Goal: Task Accomplishment & Management: Complete application form

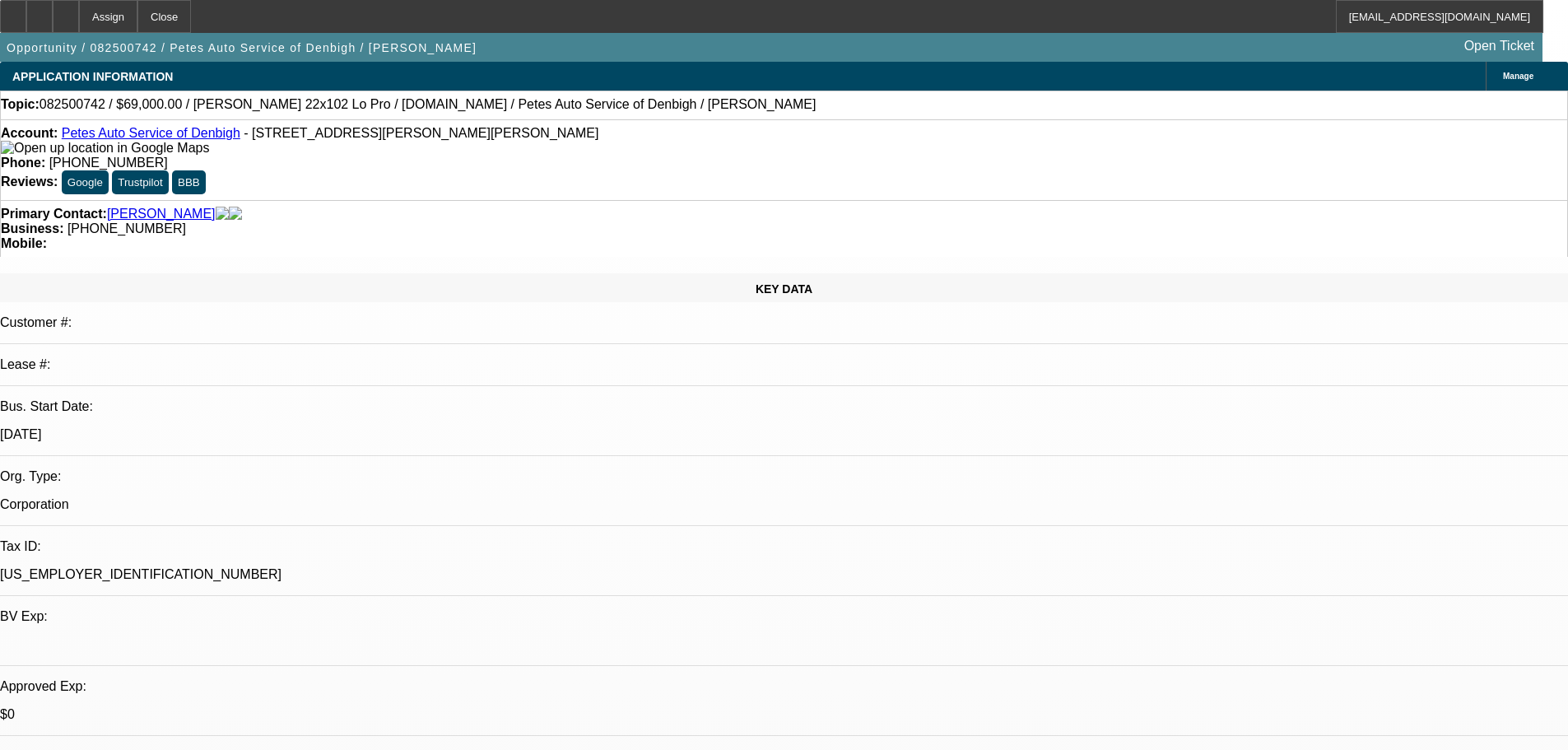
select select "0"
select select "2"
select select "0.1"
select select "4"
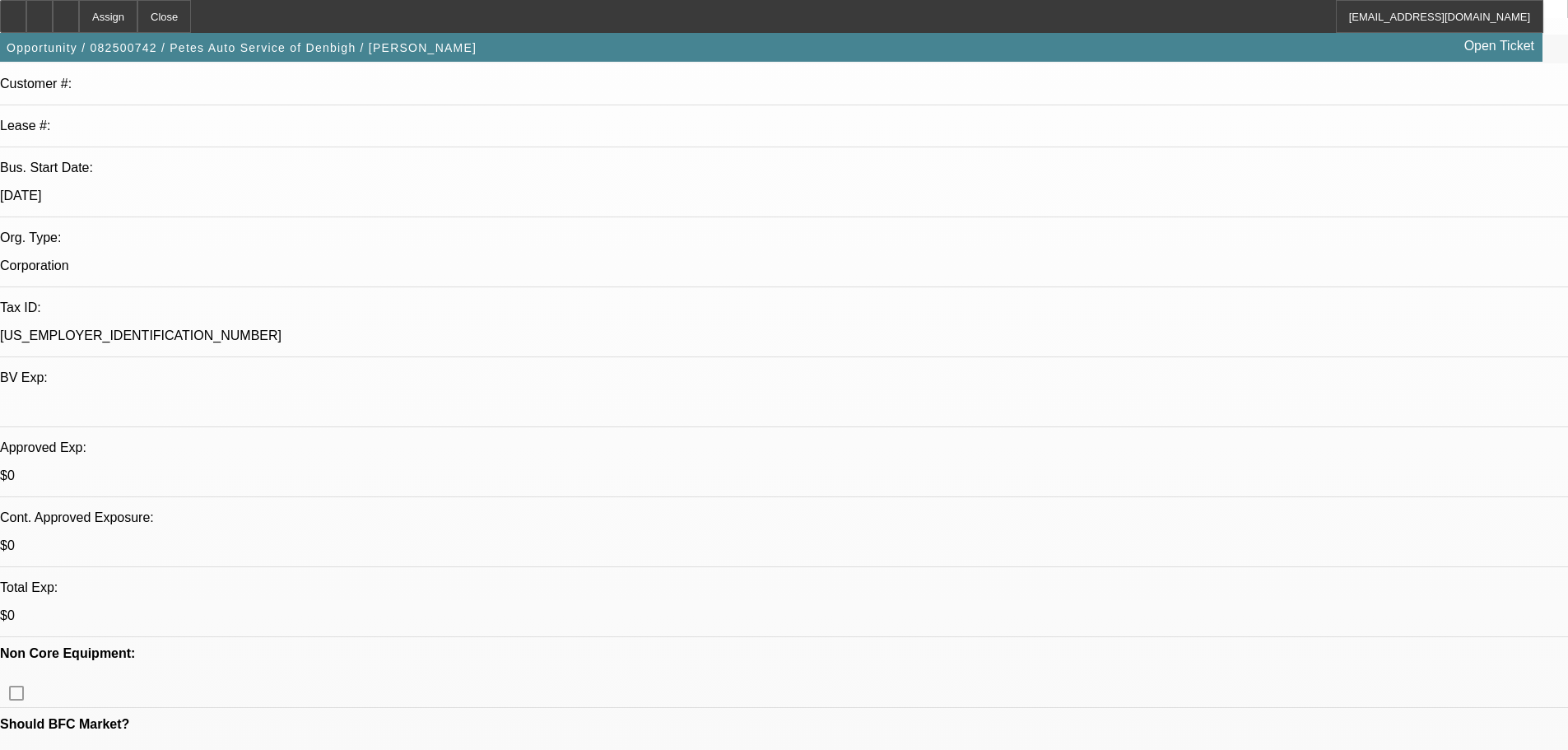
scroll to position [247, 0]
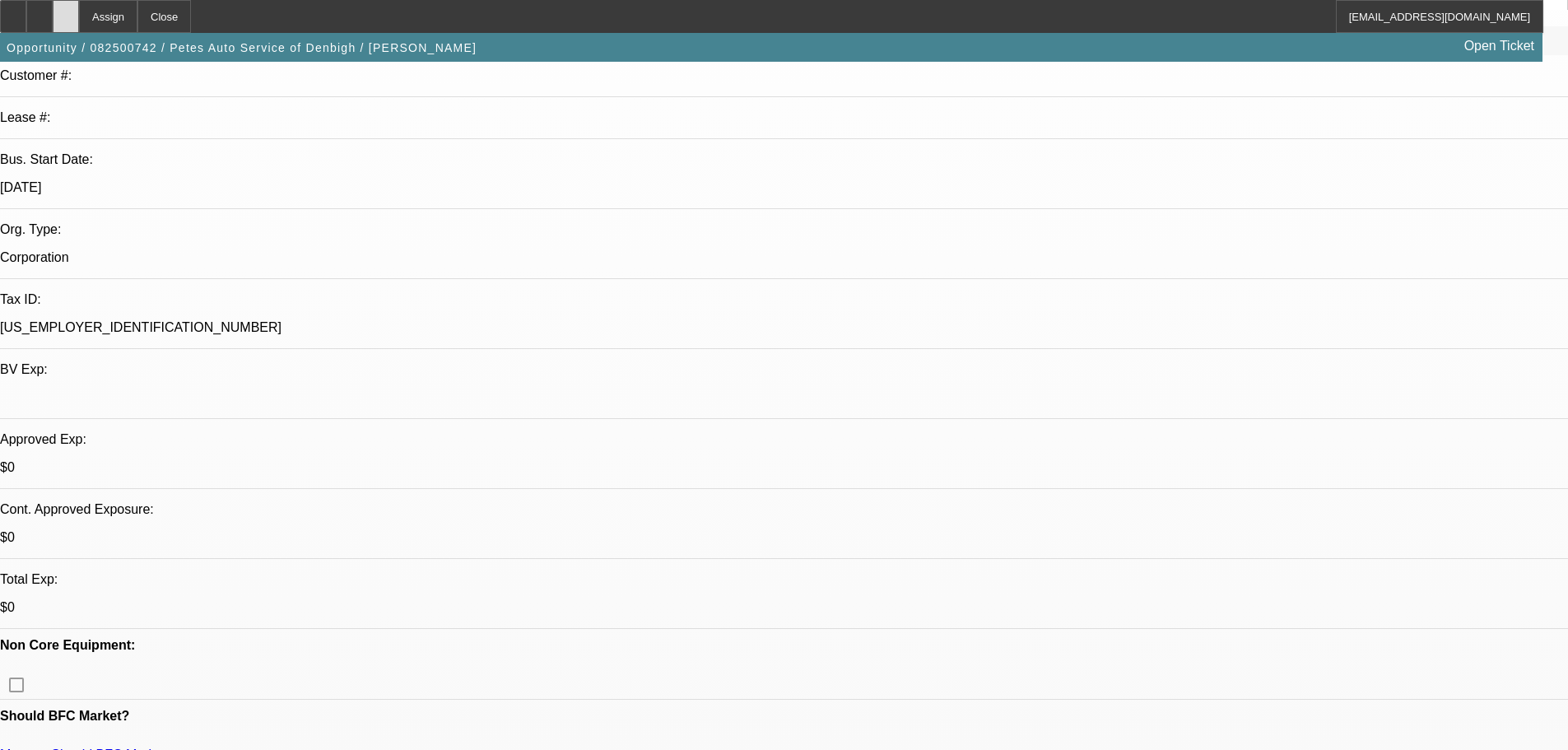
click at [66, 11] on icon at bounding box center [66, 11] width 0 height 0
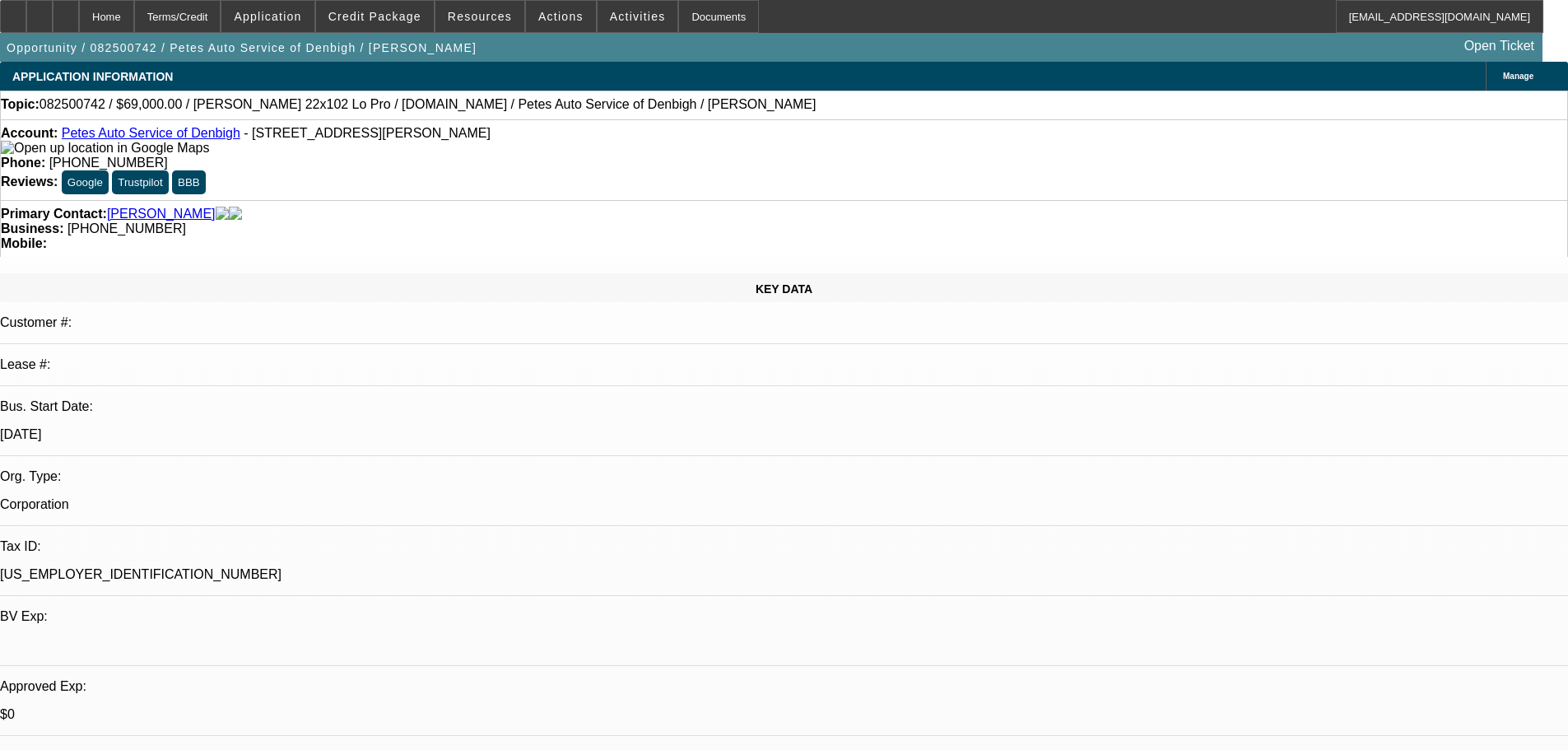
select select "0"
select select "2"
select select "0.1"
select select "4"
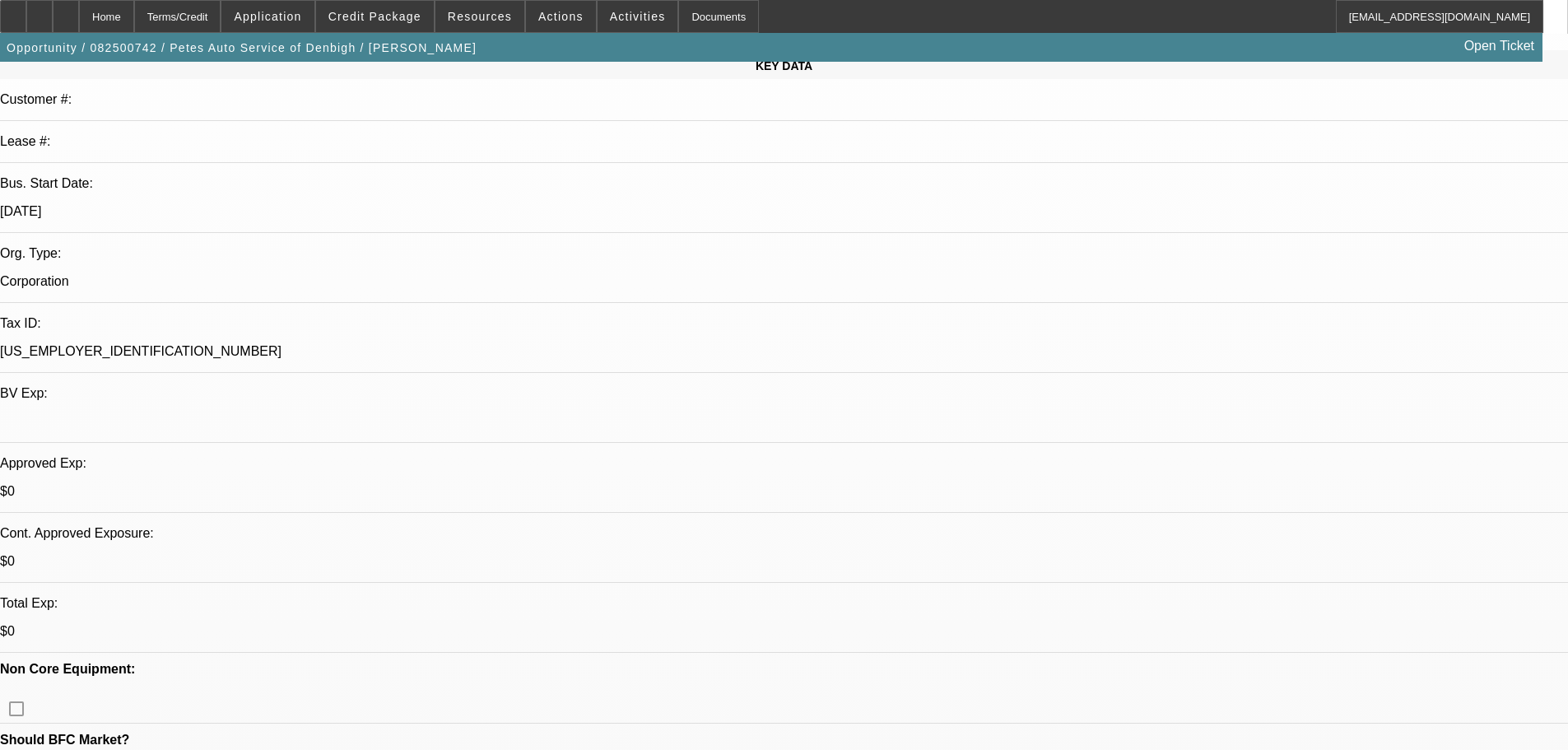
scroll to position [247, 0]
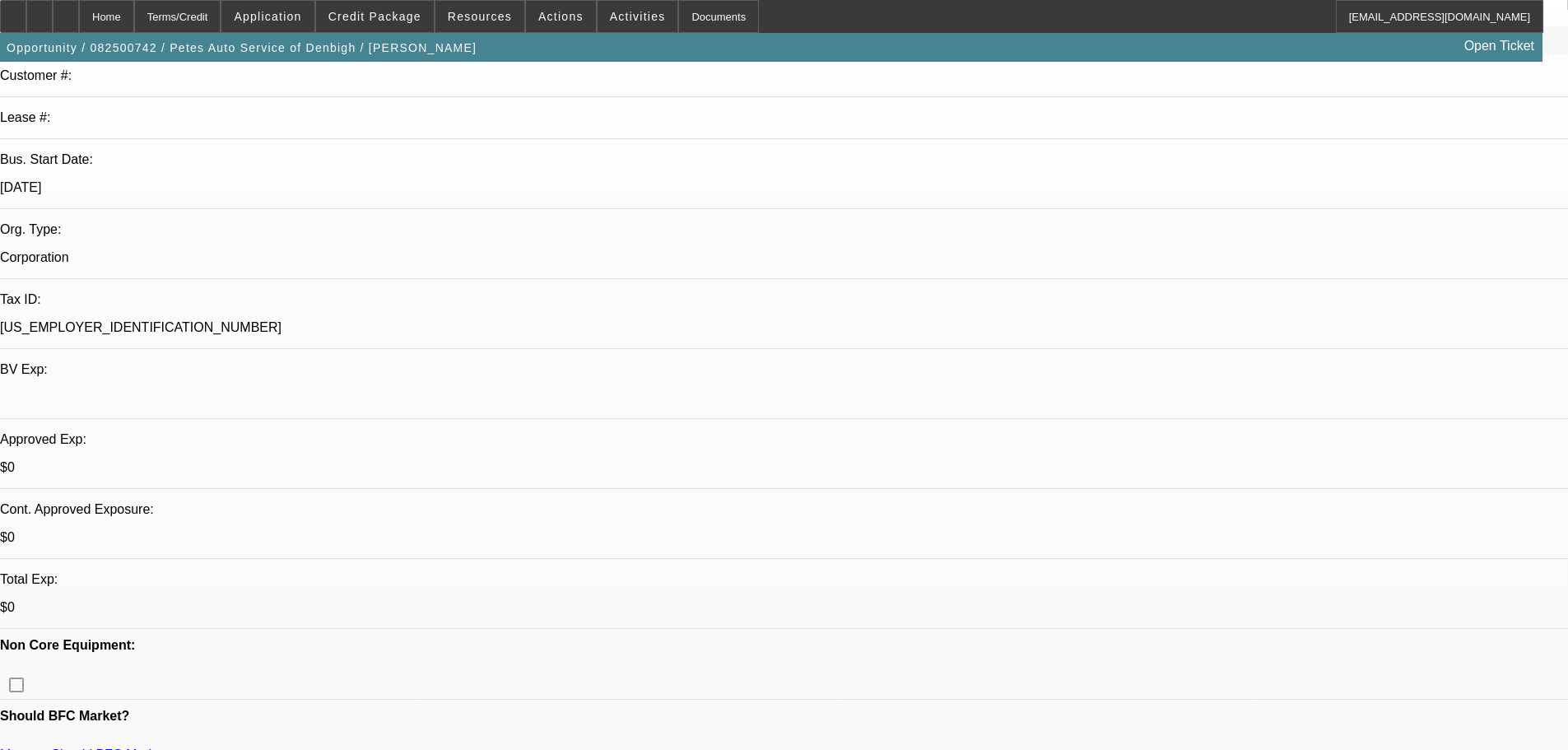
click at [784, 38] on div "Opportunity / 082500742 / Petes Auto Service of Denbigh / [PERSON_NAME] Open Ti…" at bounding box center [771, 47] width 1543 height 28
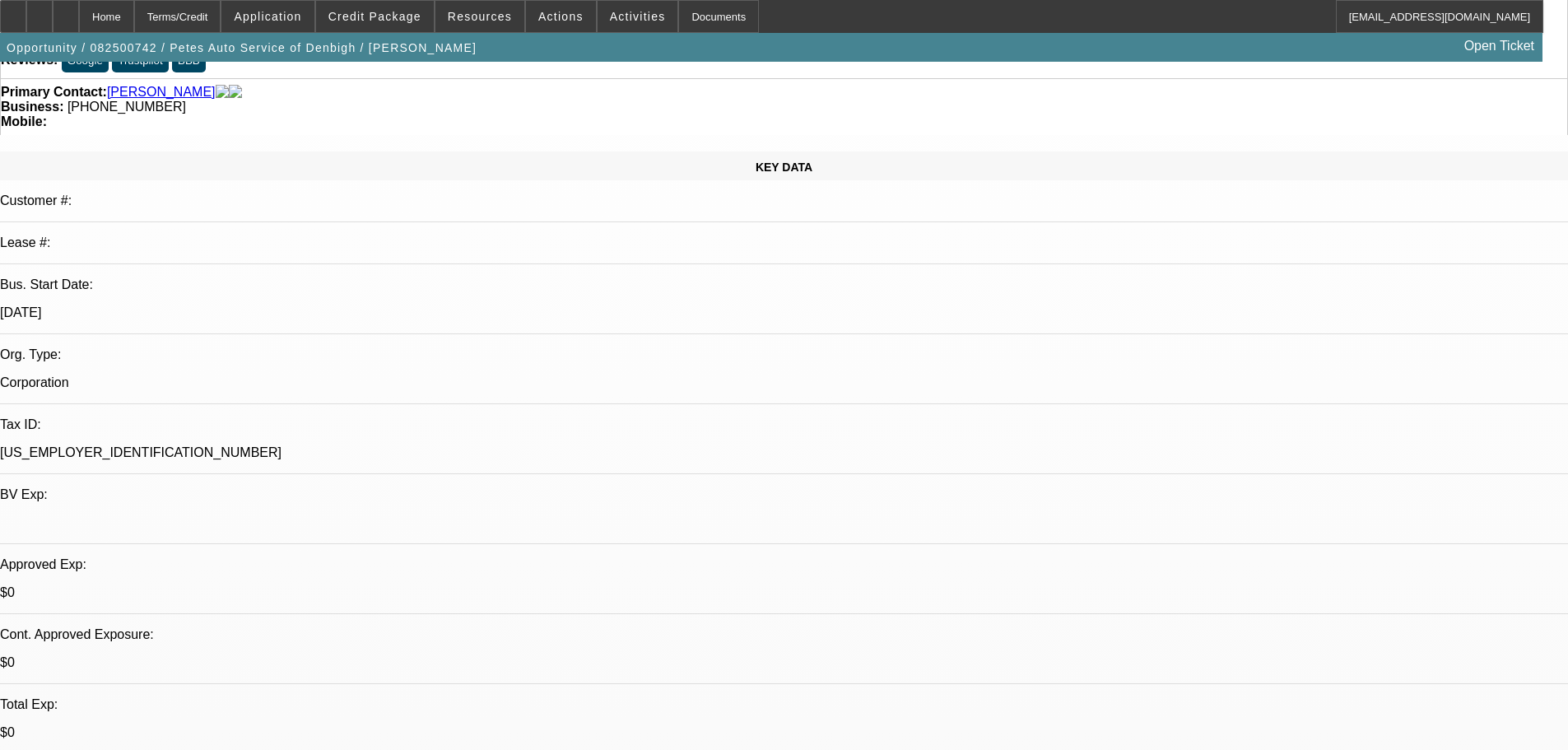
scroll to position [0, 0]
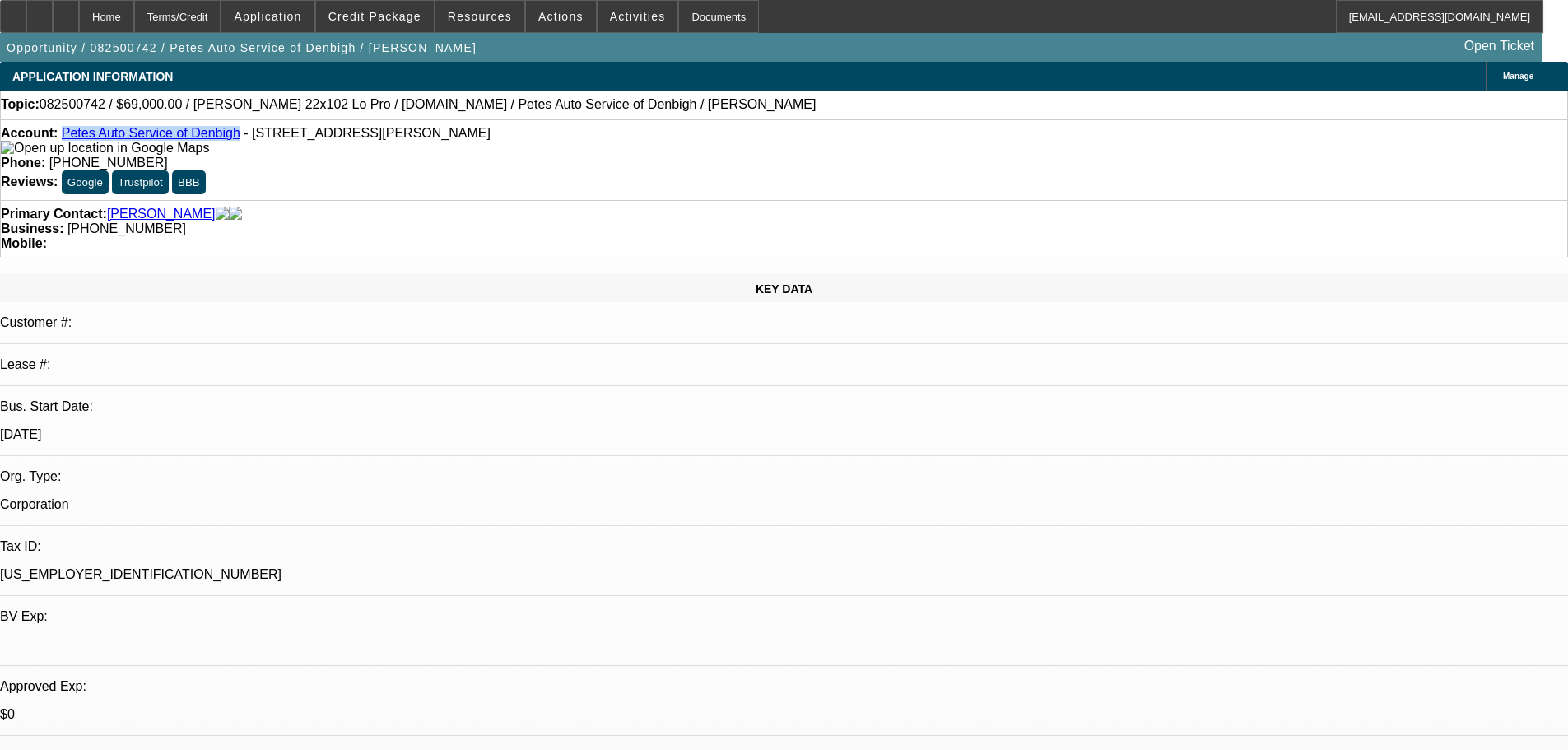
drag, startPoint x: 220, startPoint y: 136, endPoint x: 77, endPoint y: 137, distance: 143.0
click at [77, 137] on div "Account: Petes Auto Service of Denbigh - [STREET_ADDRESS][PERSON_NAME]" at bounding box center [784, 140] width 1566 height 29
copy link "Petes Auto Service of Denbigh"
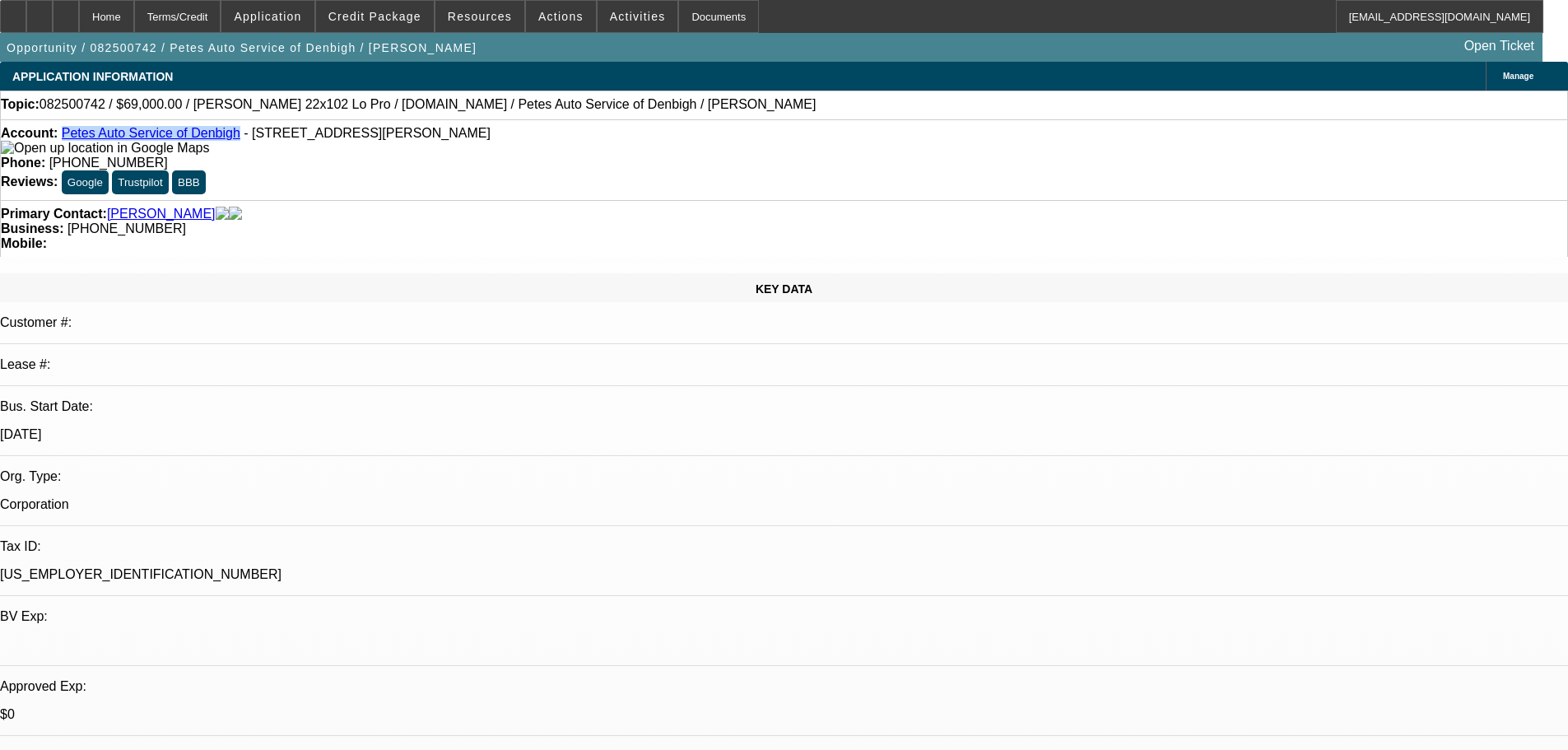
radio input "true"
drag, startPoint x: 1220, startPoint y: 362, endPoint x: 1214, endPoint y: 351, distance: 12.5
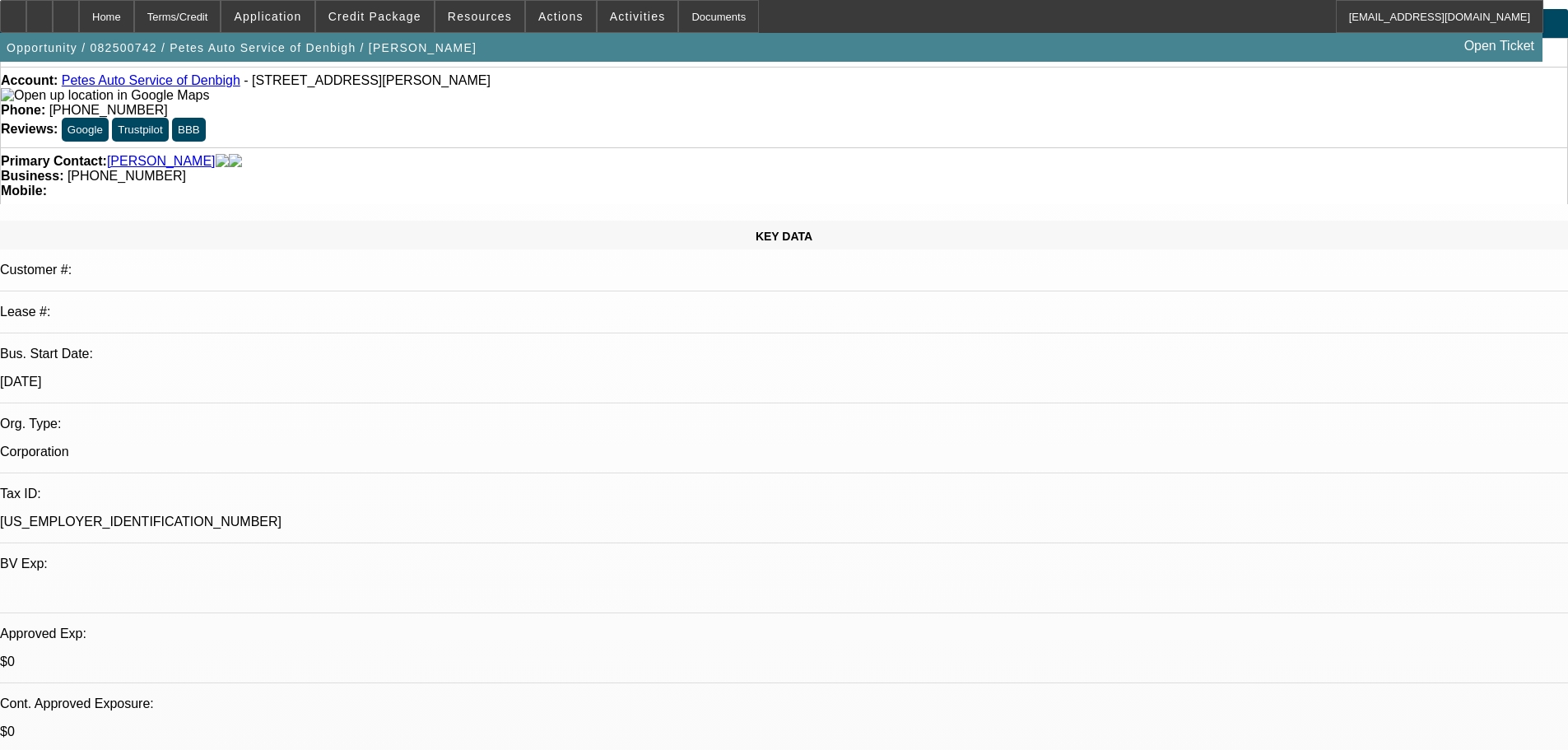
scroll to position [82, 0]
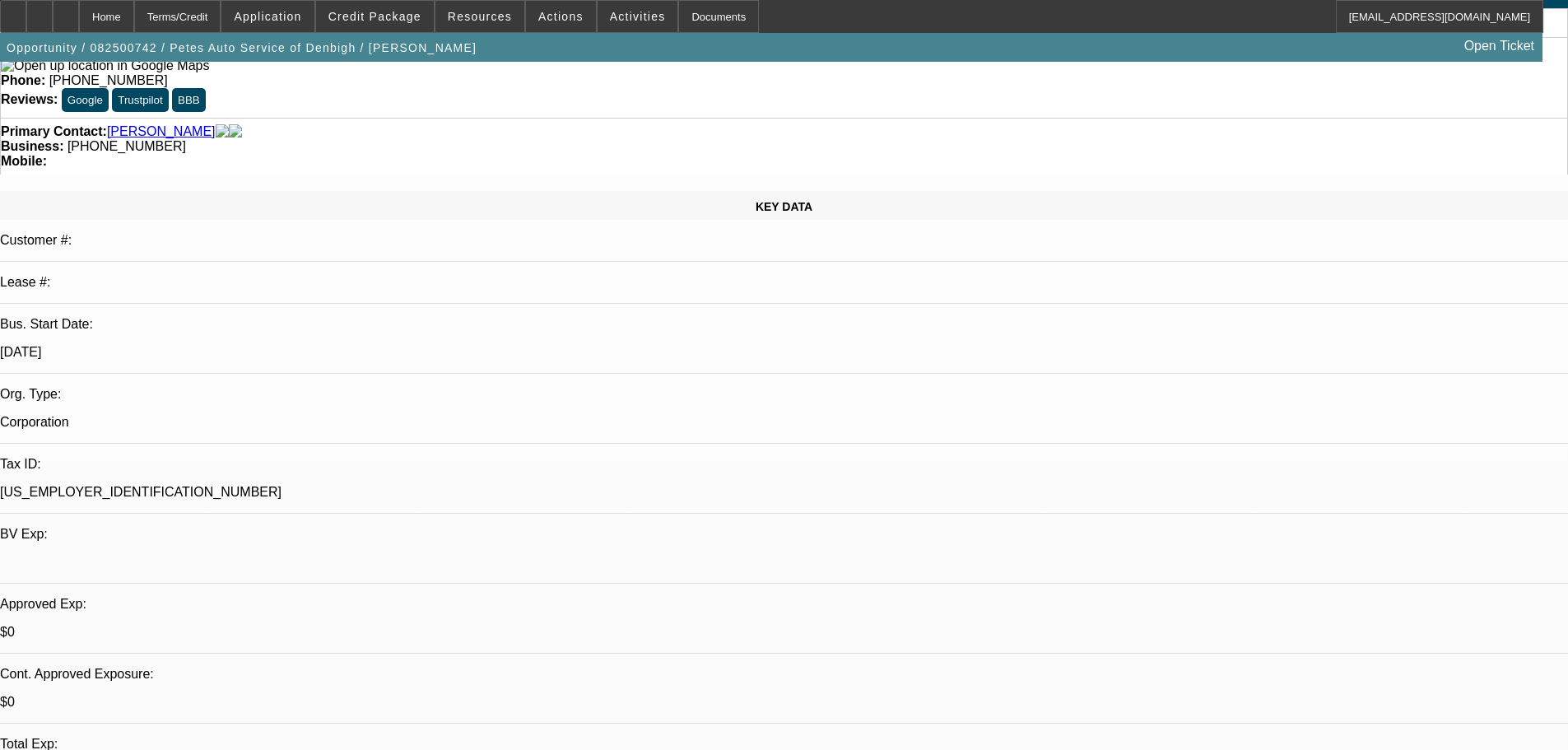
type textarea "sole prop in [DATE], incorporated in [DATE]. [PERSON_NAME] son"
radio input "true"
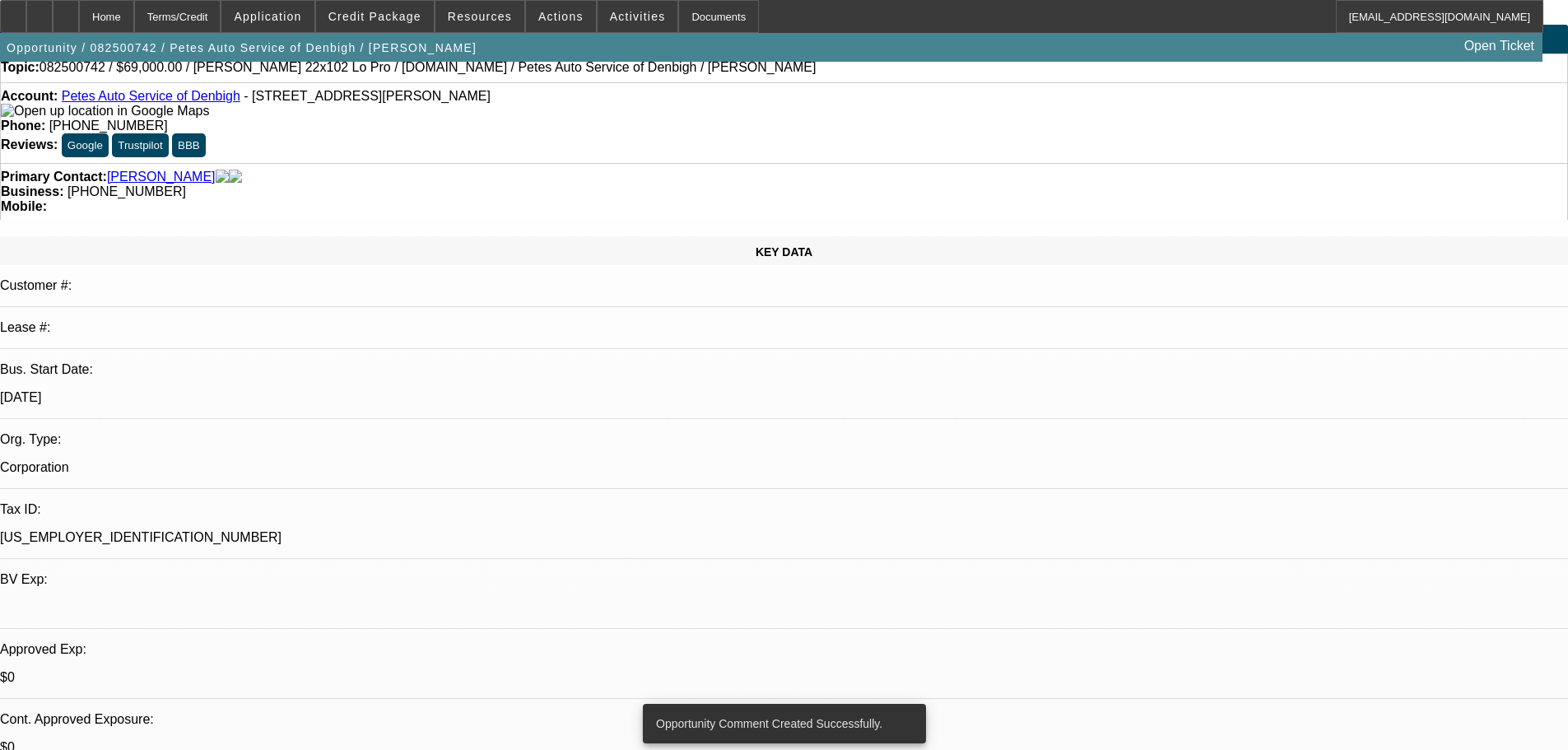
scroll to position [0, 0]
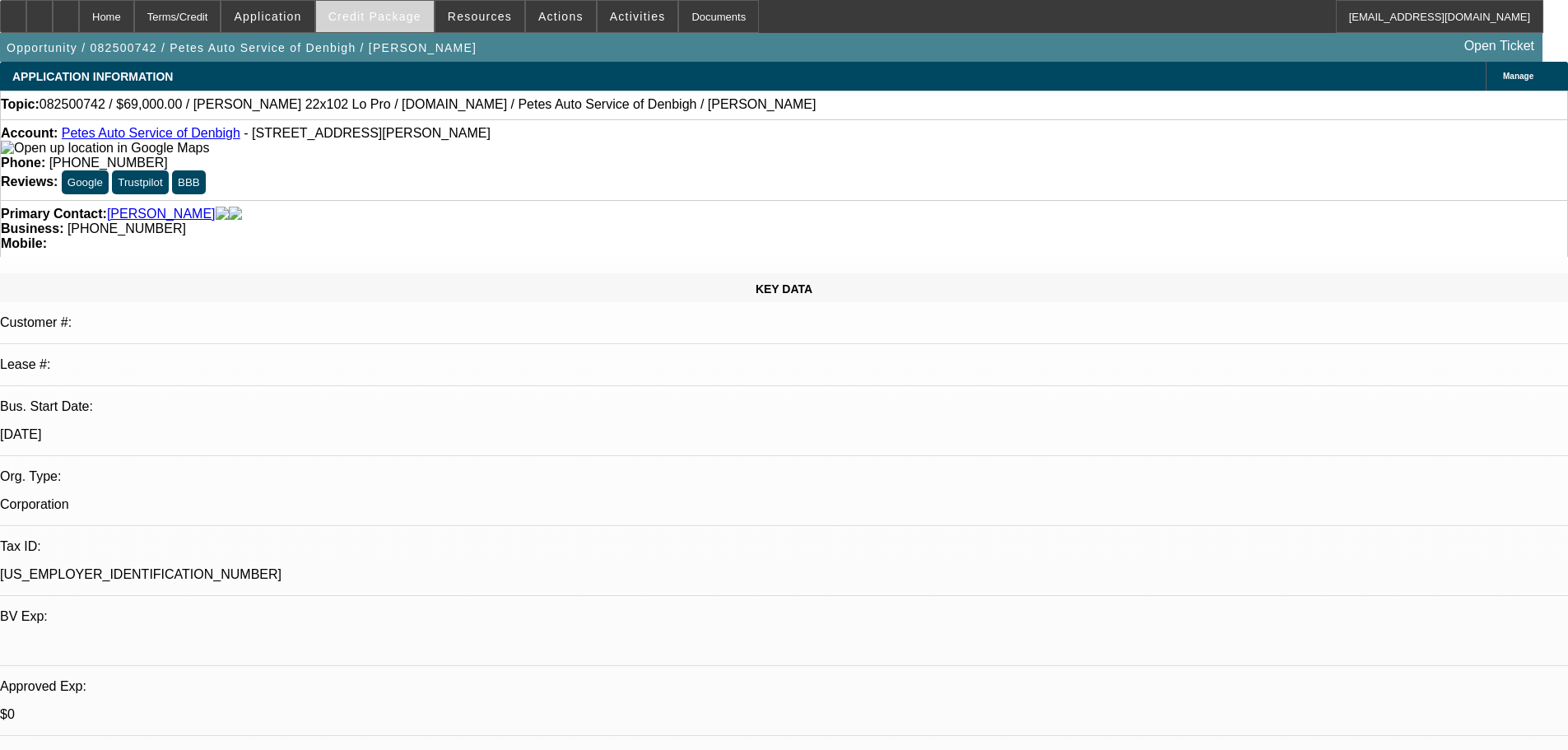
click at [389, 20] on span "Credit Package" at bounding box center [374, 16] width 93 height 13
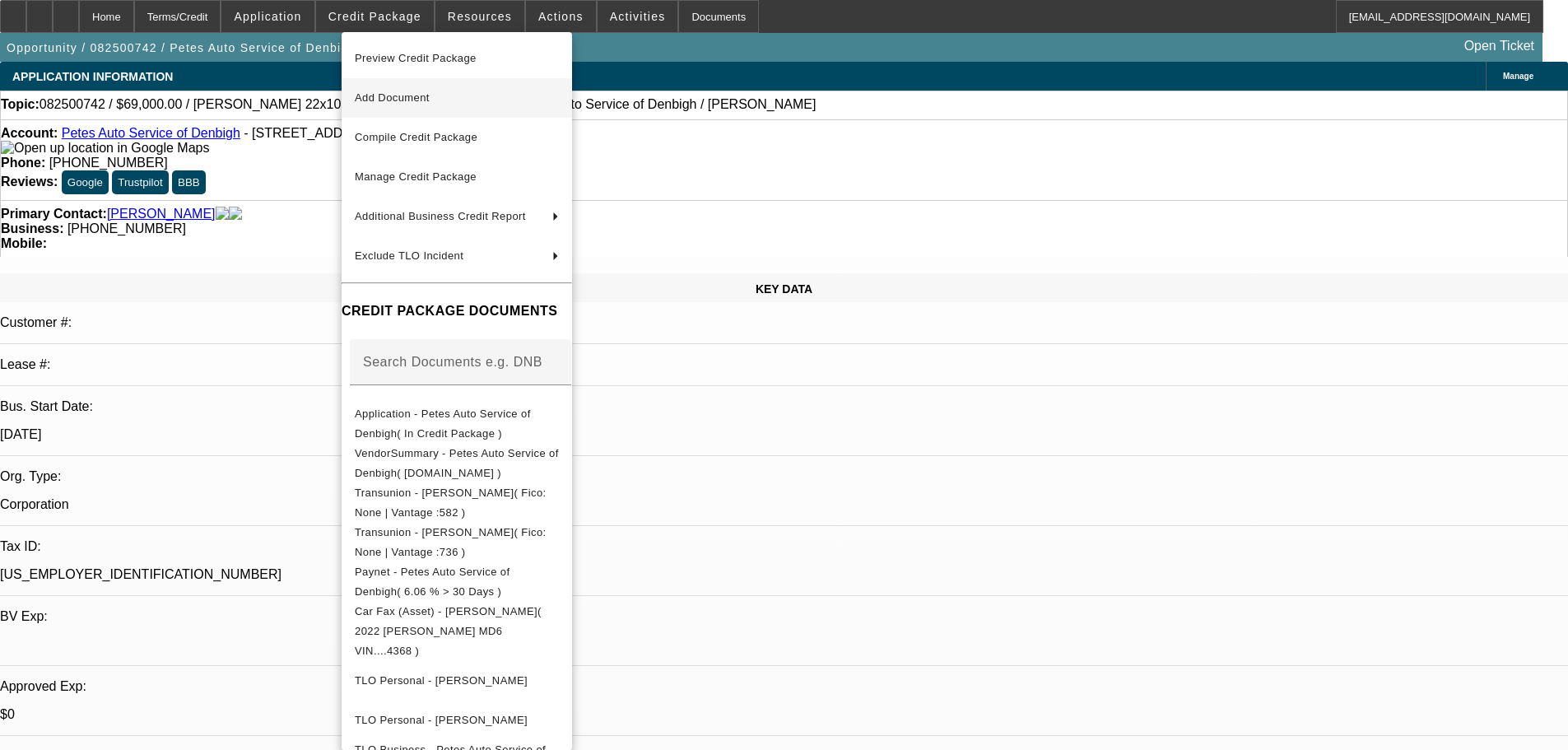
click at [429, 101] on span "Add Document" at bounding box center [392, 97] width 74 height 13
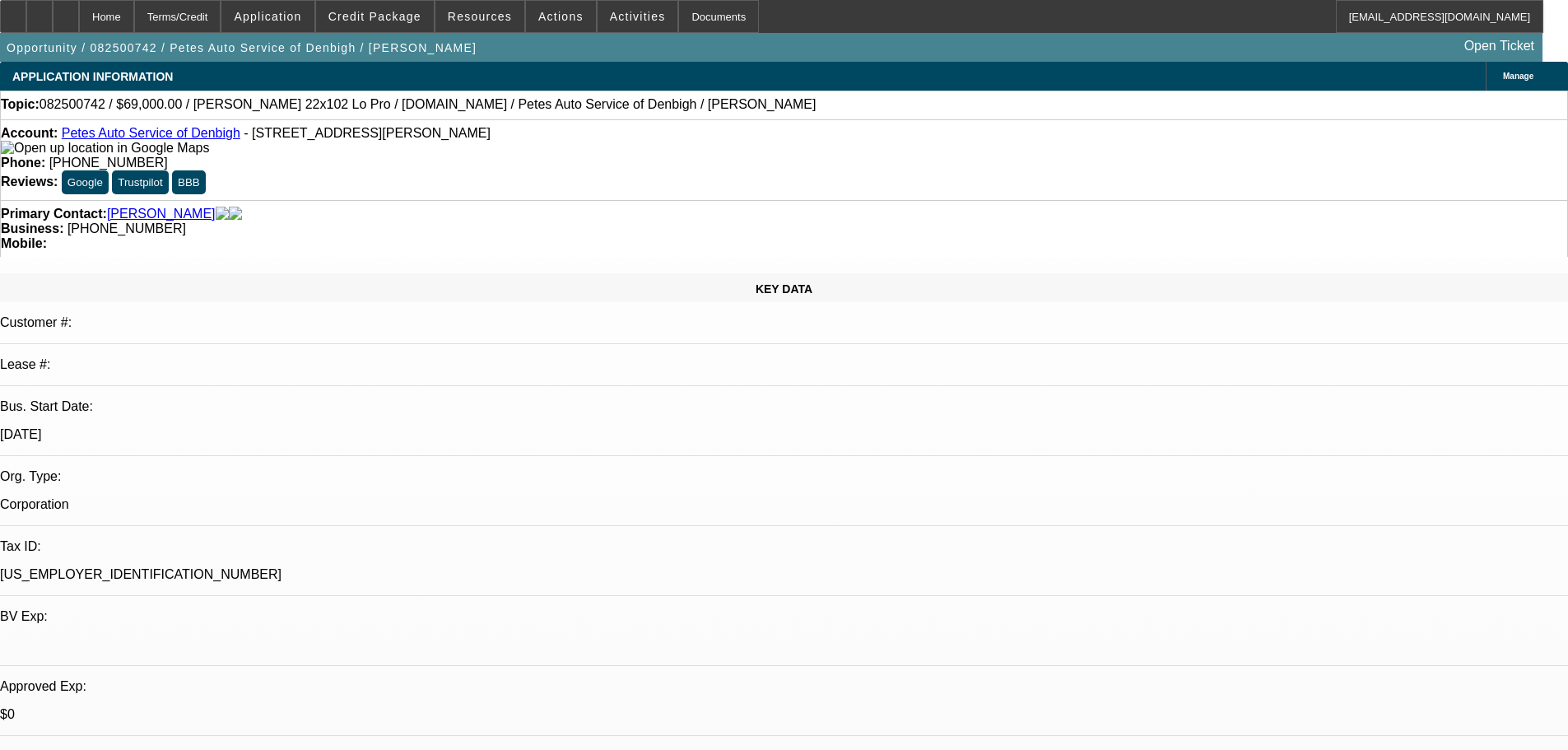
scroll to position [576, 0]
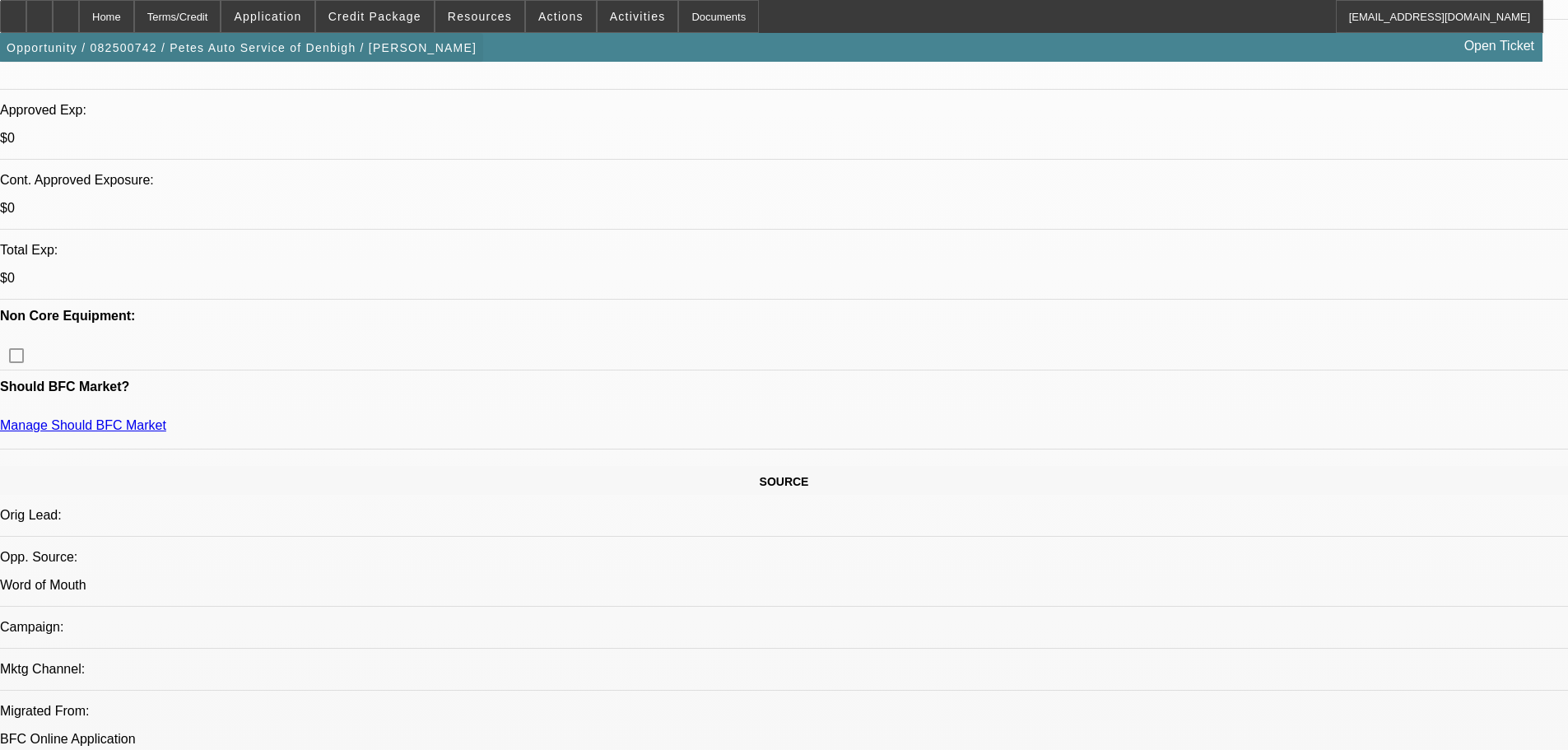
drag, startPoint x: 115, startPoint y: 23, endPoint x: 166, endPoint y: 35, distance: 52.4
click at [79, 23] on div at bounding box center [66, 17] width 26 height 33
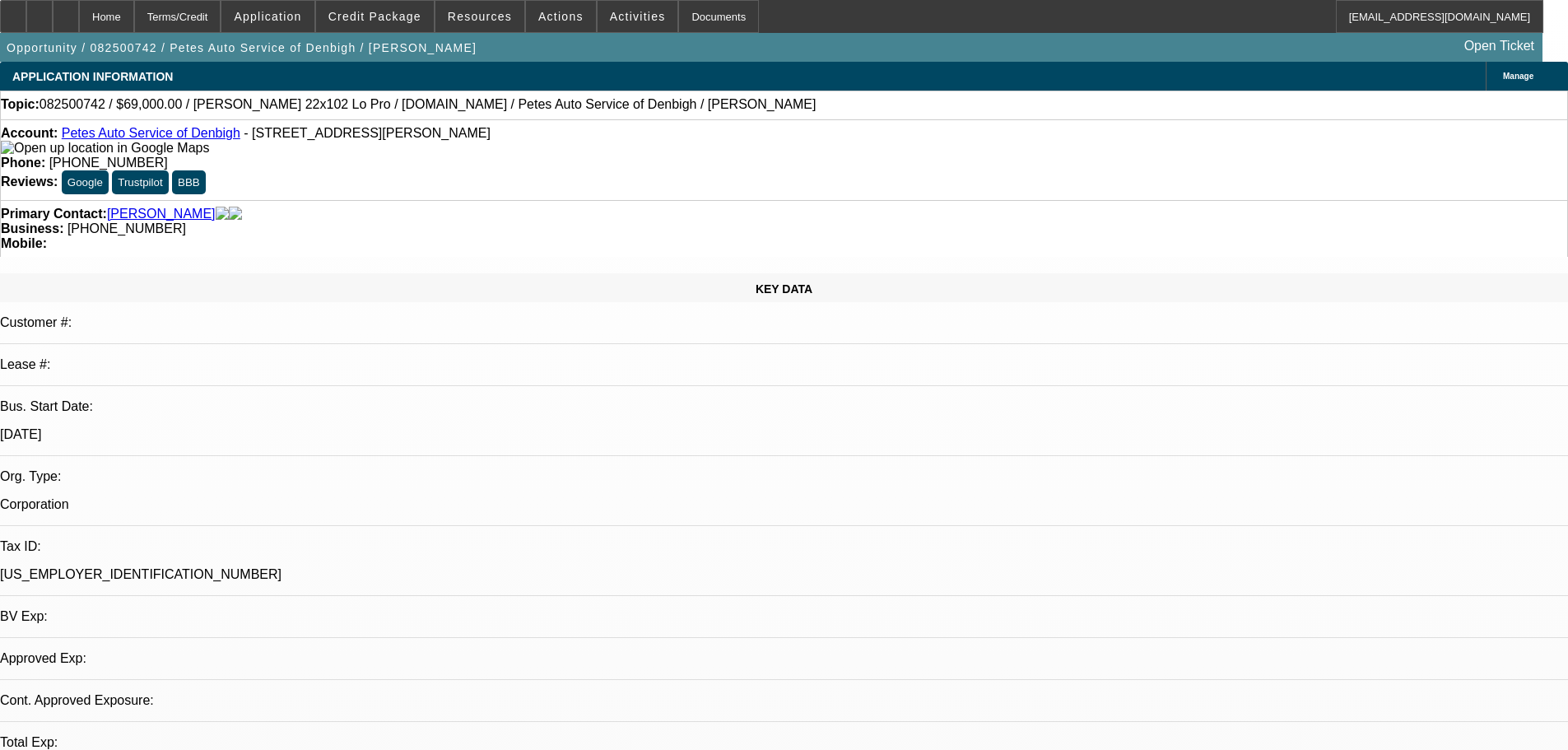
select select "0"
select select "2"
select select "0.1"
select select "2"
select select "4"
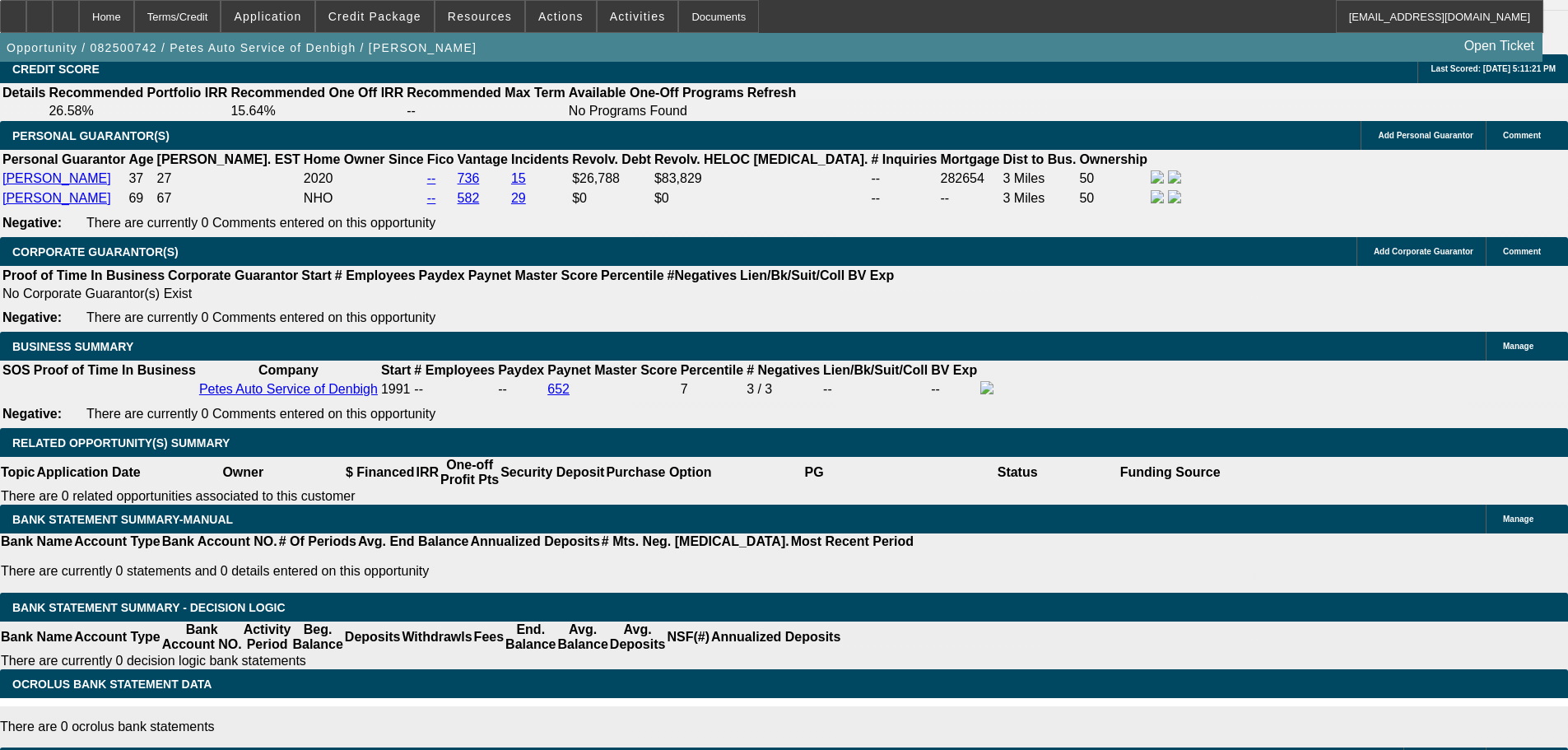
scroll to position [2140, 0]
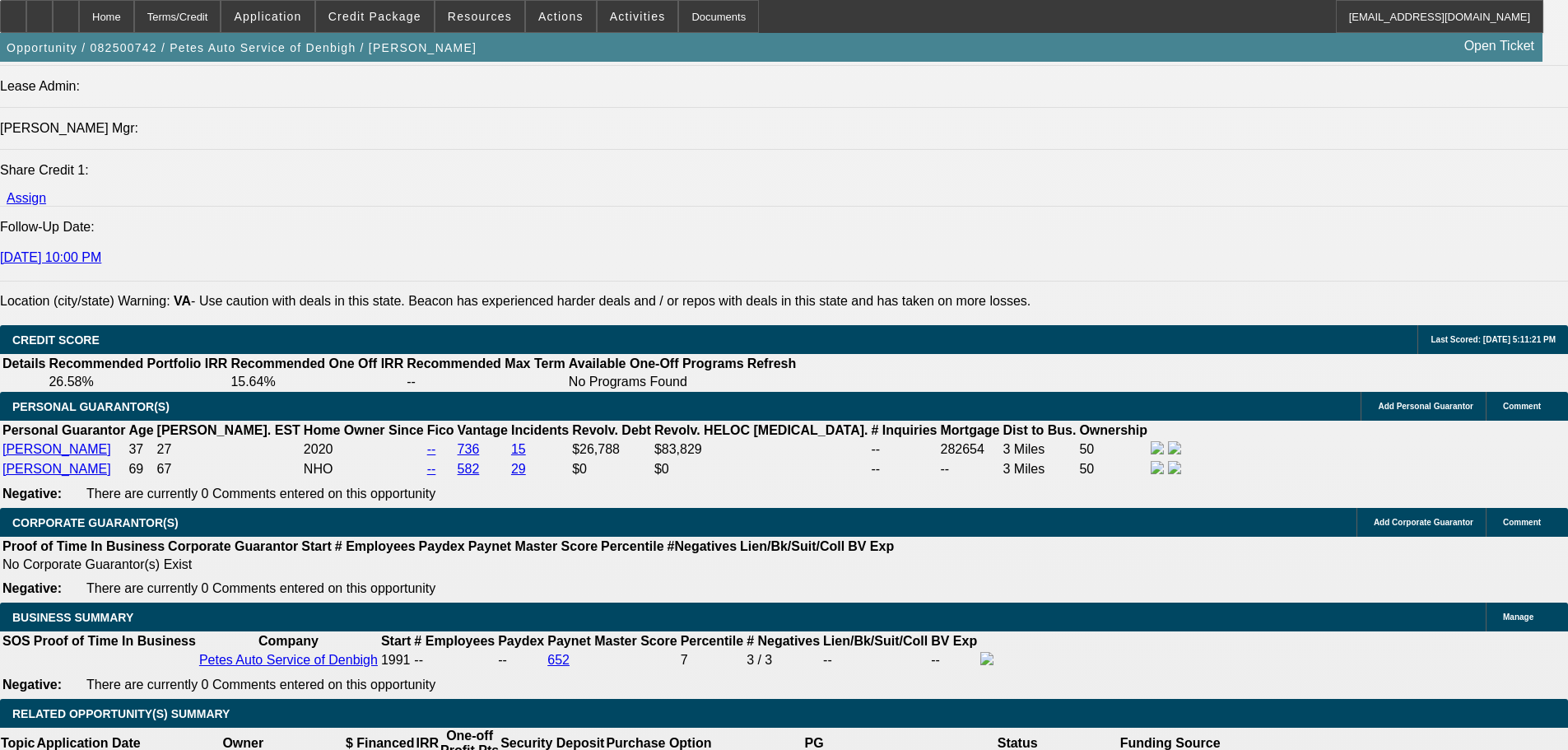
radio input "true"
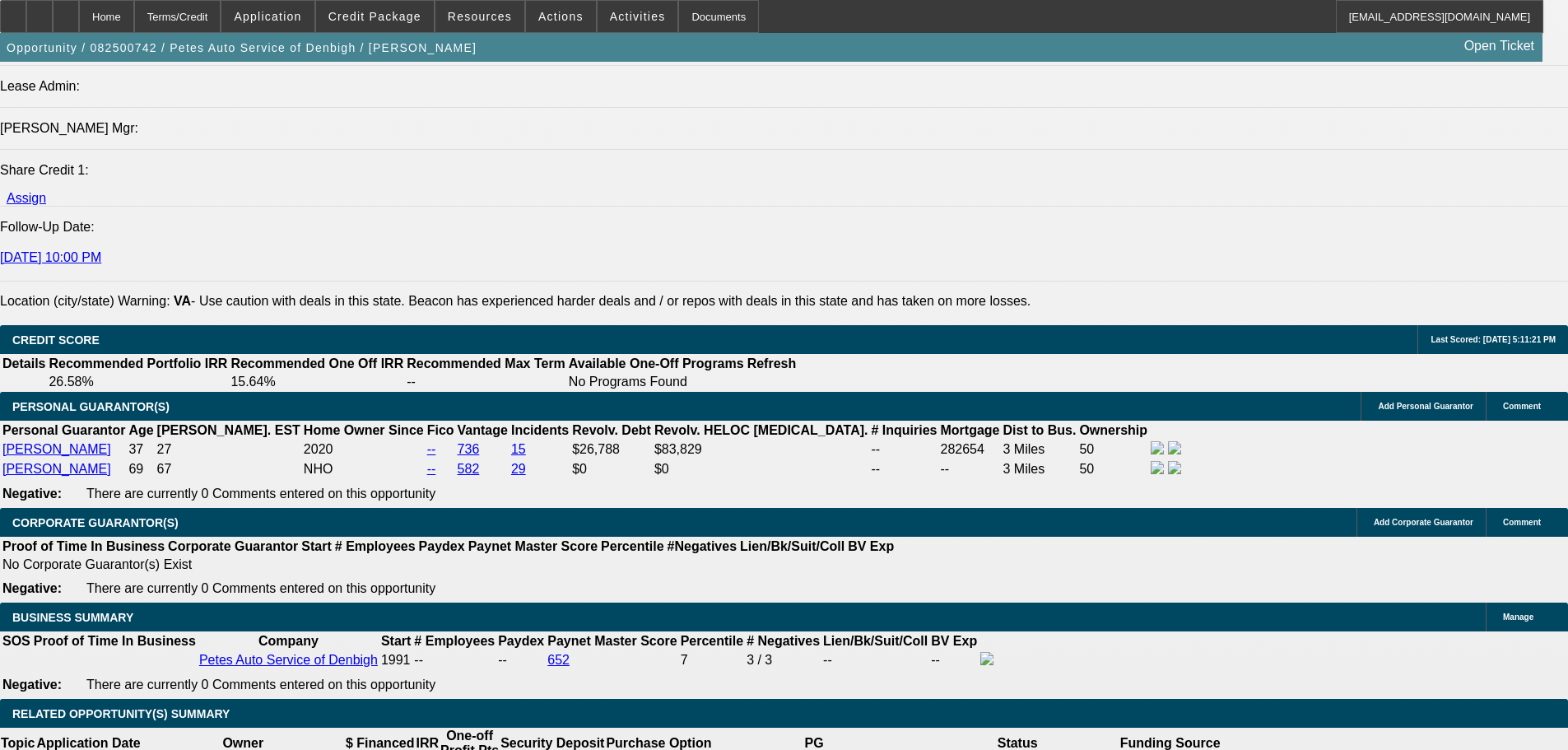
drag, startPoint x: 1114, startPoint y: 318, endPoint x: 1176, endPoint y: 313, distance: 62.2
drag, startPoint x: 1255, startPoint y: 316, endPoint x: 1376, endPoint y: 317, distance: 121.0
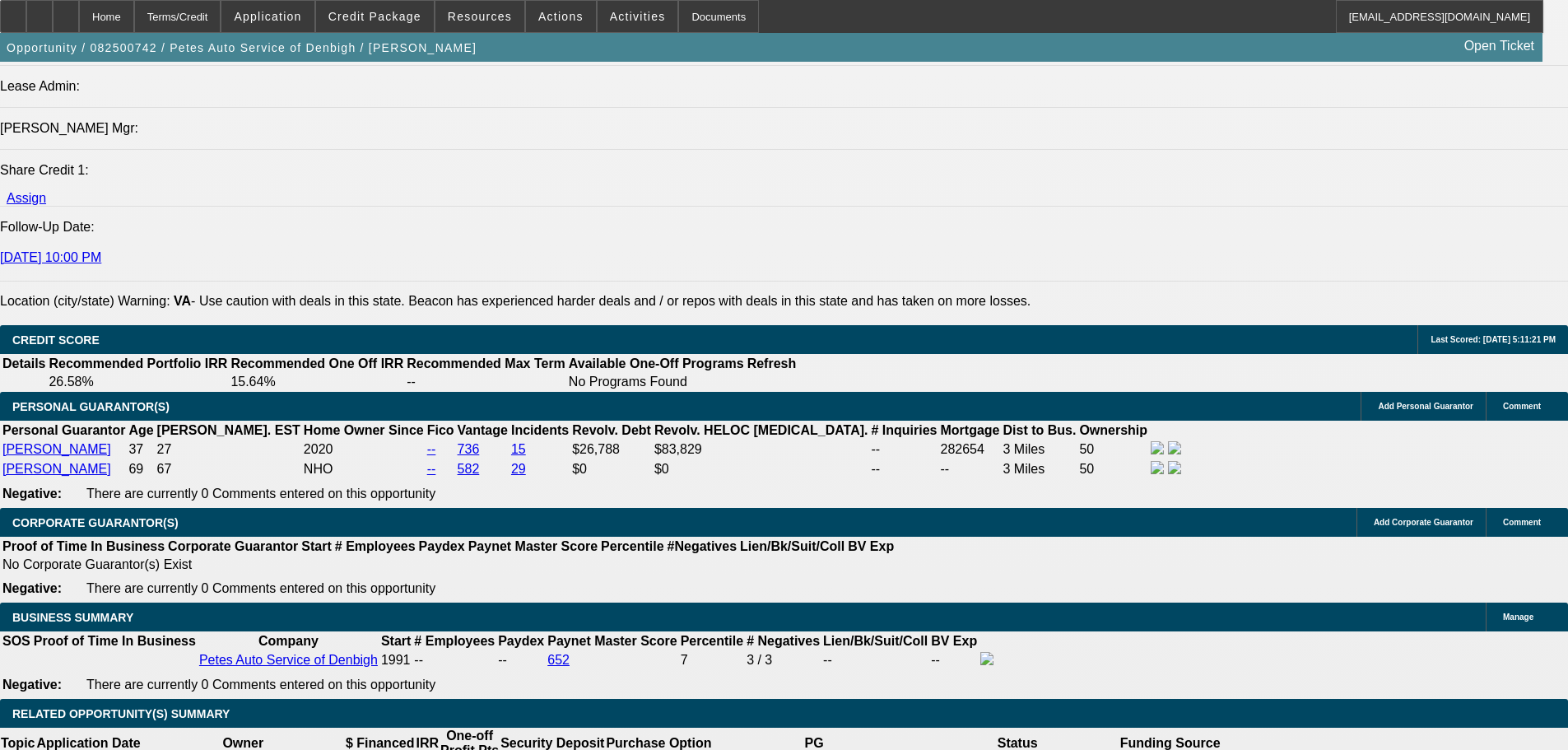
type textarea "$1 lease or EFA in the past open to seeing 10% PO"
radio input "true"
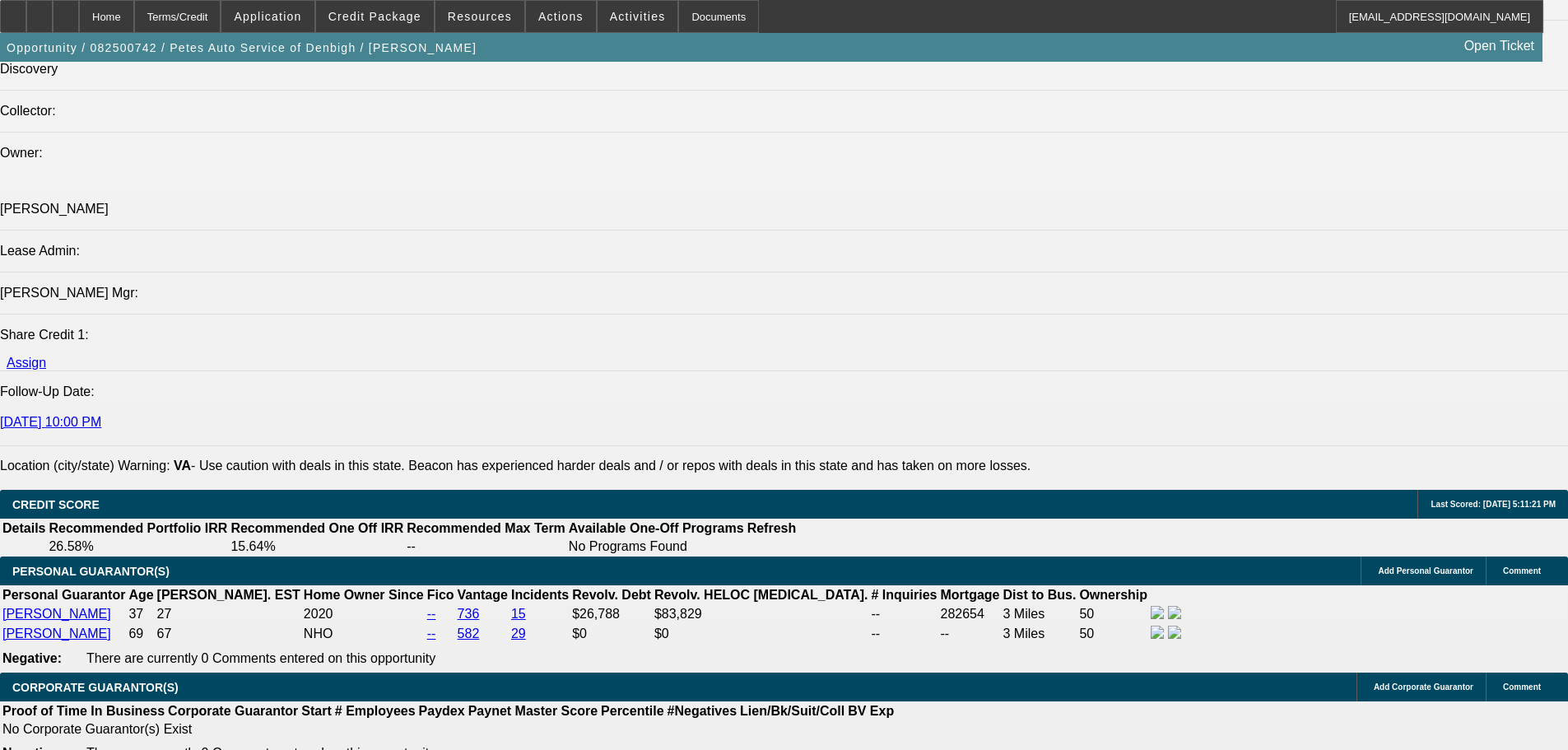
scroll to position [2305, 0]
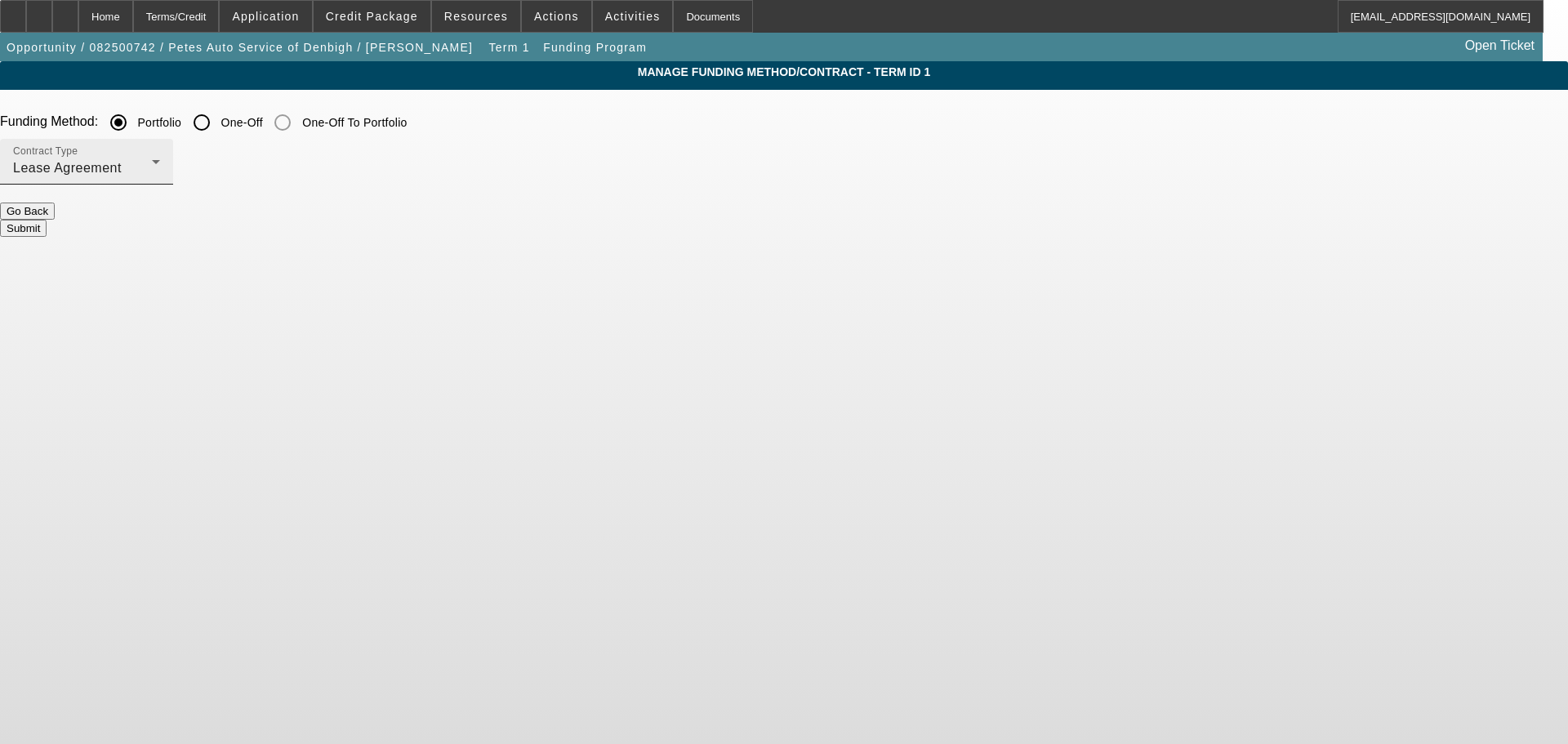
click at [160, 151] on div "Contract Type Lease Agreement" at bounding box center [86, 161] width 147 height 46
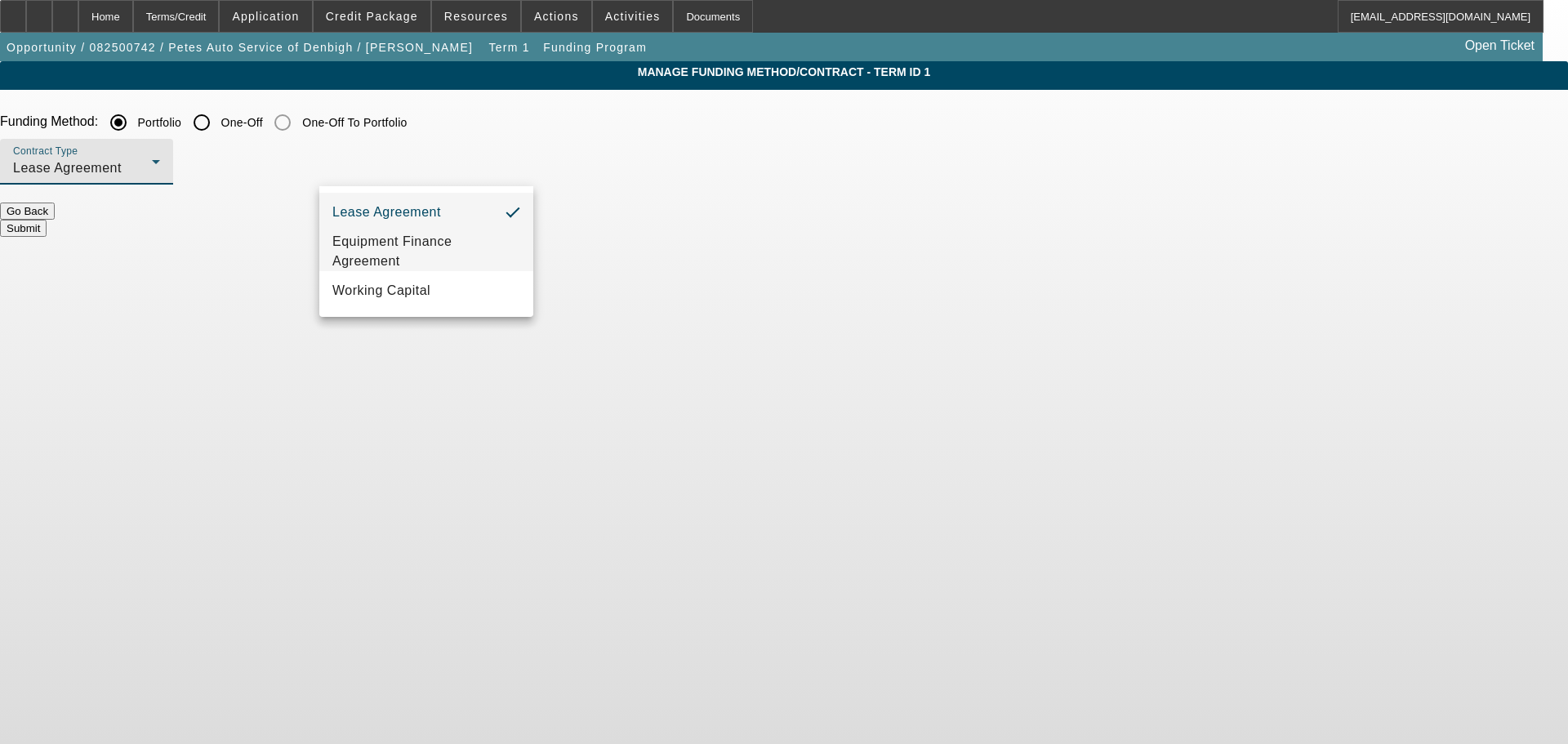
click at [448, 240] on span "Equipment Finance Agreement" at bounding box center [426, 251] width 188 height 39
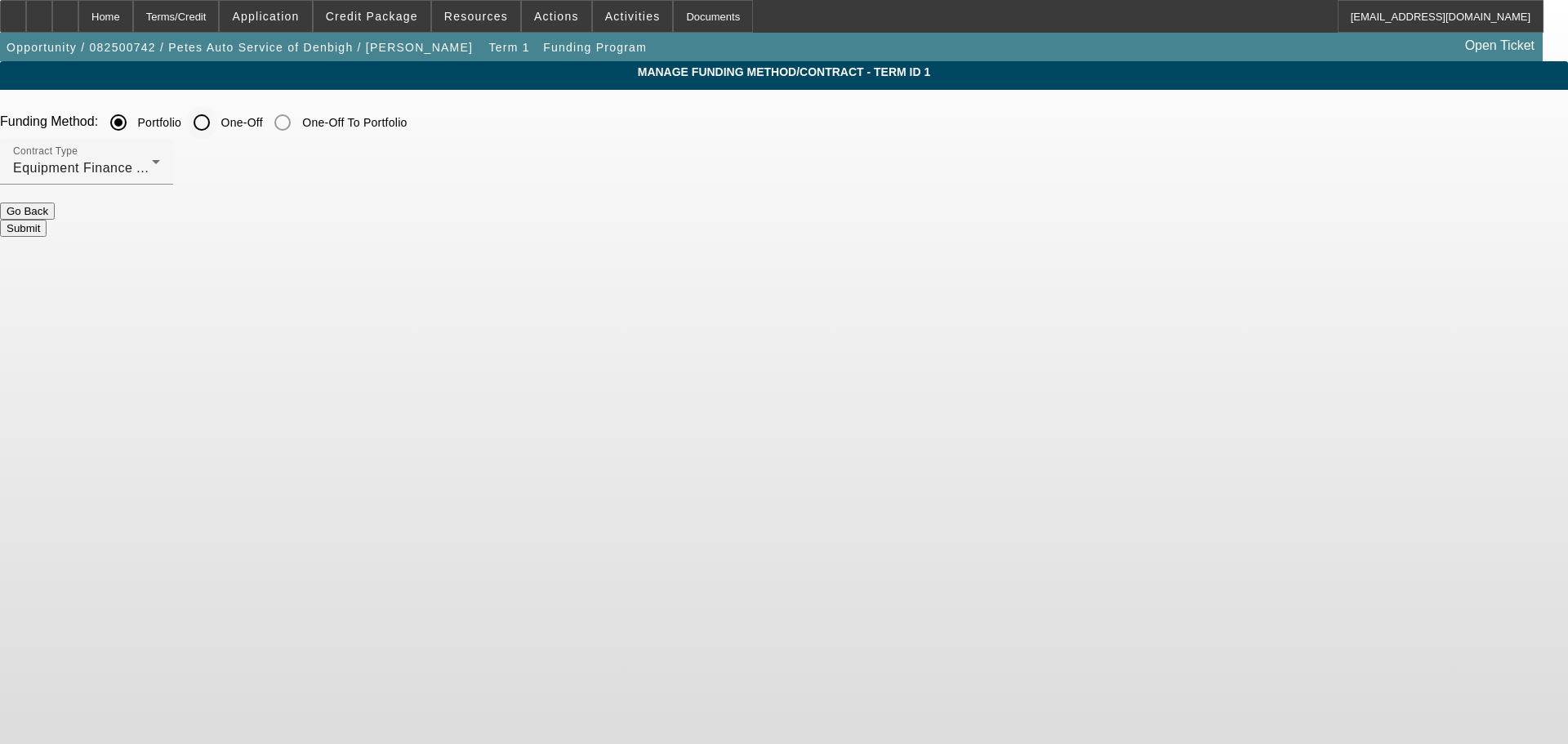
click at [218, 126] on input "One-Off" at bounding box center [202, 123] width 33 height 33
radio input "true"
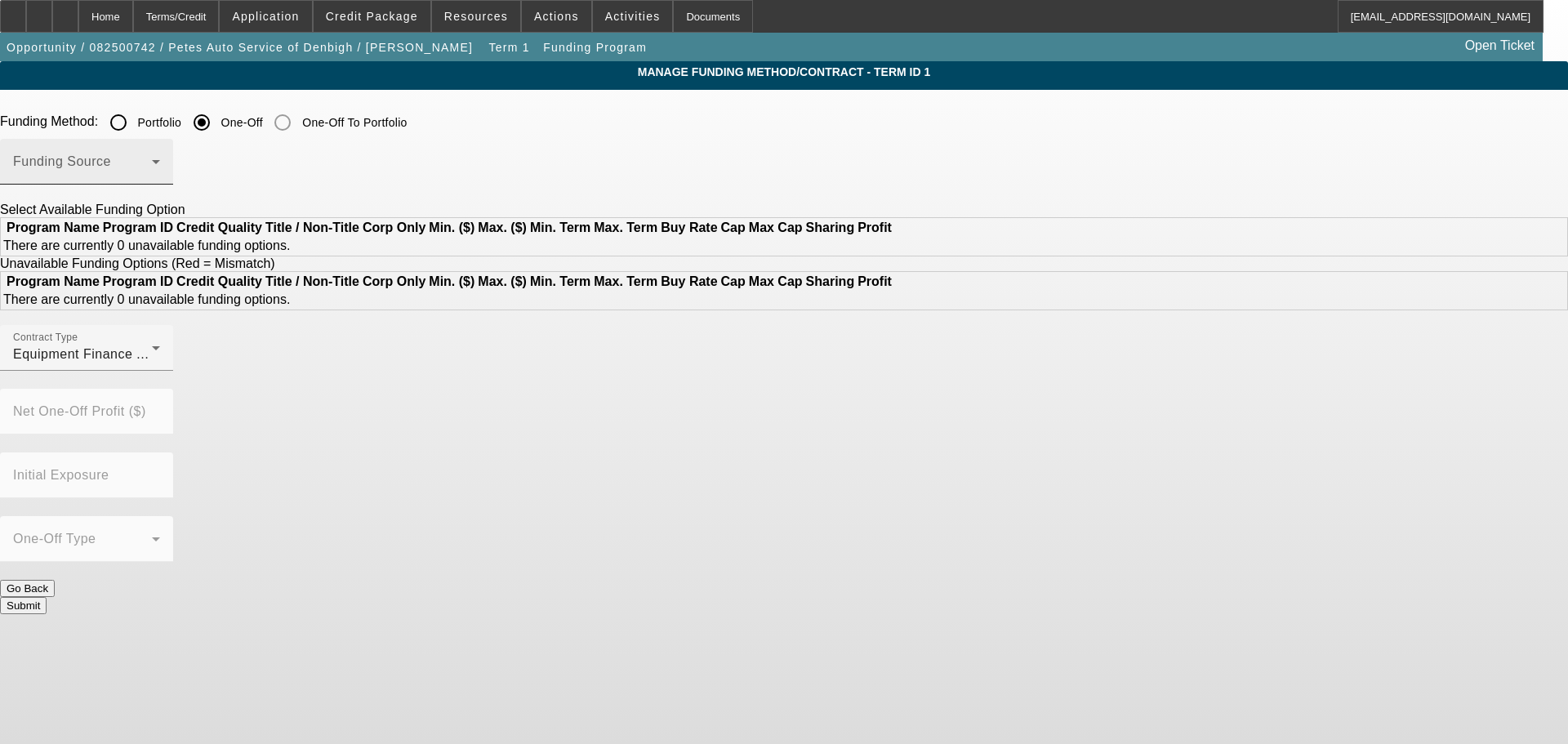
click at [160, 185] on div "Funding Source" at bounding box center [86, 161] width 147 height 46
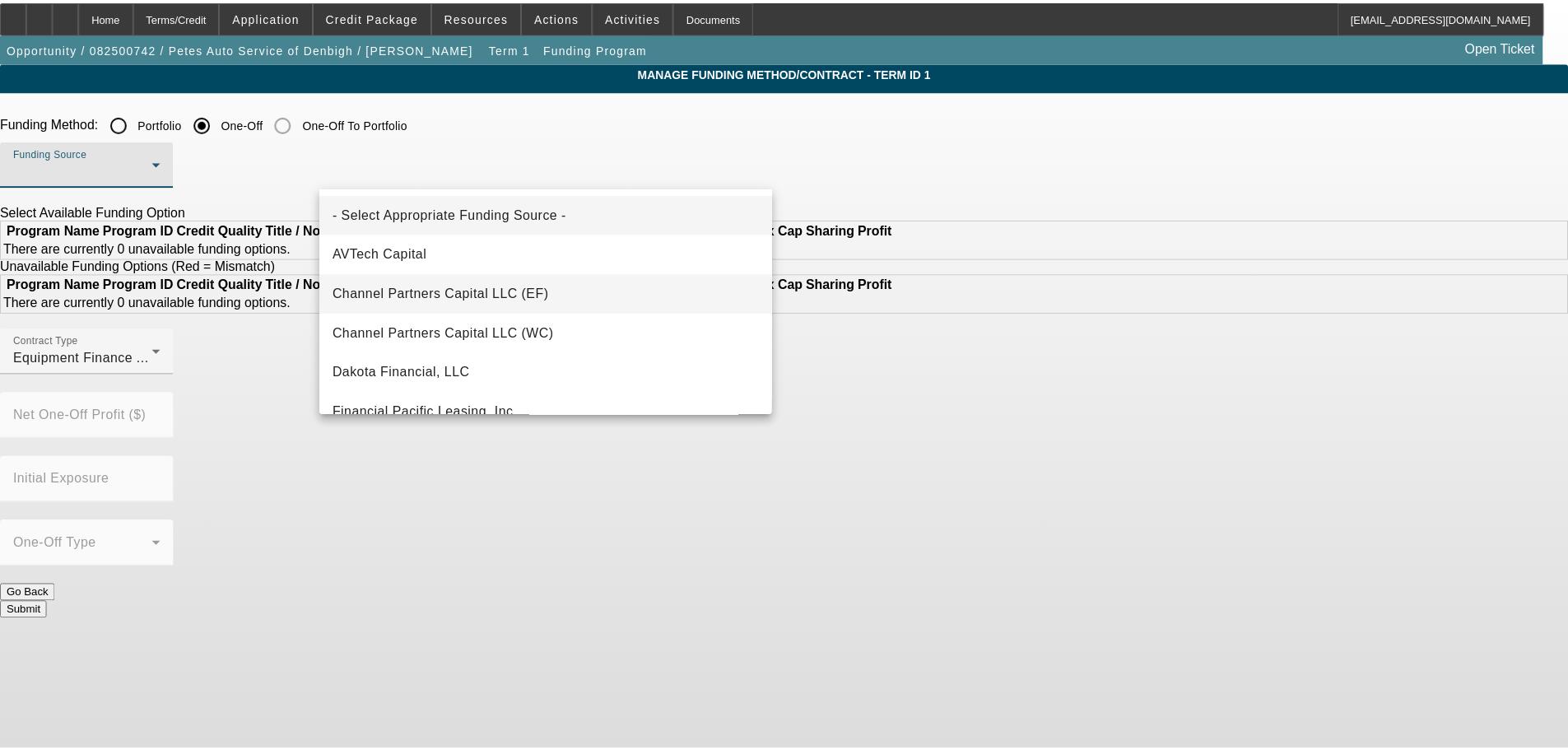
scroll to position [82, 0]
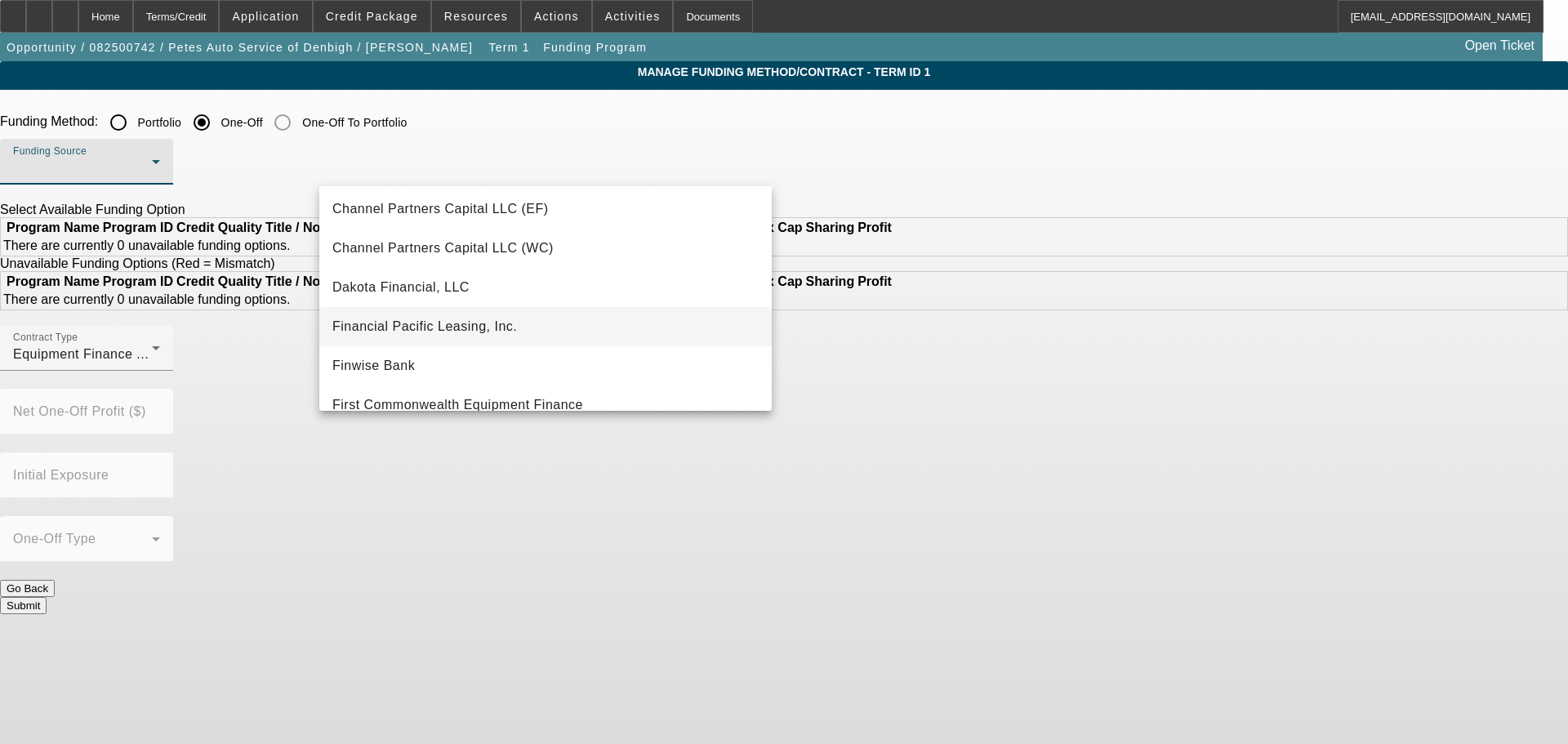
click at [507, 329] on span "Financial Pacific Leasing, Inc." at bounding box center [425, 327] width 185 height 19
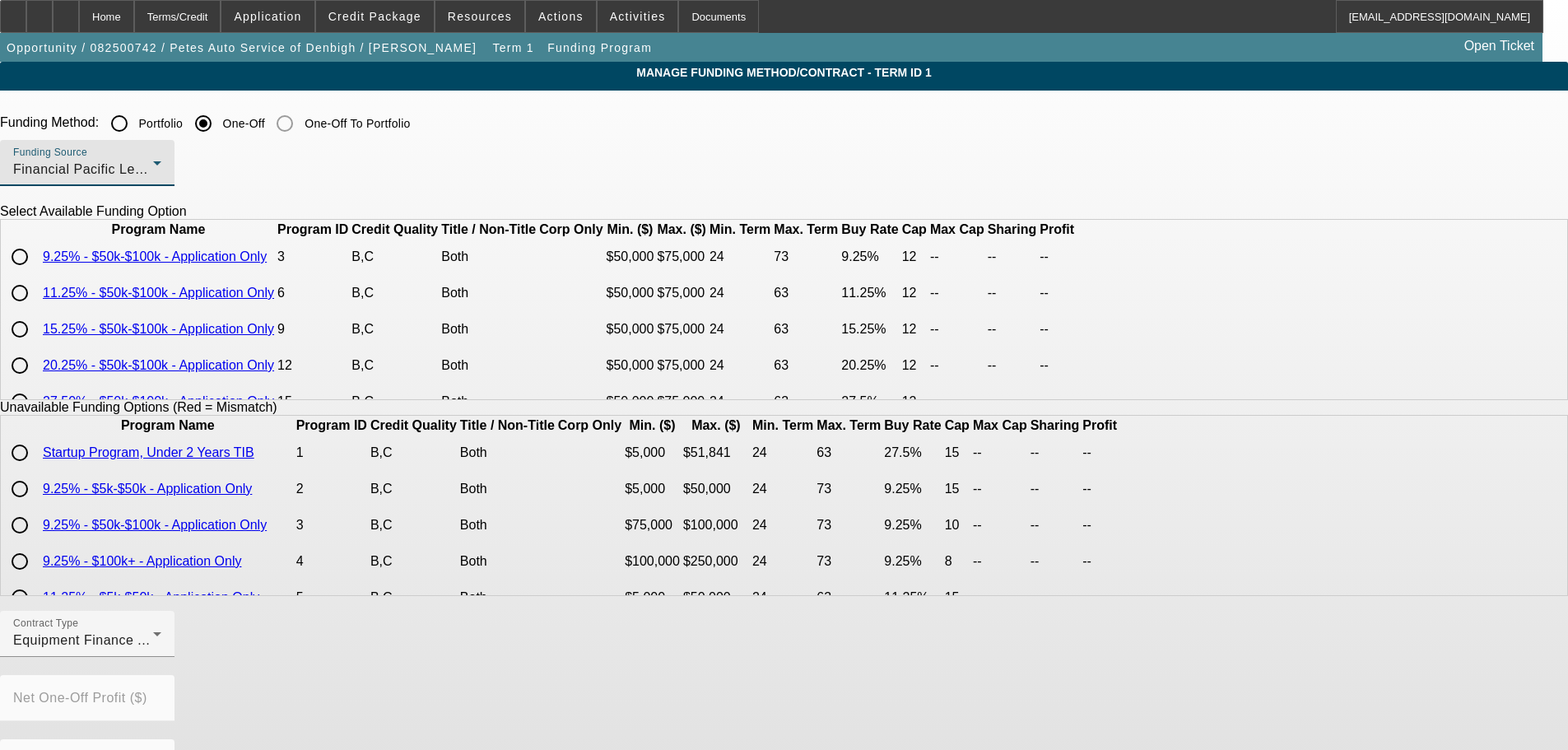
drag, startPoint x: 327, startPoint y: 322, endPoint x: 377, endPoint y: 308, distance: 51.9
click at [36, 310] on input "radio" at bounding box center [20, 293] width 33 height 33
radio input "true"
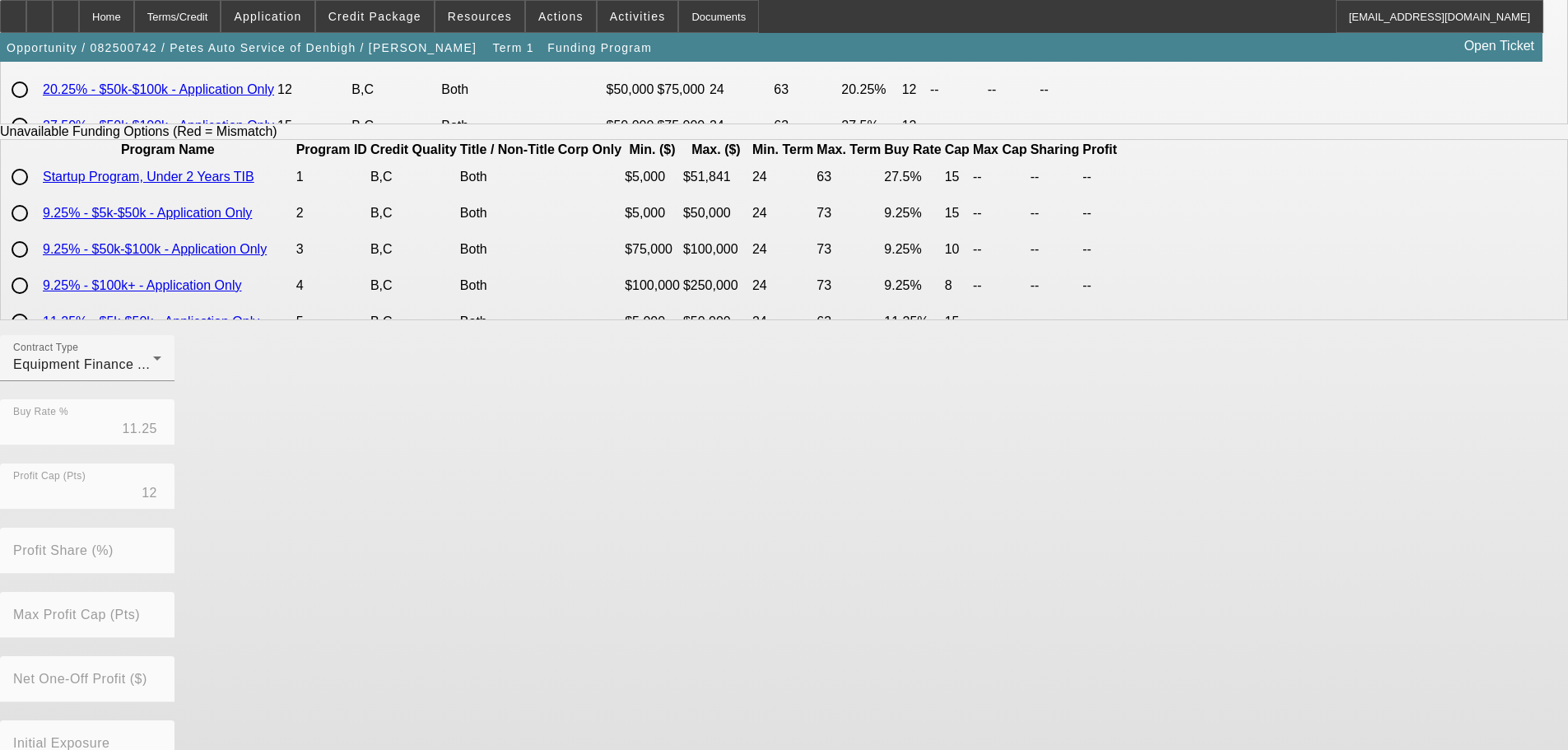
scroll to position [374, 0]
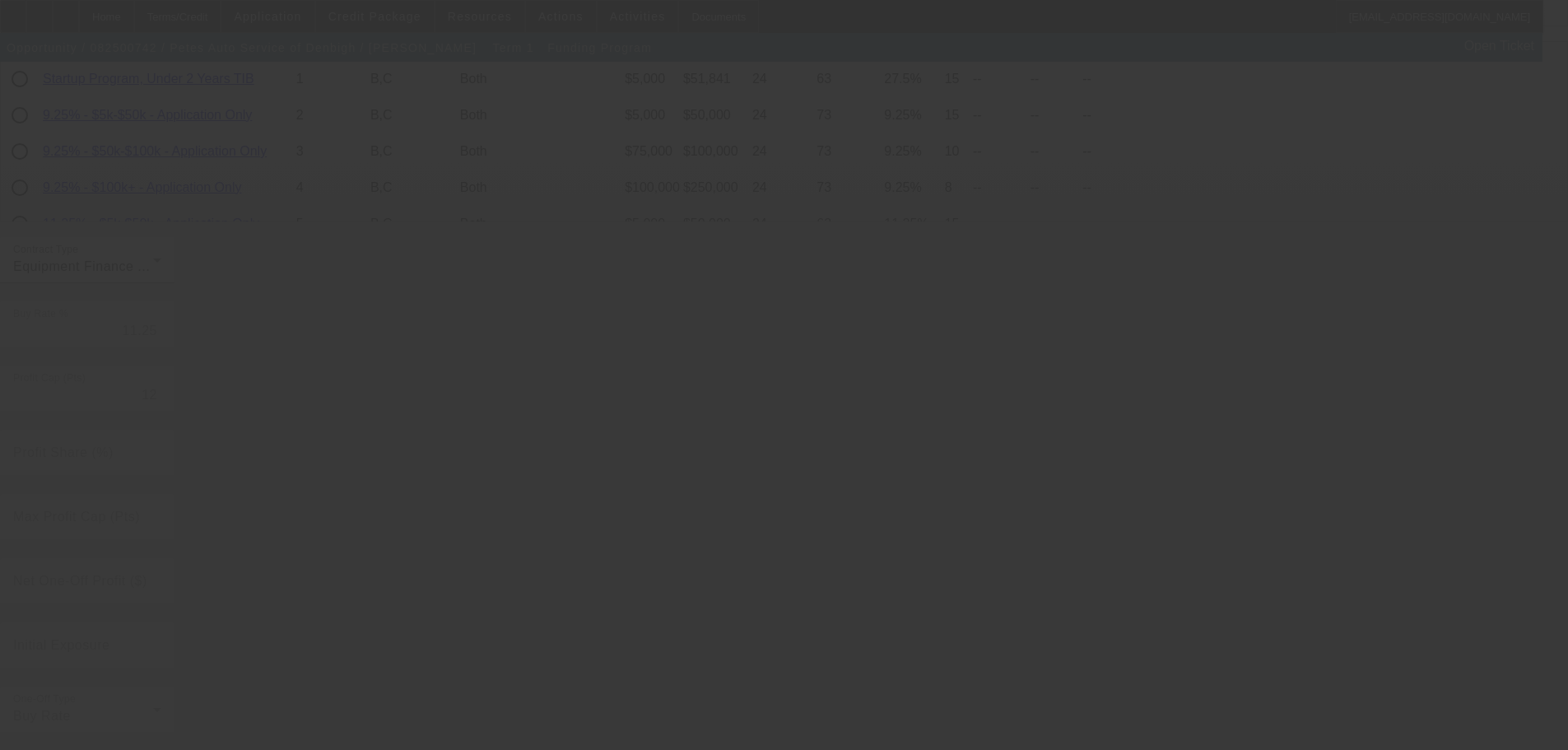
radio input "true"
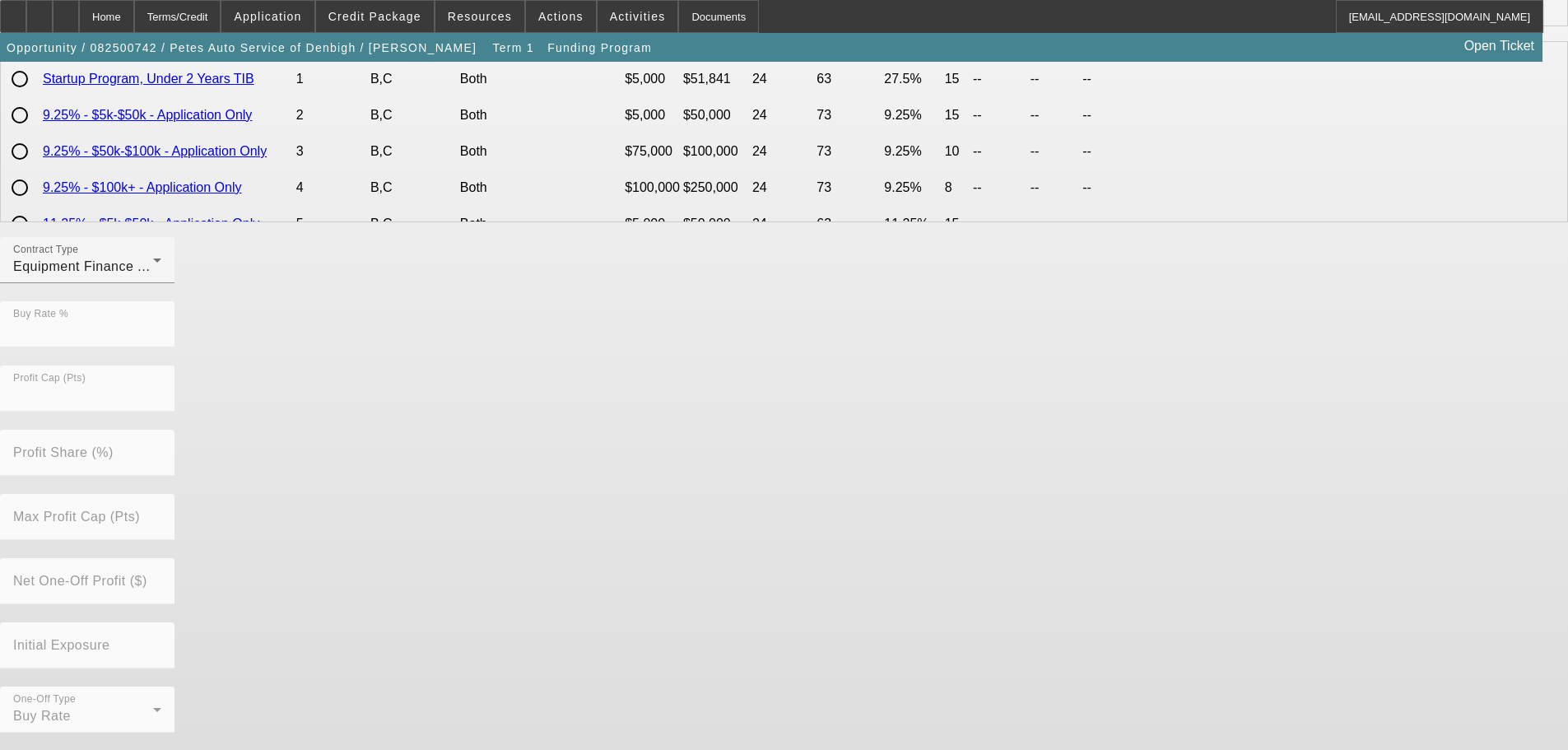
scroll to position [0, 0]
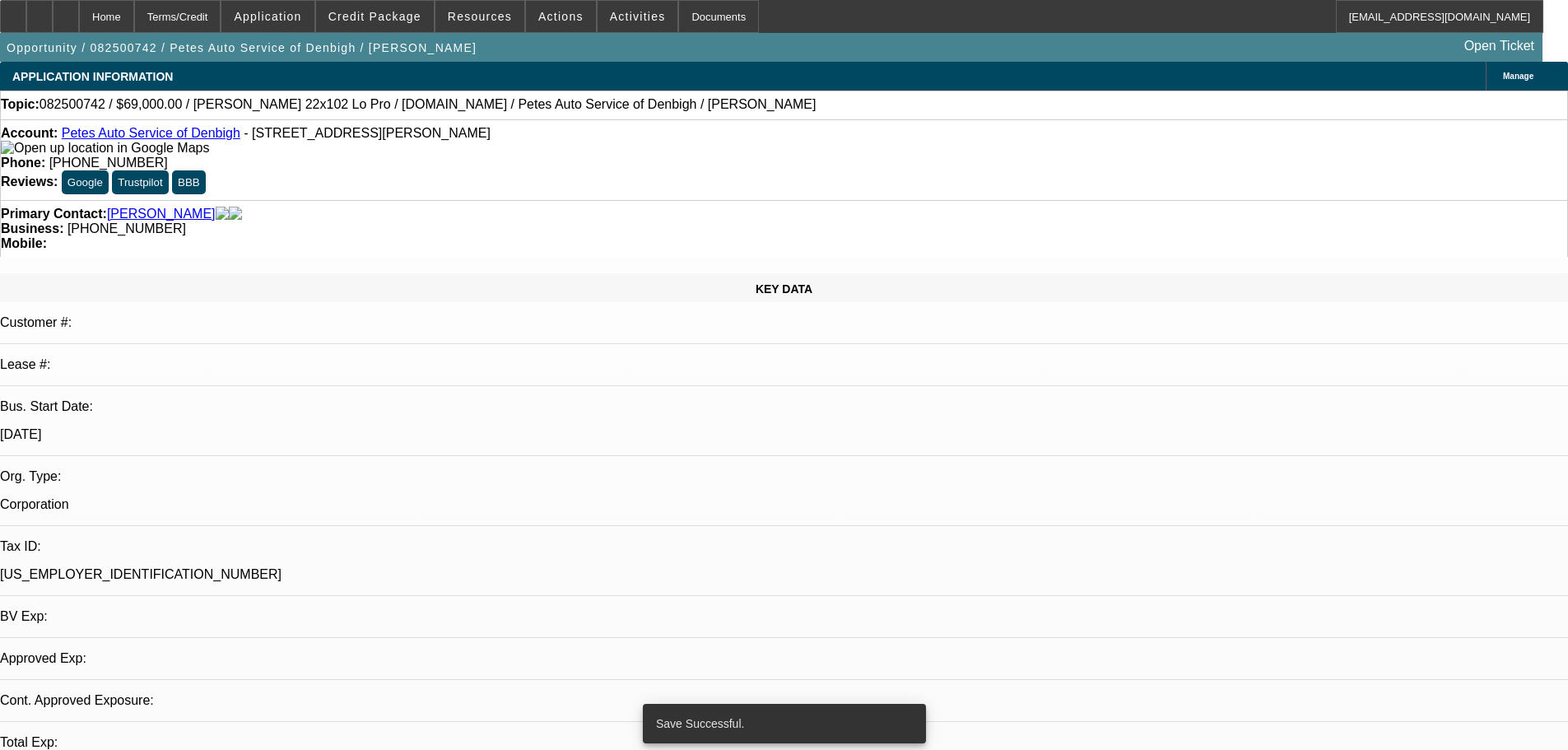
select select "0"
select select "2"
select select "0"
select select "6"
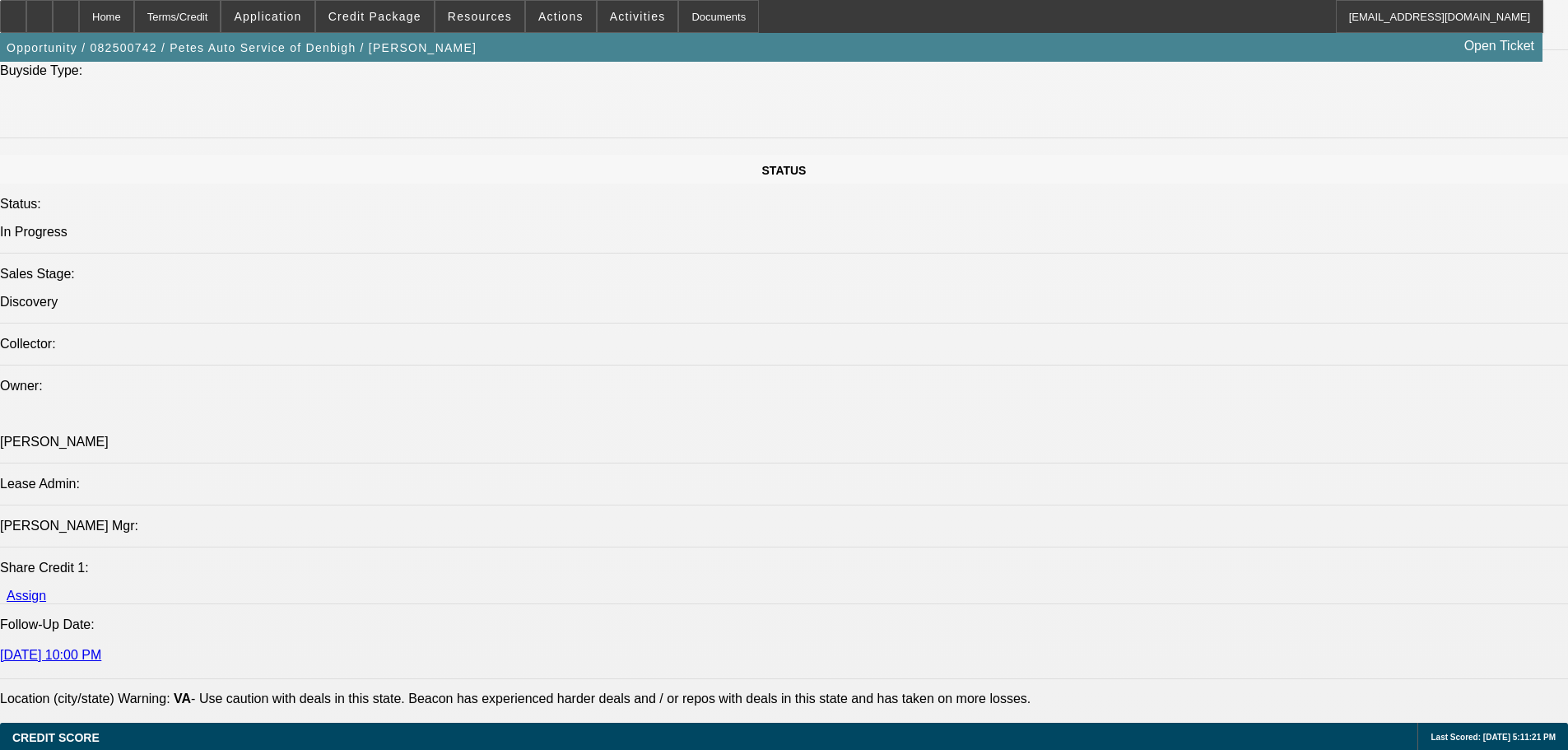
scroll to position [1482, 0]
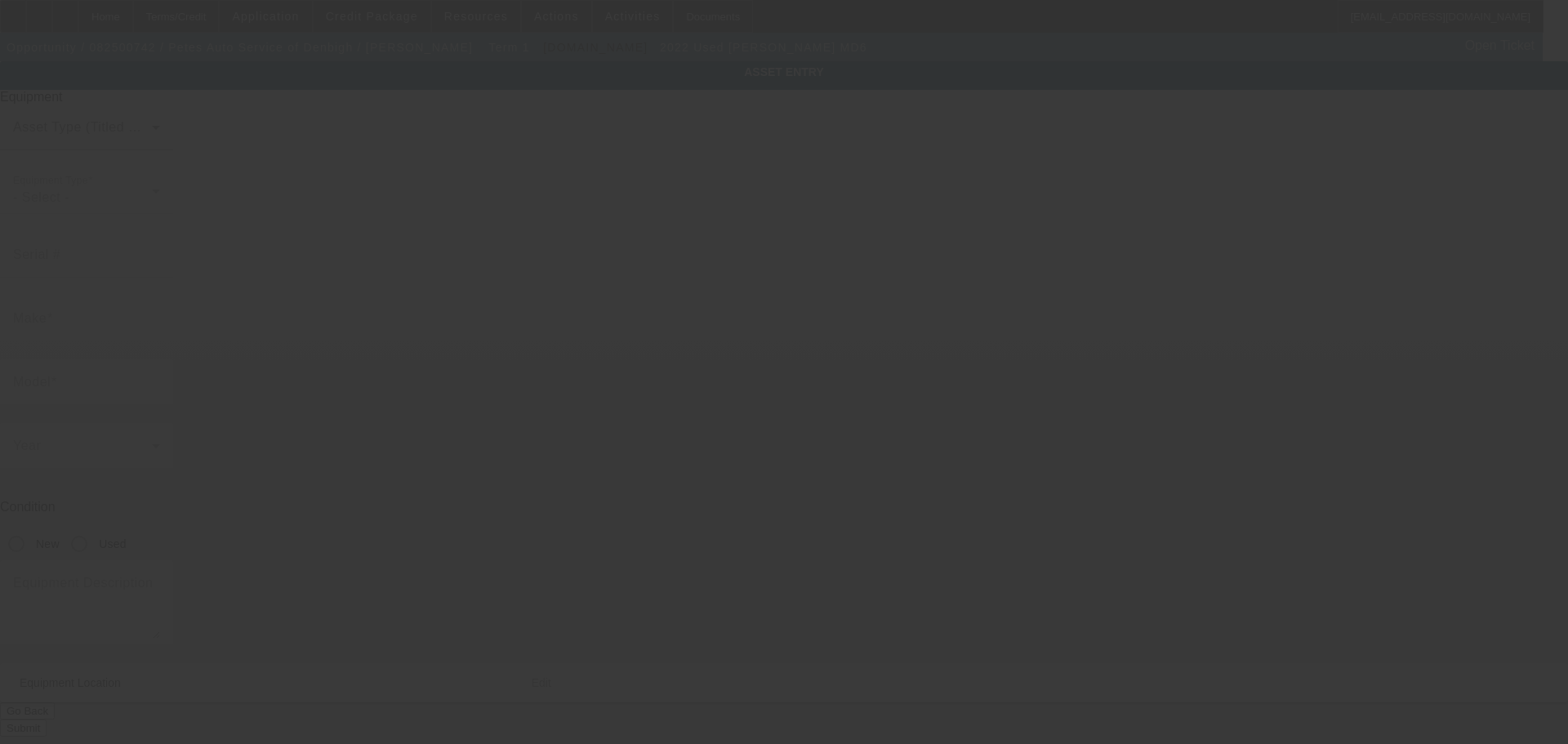
type input "1M2MDBAA9NS004368"
type input "MACK"
type input "MD6"
radio input "true"
type textarea "Mack MD6"
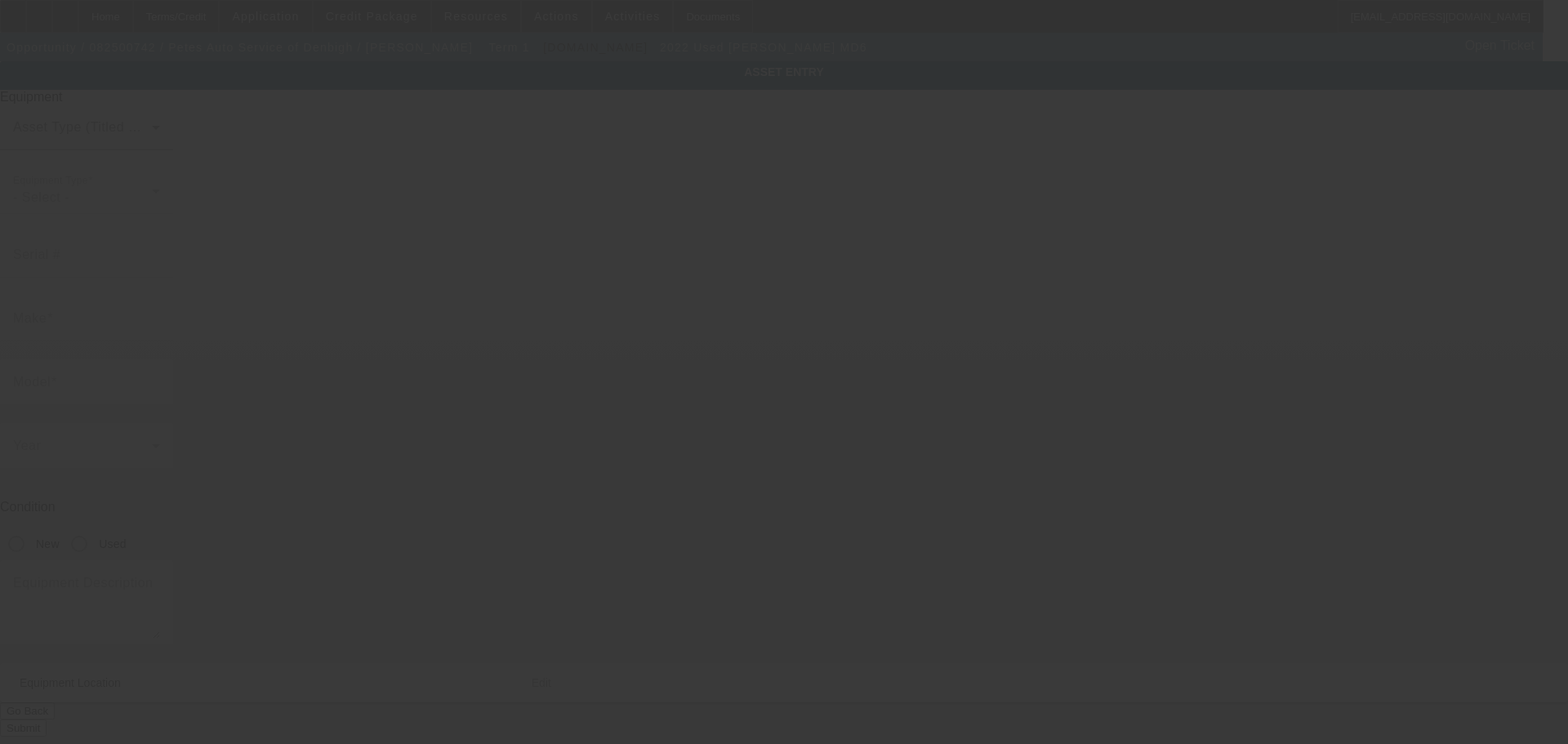
type input "37 Johnson Lane"
type input "Newport News"
type input "23608"
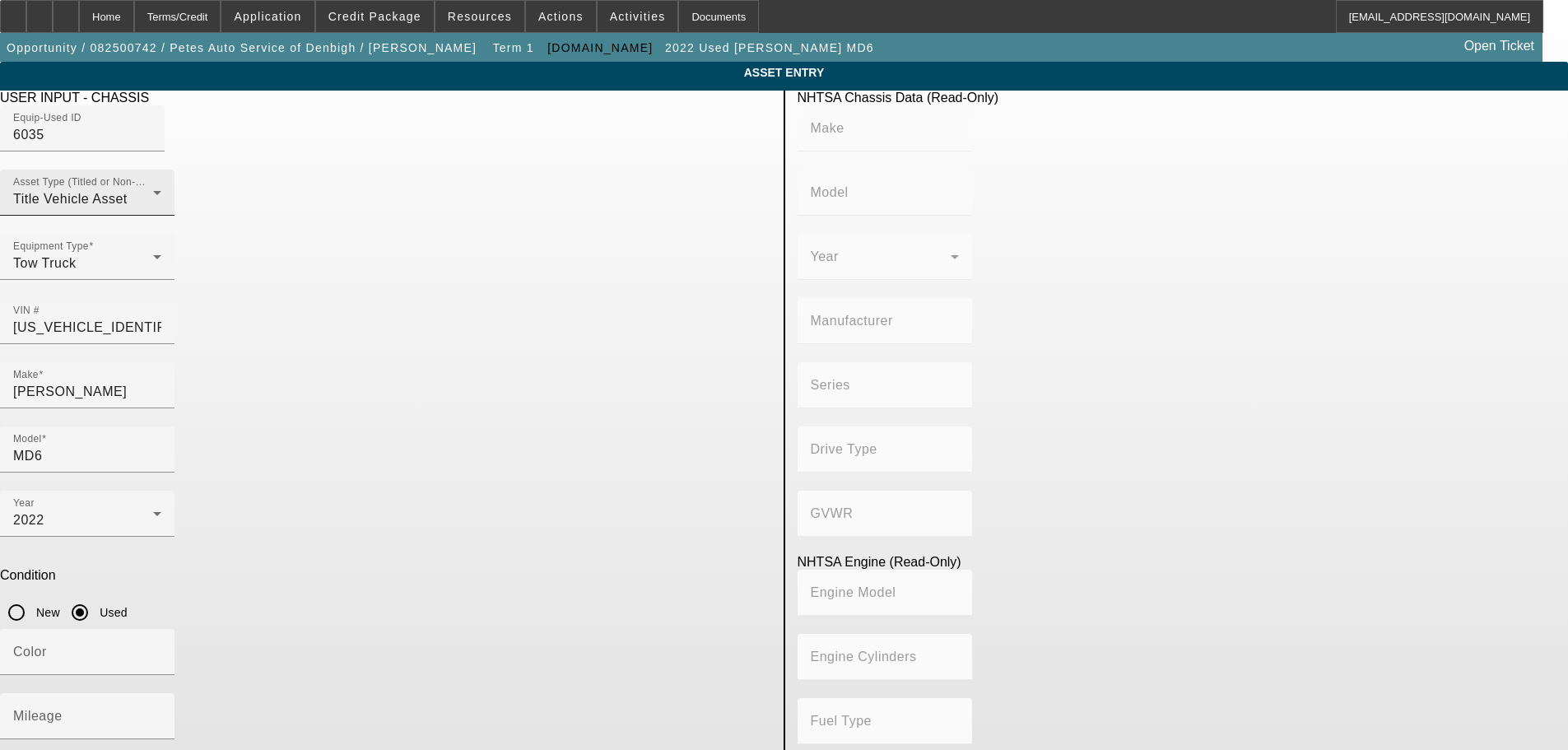
click at [162, 216] on div "Asset Type (Titled or Non-Titled) Title Vehicle Asset" at bounding box center [86, 192] width 148 height 46
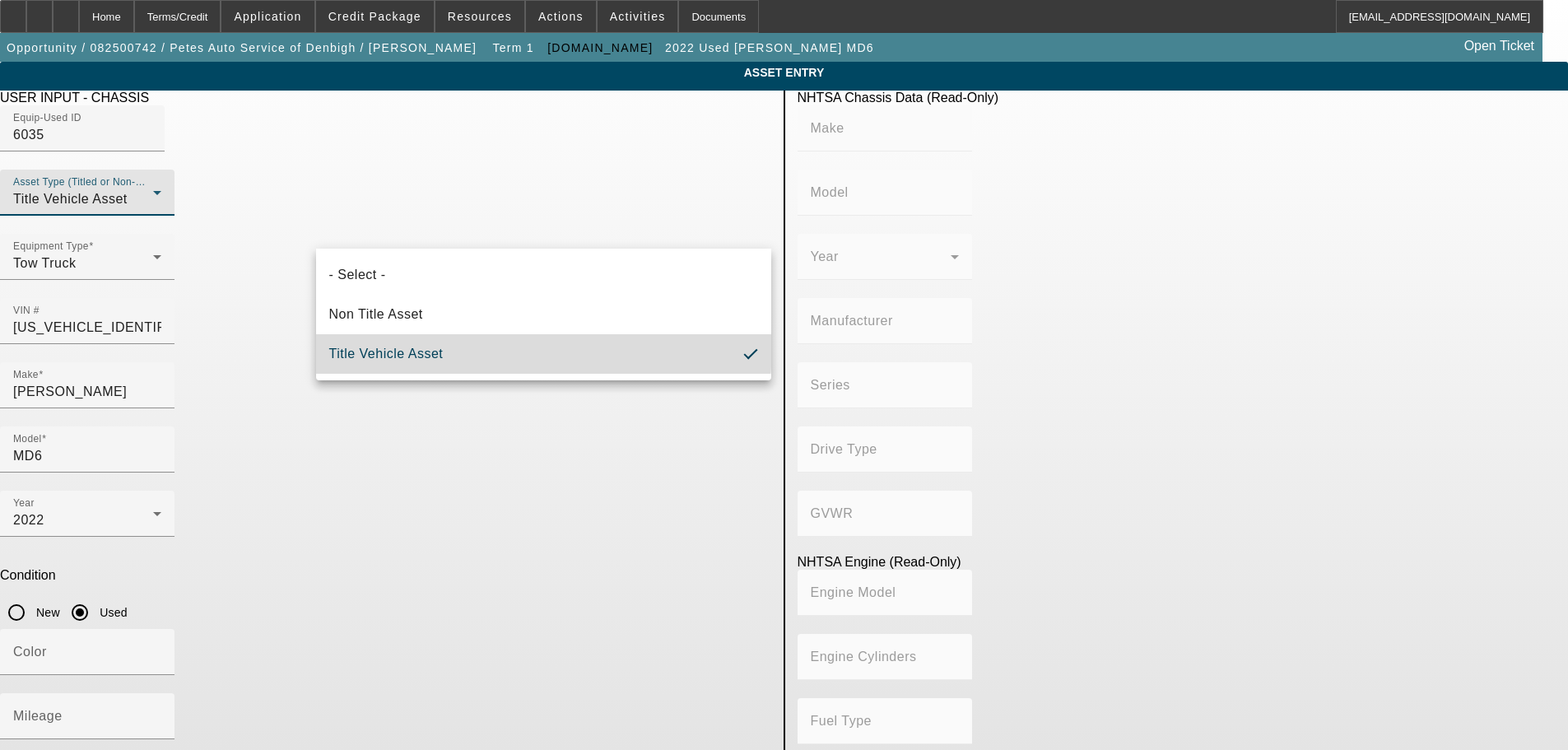
click at [420, 345] on span "Title Vehicle Asset" at bounding box center [386, 354] width 115 height 20
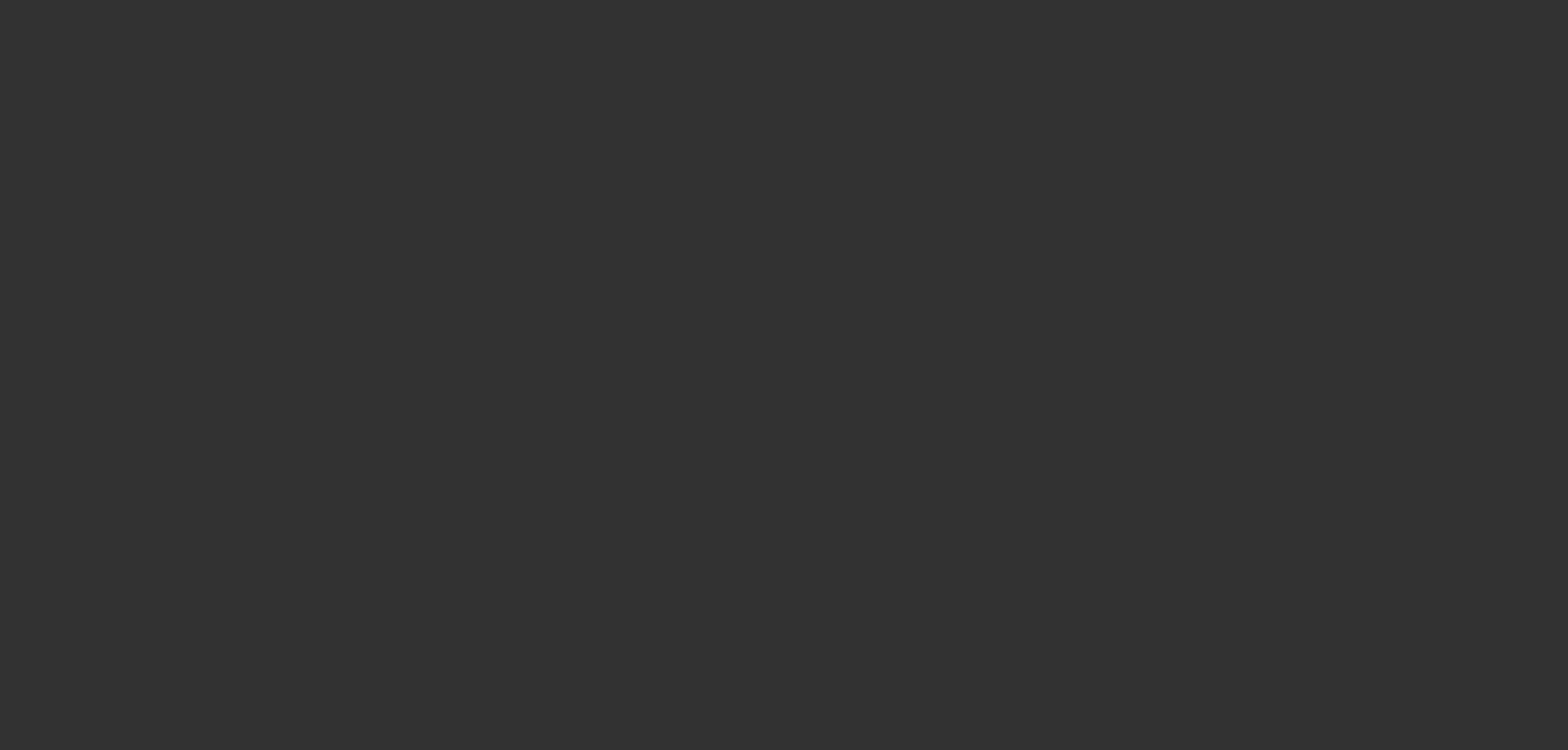
select select "0"
select select "2"
select select "0"
select select "6"
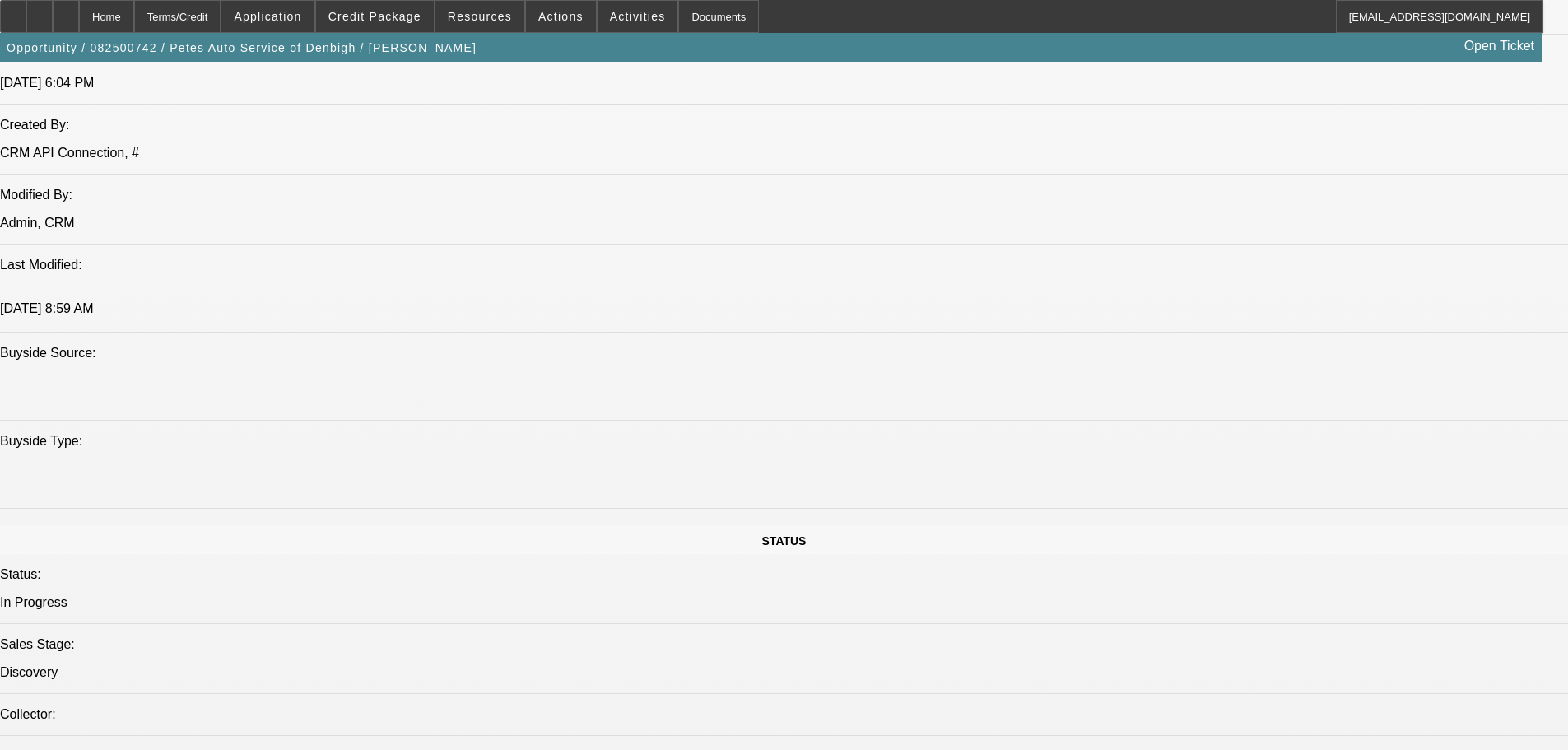
scroll to position [1430, 0]
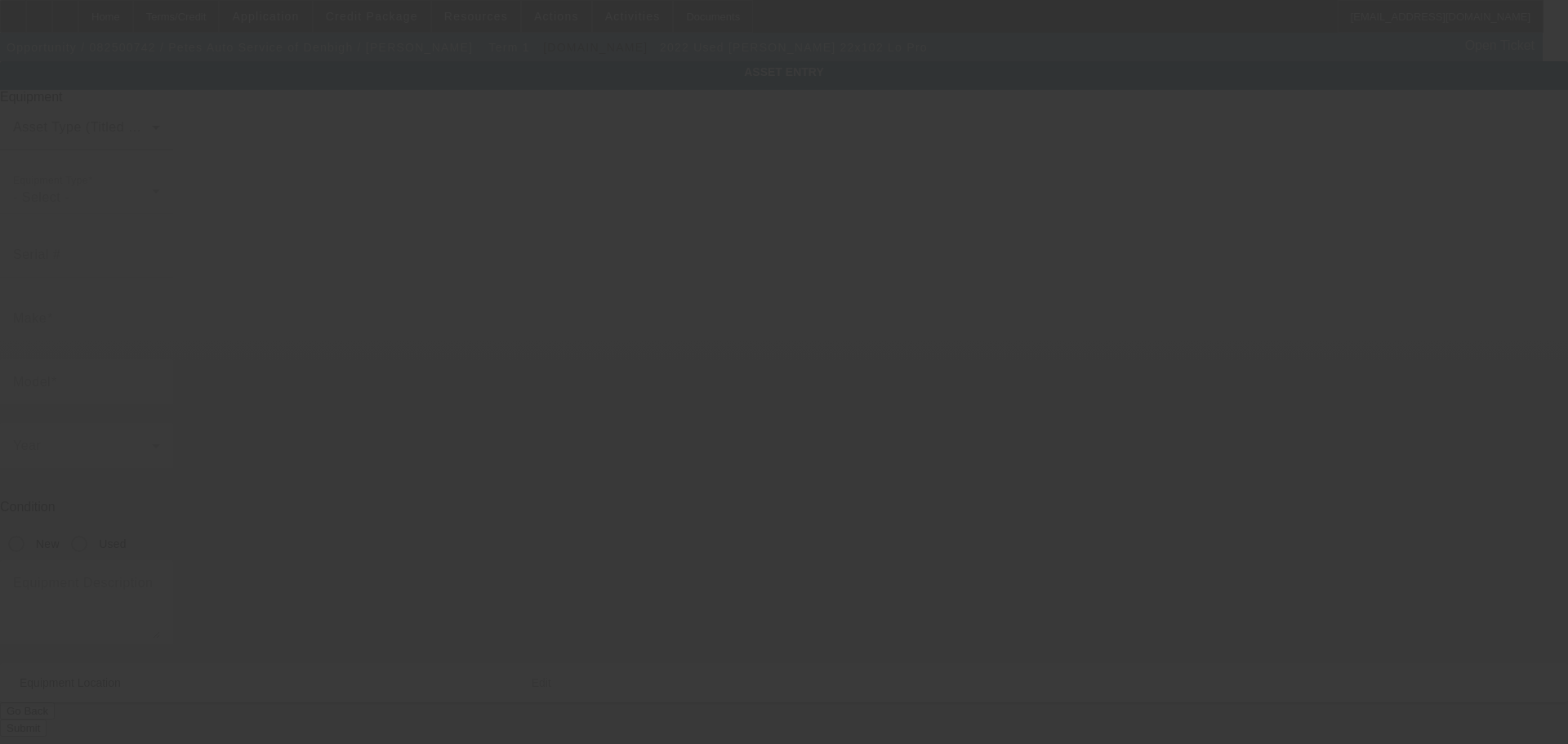
type input "0220024582"
type input "Jerr-Dan"
type input "22x102 Lo Pro"
radio input "true"
type textarea "Jerr-Dan 22x102 Lo Pro Steel Deck"
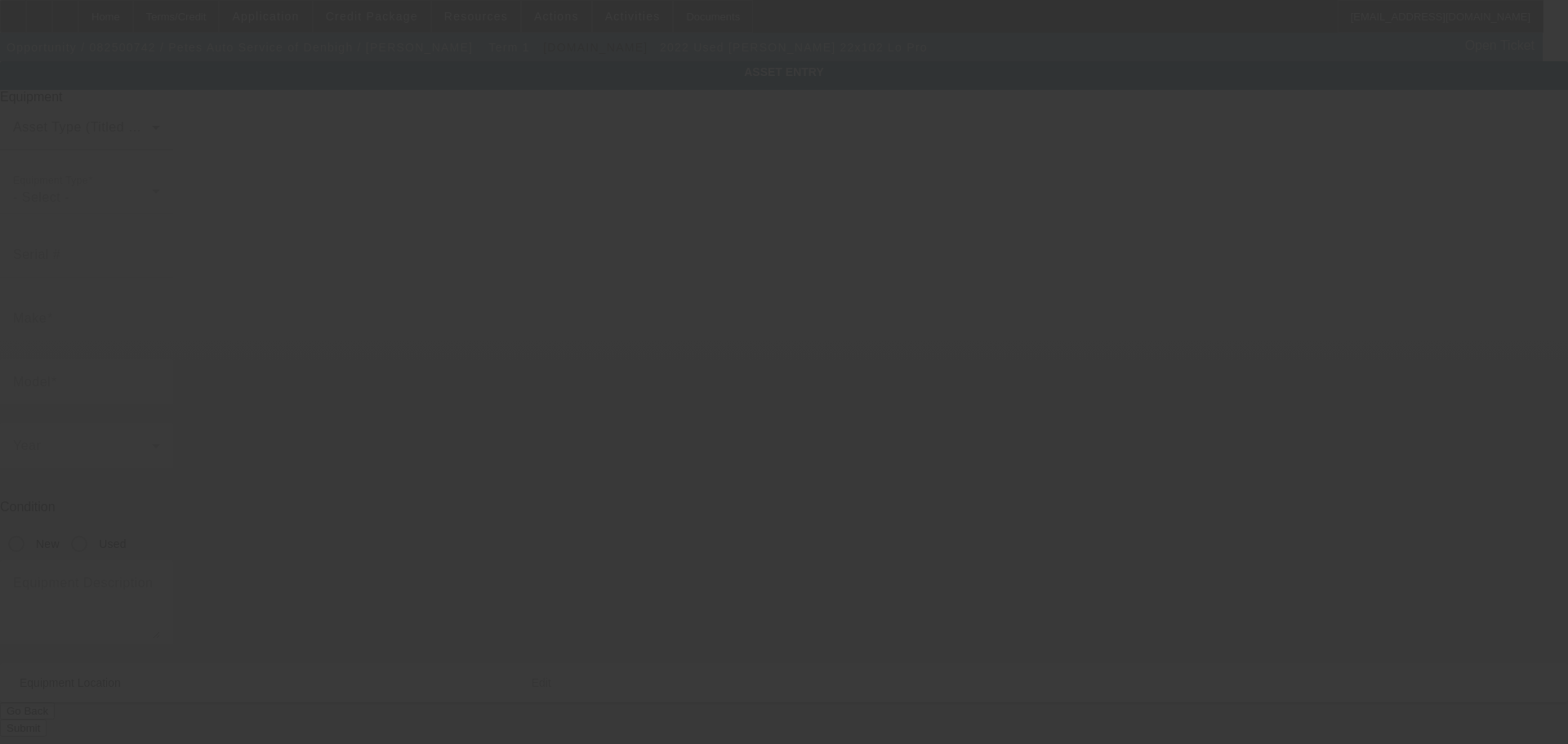
type input "37 Johnson Lane"
type input "Newport News"
type input "23608"
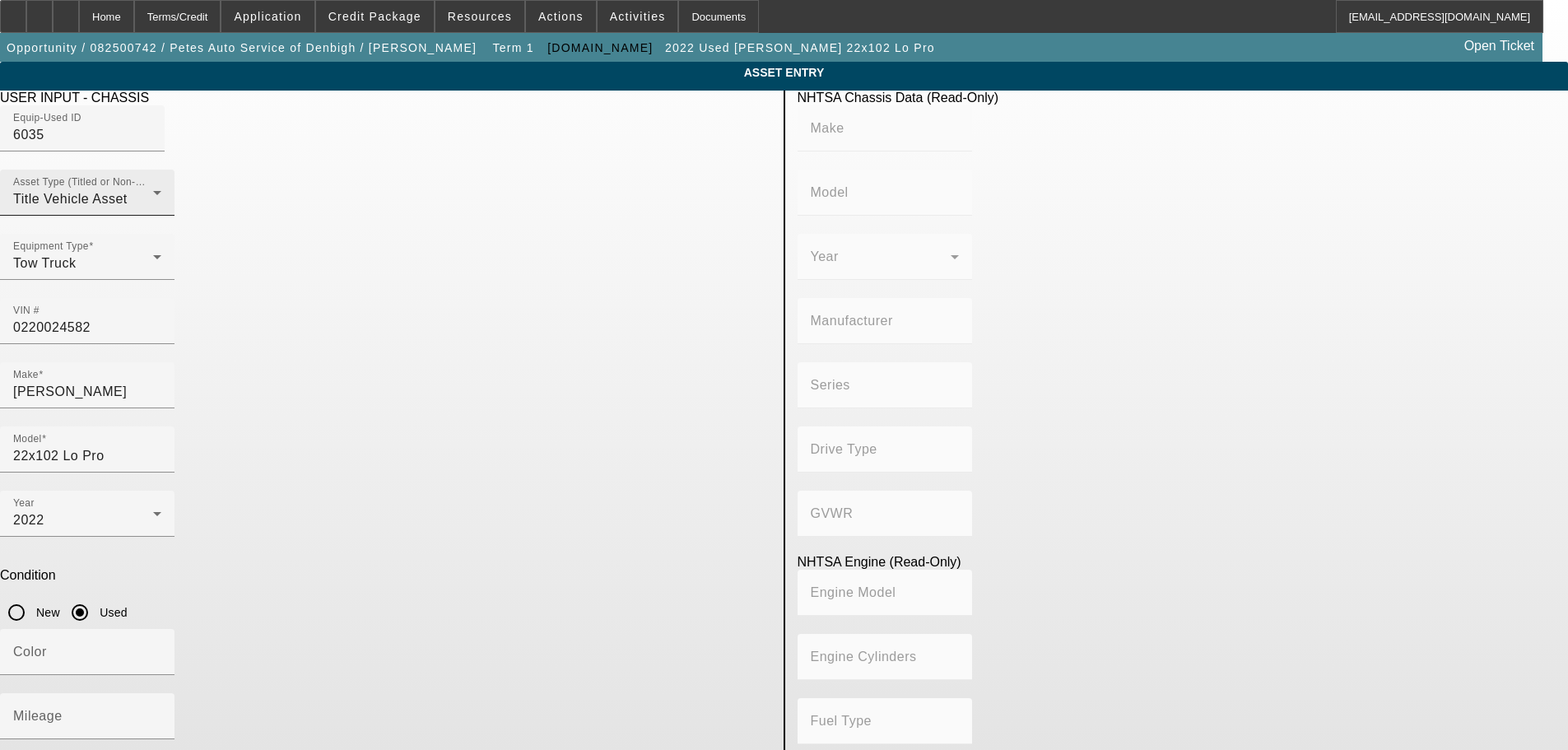
click at [153, 209] on div "Title Vehicle Asset" at bounding box center [82, 199] width 140 height 20
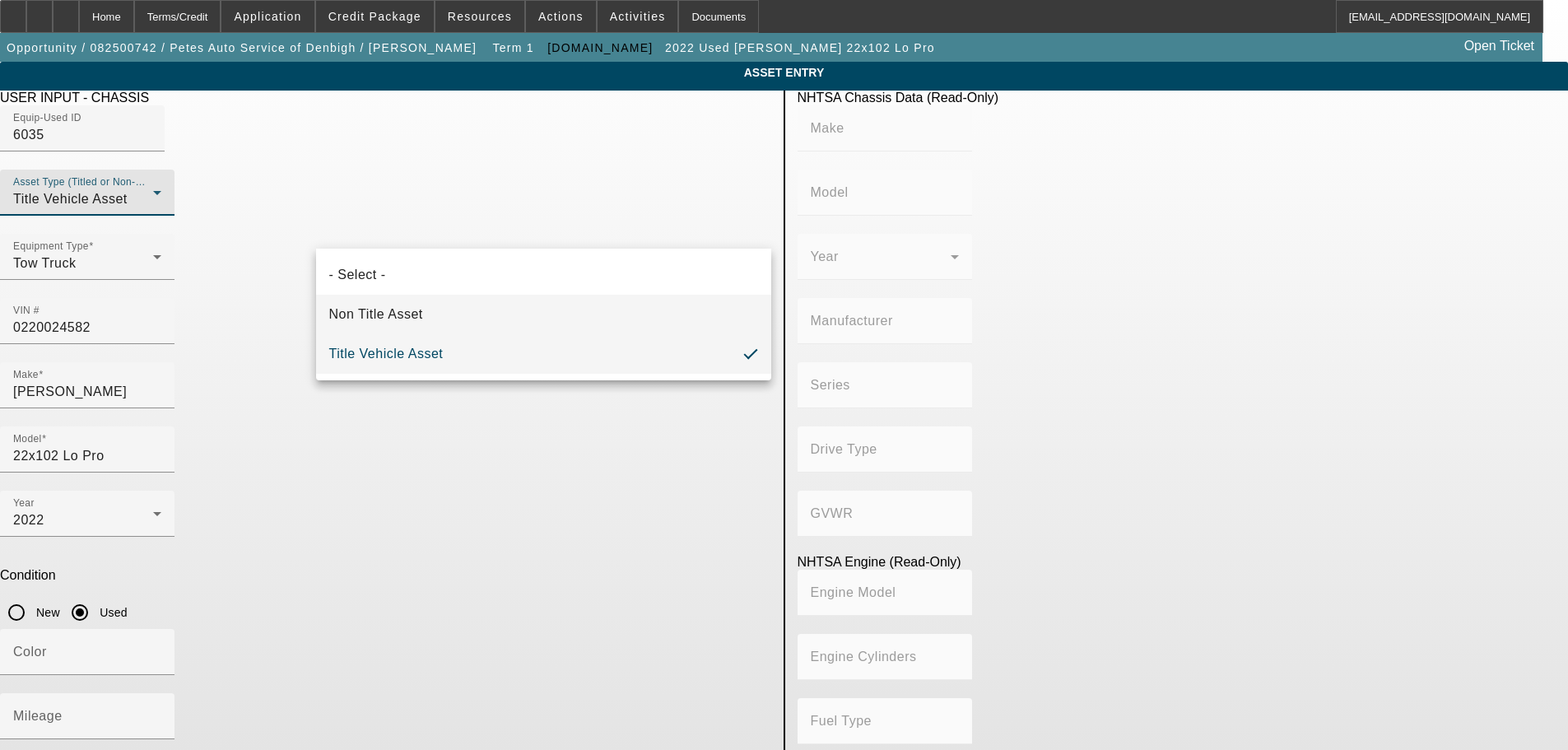
click at [405, 301] on mat-option "Non Title Asset" at bounding box center [543, 315] width 455 height 39
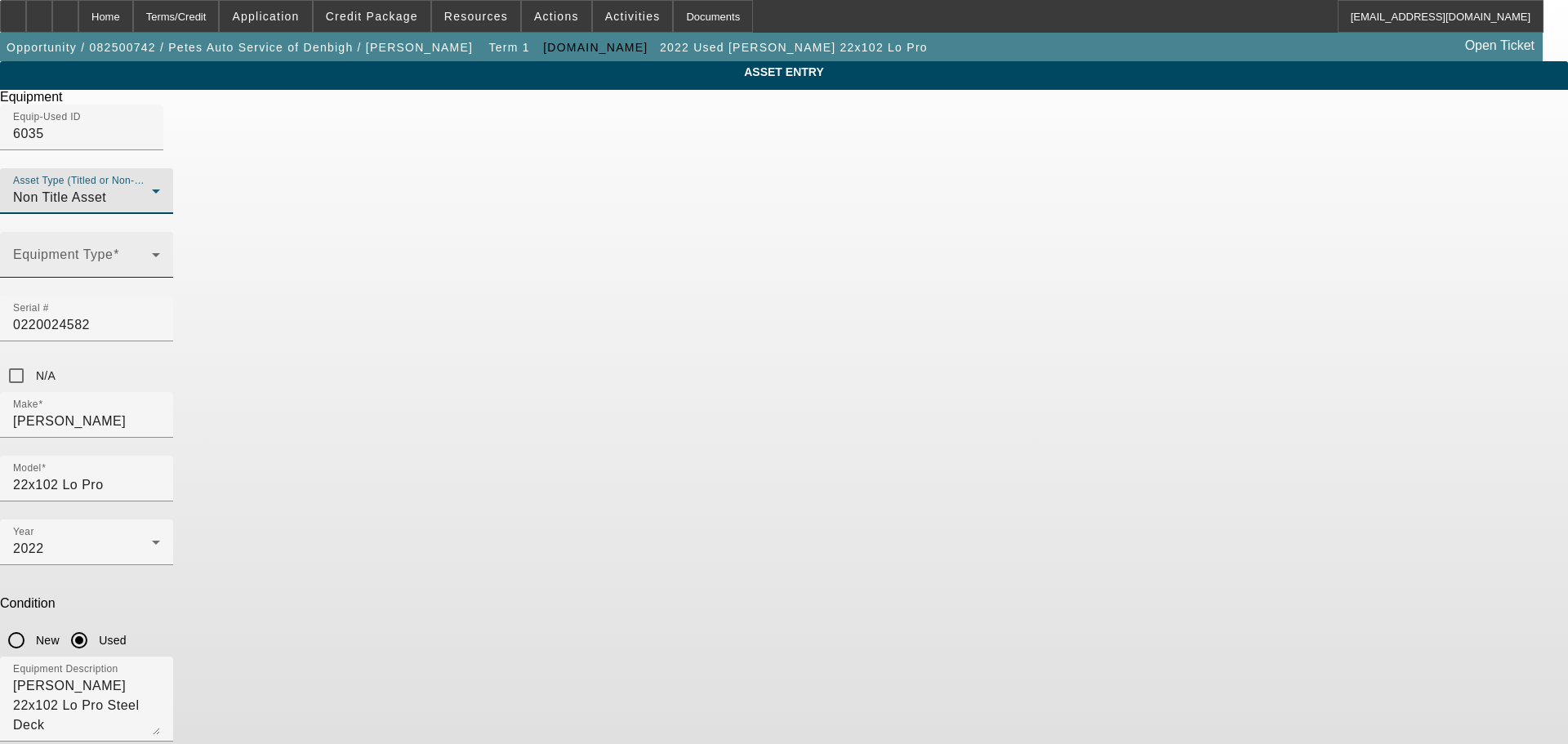
click at [160, 271] on mat-select at bounding box center [86, 262] width 147 height 19
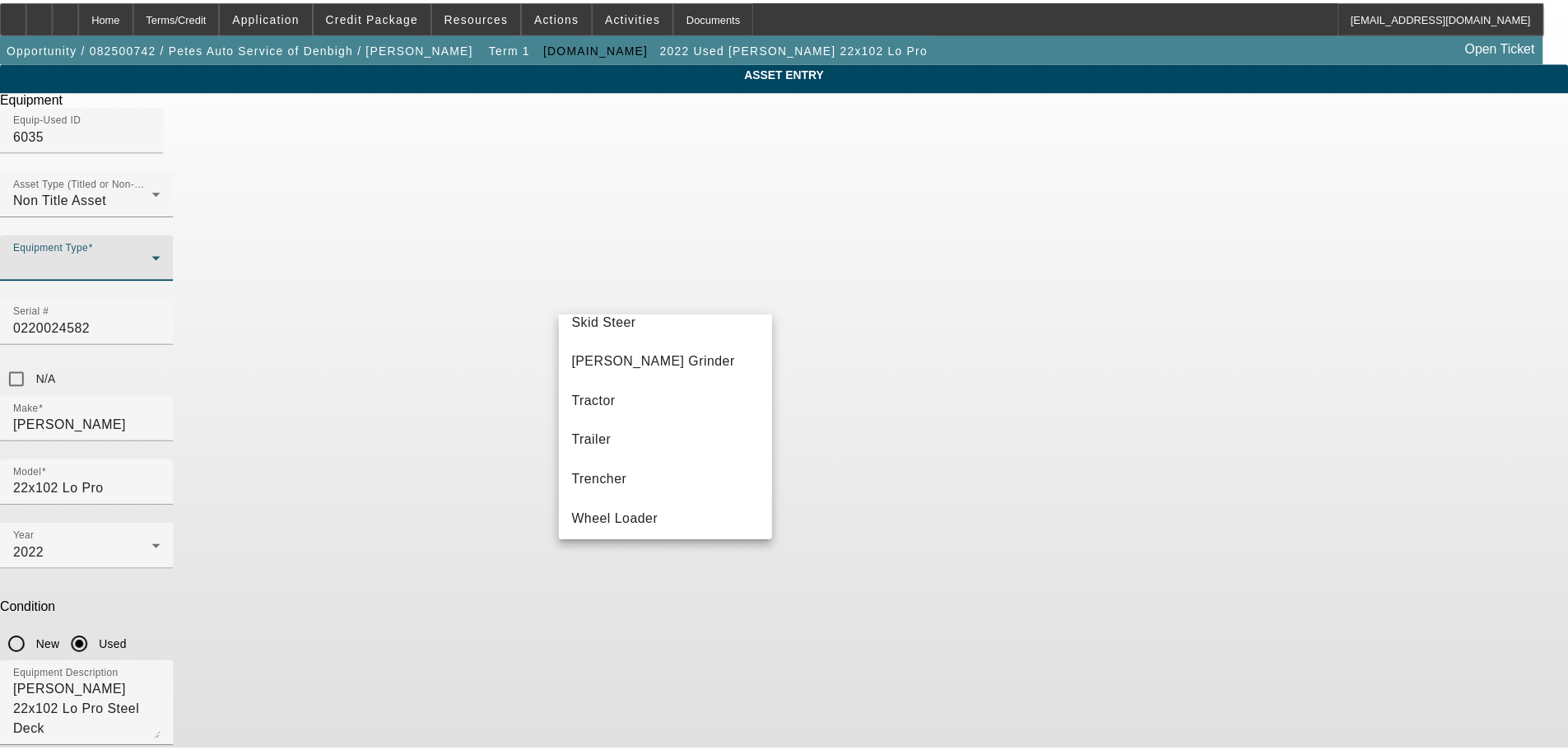
scroll to position [459, 0]
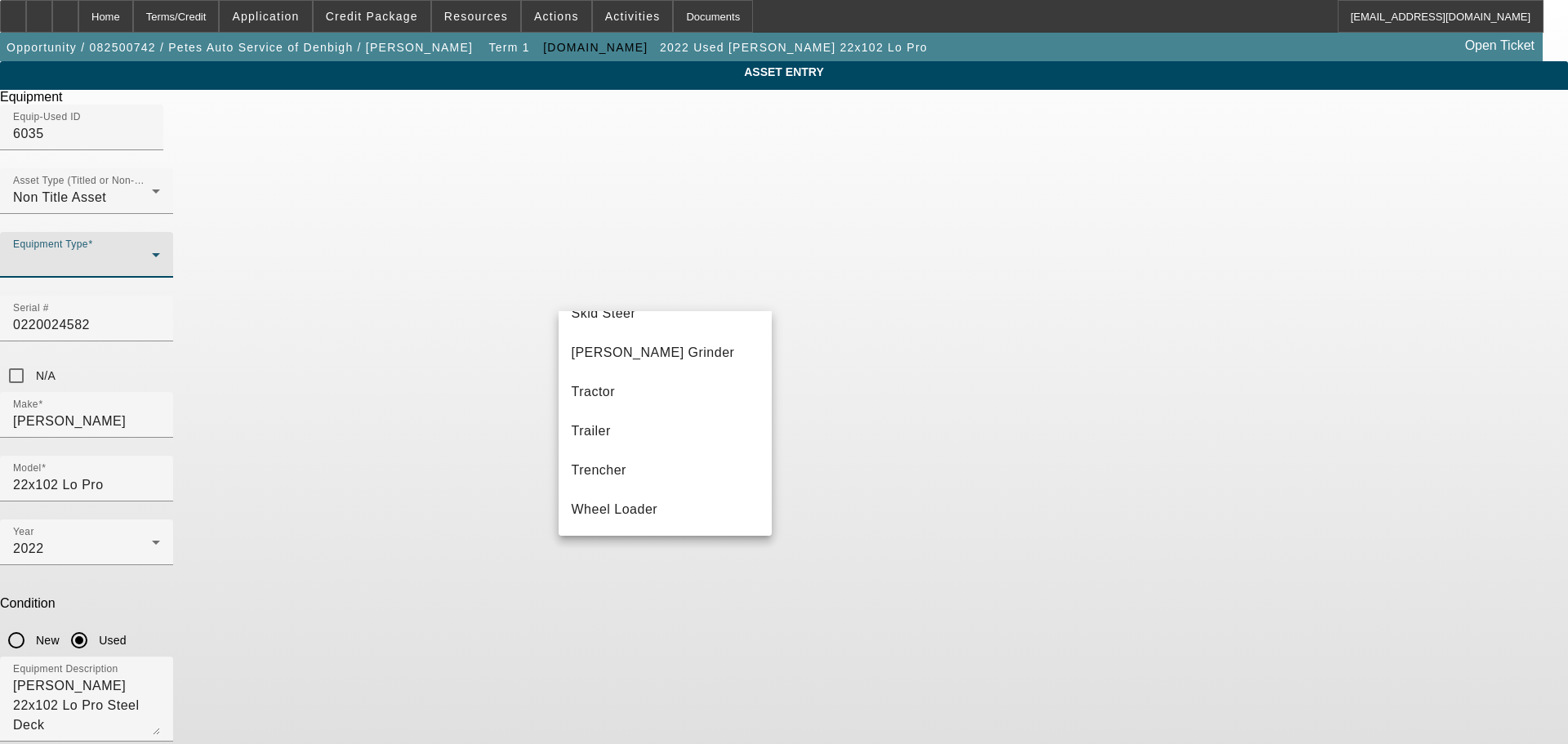
click at [959, 74] on div at bounding box center [784, 372] width 1568 height 744
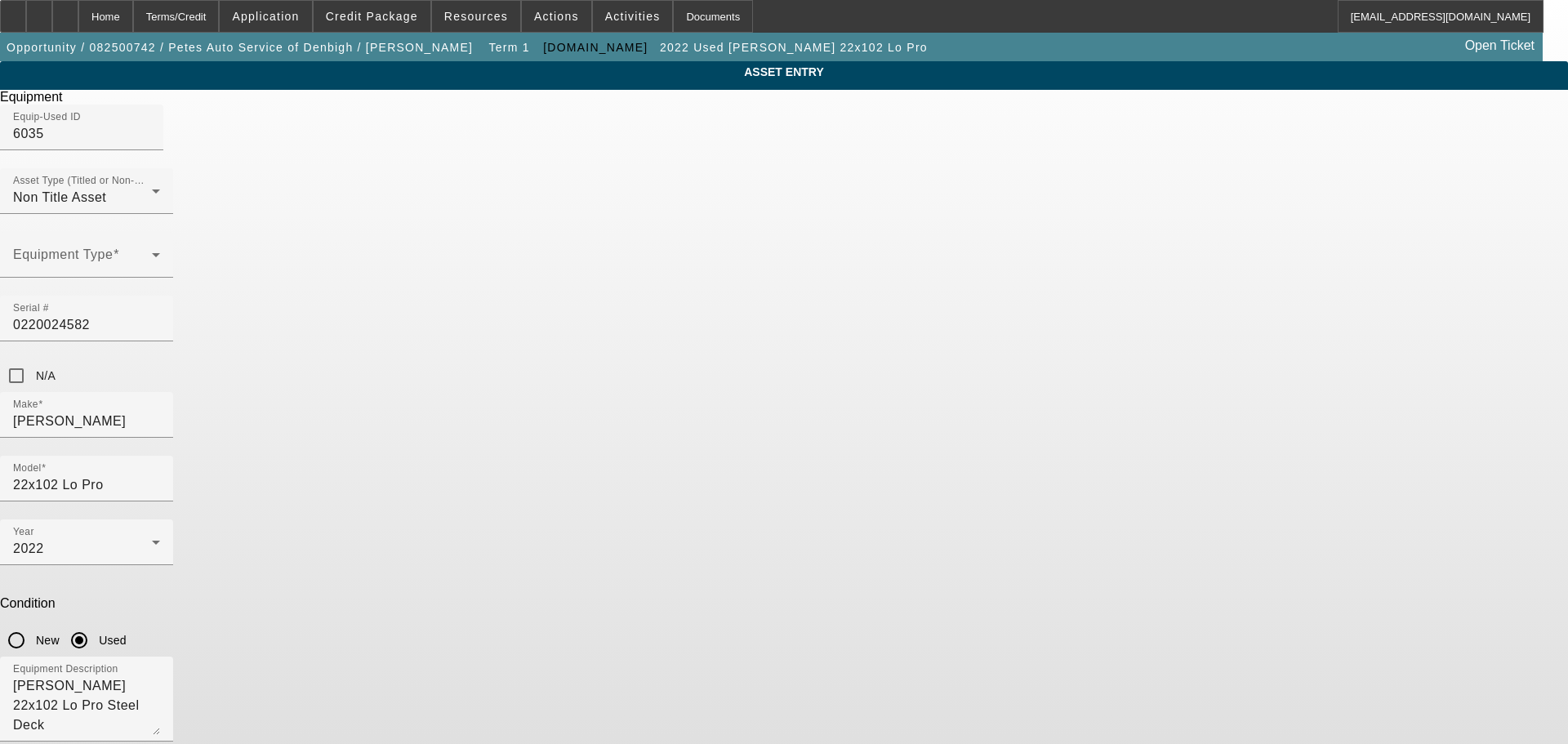
click at [1504, 18] on span "Delete asset" at bounding box center [1528, 14] width 49 height 9
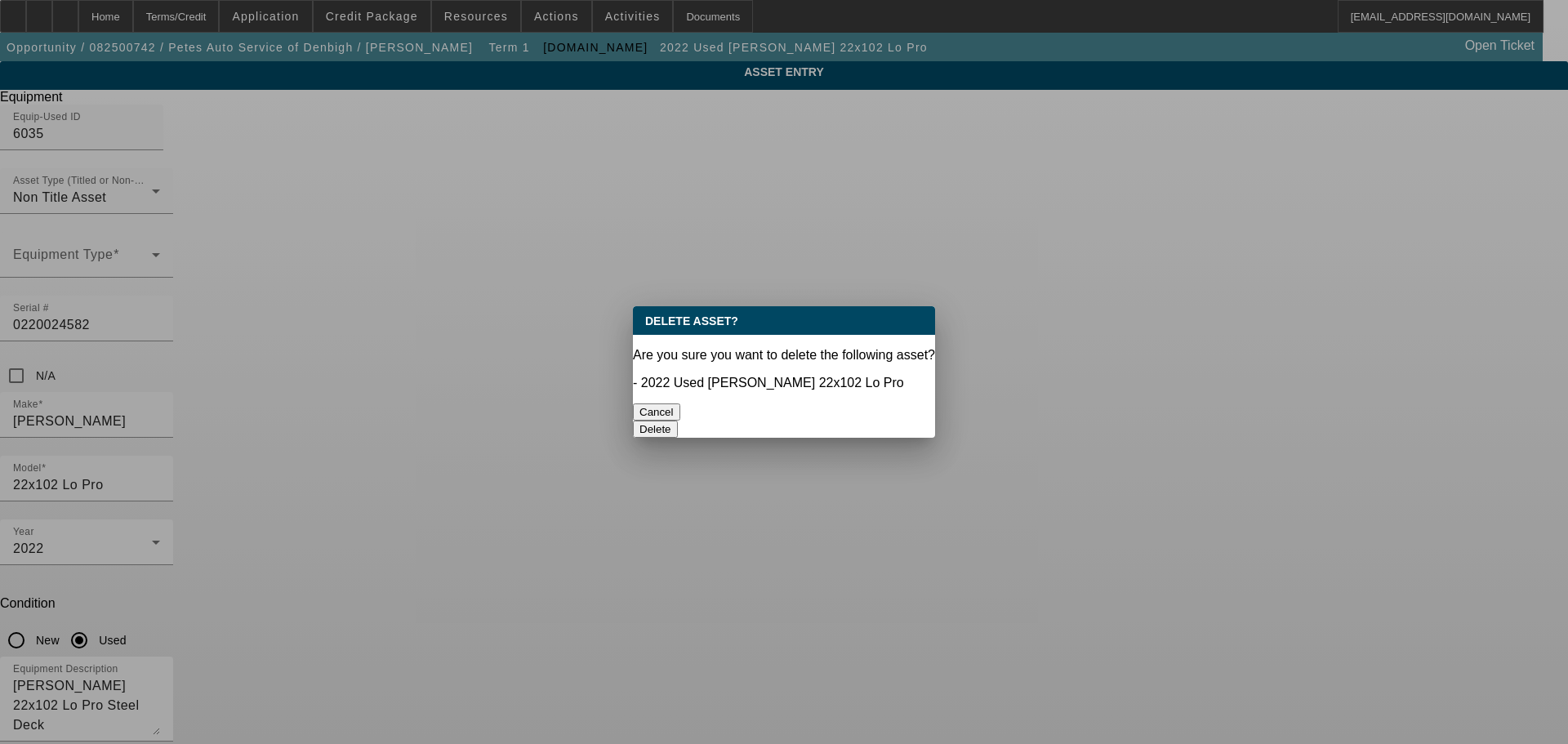
click at [678, 420] on button "Delete" at bounding box center [656, 429] width 45 height 18
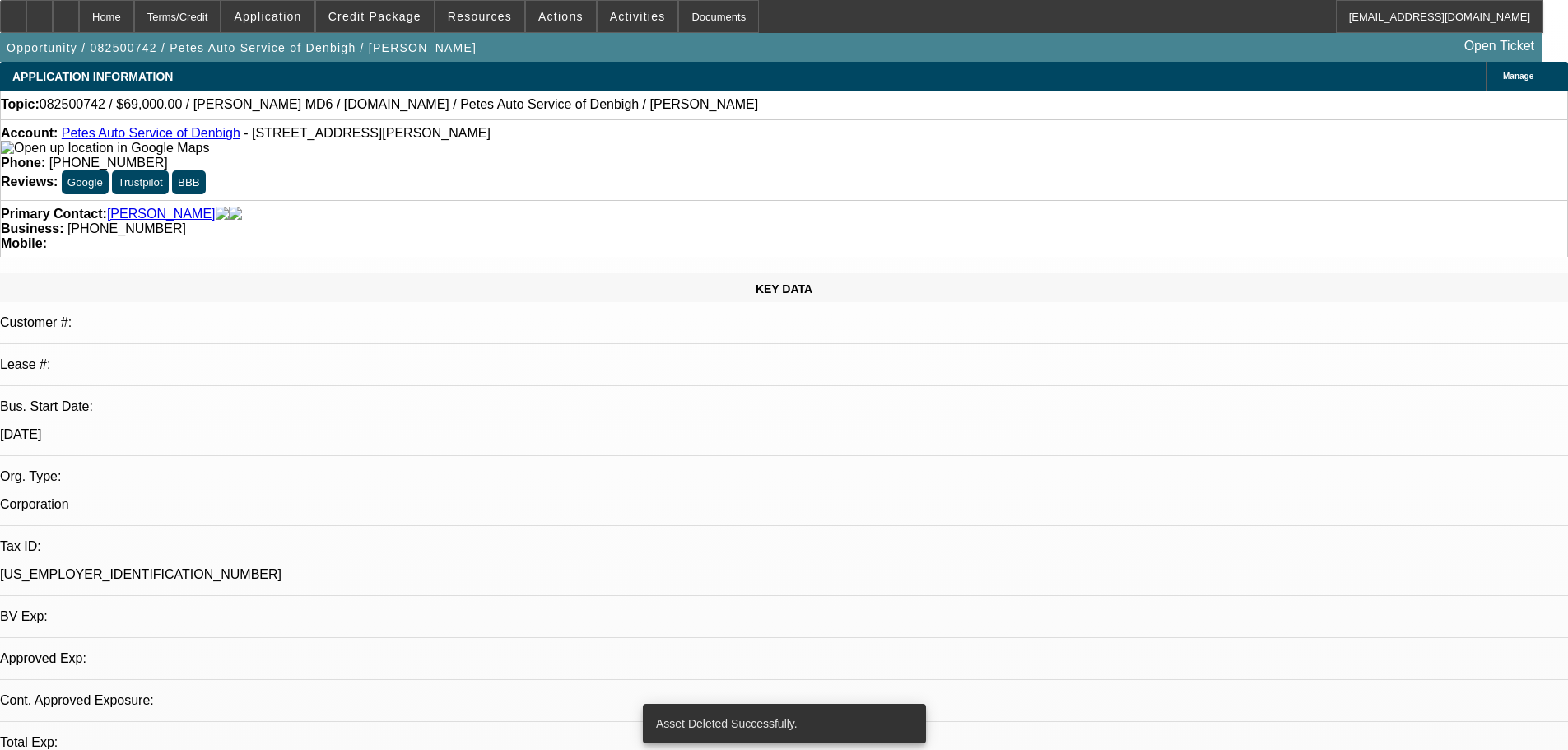
select select "0"
select select "2"
select select "0"
select select "6"
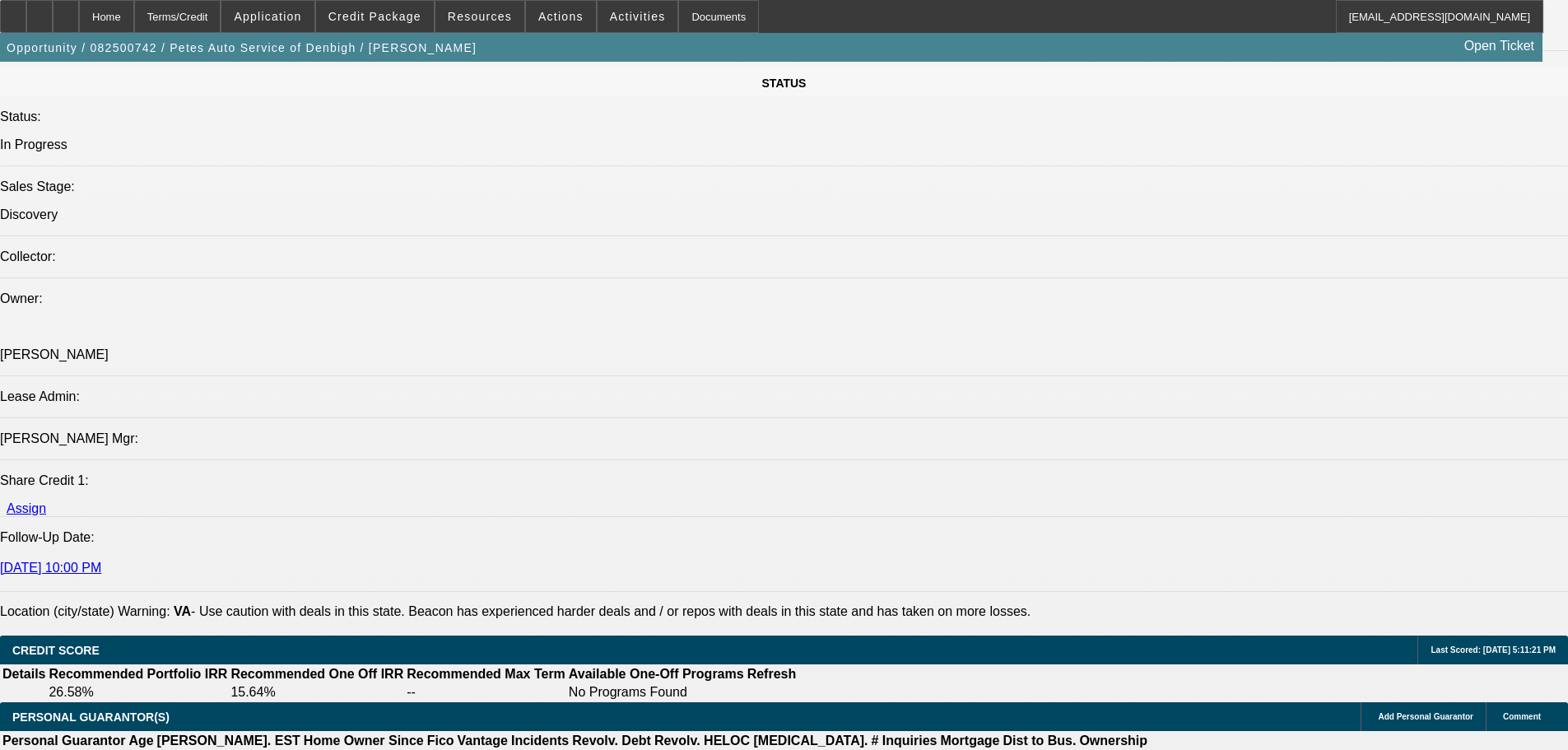
scroll to position [1565, 0]
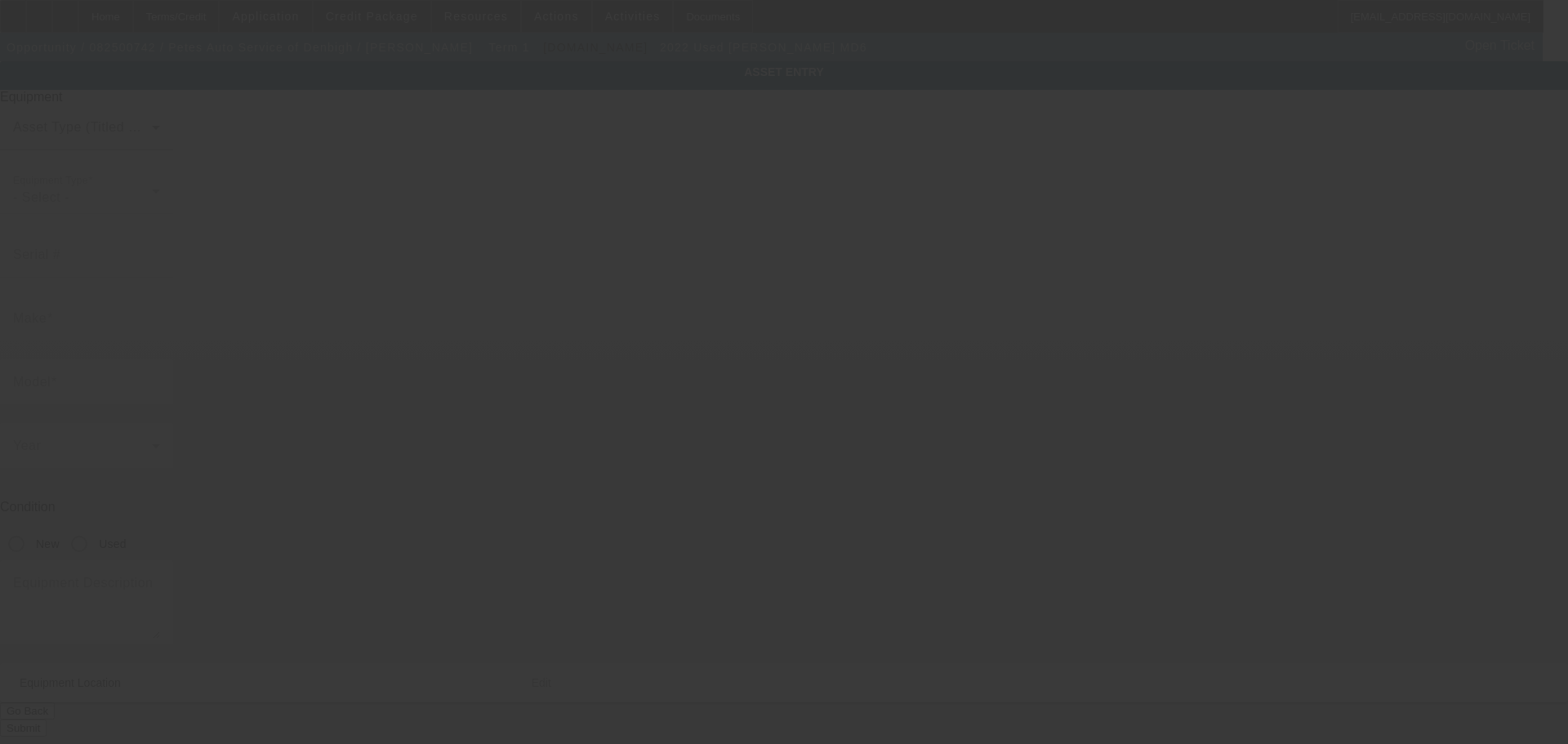
type input "1M2MDBAA9NS004368"
type input "MACK"
type input "MD6"
radio input "true"
type textarea "Mack MD6"
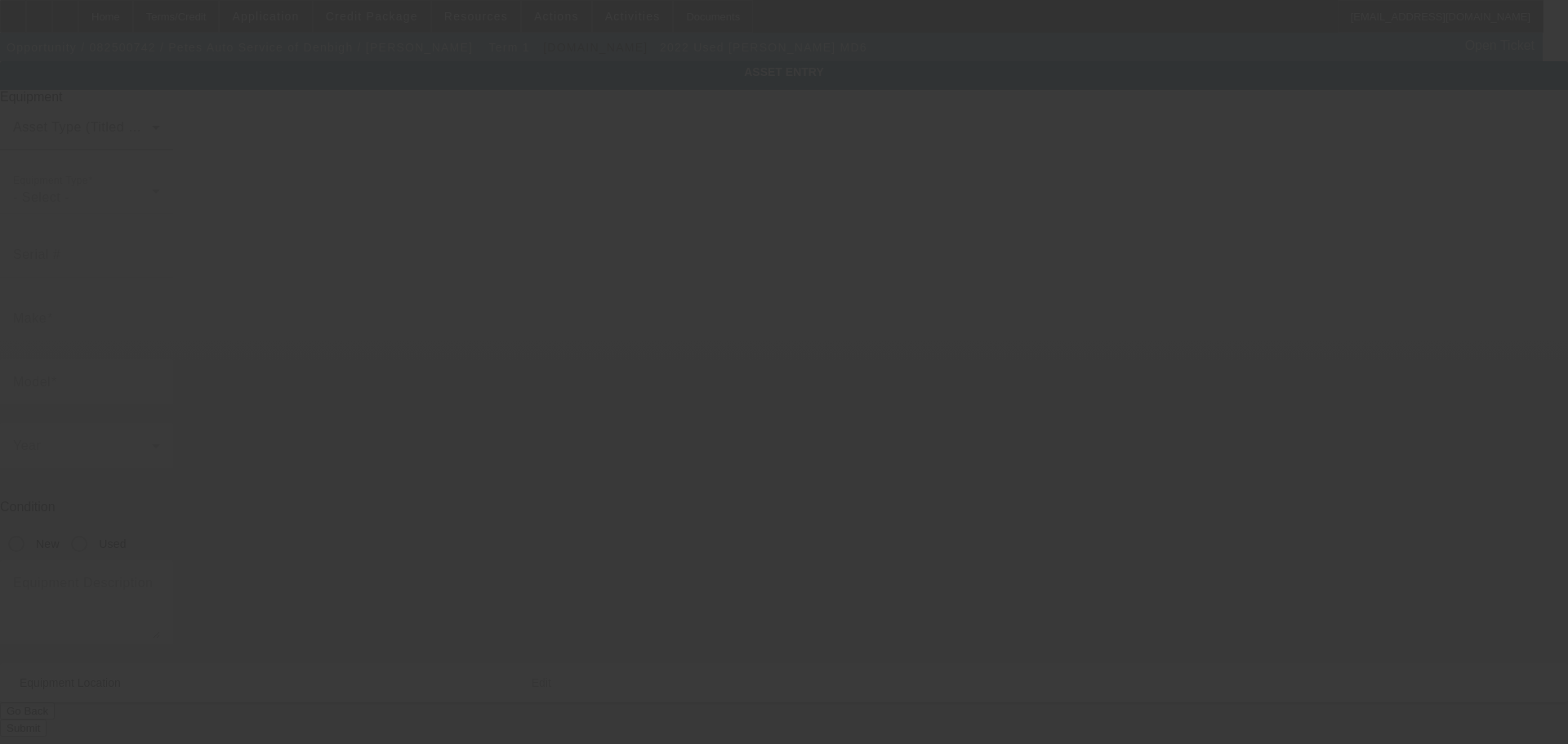
type input "37 Johnson Lane"
type input "Newport News"
type input "23608"
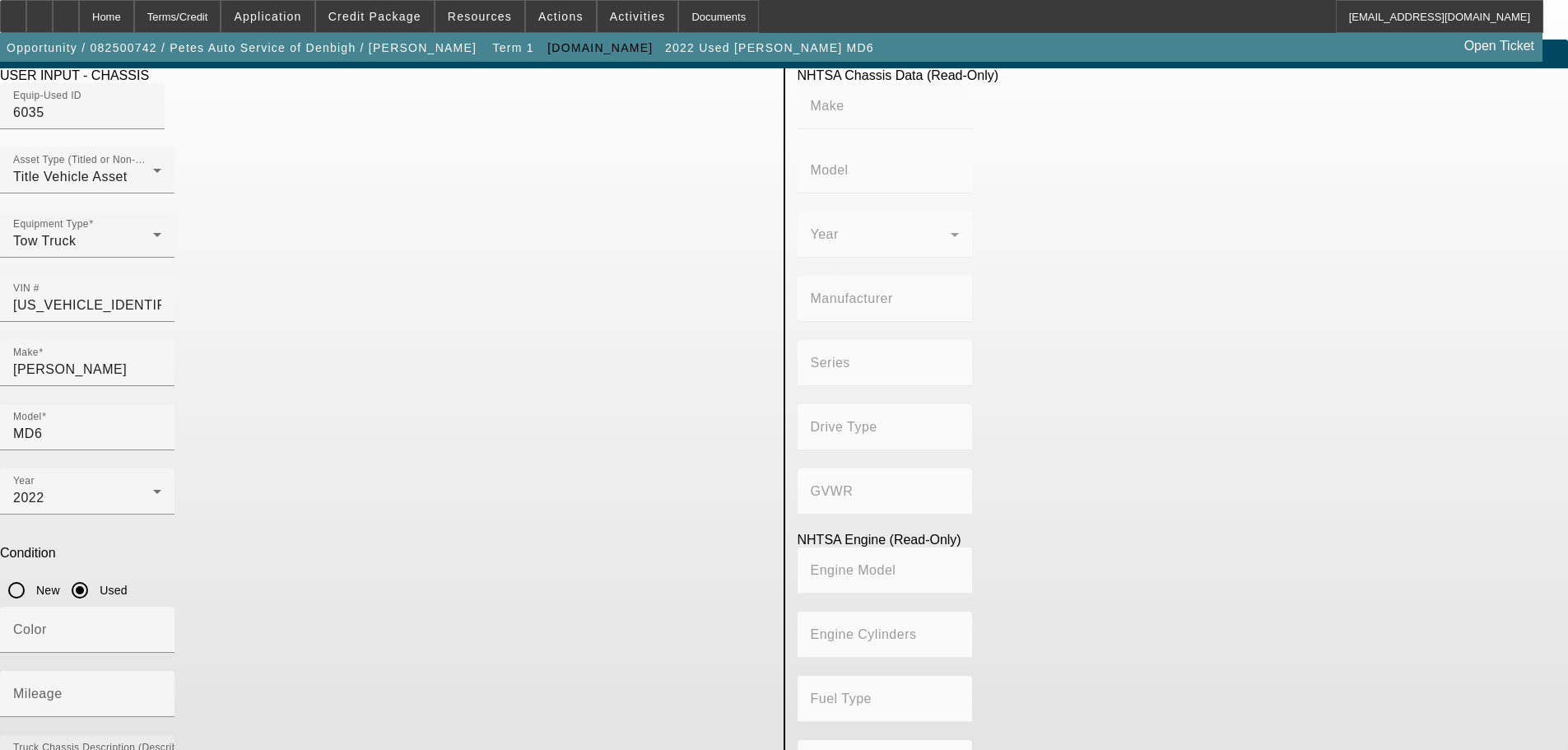
scroll to position [31, 0]
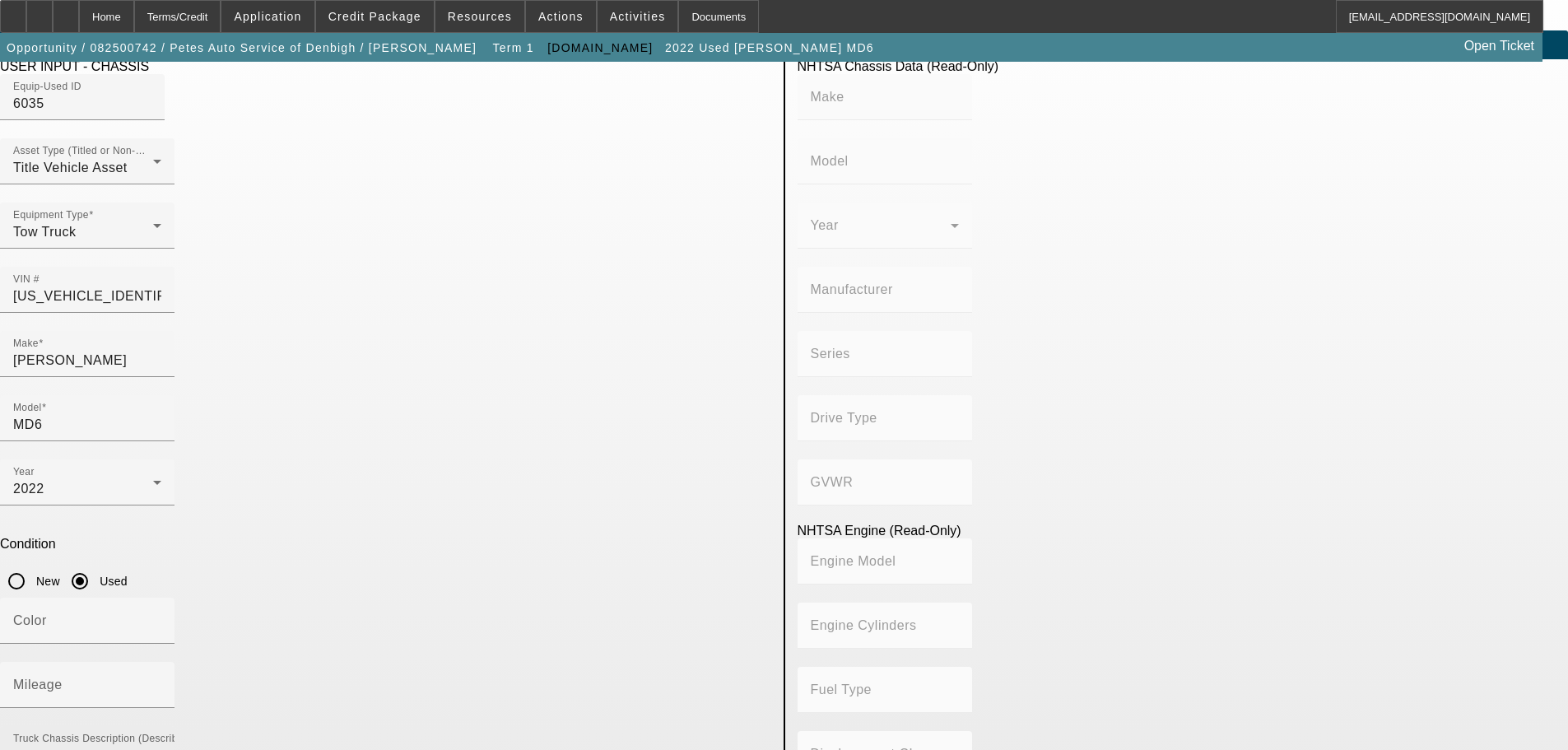
scroll to position [361, 0]
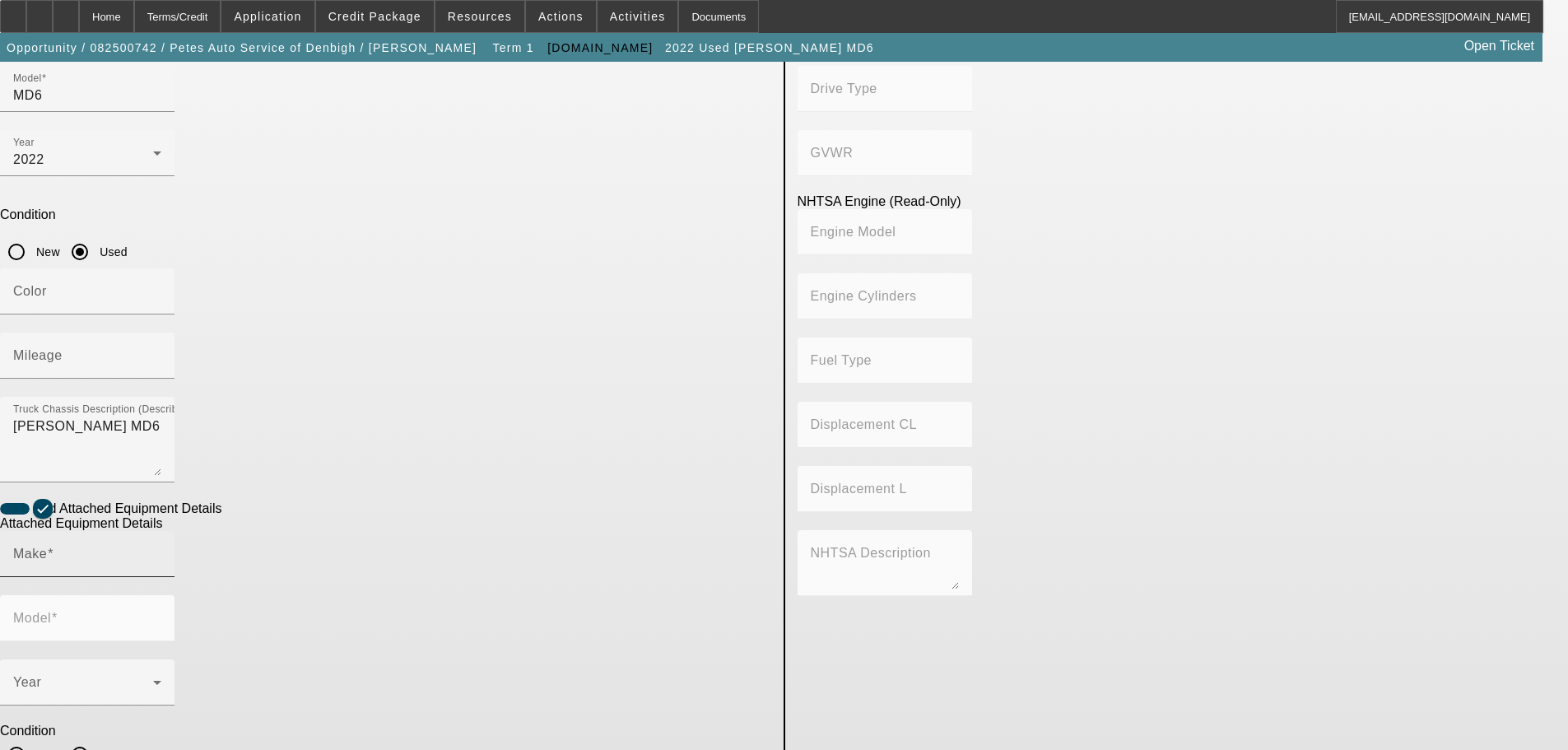
click at [162, 531] on div "Make" at bounding box center [86, 554] width 148 height 46
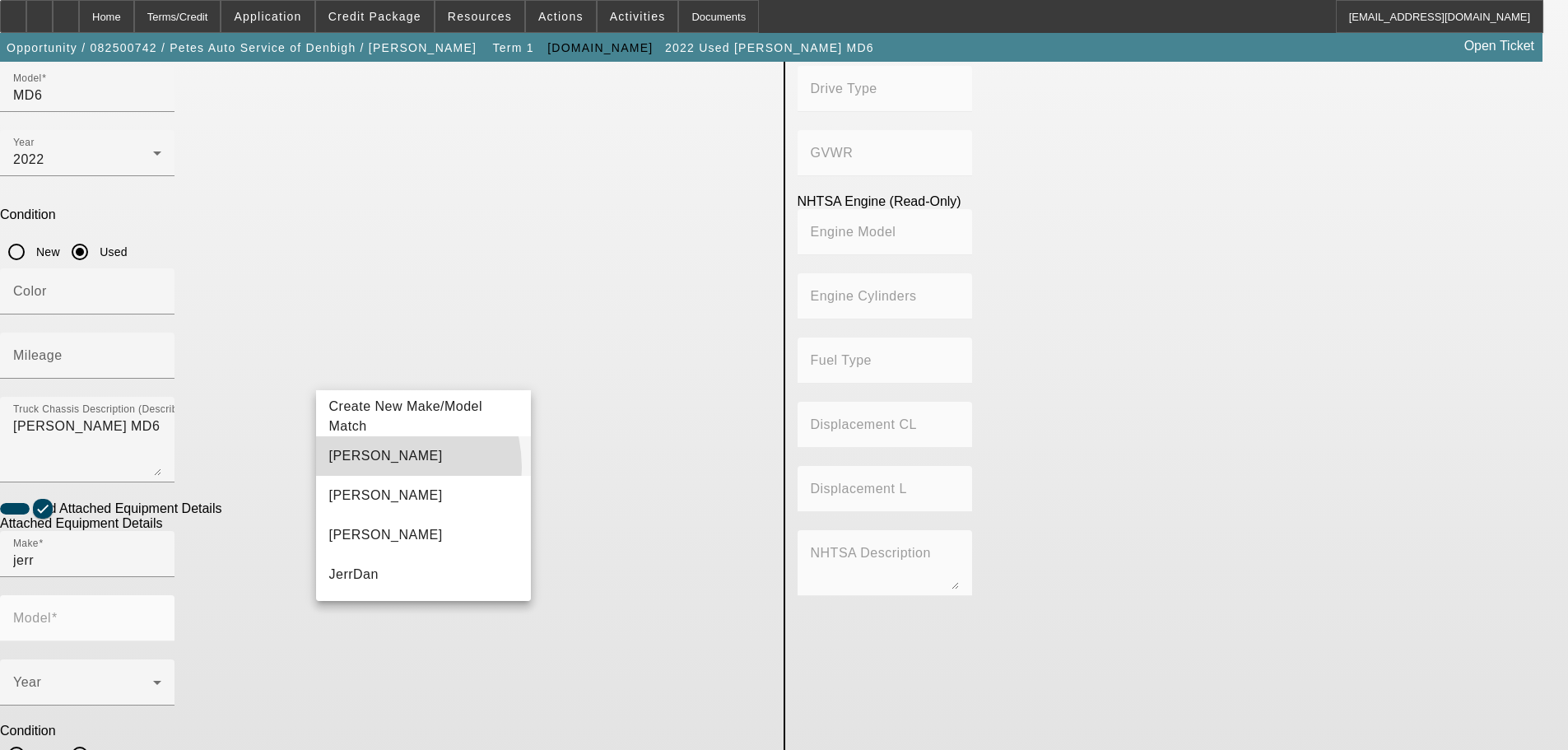
click at [373, 468] on mat-option "Jerr-Dan" at bounding box center [423, 456] width 216 height 39
type input "Jerr-Dan"
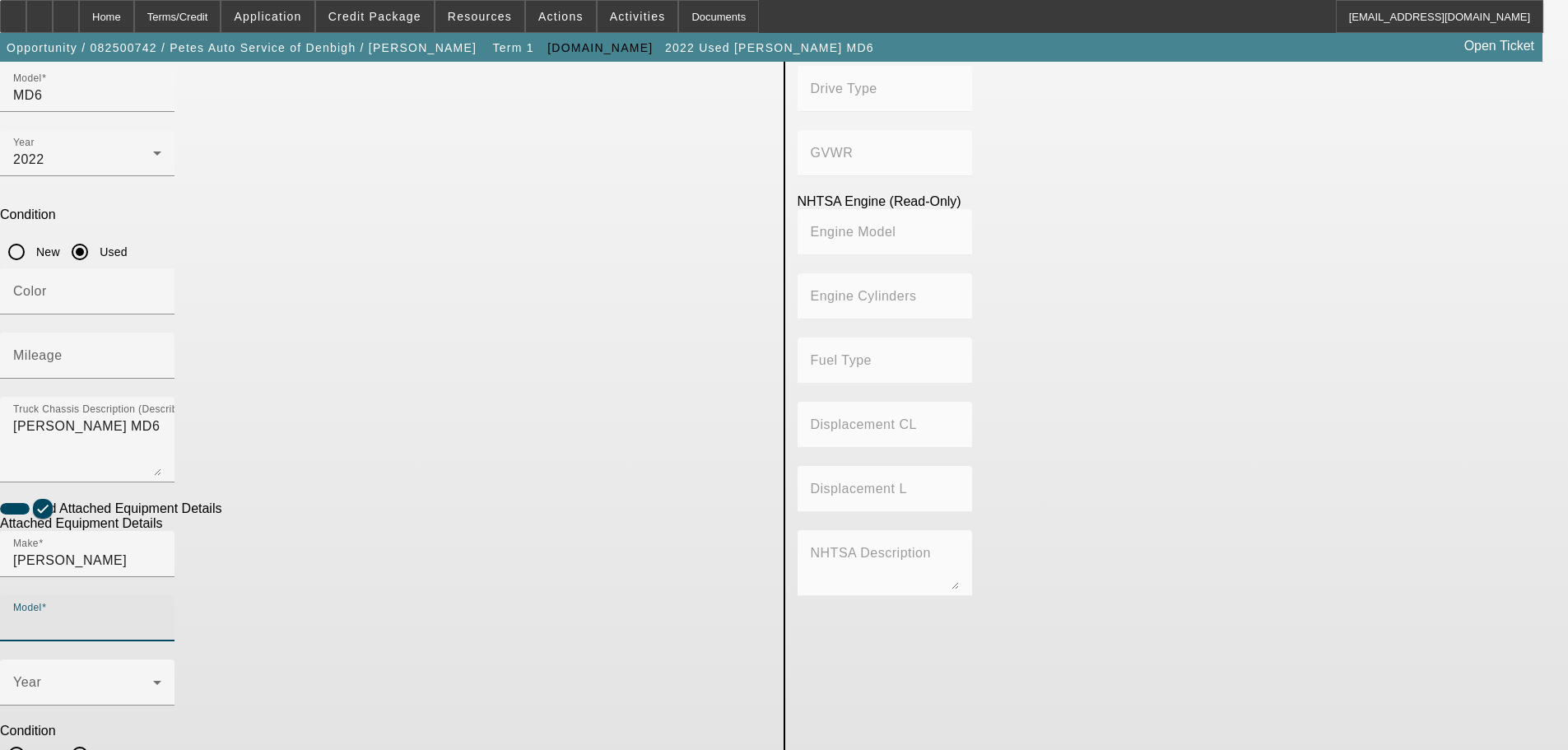
click at [162, 615] on input "Model" at bounding box center [86, 625] width 148 height 20
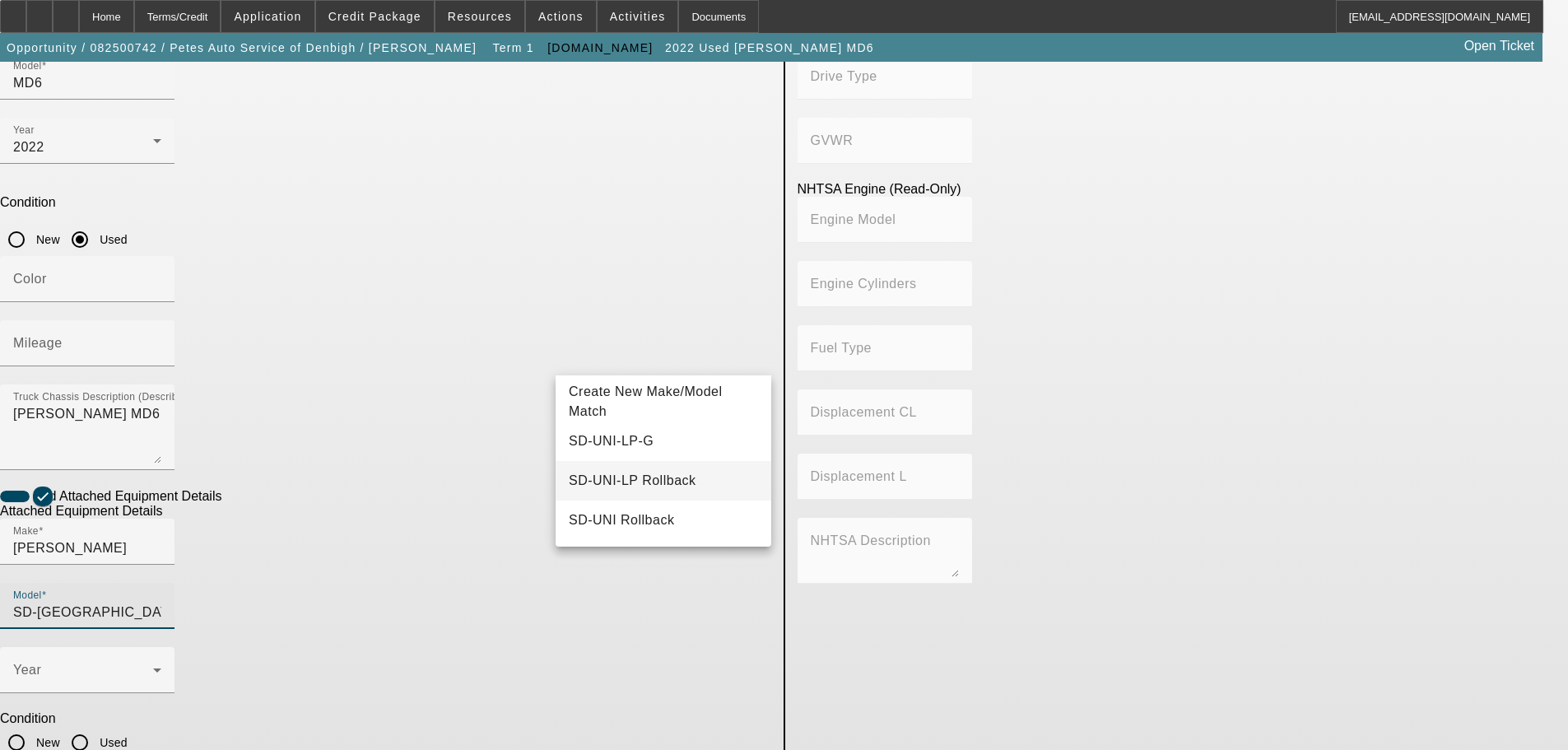
scroll to position [375, 0]
click at [679, 485] on mat-option "SD-UNI-LP Rollback" at bounding box center [663, 480] width 216 height 39
type input "SD-UNI-LP Rollback"
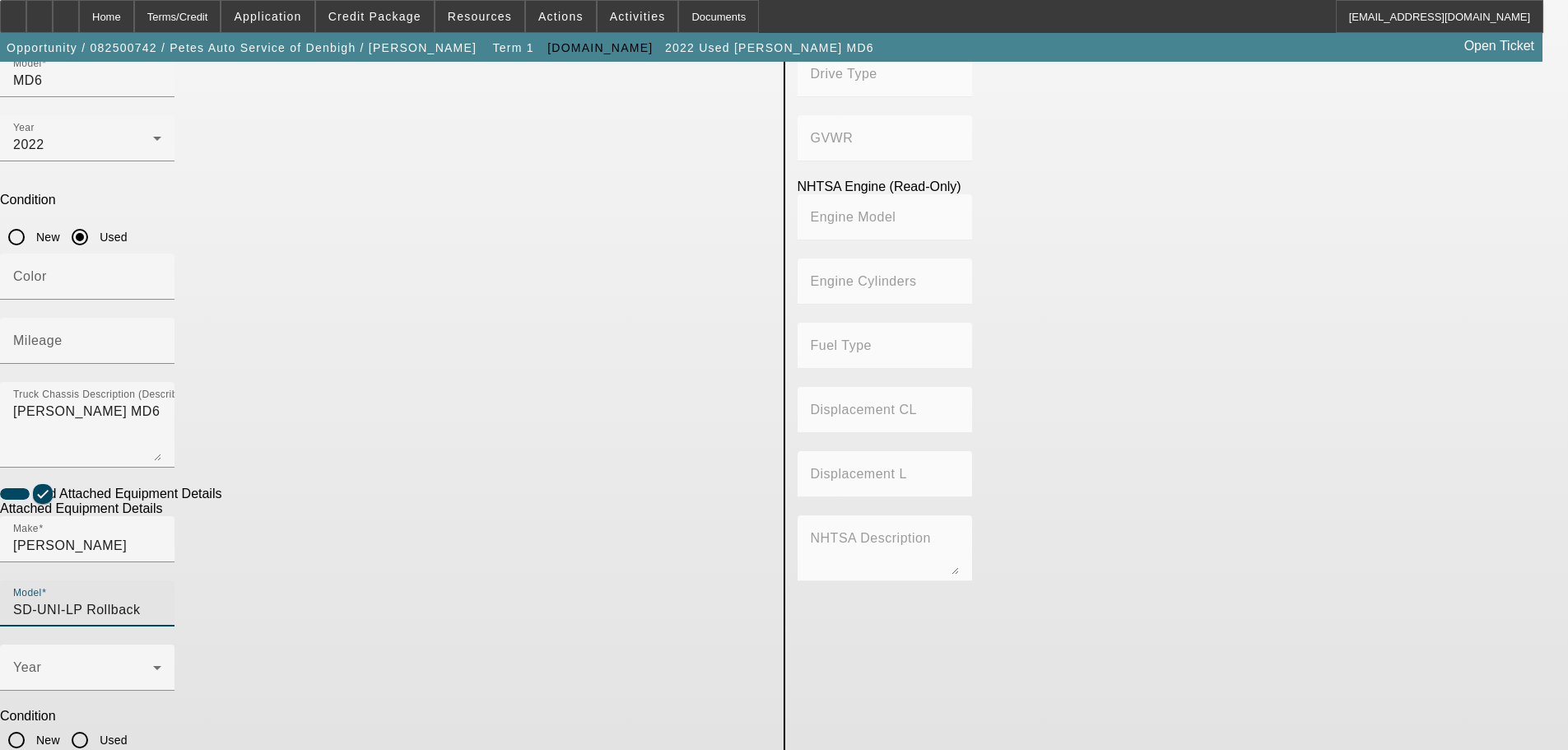
click at [96, 724] on input "Used" at bounding box center [80, 740] width 33 height 33
radio input "true"
click at [153, 665] on span at bounding box center [82, 675] width 140 height 20
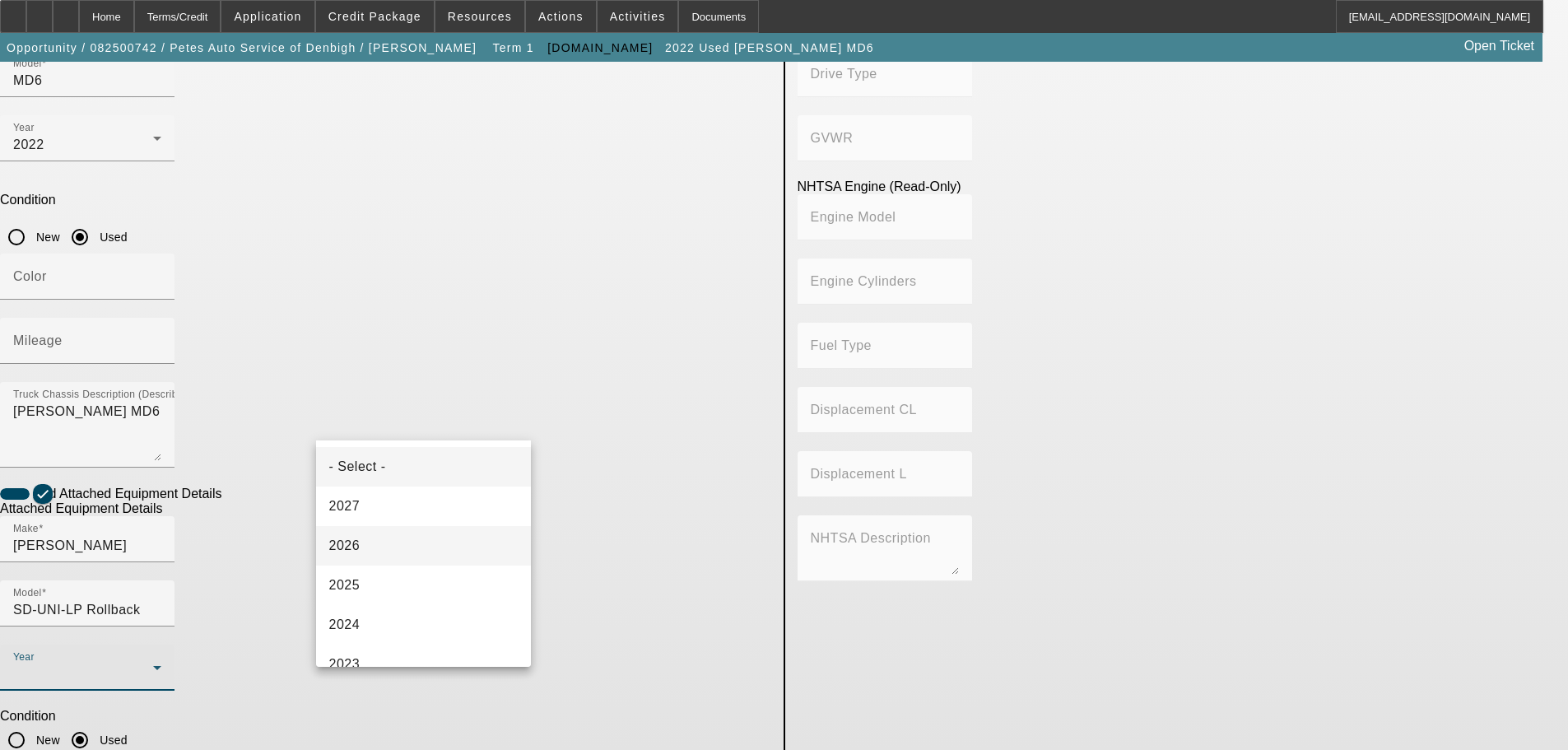
scroll to position [82, 0]
click at [396, 614] on mat-option "2022" at bounding box center [423, 622] width 216 height 39
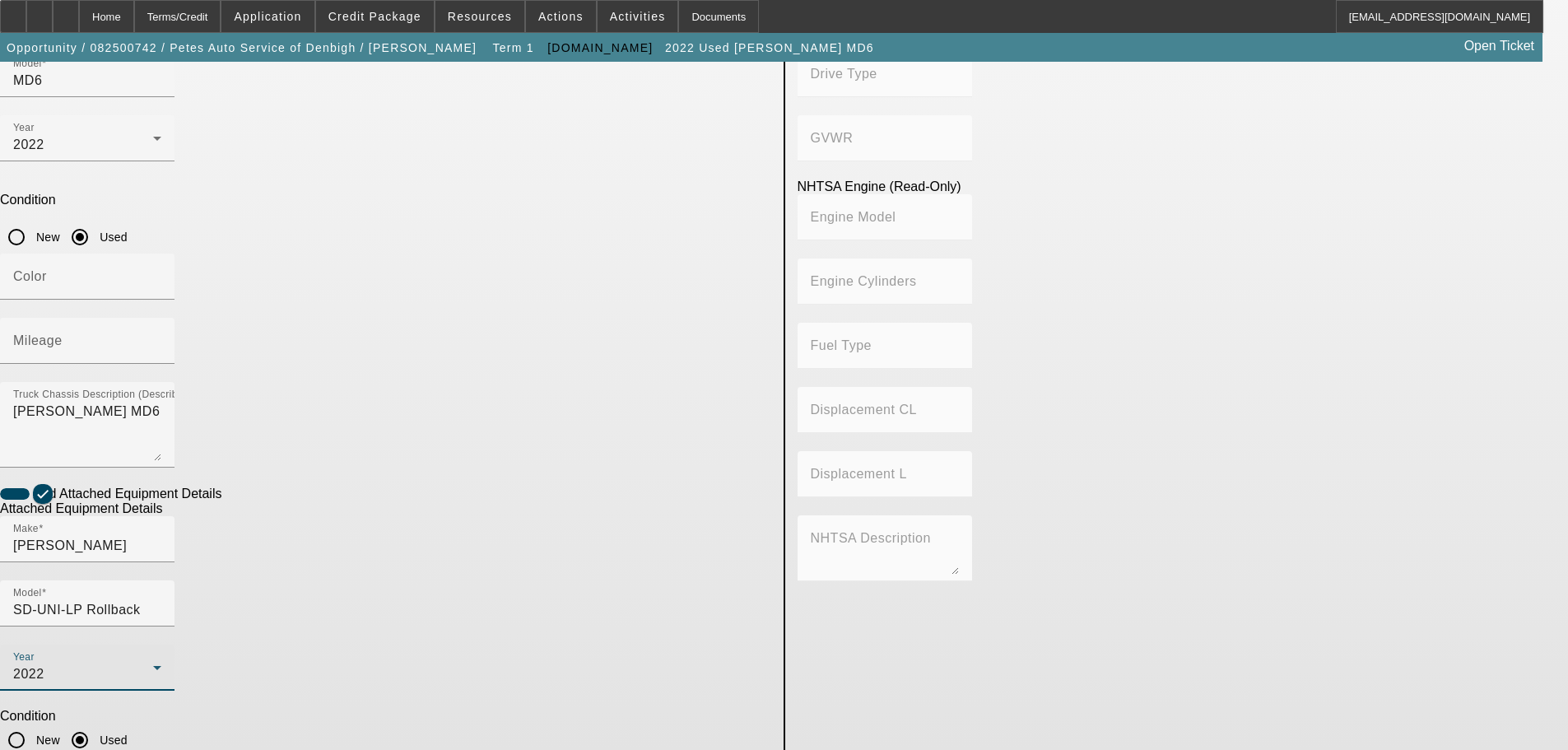
type input "1001177719"
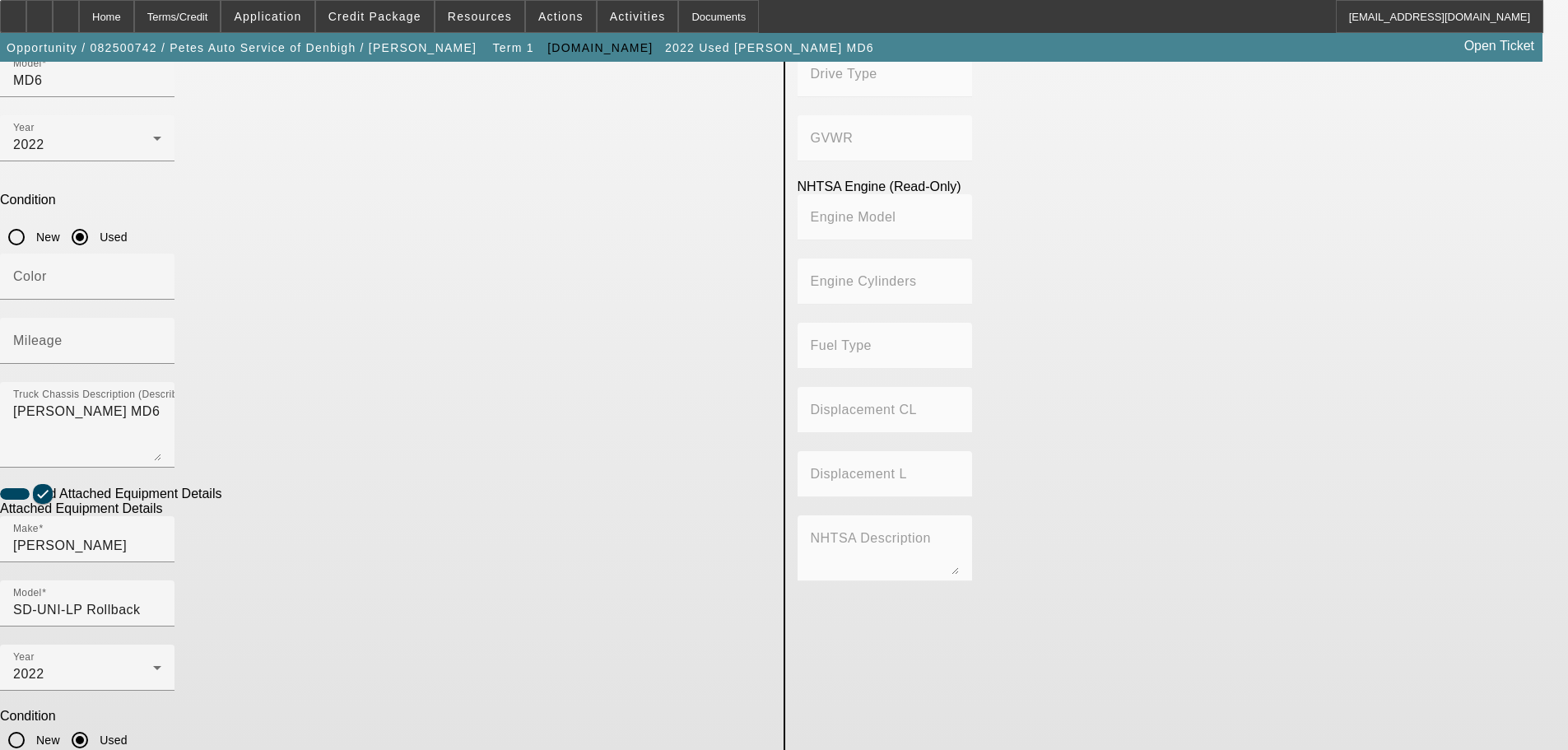
type textarea "jerrdan rollback"
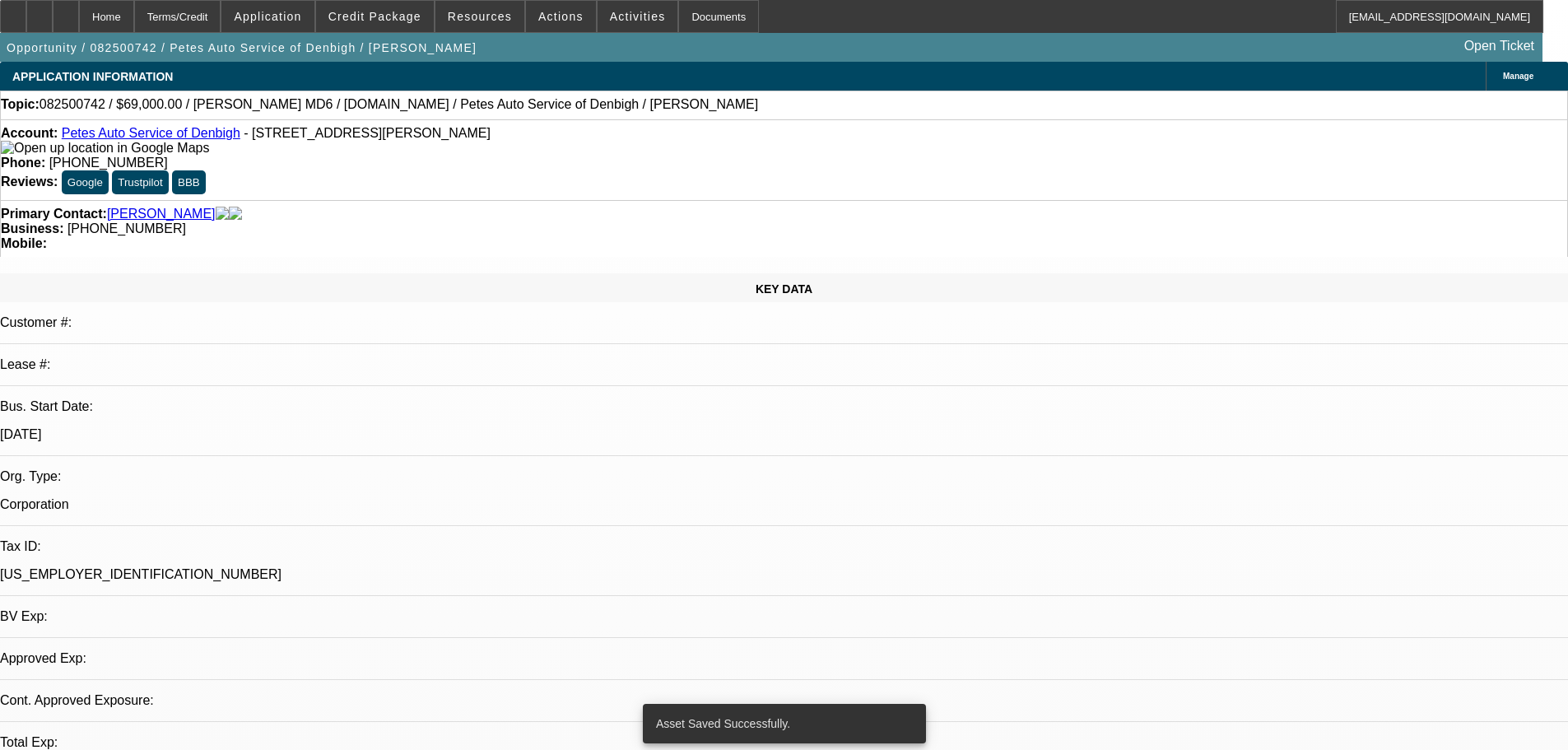
select select "0"
select select "2"
select select "0"
select select "6"
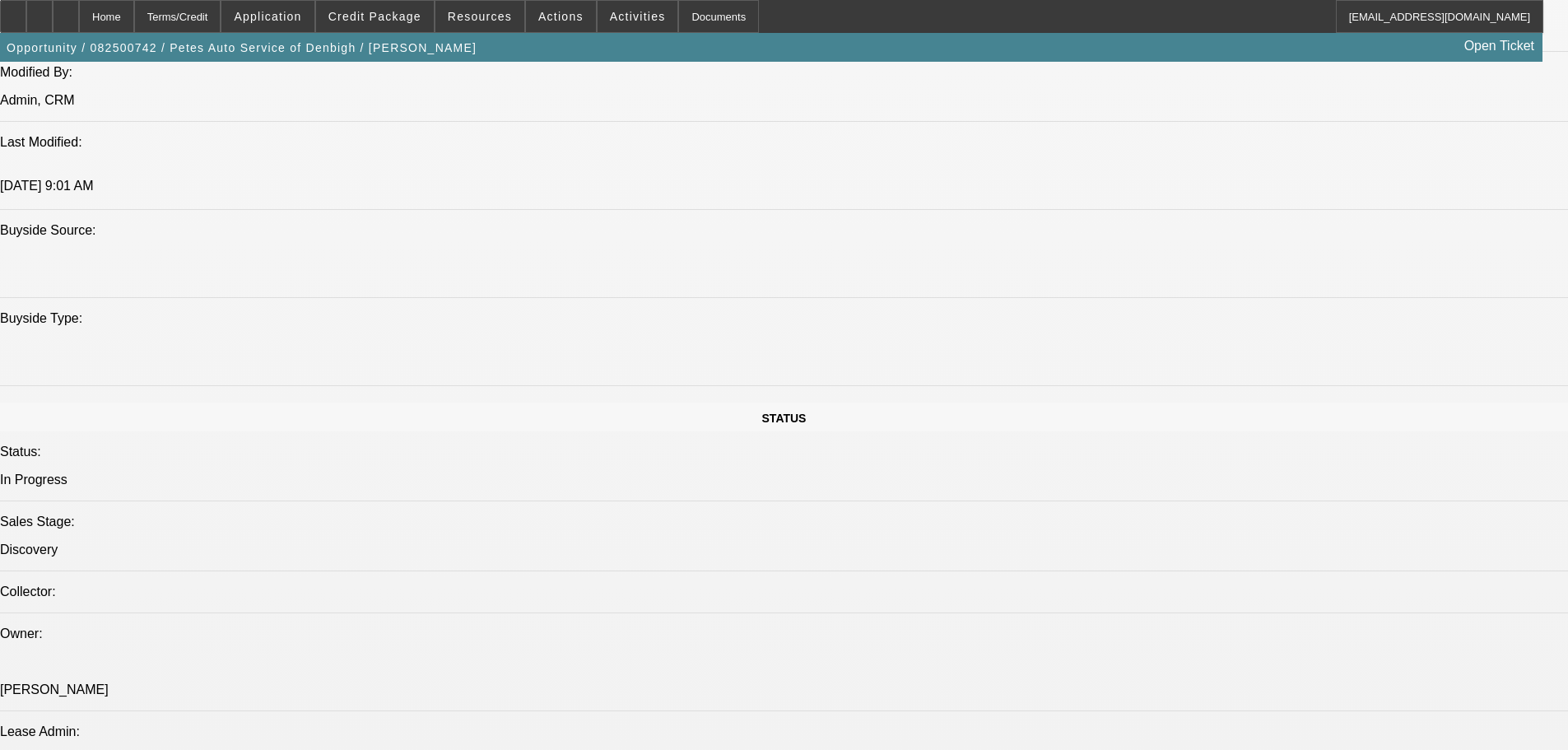
scroll to position [1482, 0]
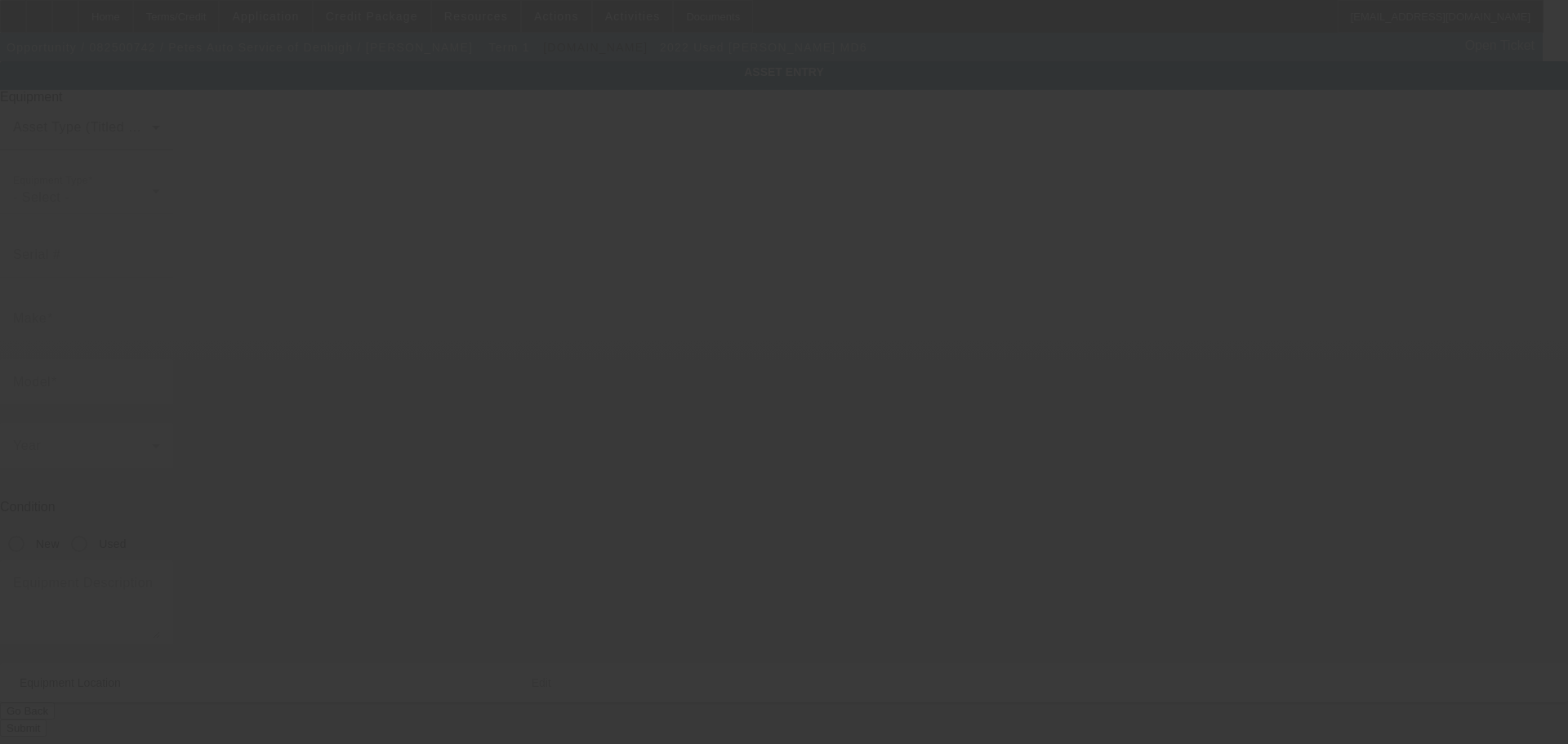
type input "1M2MDBAA9NS004368"
type input "MACK"
type input "MD6"
radio input "true"
type textarea "Mack MD6"
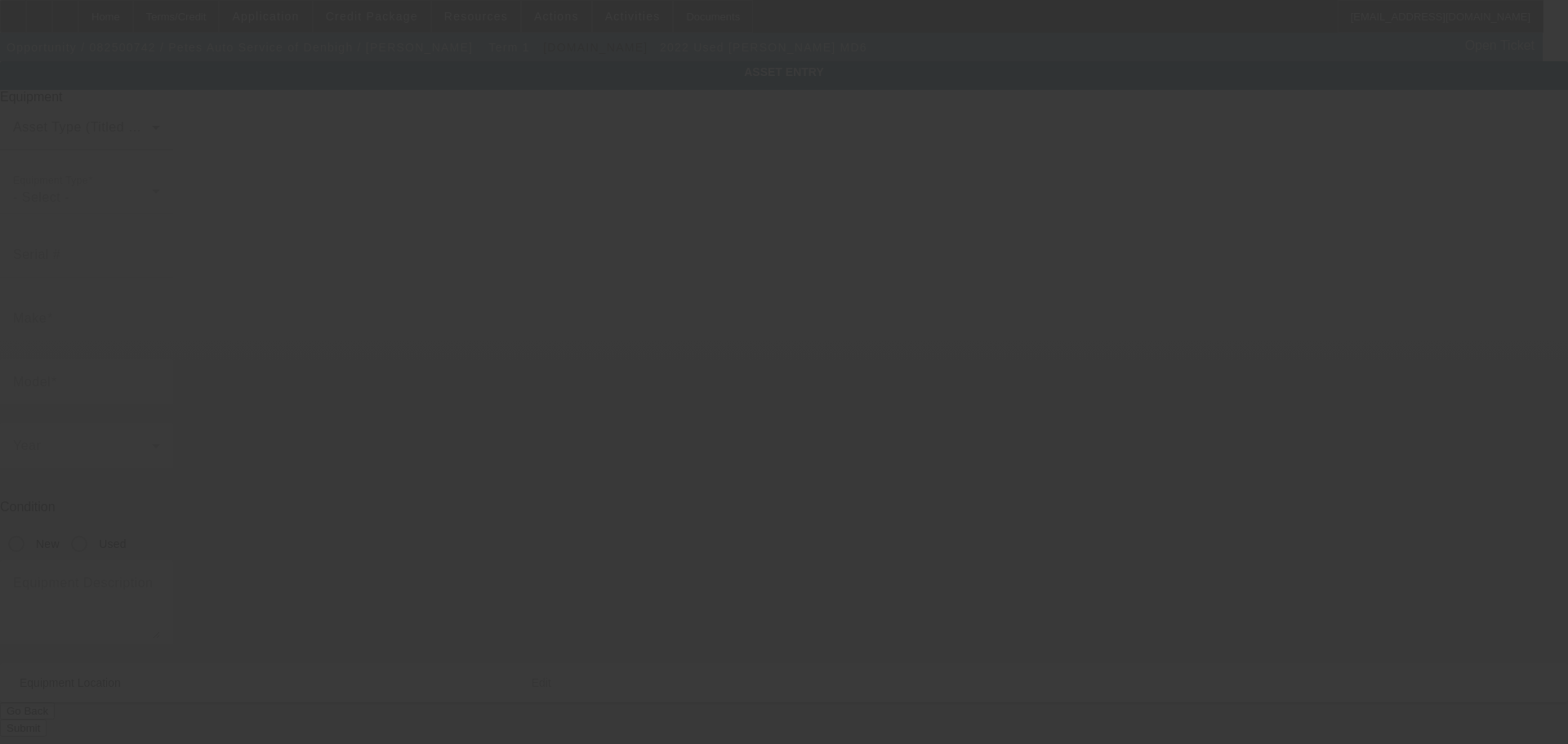
type input "37 Johnson Lane"
type input "Newport News"
type input "23608"
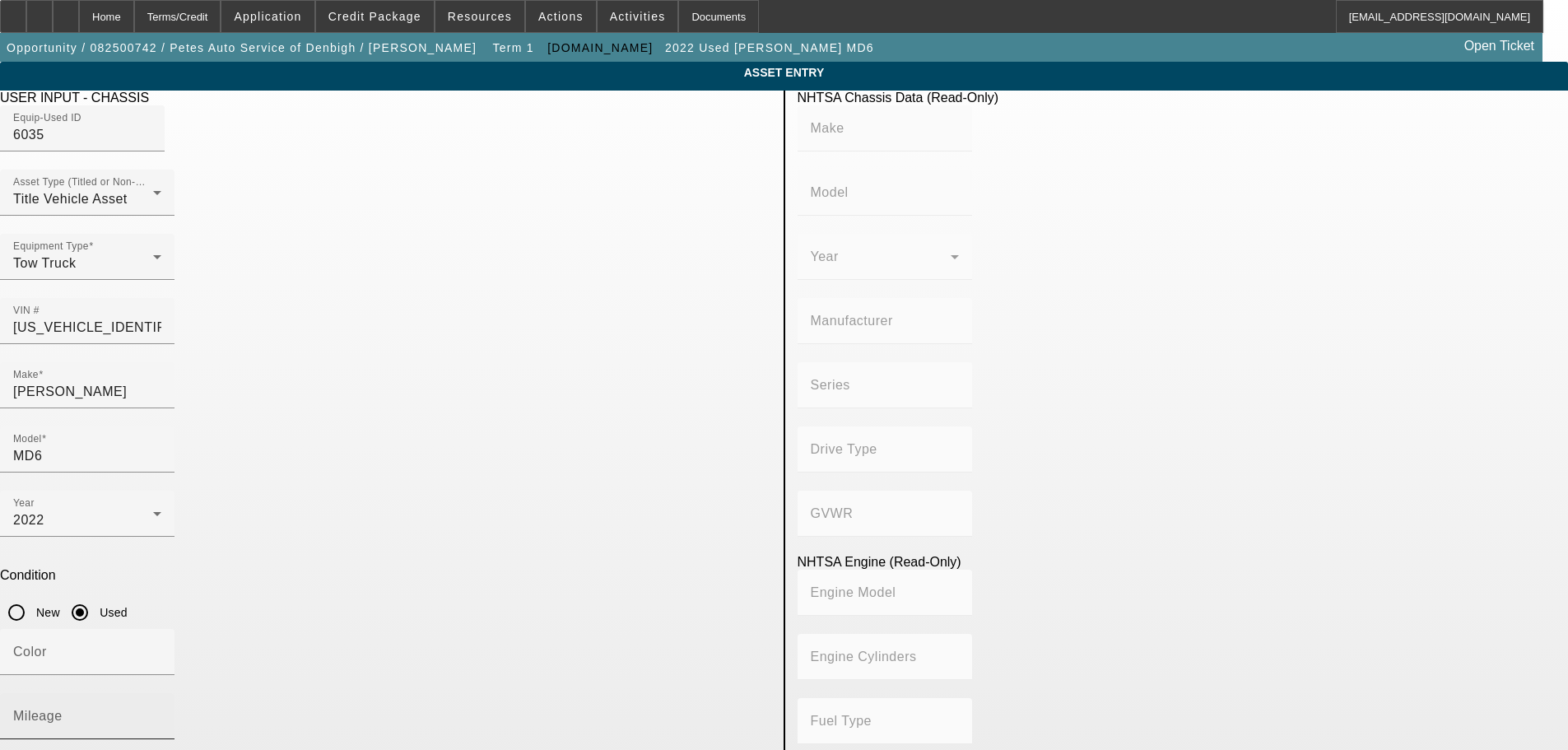
click at [162, 693] on div "Mileage" at bounding box center [86, 716] width 148 height 46
type input "204212"
click at [174, 675] on div at bounding box center [87, 684] width 174 height 18
click at [162, 649] on input "Color" at bounding box center [86, 659] width 148 height 20
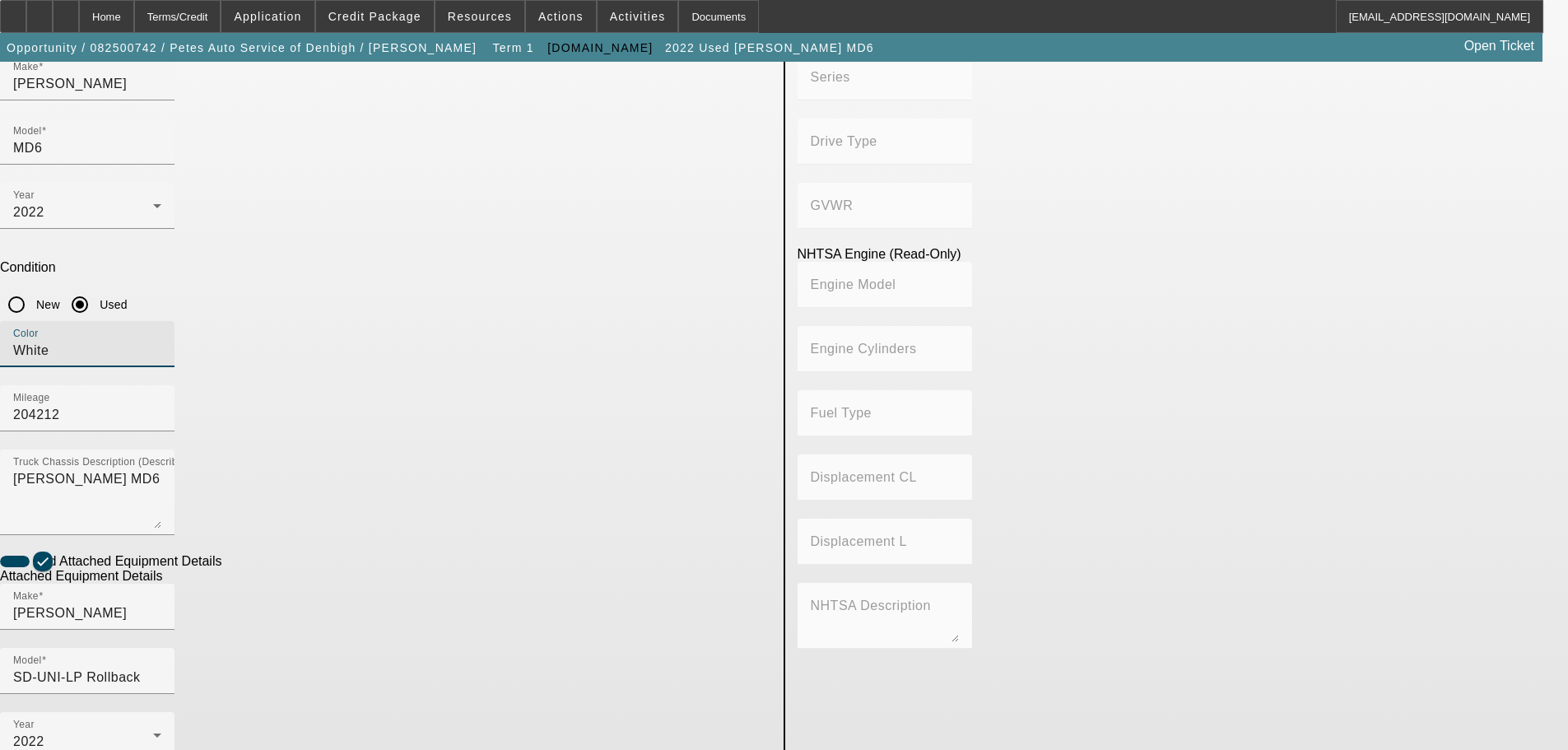
scroll to position [375, 0]
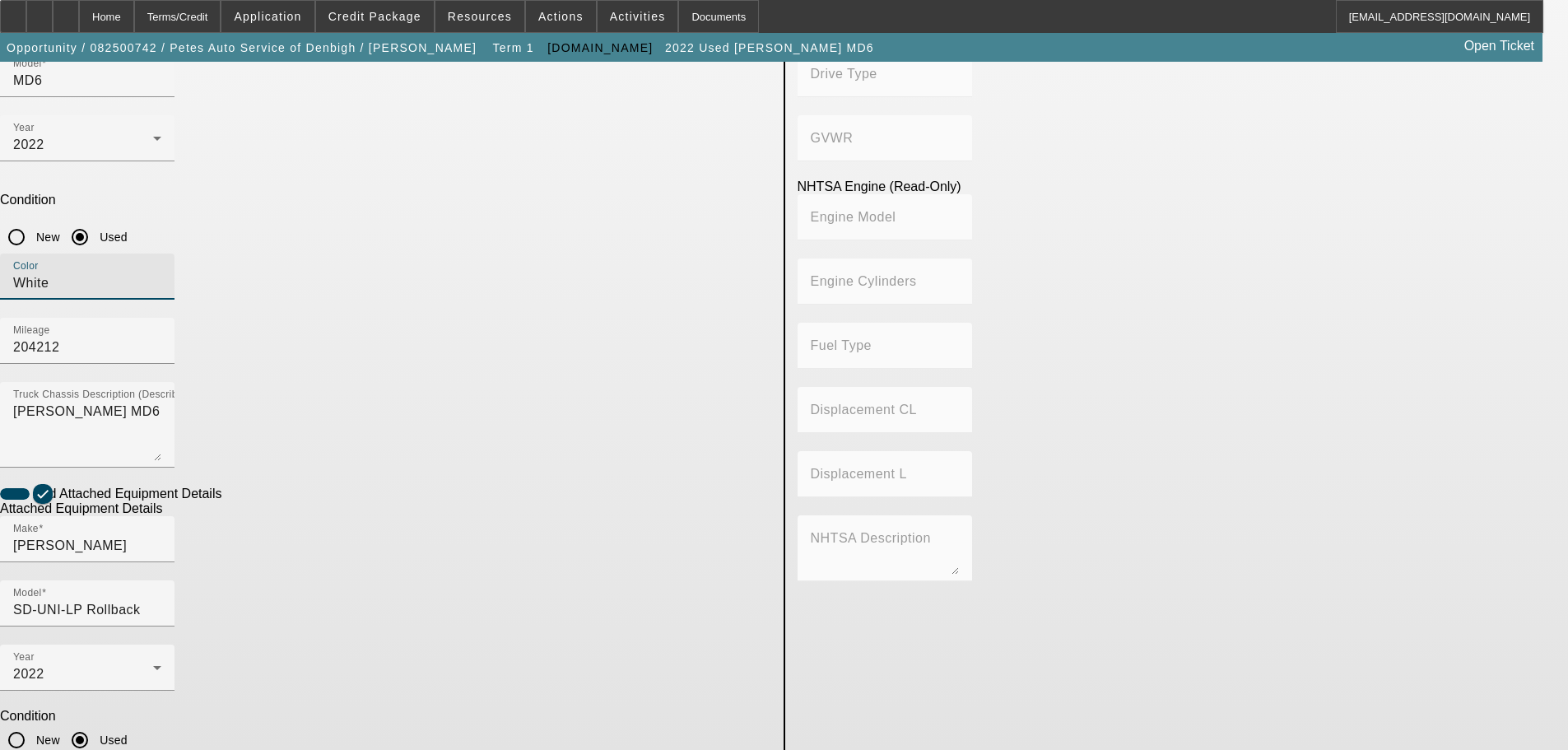
type input "White"
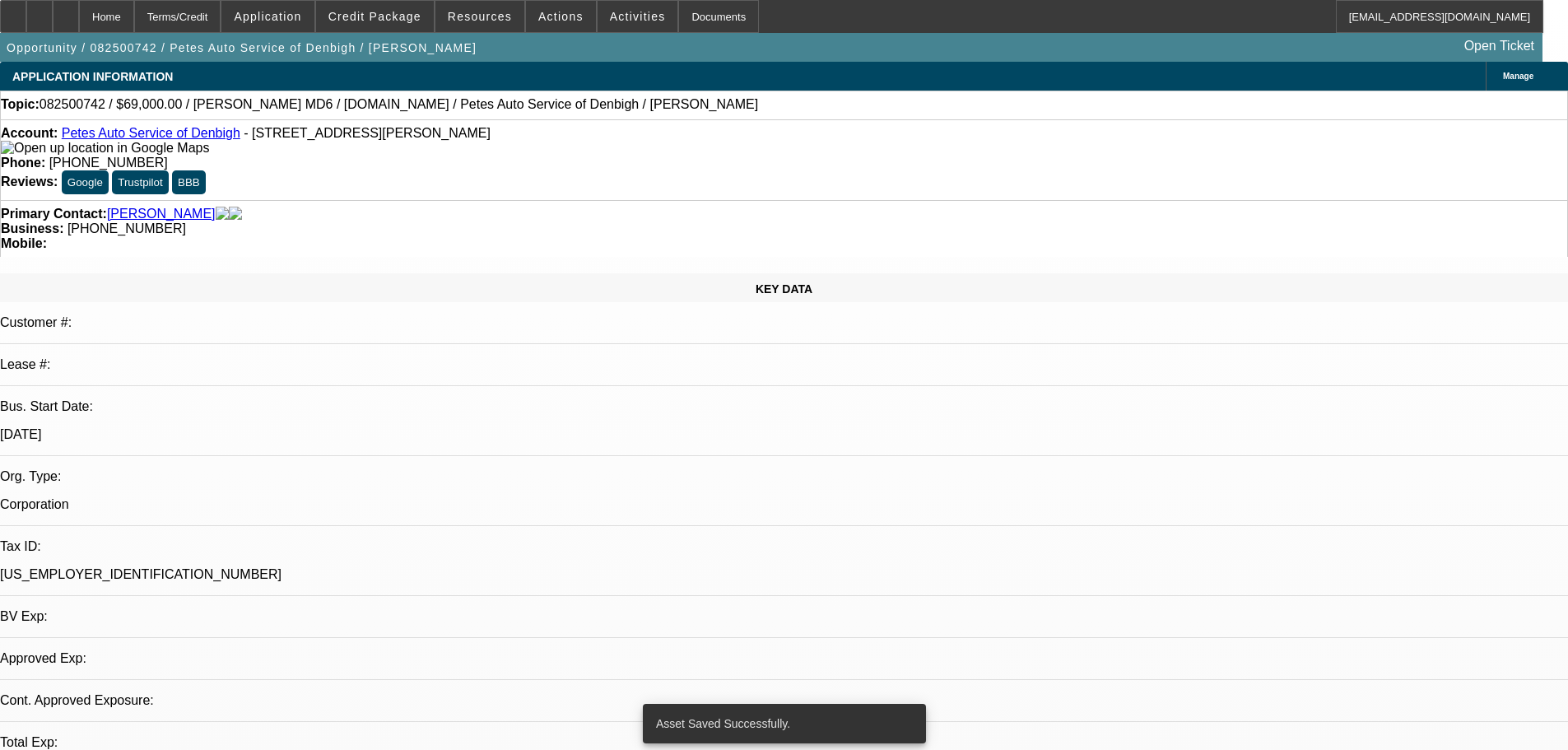
select select "0"
select select "2"
select select "0"
select select "6"
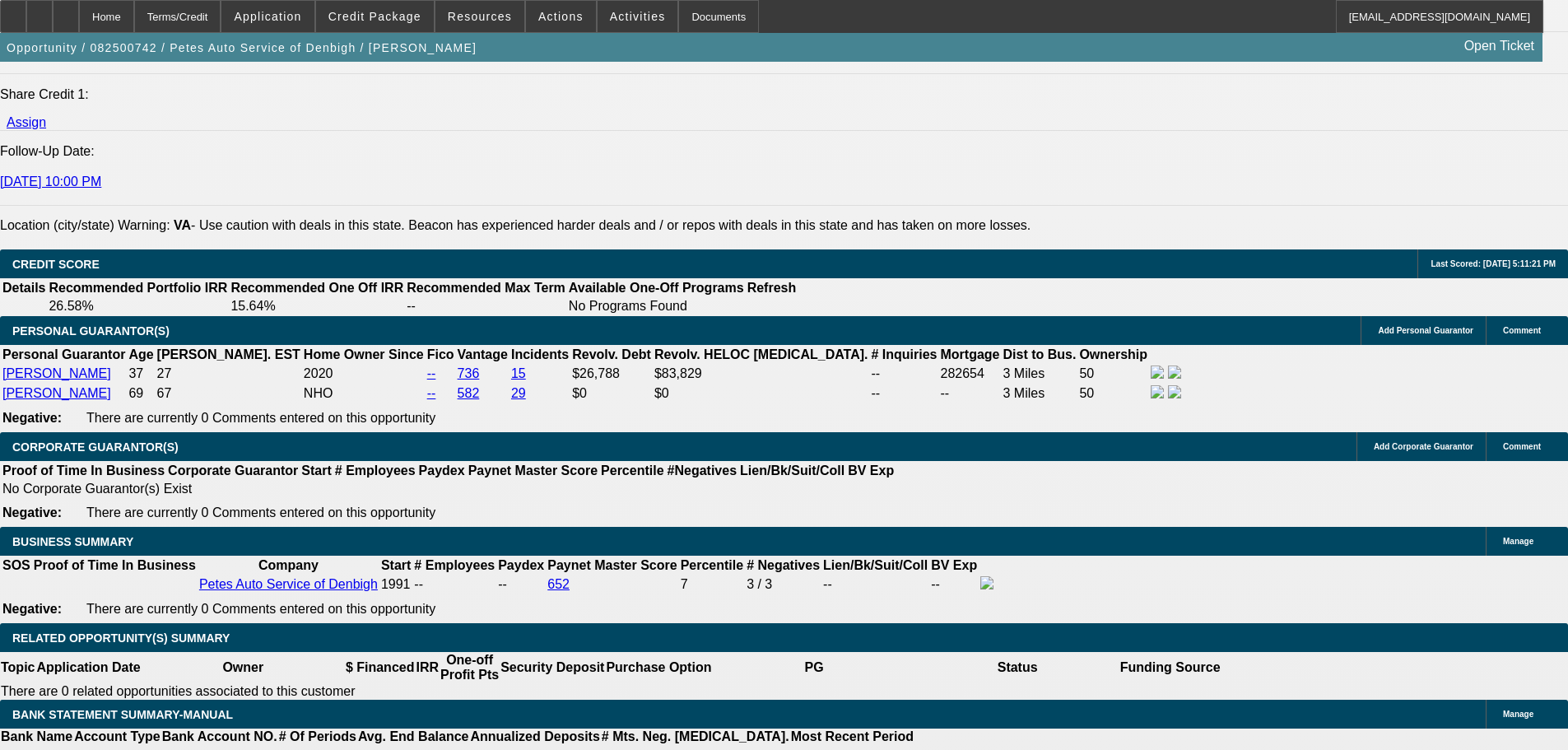
scroll to position [2223, 0]
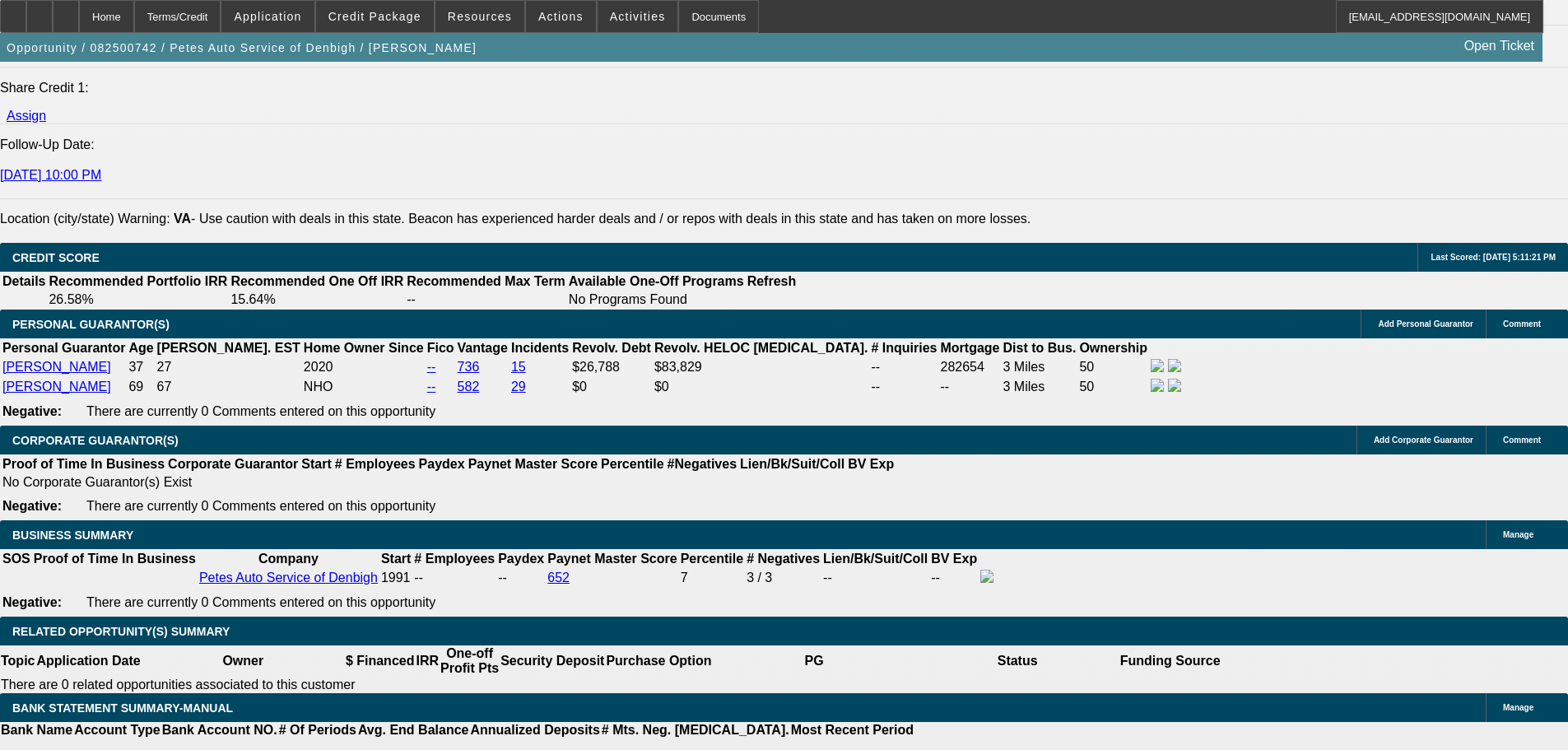
type input "$0.00"
type input "UNKNOWN"
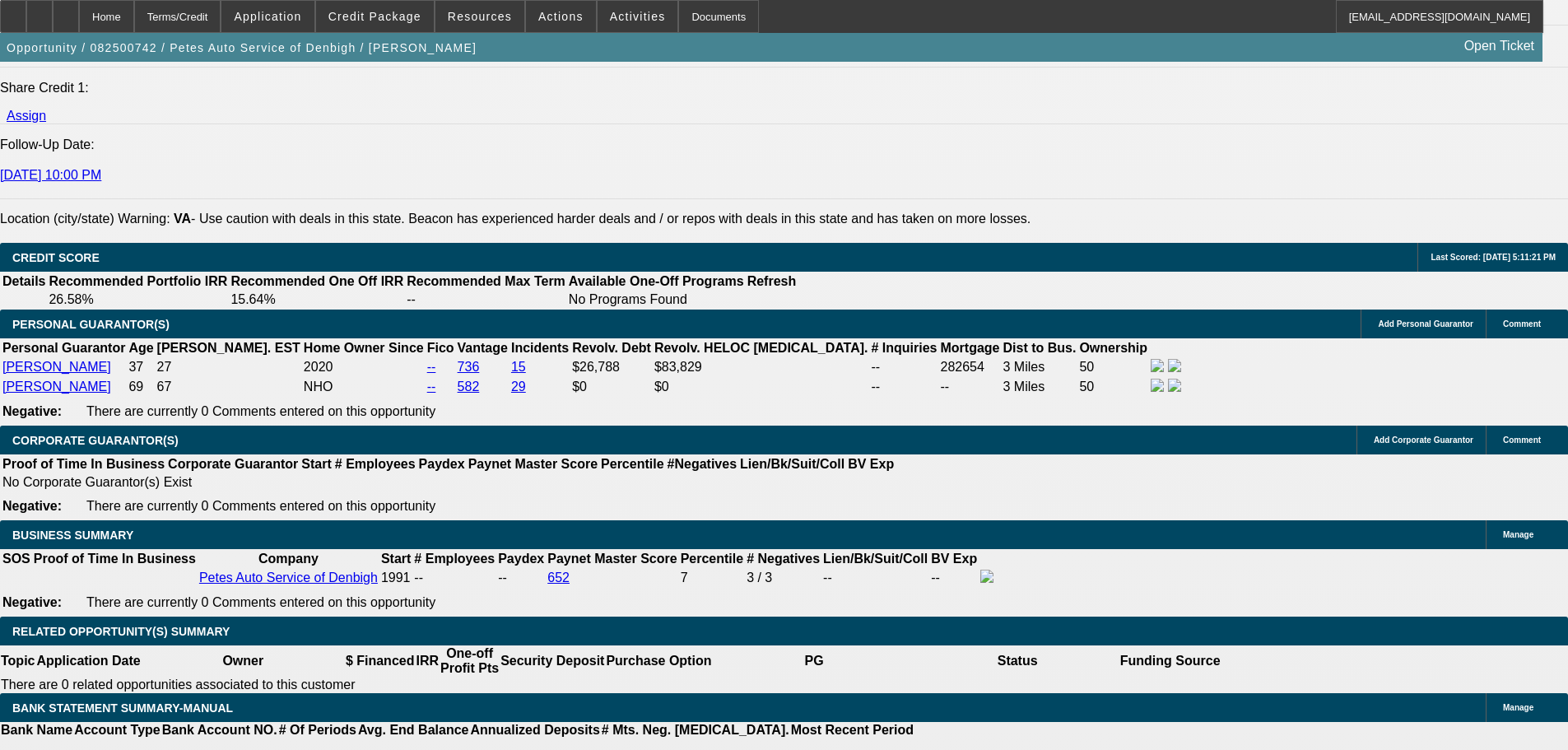
type input "48"
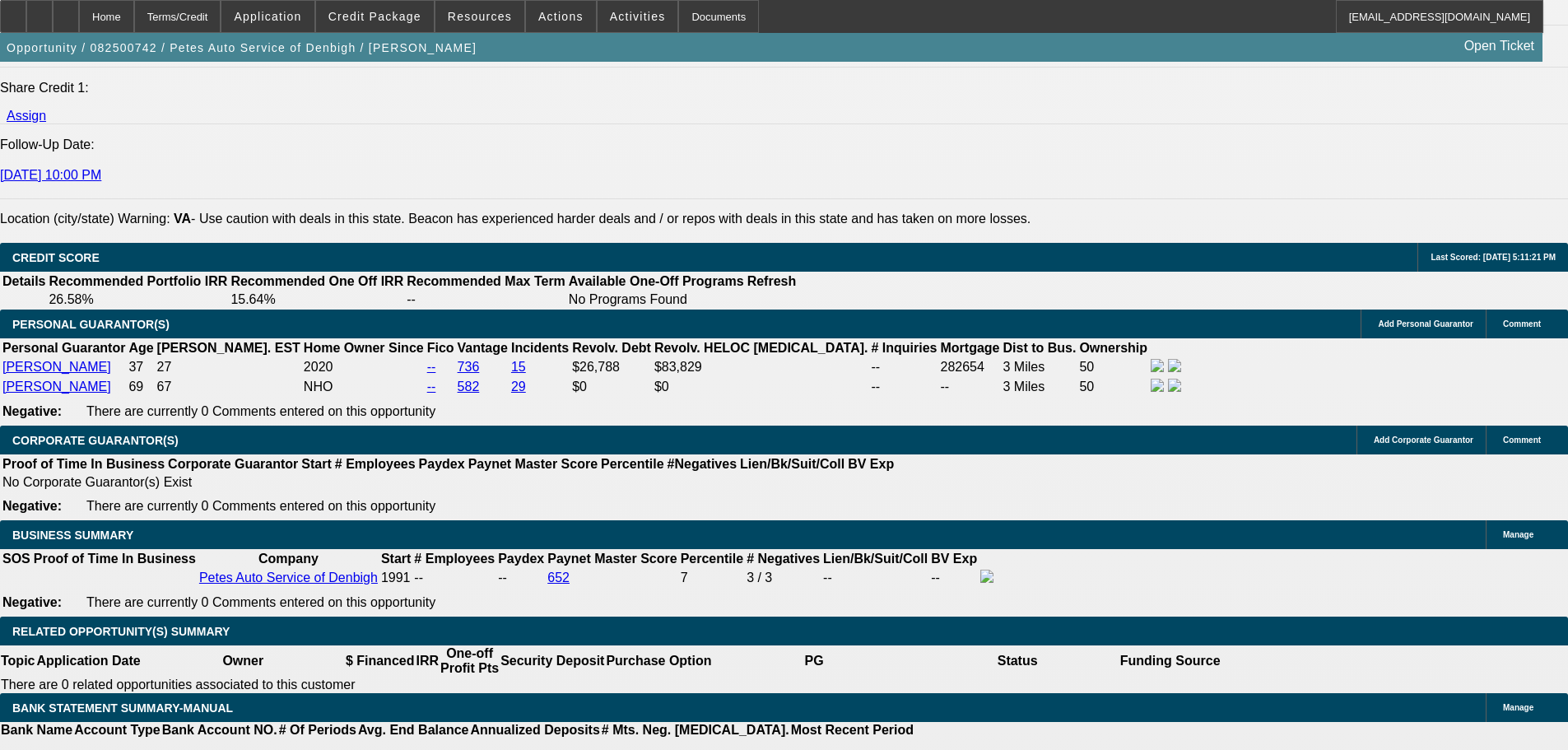
type input "1"
type input "$2,934.08"
type input "$1,467.04"
type input "14"
type input "$3,771.06"
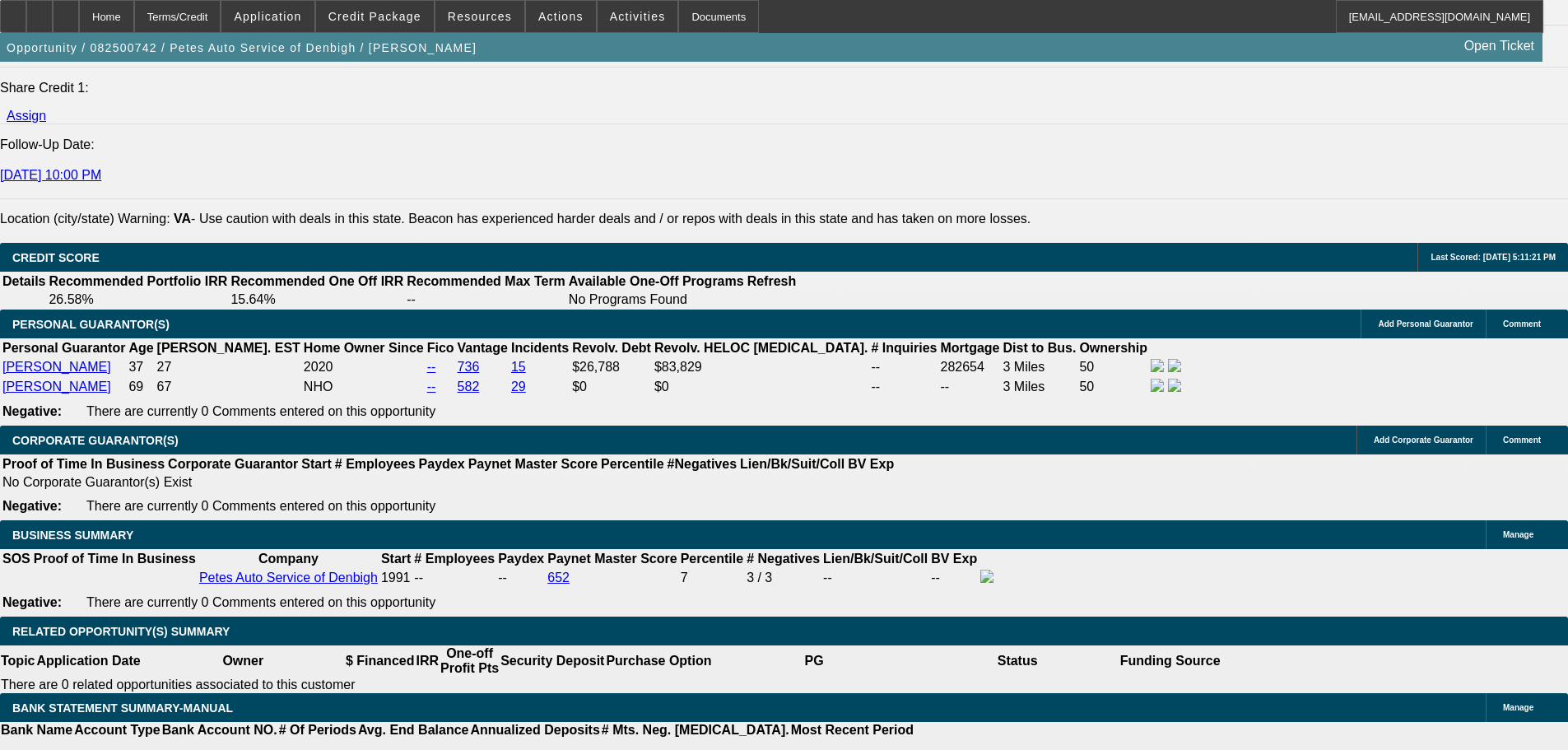
type input "$1,885.53"
type input "14"
select select "0"
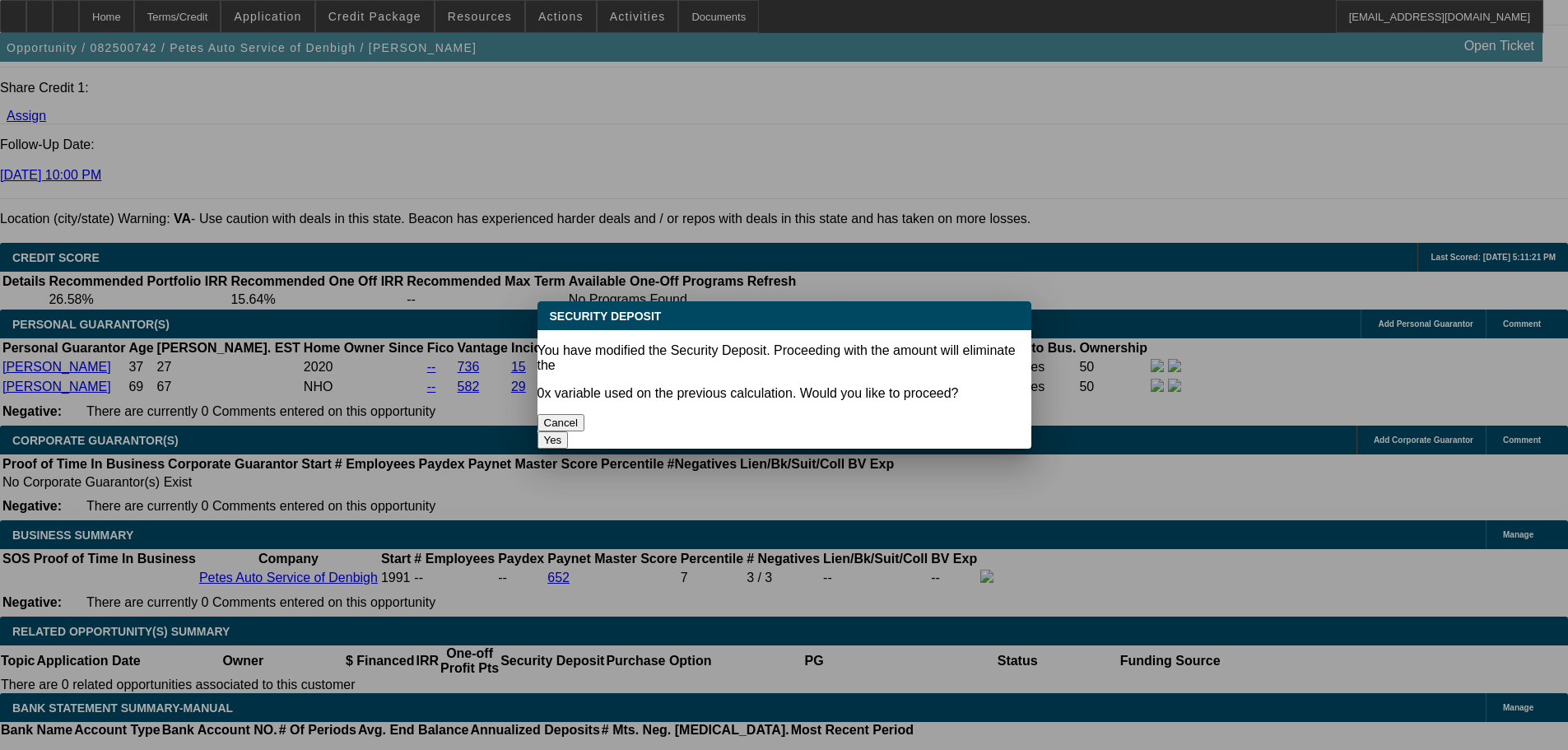
scroll to position [0, 0]
click at [568, 431] on button "Yes" at bounding box center [553, 440] width 31 height 18
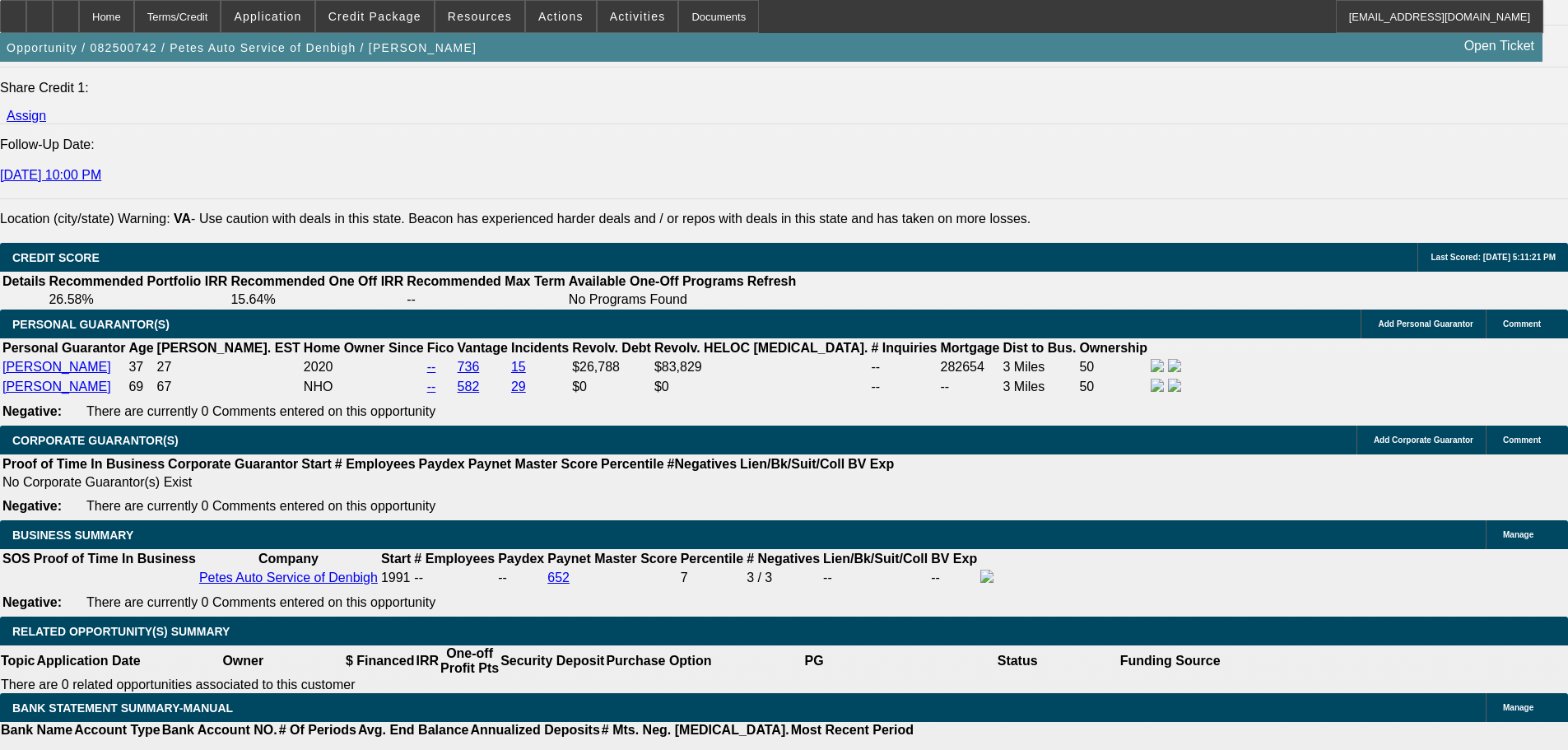
type input "$0.00"
select select "3"
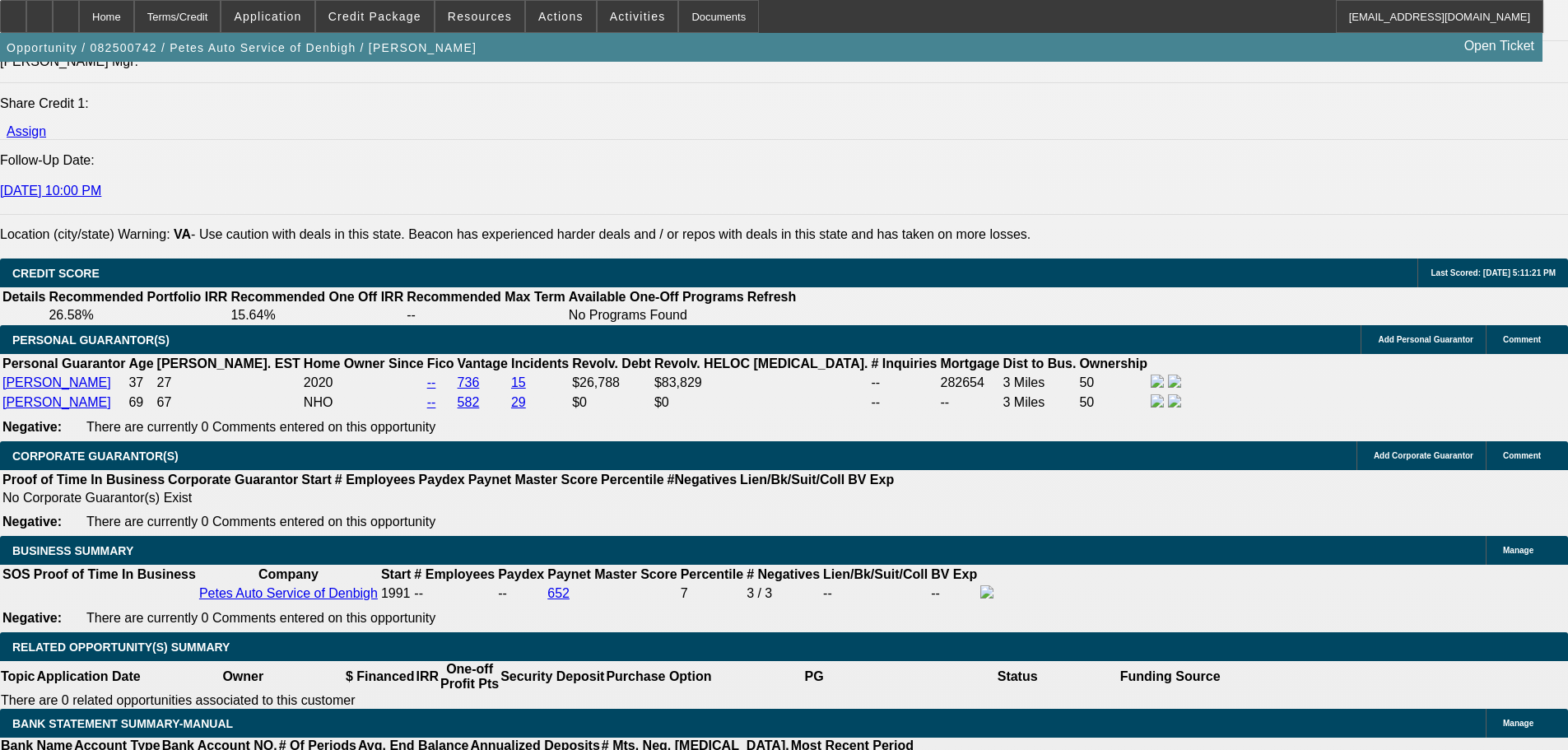
scroll to position [1975, 0]
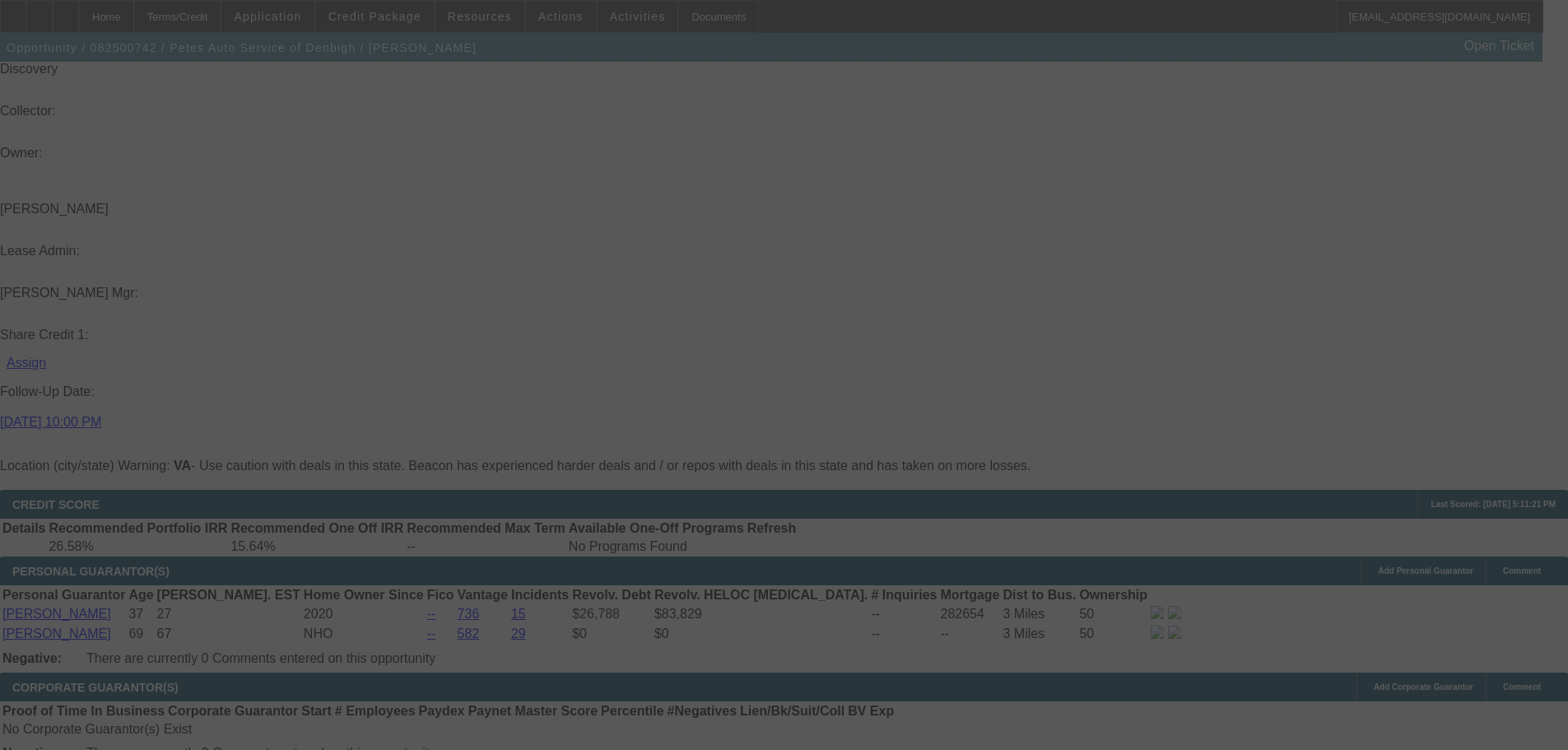
select select "0"
select select "3"
select select "0"
select select "6"
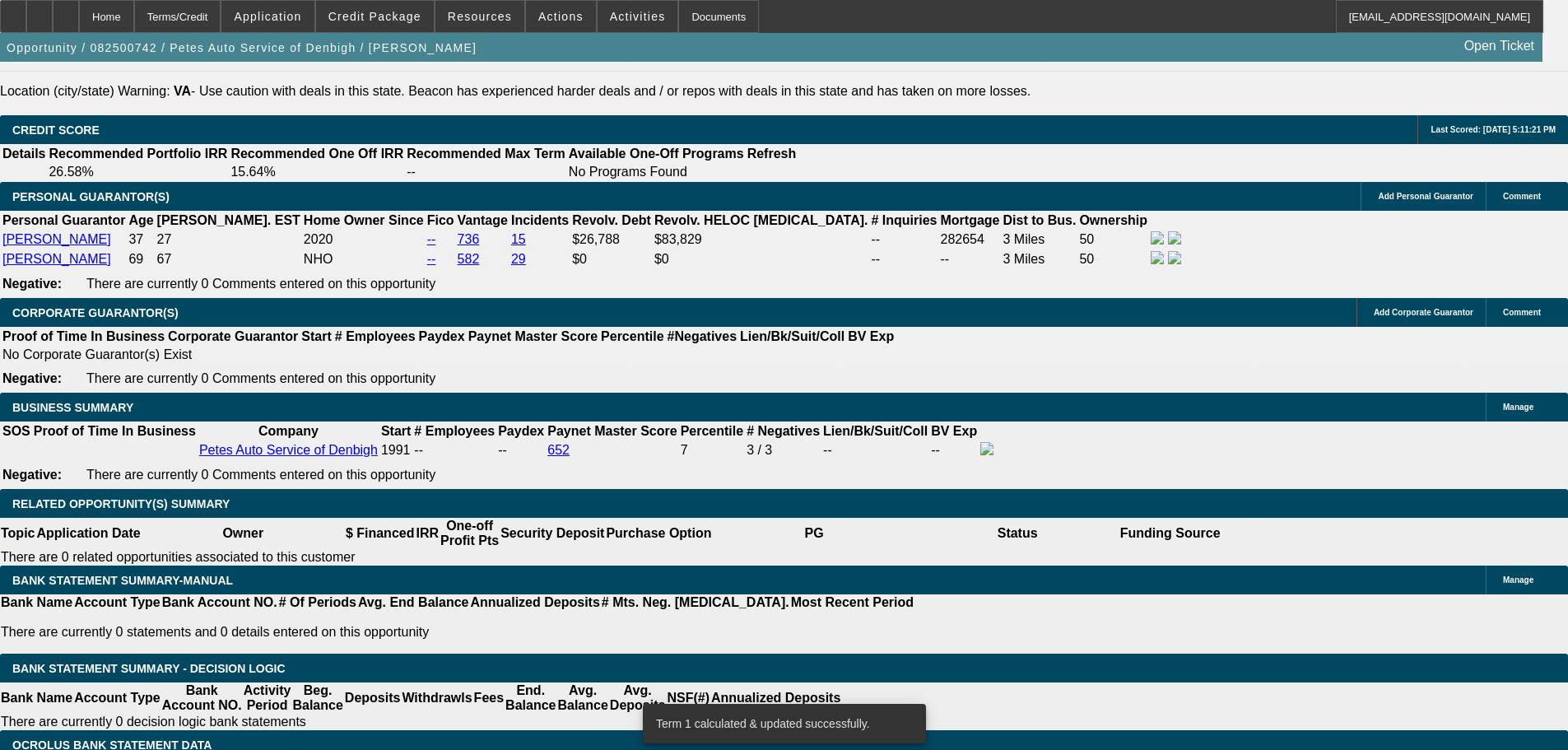
scroll to position [2387, 0]
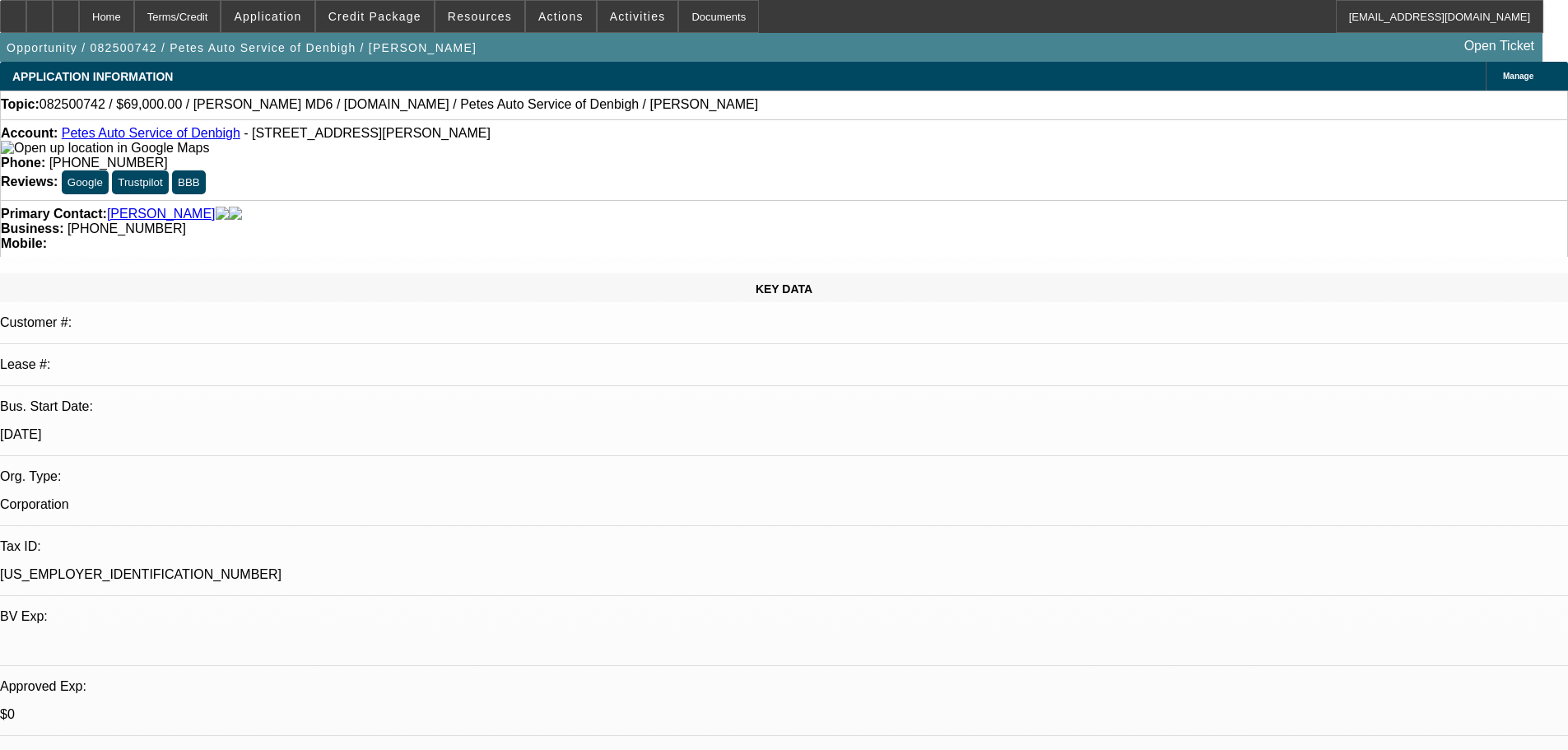
scroll to position [576, 0]
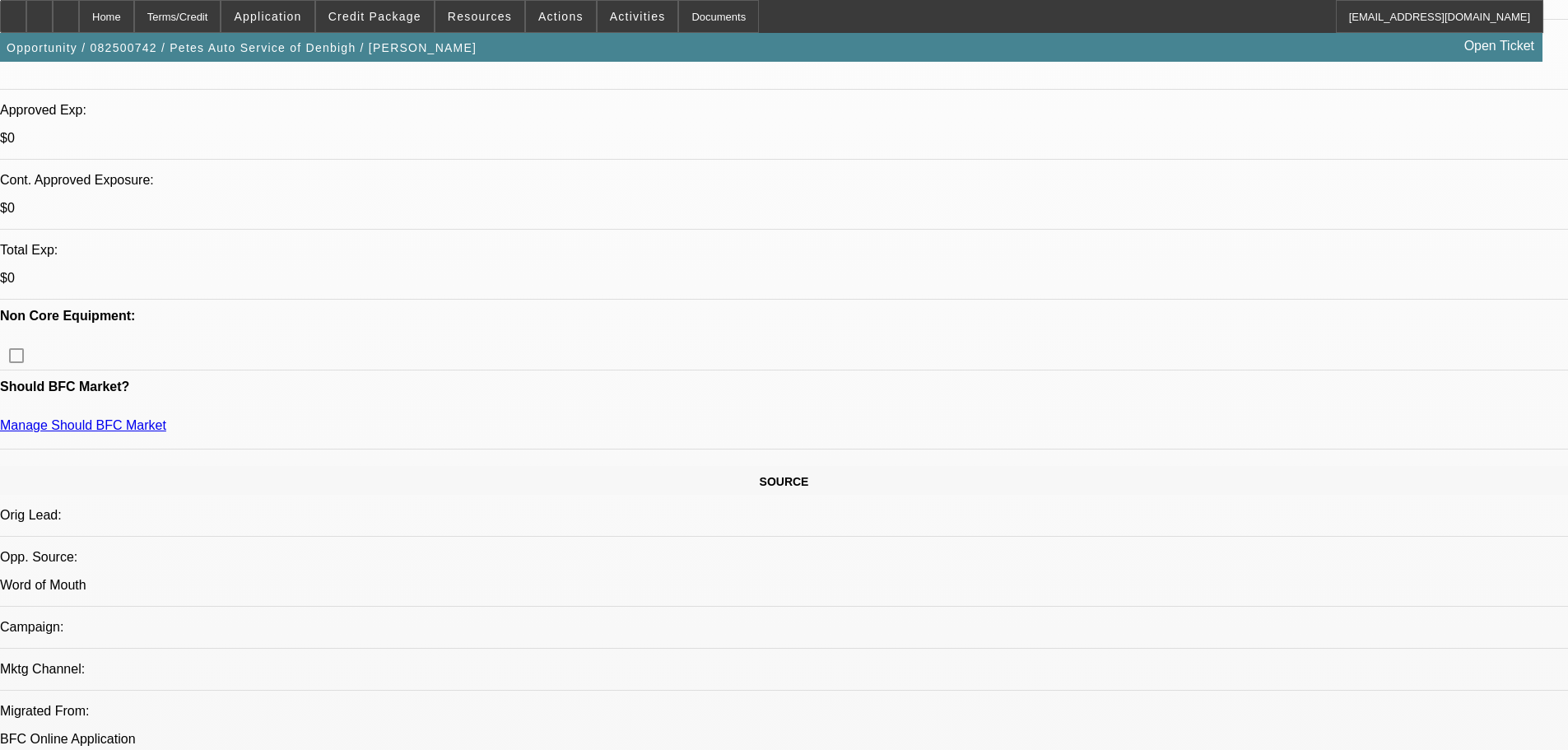
click at [566, 10] on span at bounding box center [561, 17] width 70 height 39
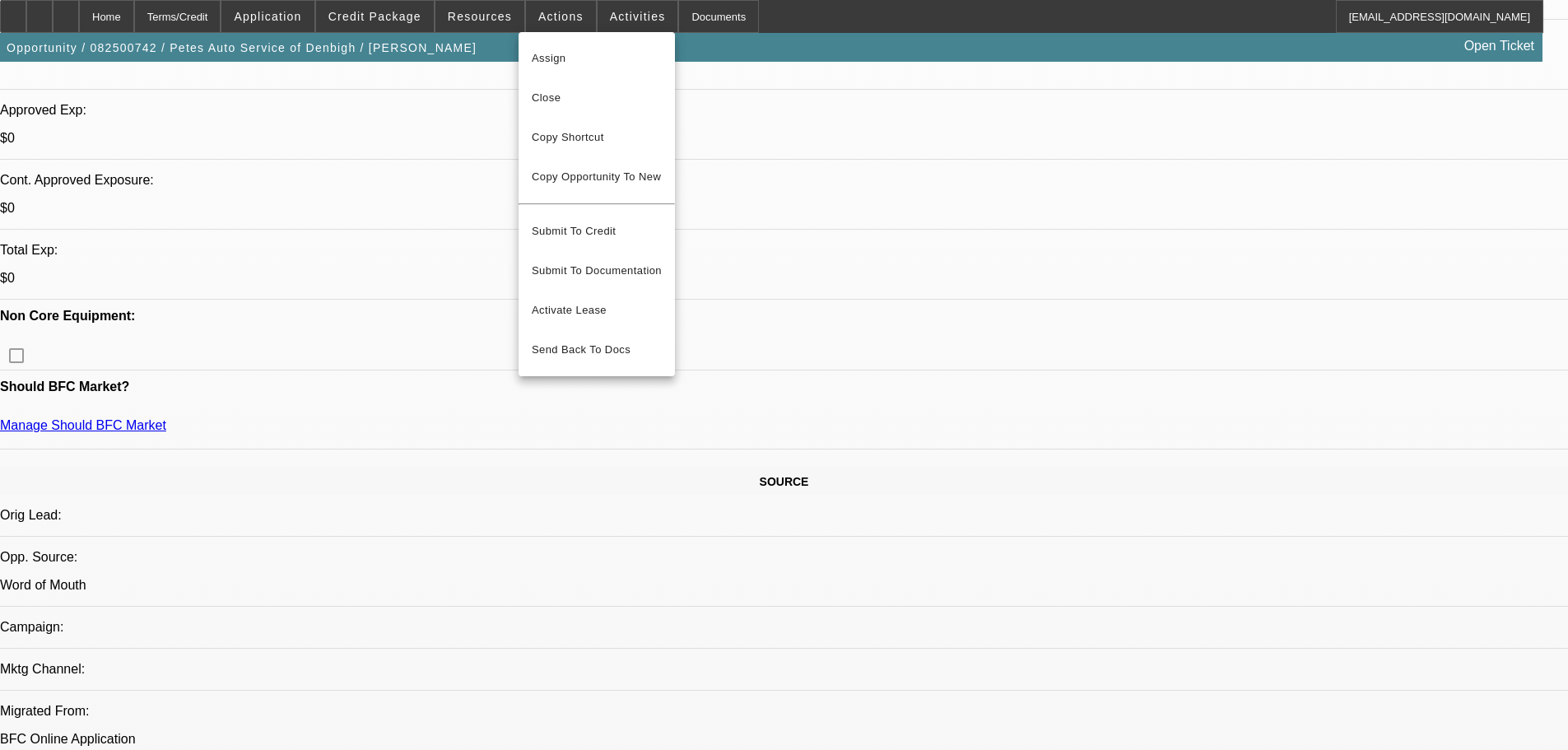
click at [470, 3] on div at bounding box center [784, 375] width 1568 height 750
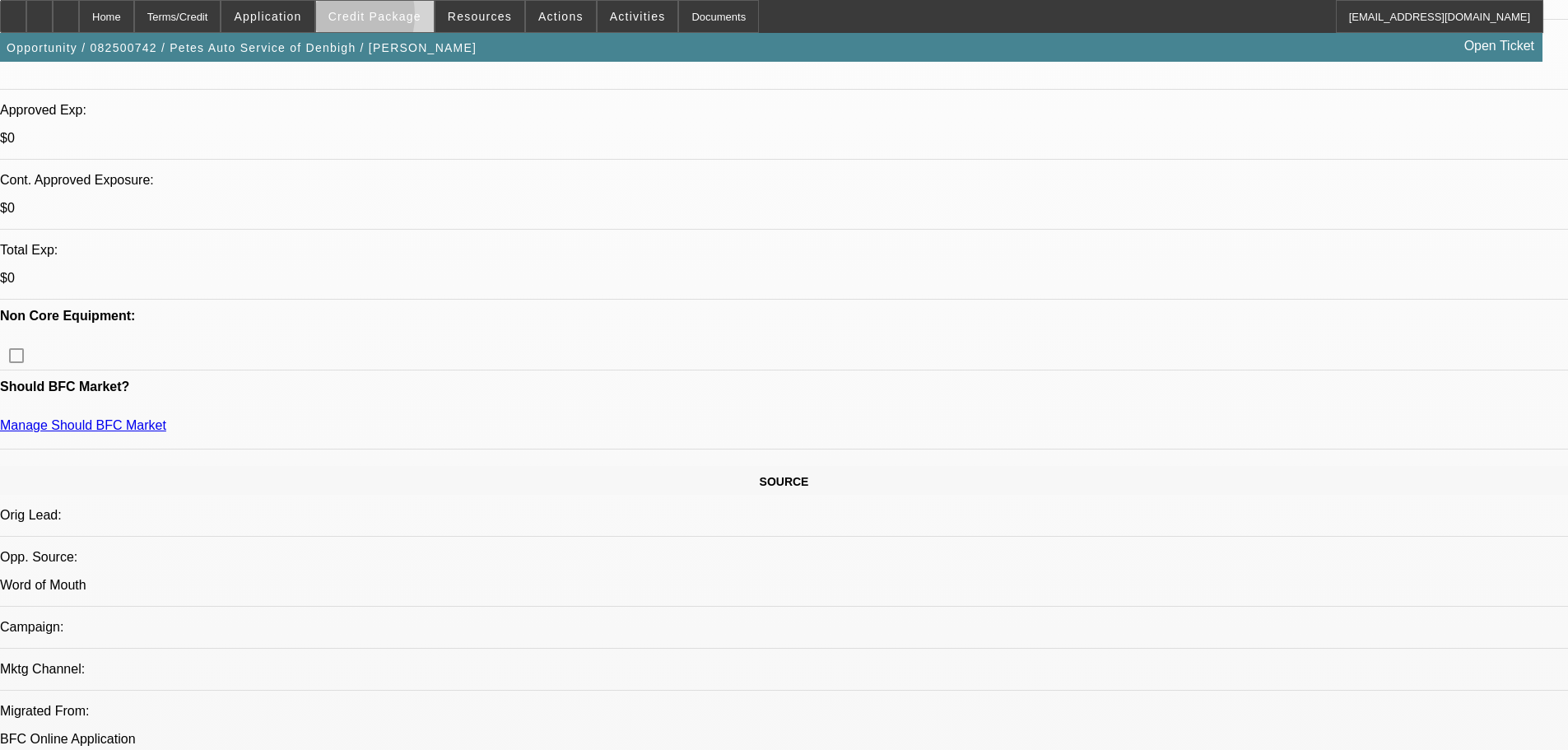
click at [357, 19] on span "Credit Package" at bounding box center [374, 16] width 93 height 13
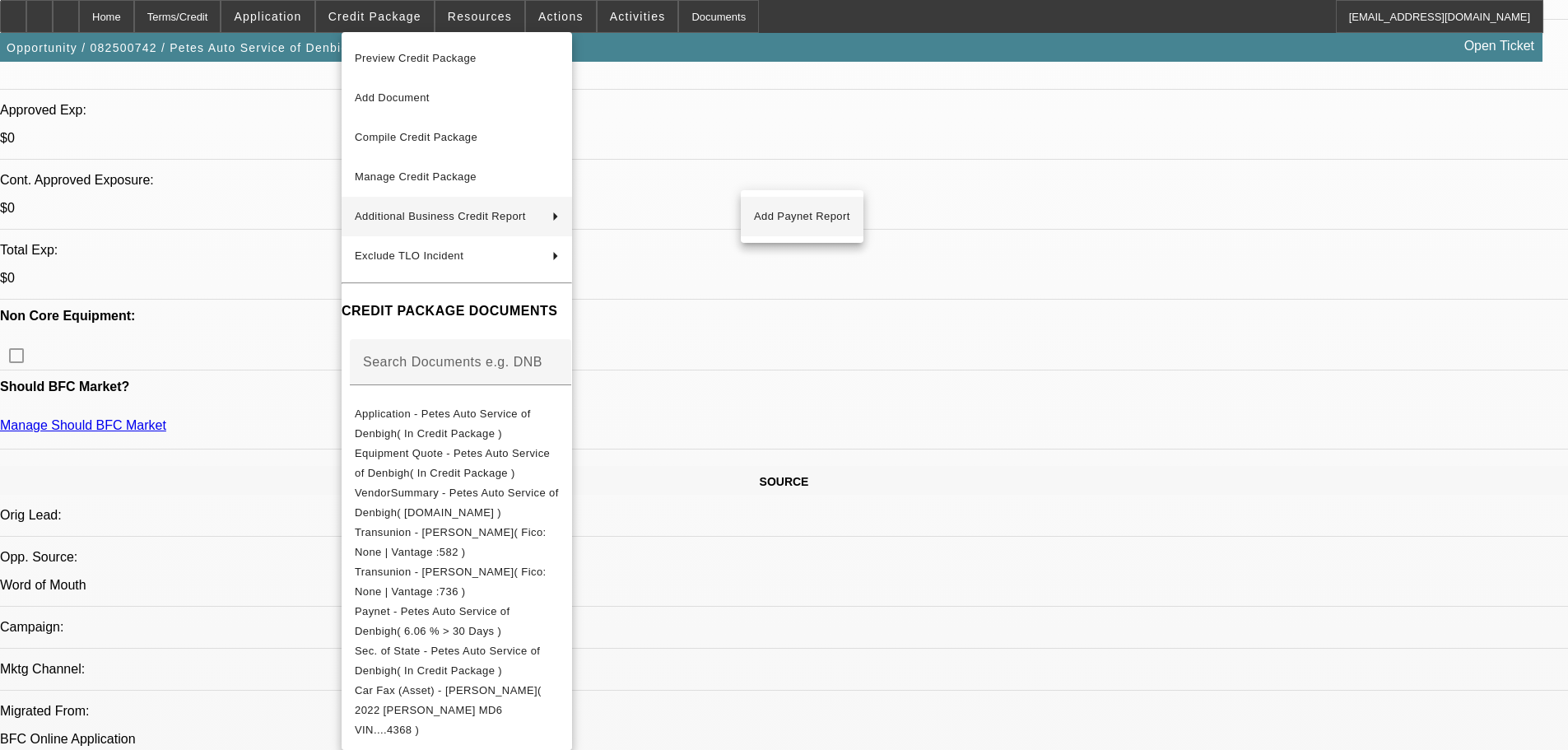
click at [808, 216] on span "Add Paynet Report" at bounding box center [802, 217] width 96 height 20
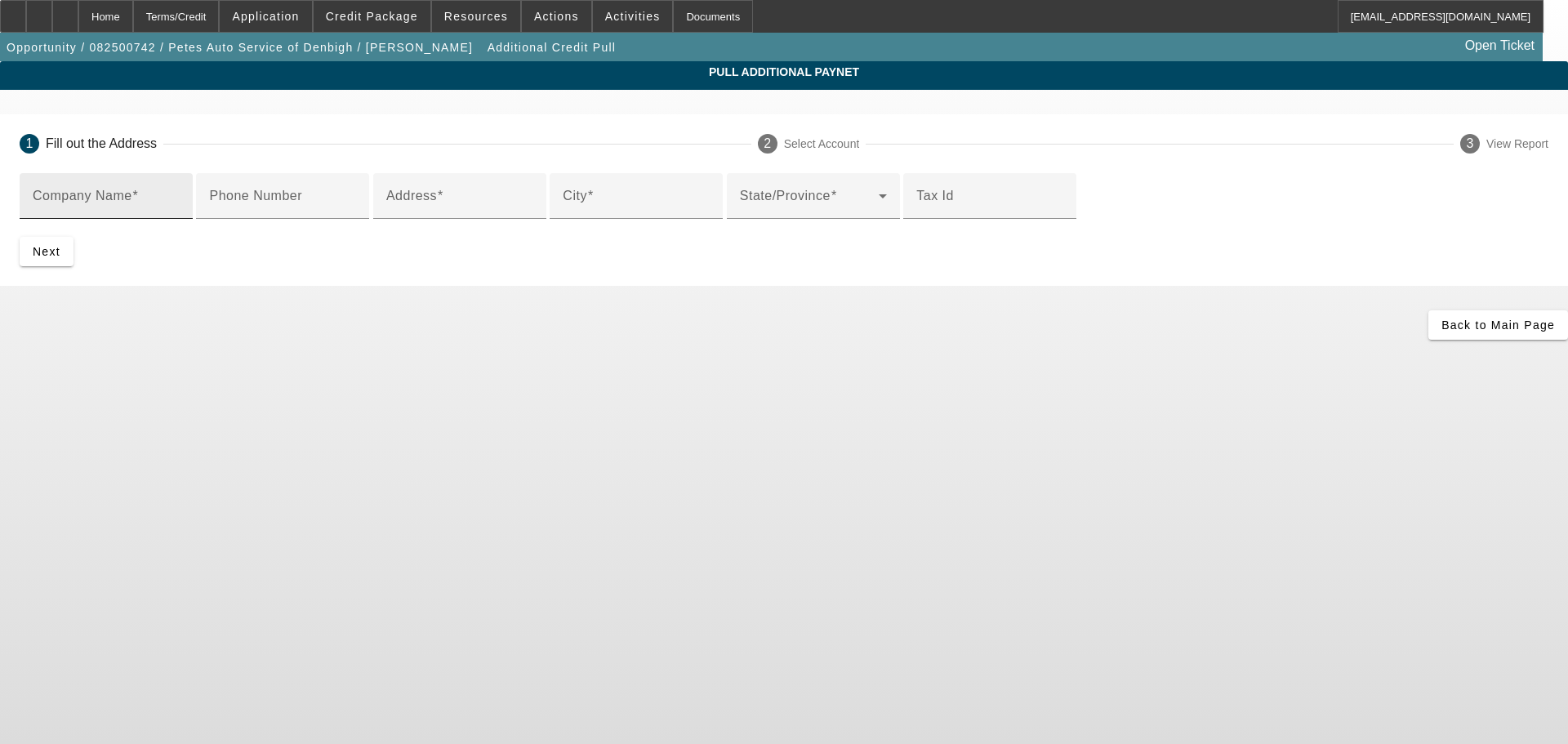
click at [180, 192] on div "Company Name" at bounding box center [106, 195] width 147 height 46
paste input "PETE'S AUTO SERVICE OF DENBIGH, INC"
type input "PETE'S AUTO SERVICE OF DENBIGH, INC"
click at [475, 219] on div "Address" at bounding box center [459, 195] width 147 height 46
click at [495, 212] on input "Address" at bounding box center [459, 202] width 147 height 19
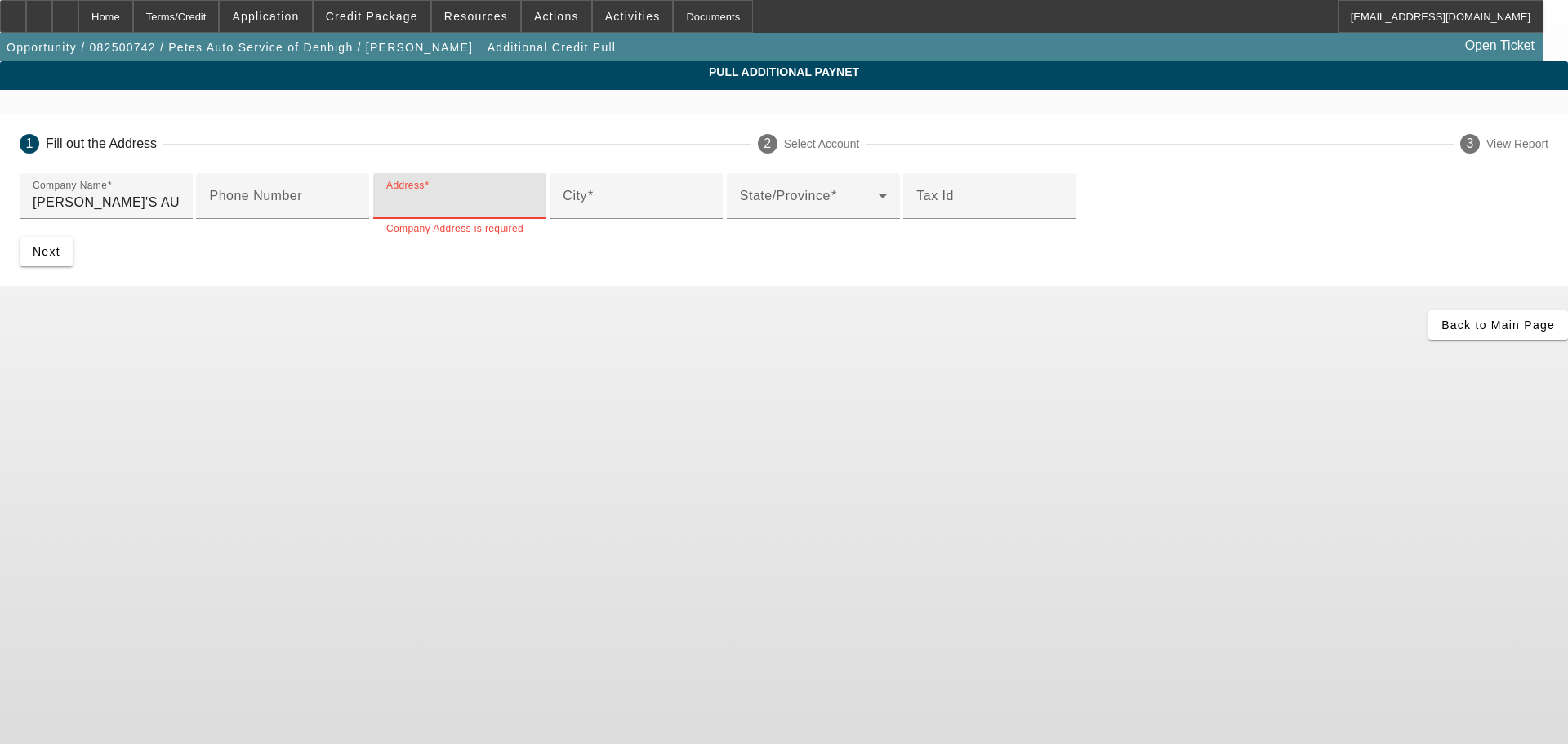
paste input "37 JOHNSON LANE"
type input "37 JOHNSON LANE"
click at [563, 212] on input "City" at bounding box center [636, 202] width 147 height 19
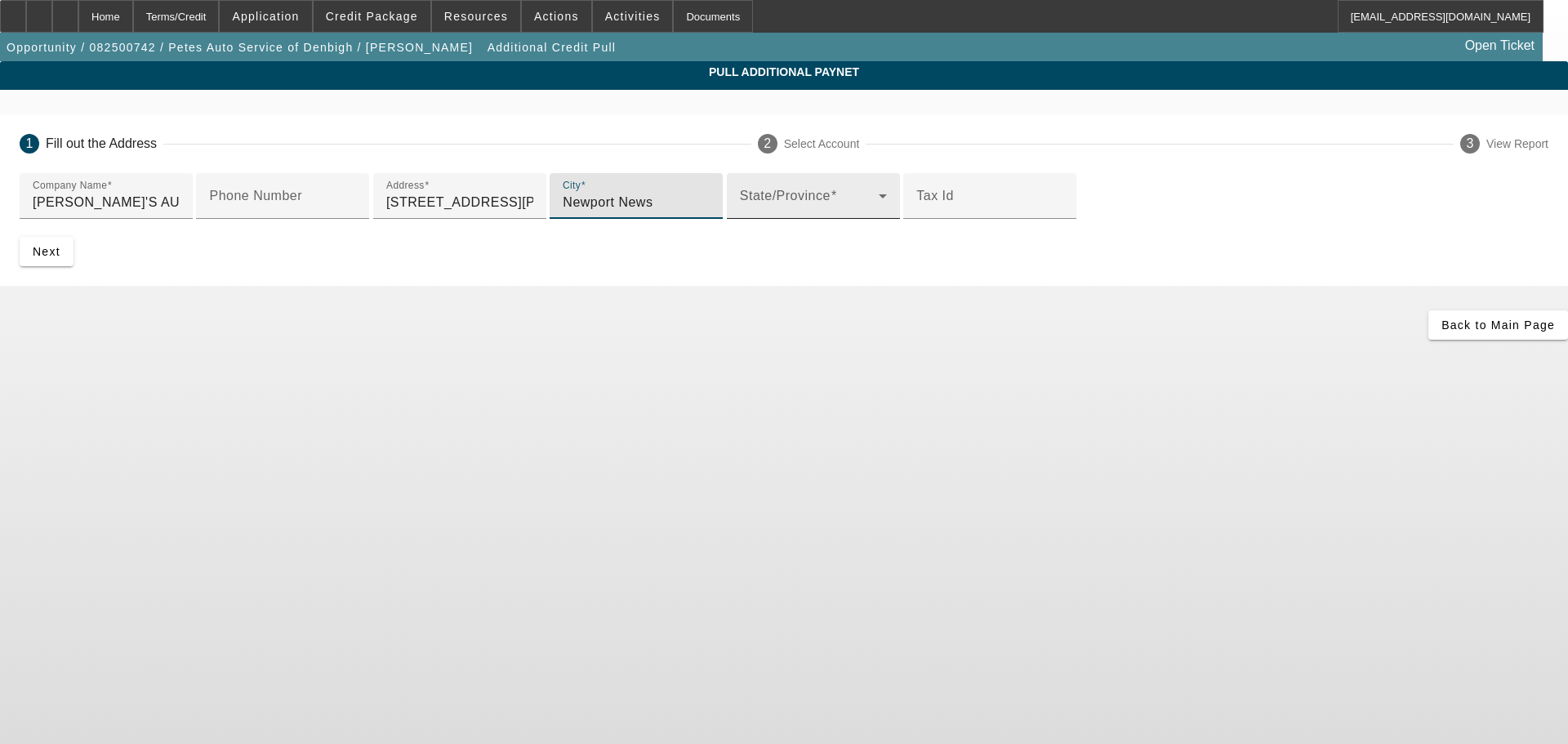
type input "Newport News"
click at [852, 219] on div "State/Province" at bounding box center [813, 195] width 147 height 46
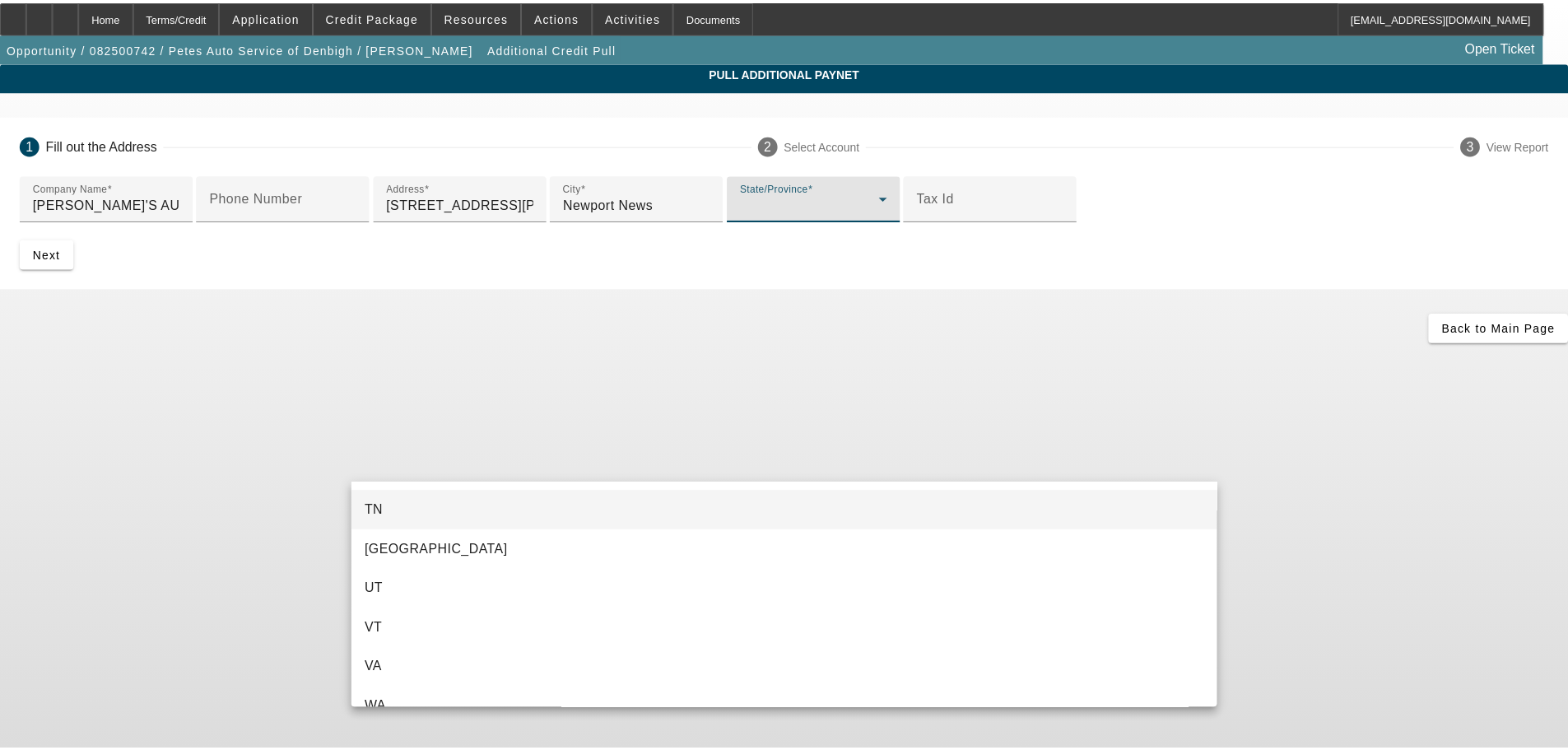
scroll to position [1811, 0]
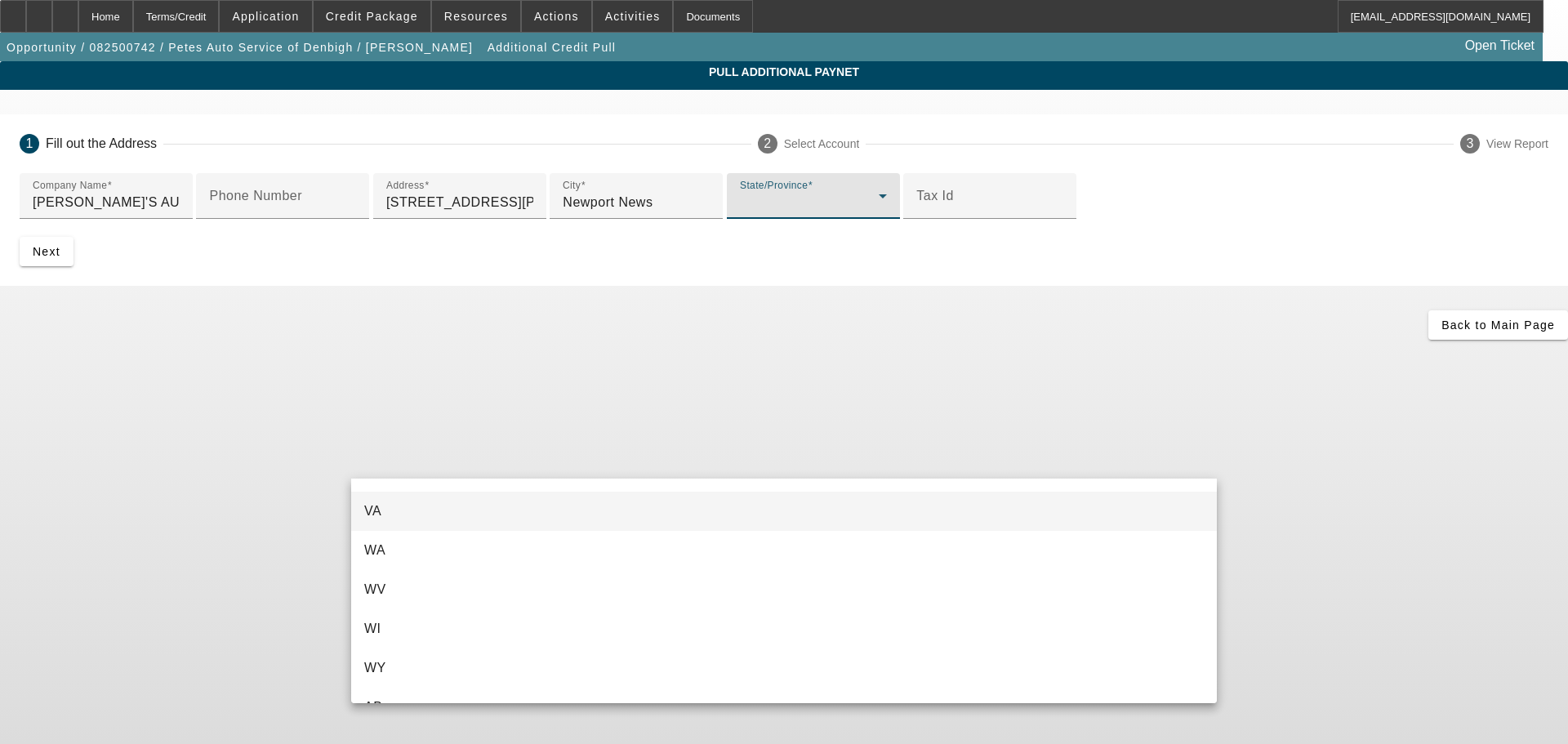
click at [444, 515] on mat-option "VA" at bounding box center [784, 512] width 866 height 39
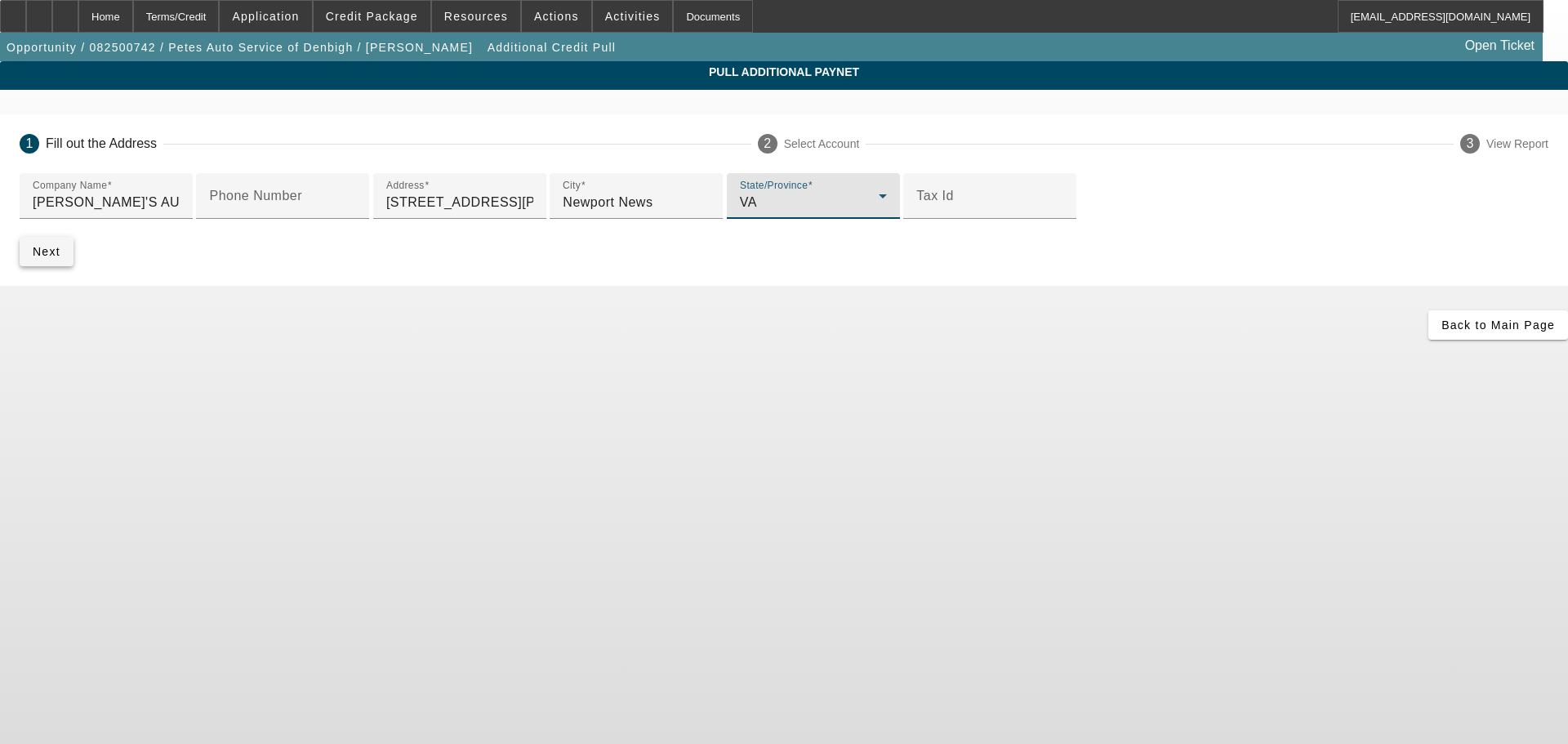
click at [60, 258] on span "Next" at bounding box center [47, 251] width 28 height 13
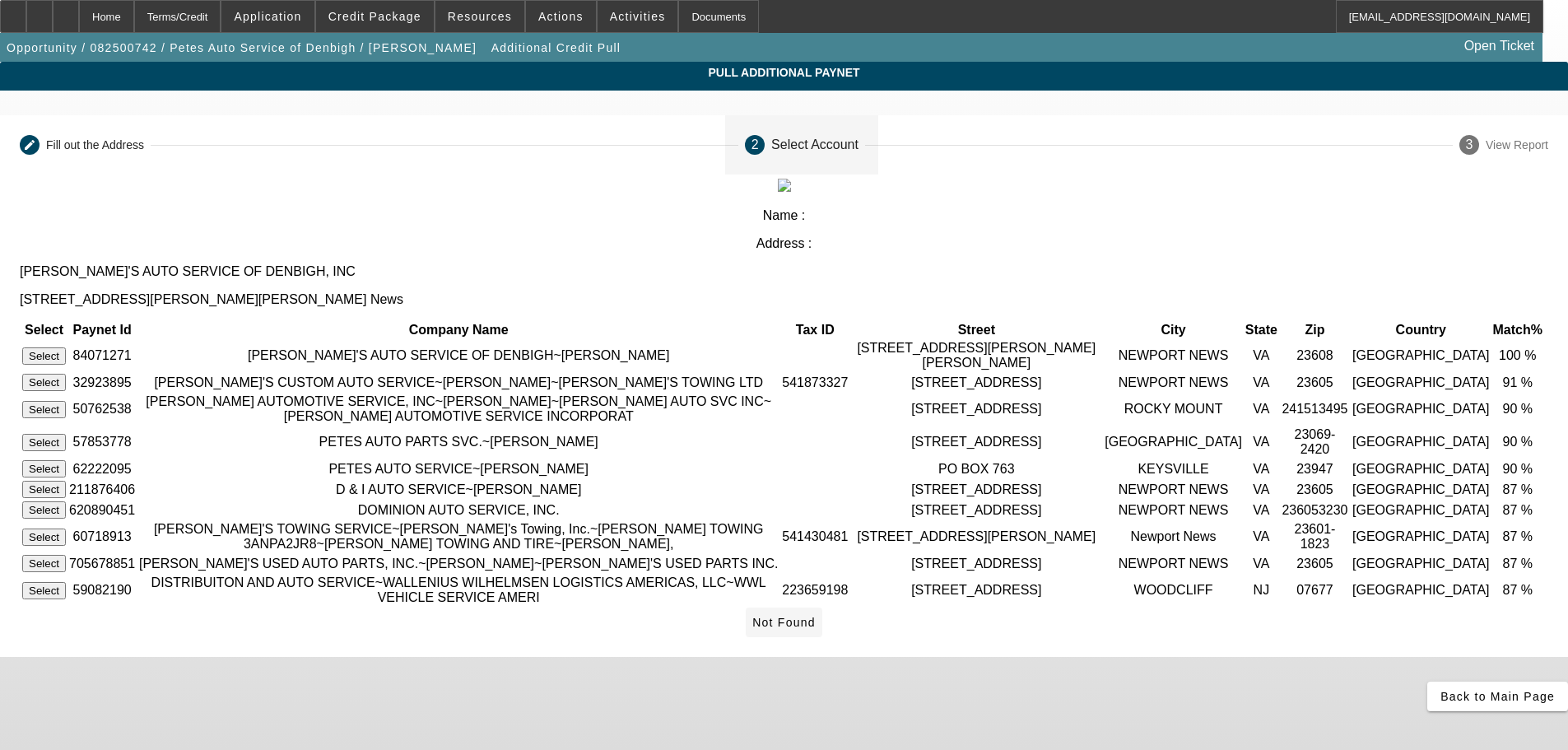
scroll to position [41, 0]
click at [753, 629] on icon at bounding box center [753, 622] width 0 height 13
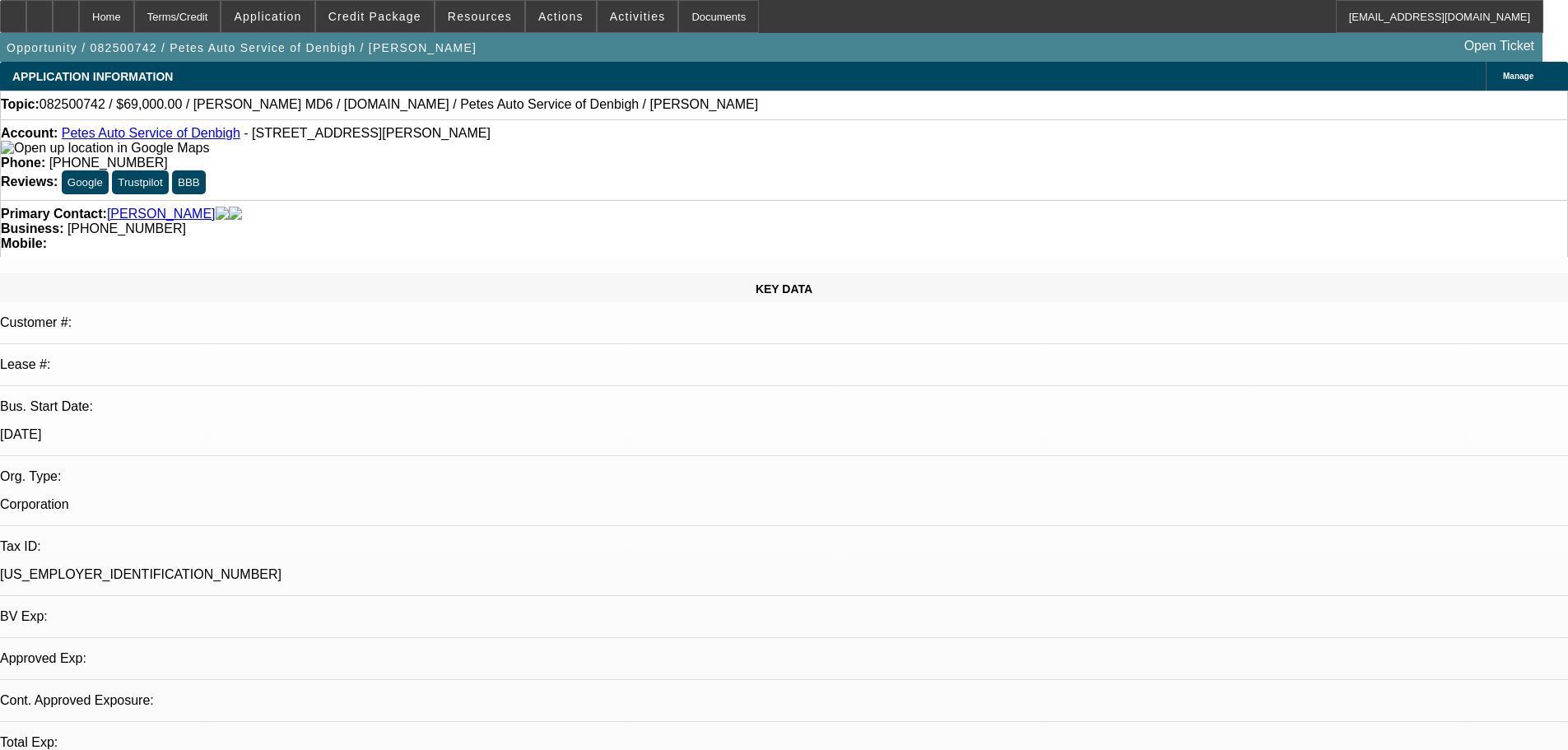
select select "0"
select select "3"
select select "0"
select select "6"
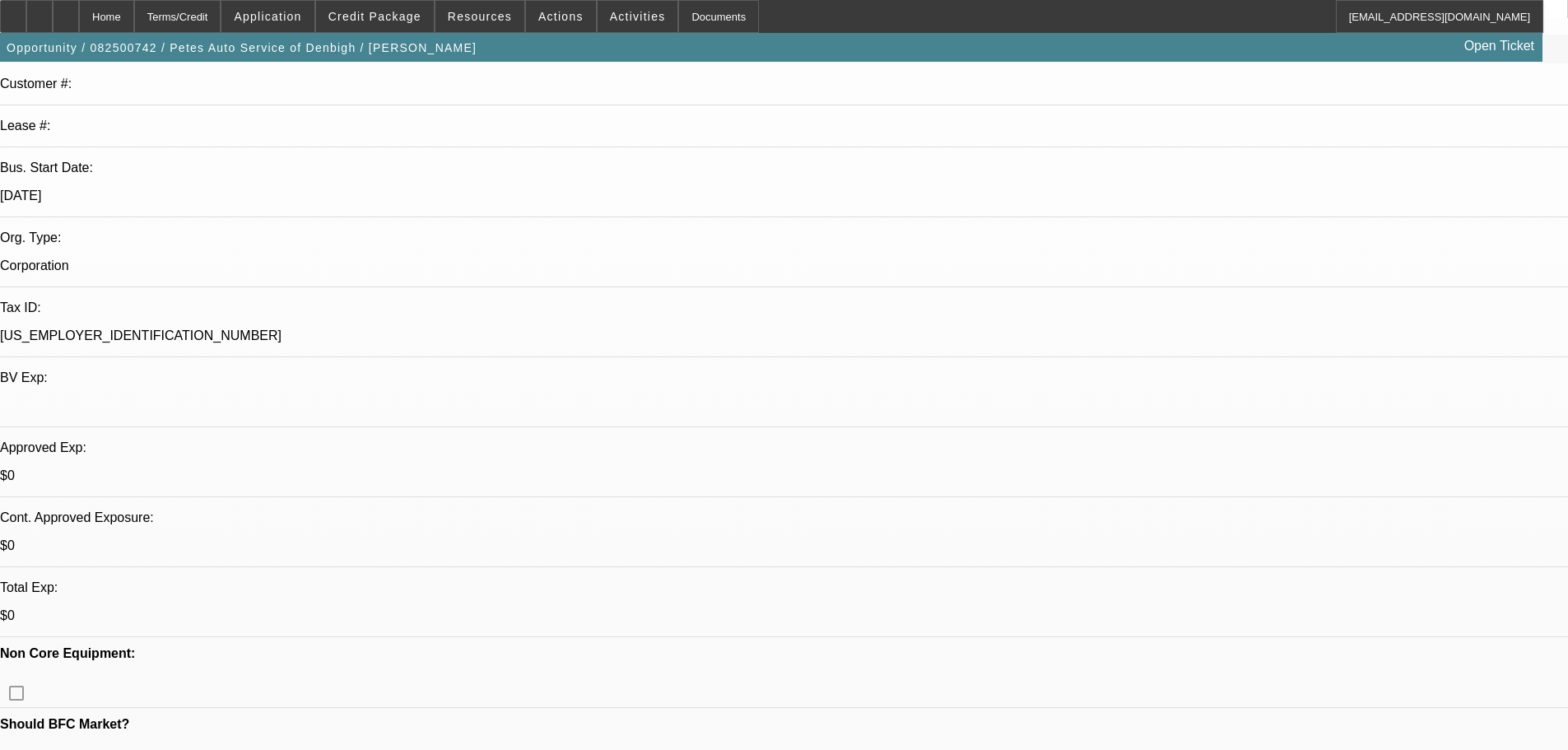
scroll to position [247, 0]
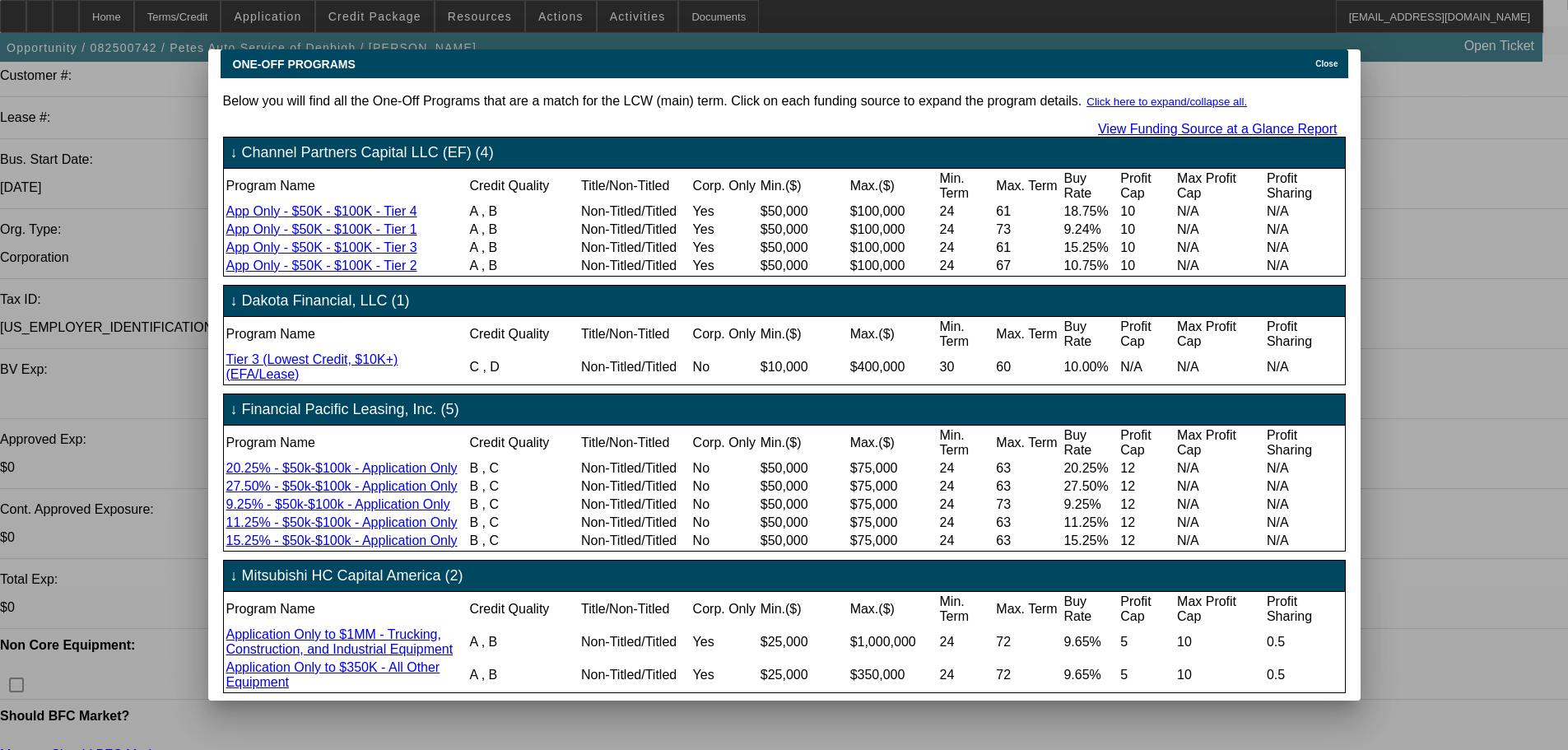
scroll to position [0, 0]
click at [121, 125] on div at bounding box center [784, 375] width 1568 height 750
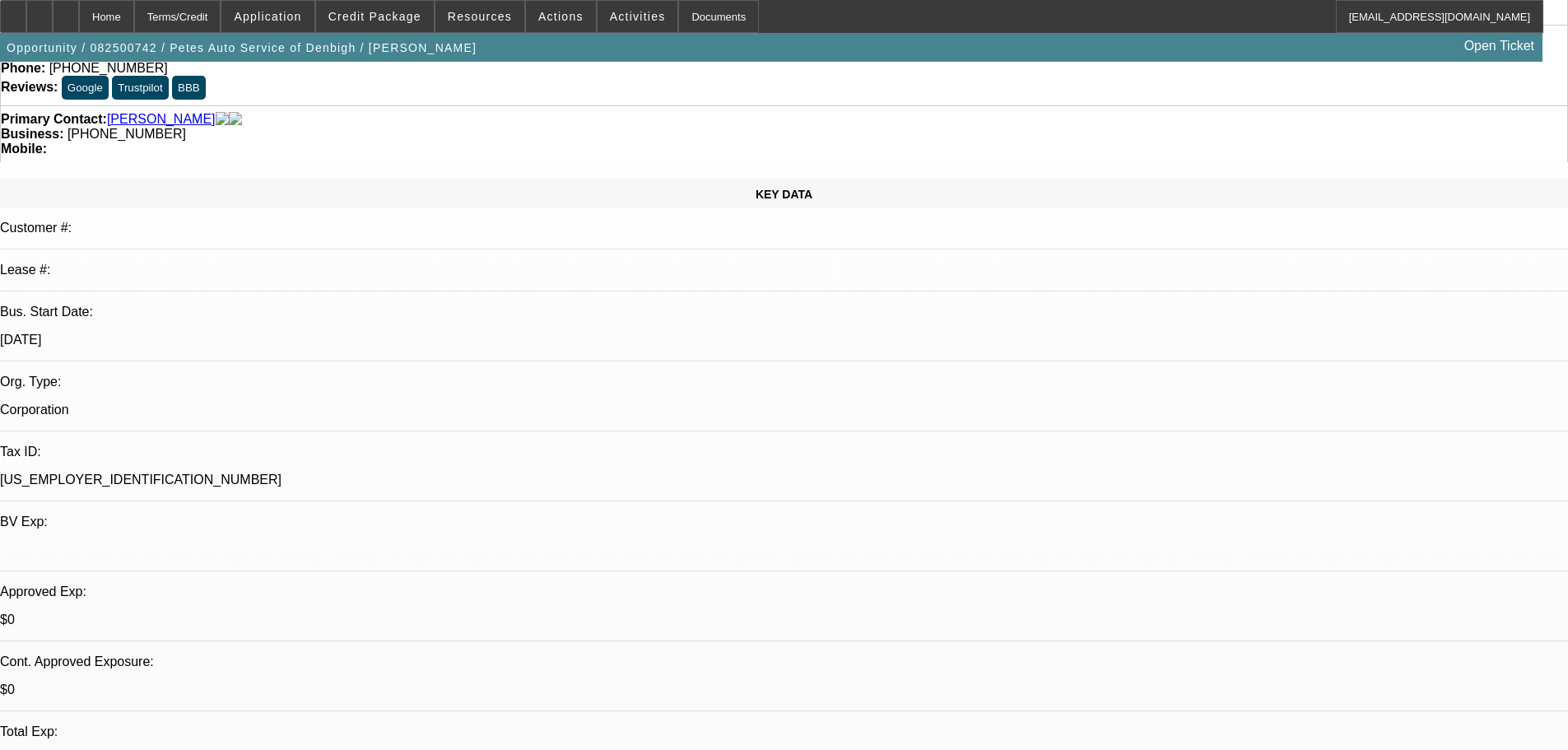
scroll to position [82, 0]
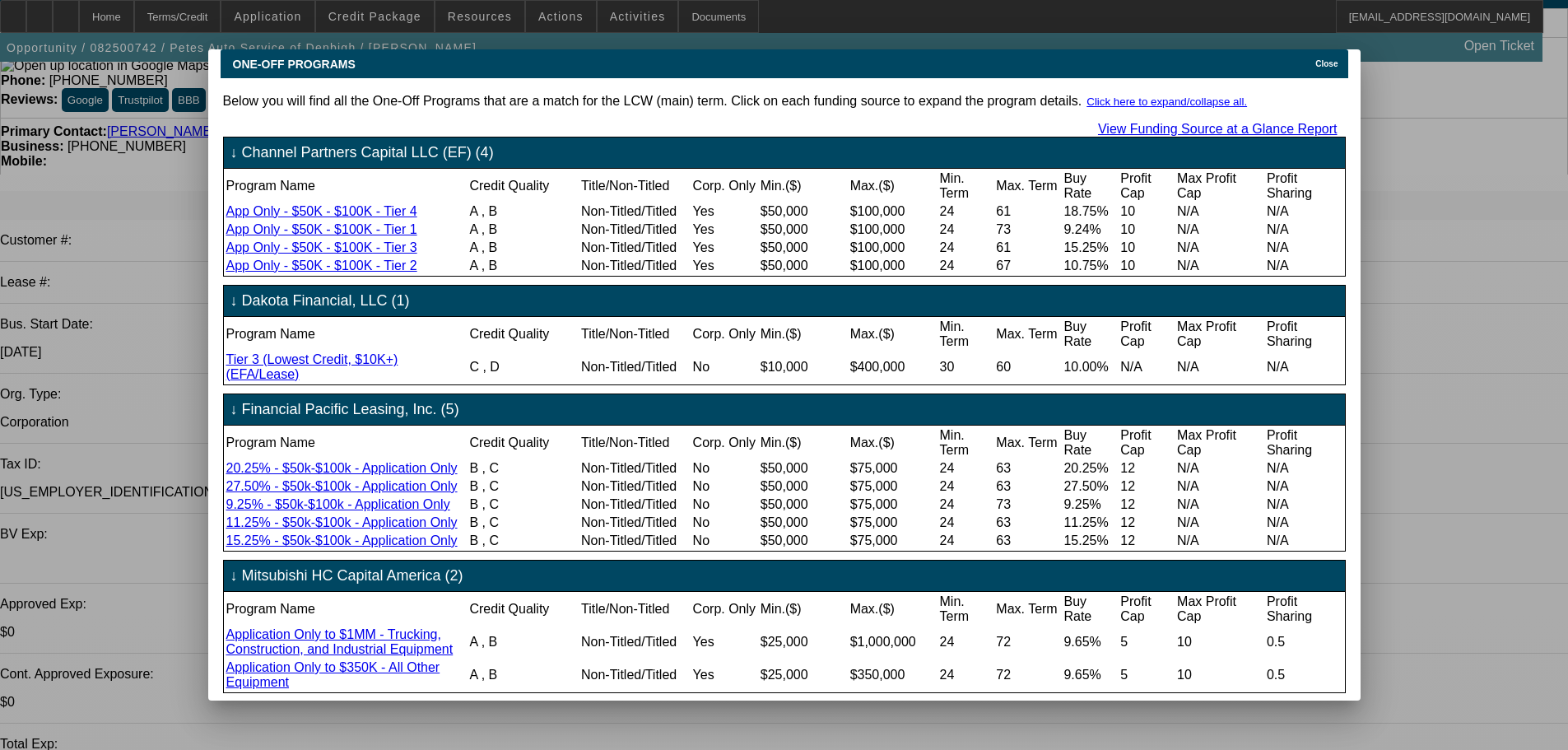
scroll to position [0, 0]
click at [119, 121] on div at bounding box center [784, 375] width 1568 height 750
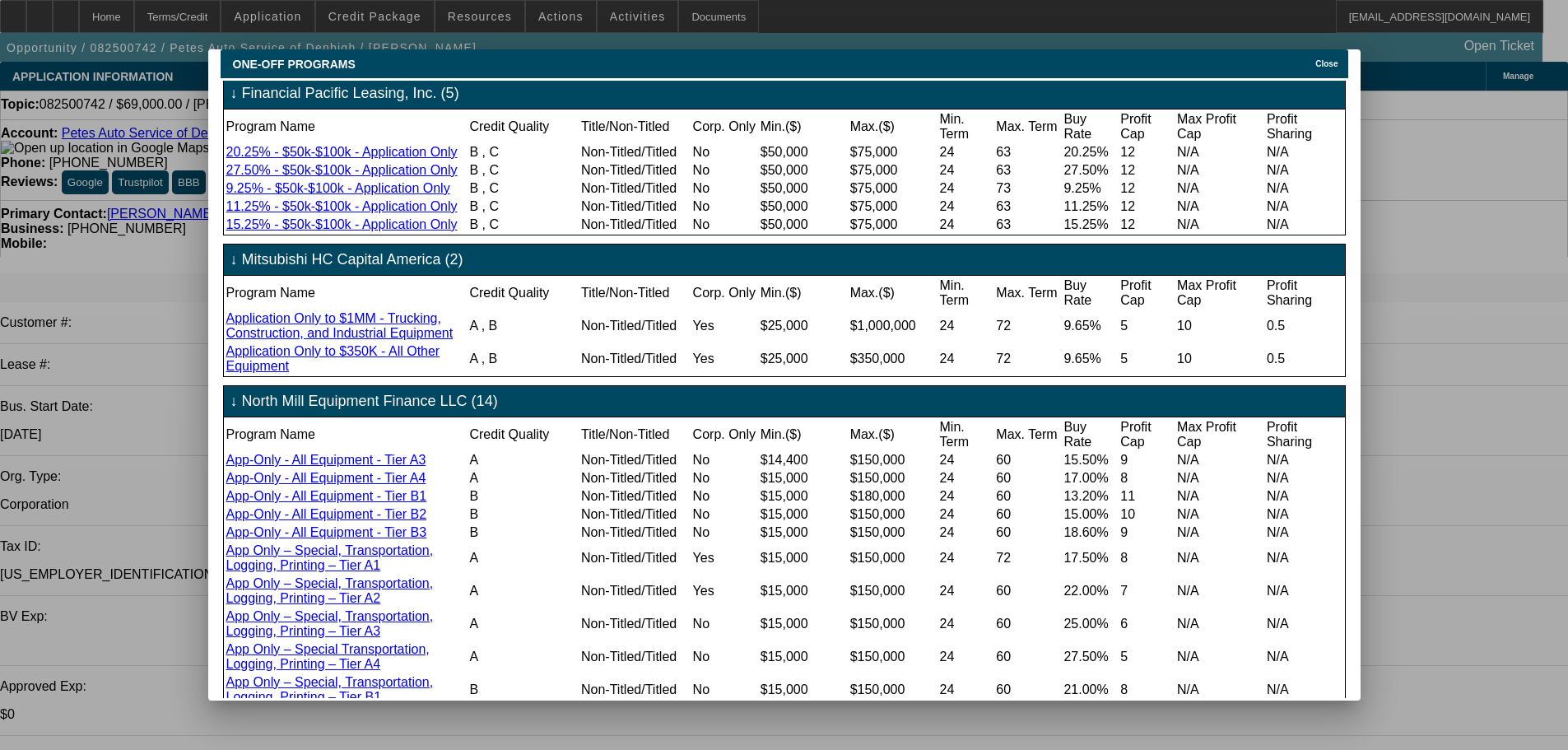
scroll to position [329, 0]
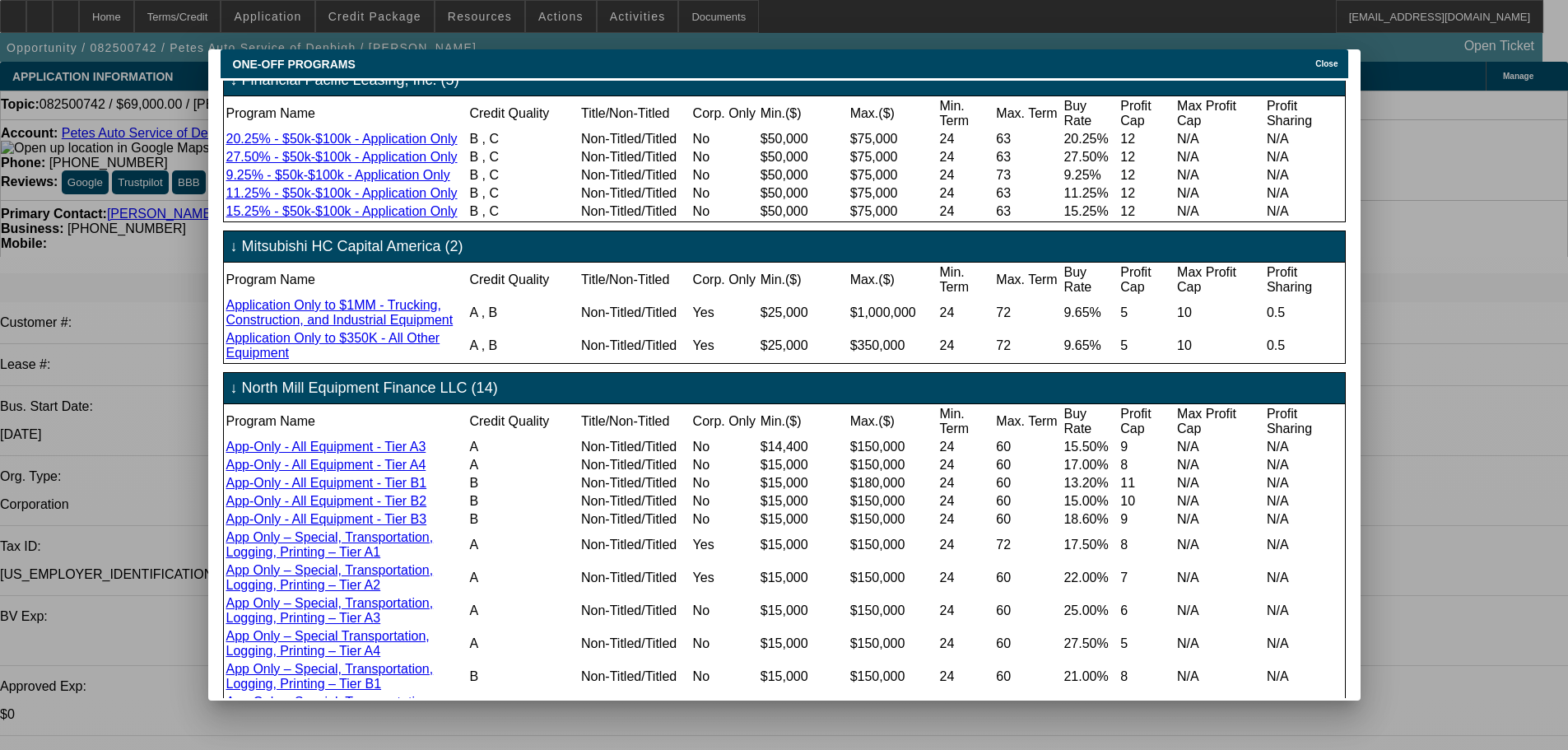
click at [145, 224] on div at bounding box center [784, 375] width 1568 height 750
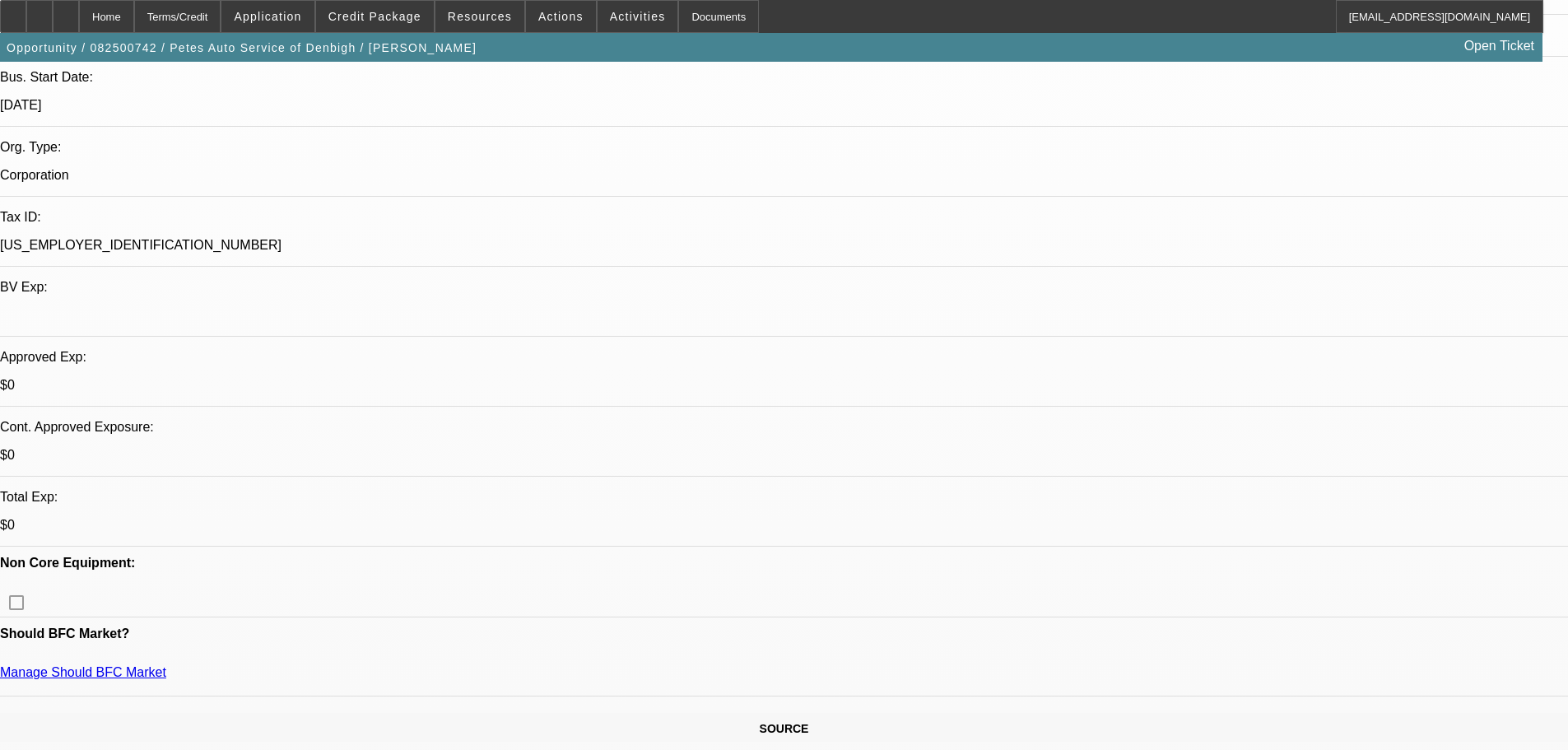
drag, startPoint x: 439, startPoint y: 357, endPoint x: 154, endPoint y: 362, distance: 285.0
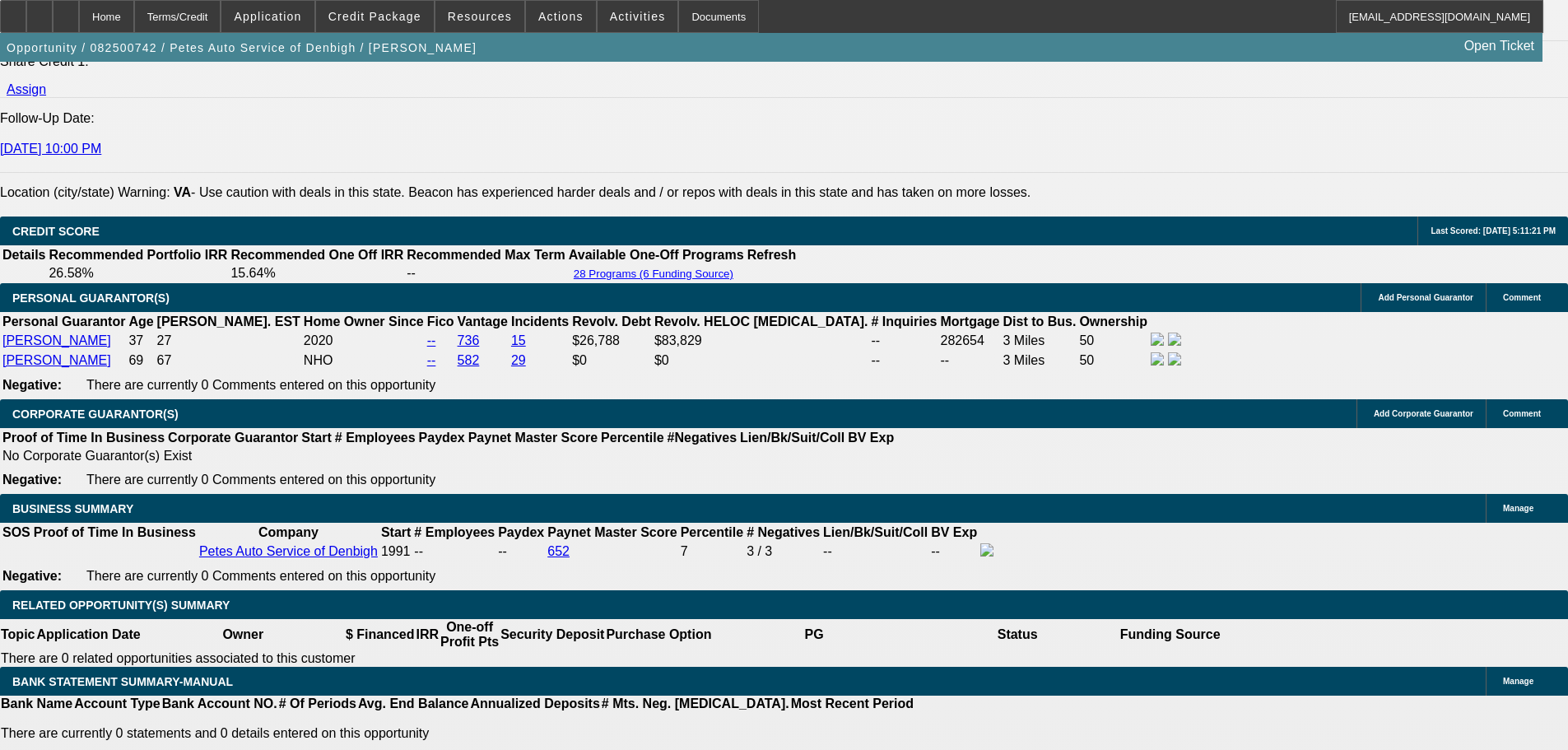
scroll to position [2387, 0]
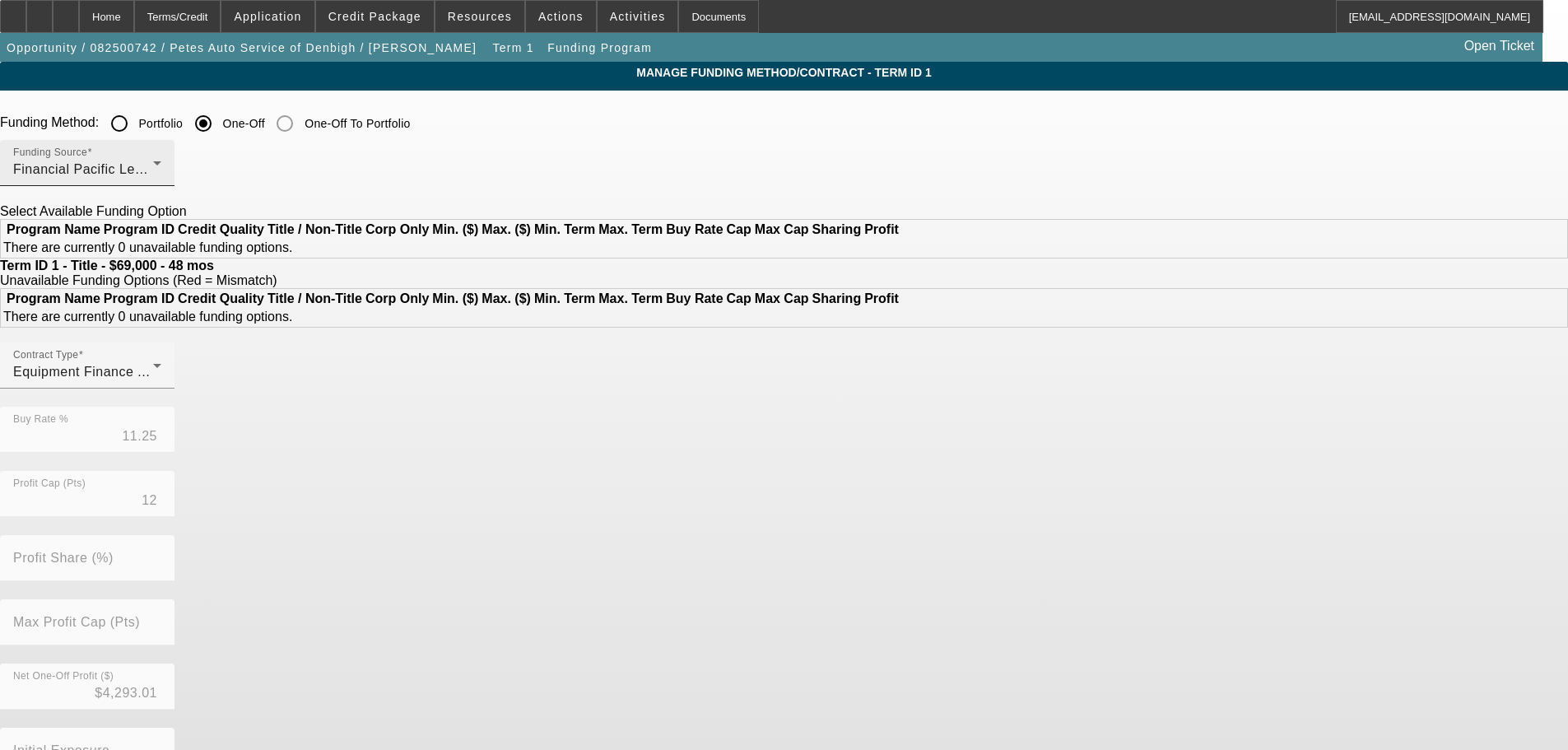
click at [199, 170] on span "Financial Pacific Leasing, Inc." at bounding box center [106, 169] width 186 height 14
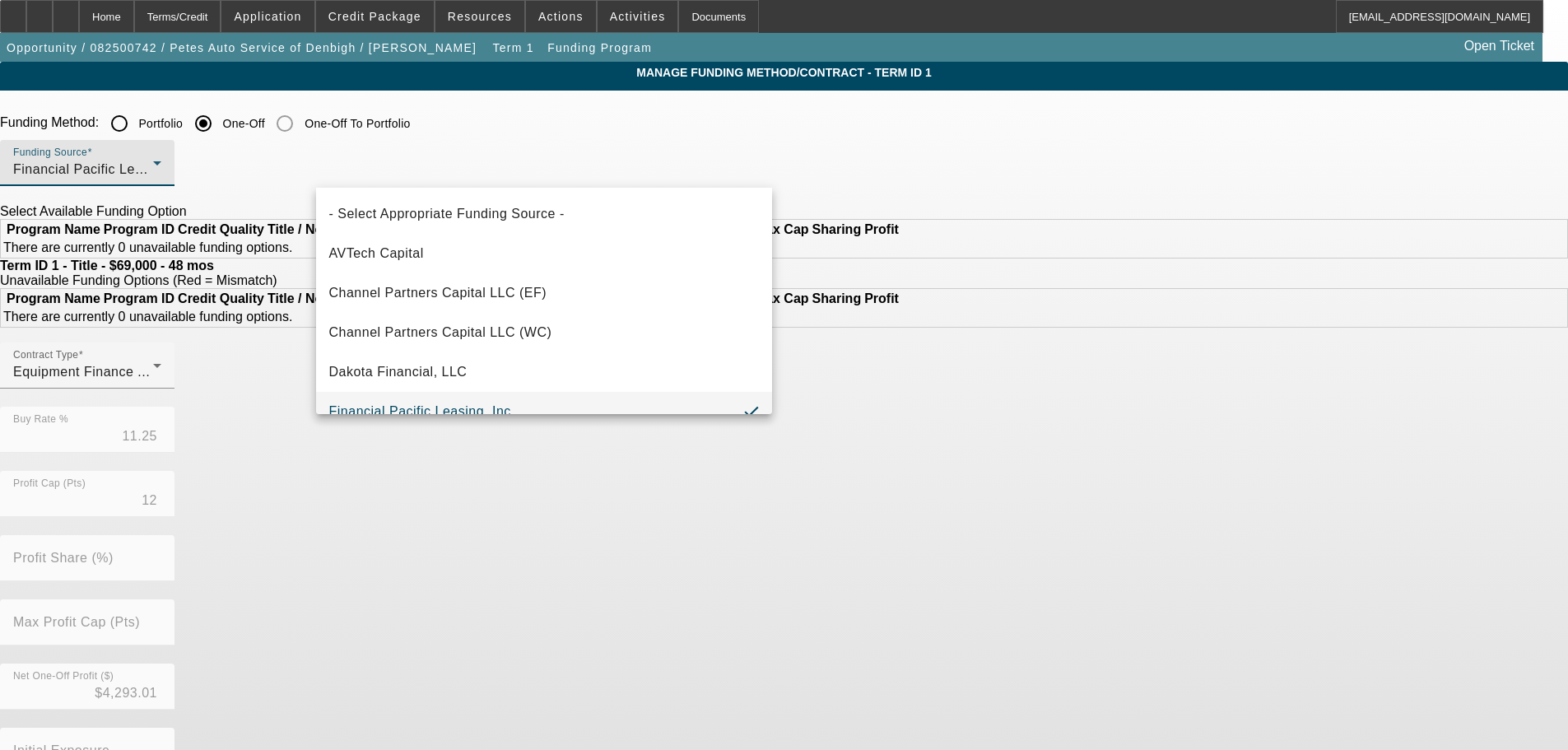
scroll to position [18, 0]
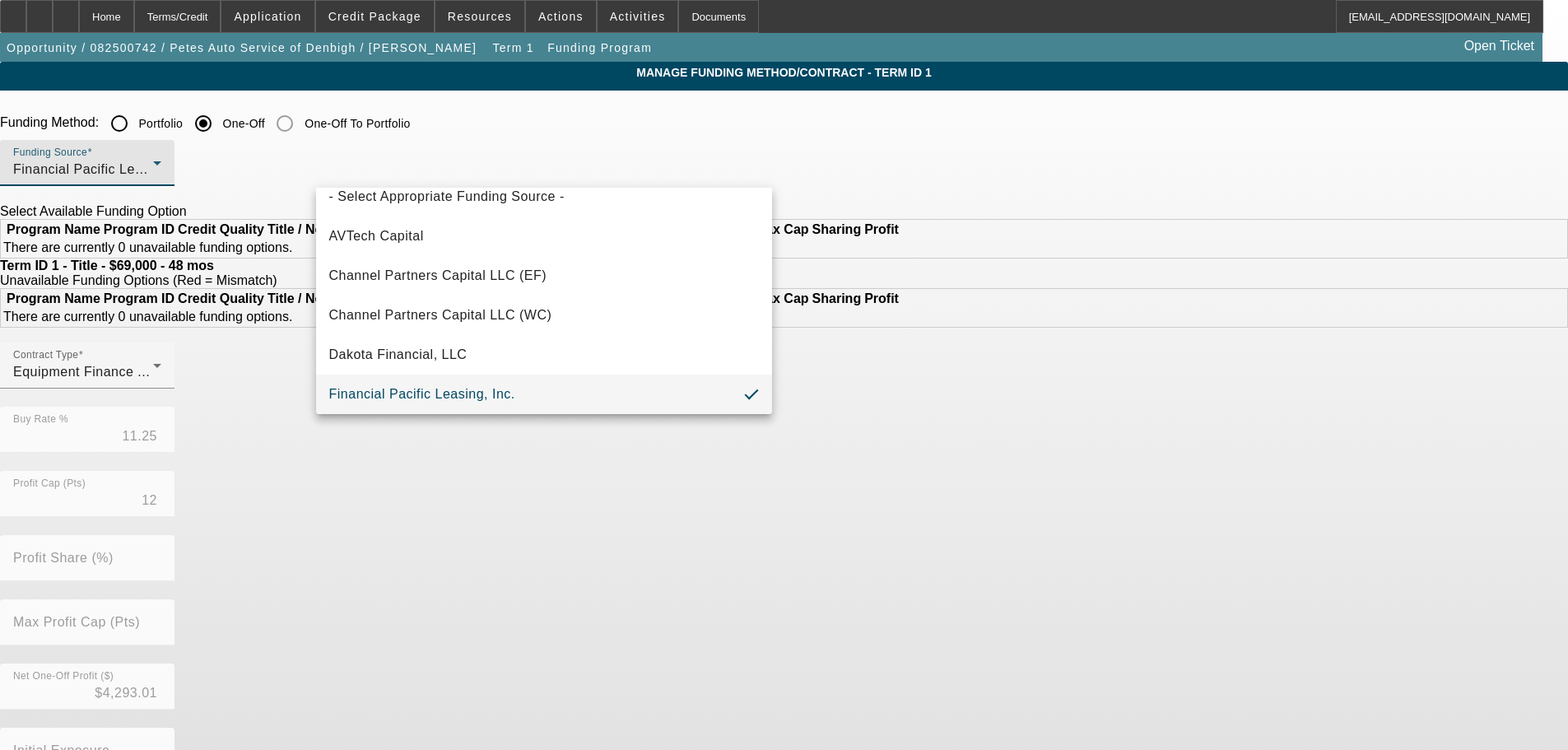
click at [867, 151] on div at bounding box center [784, 375] width 1568 height 750
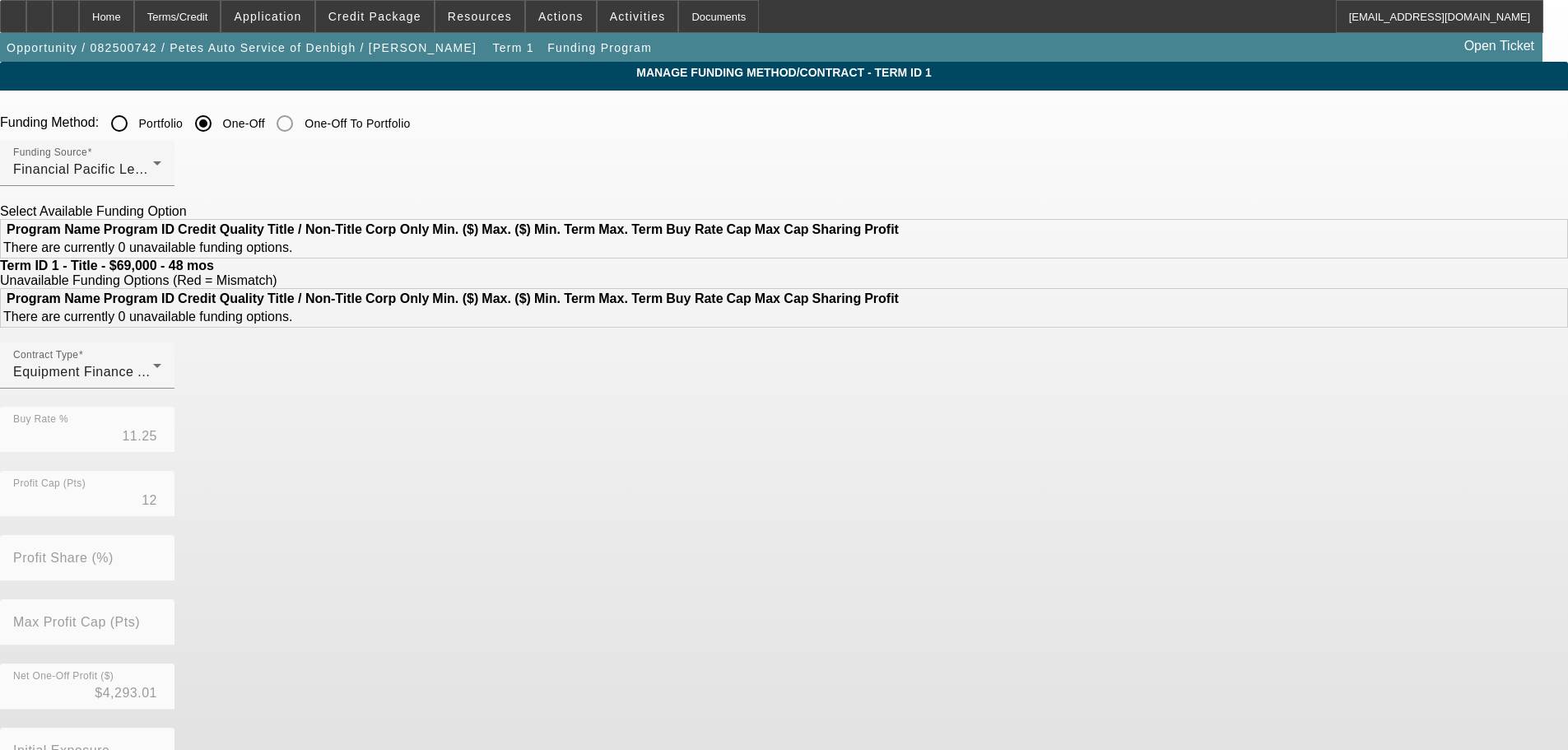
click at [889, 121] on div "Funding Method: Portfolio One-Off One-Off To Portfolio" at bounding box center [784, 124] width 1568 height 33
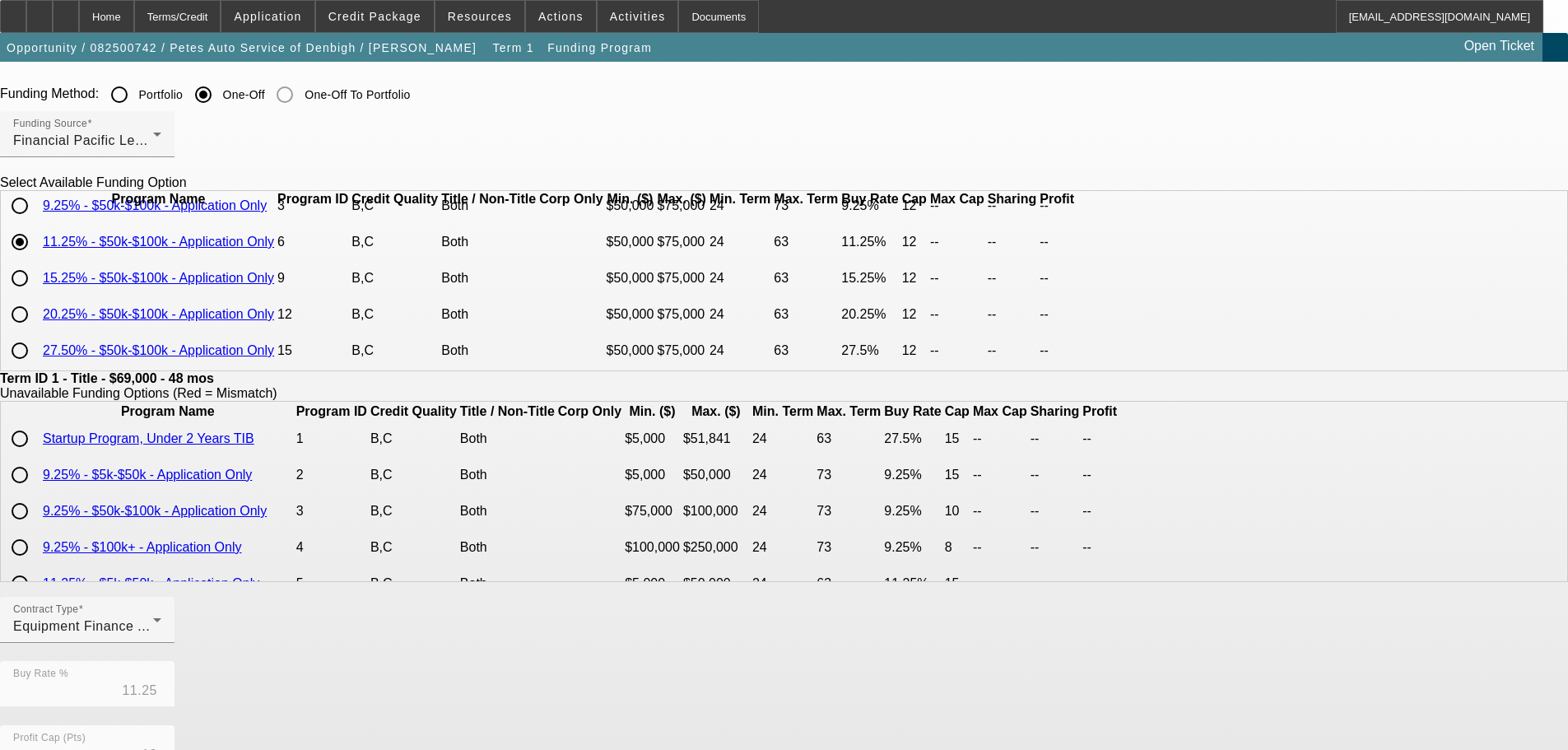
scroll to position [0, 0]
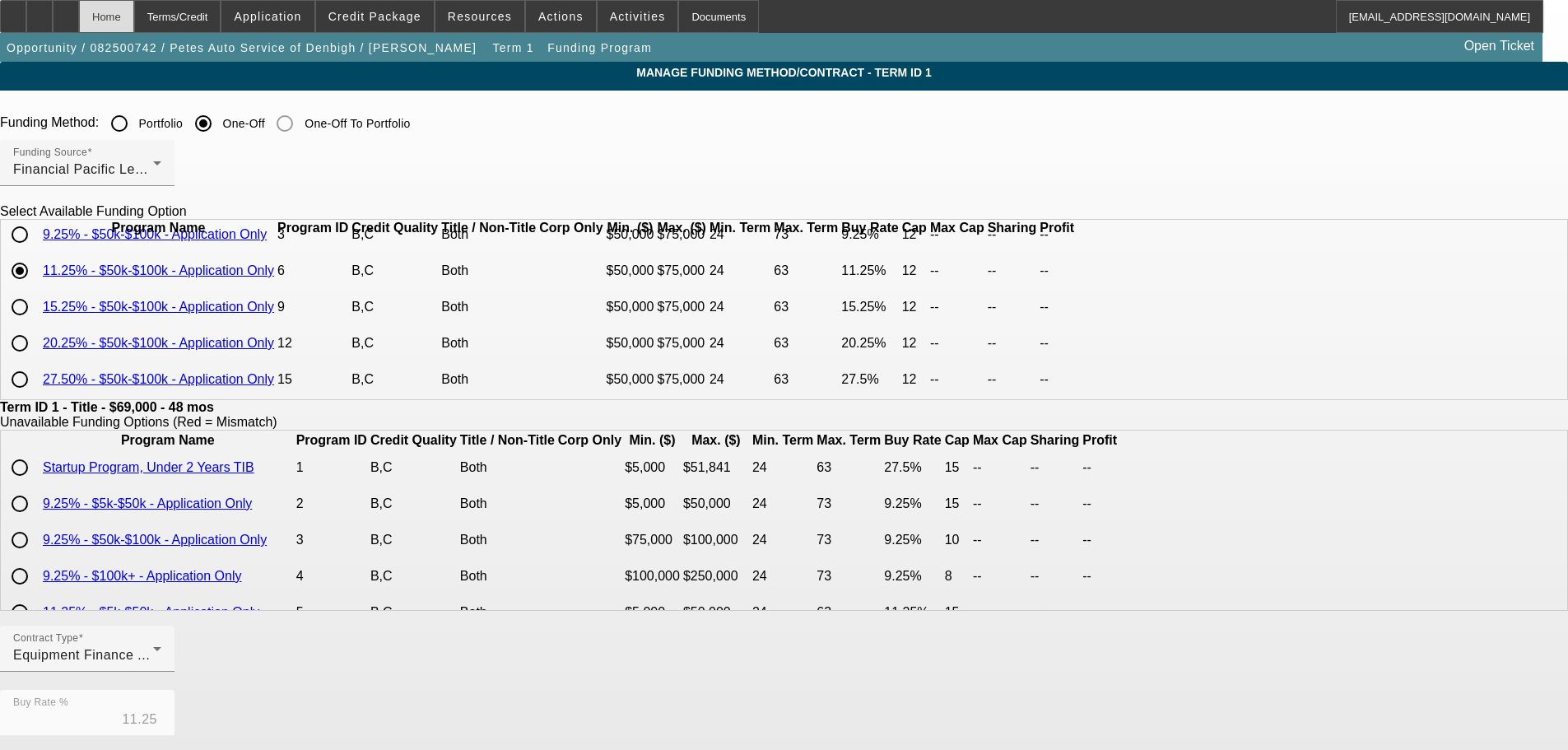
click at [134, 6] on div "Home" at bounding box center [107, 17] width 55 height 33
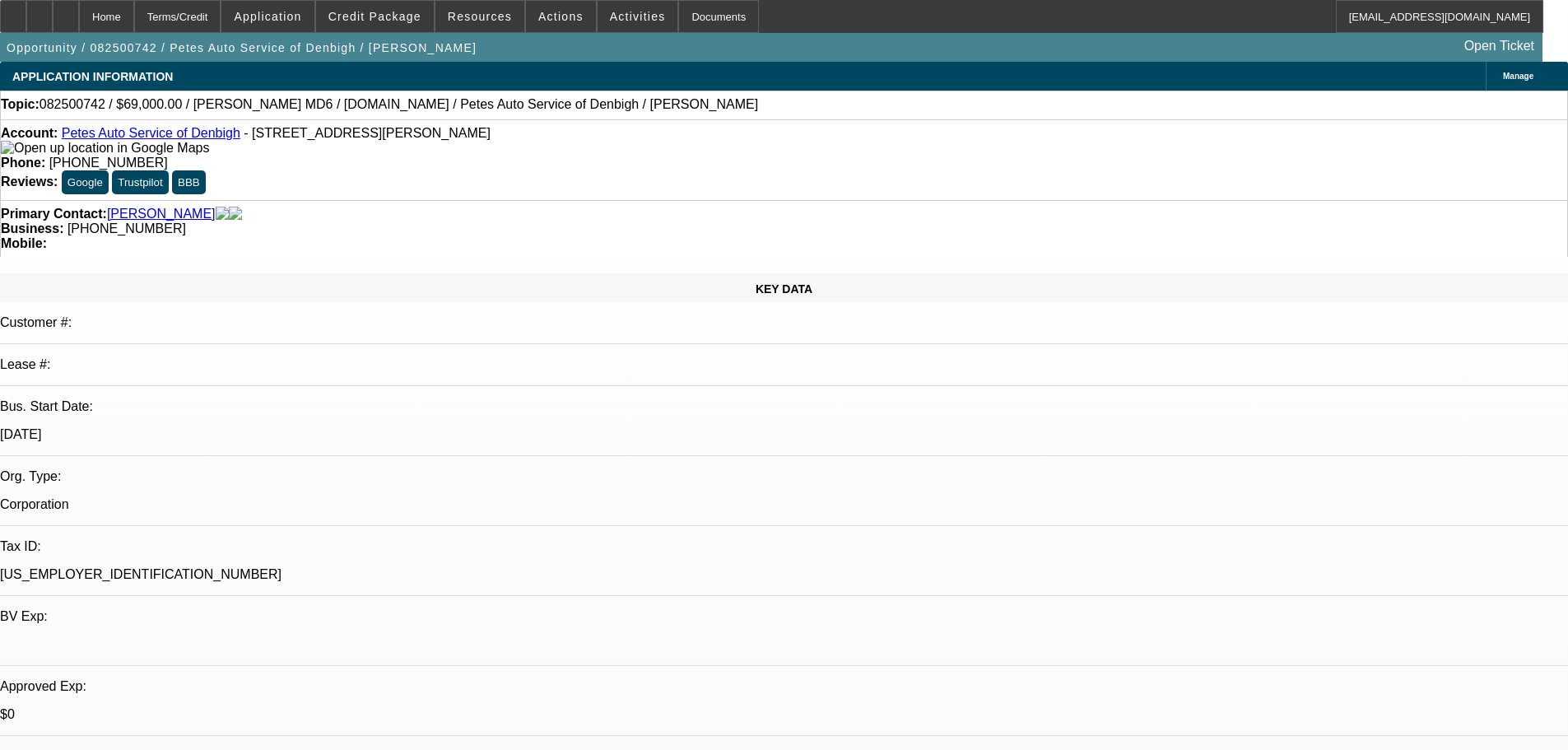
select select "0"
select select "3"
select select "0"
select select "6"
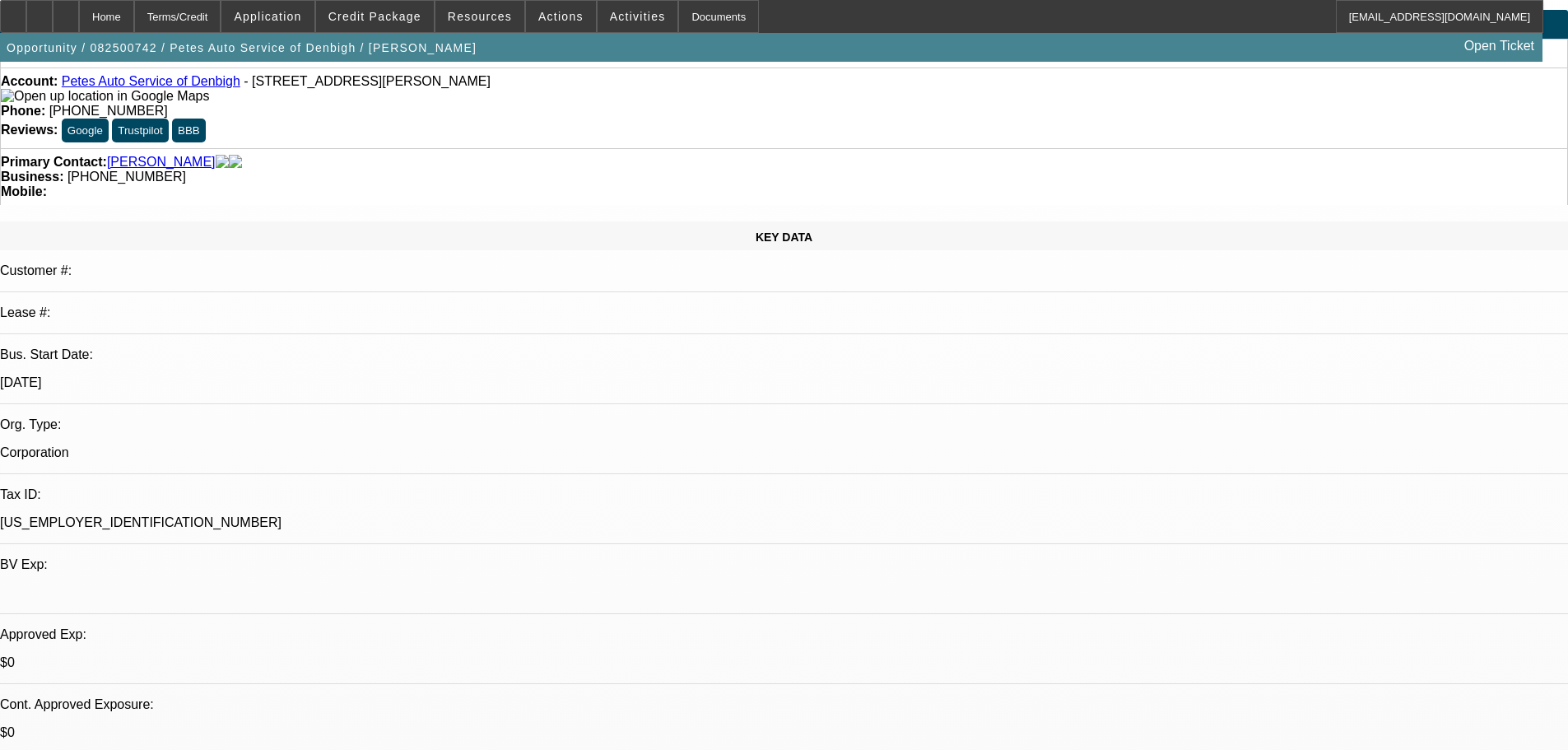
scroll to position [165, 0]
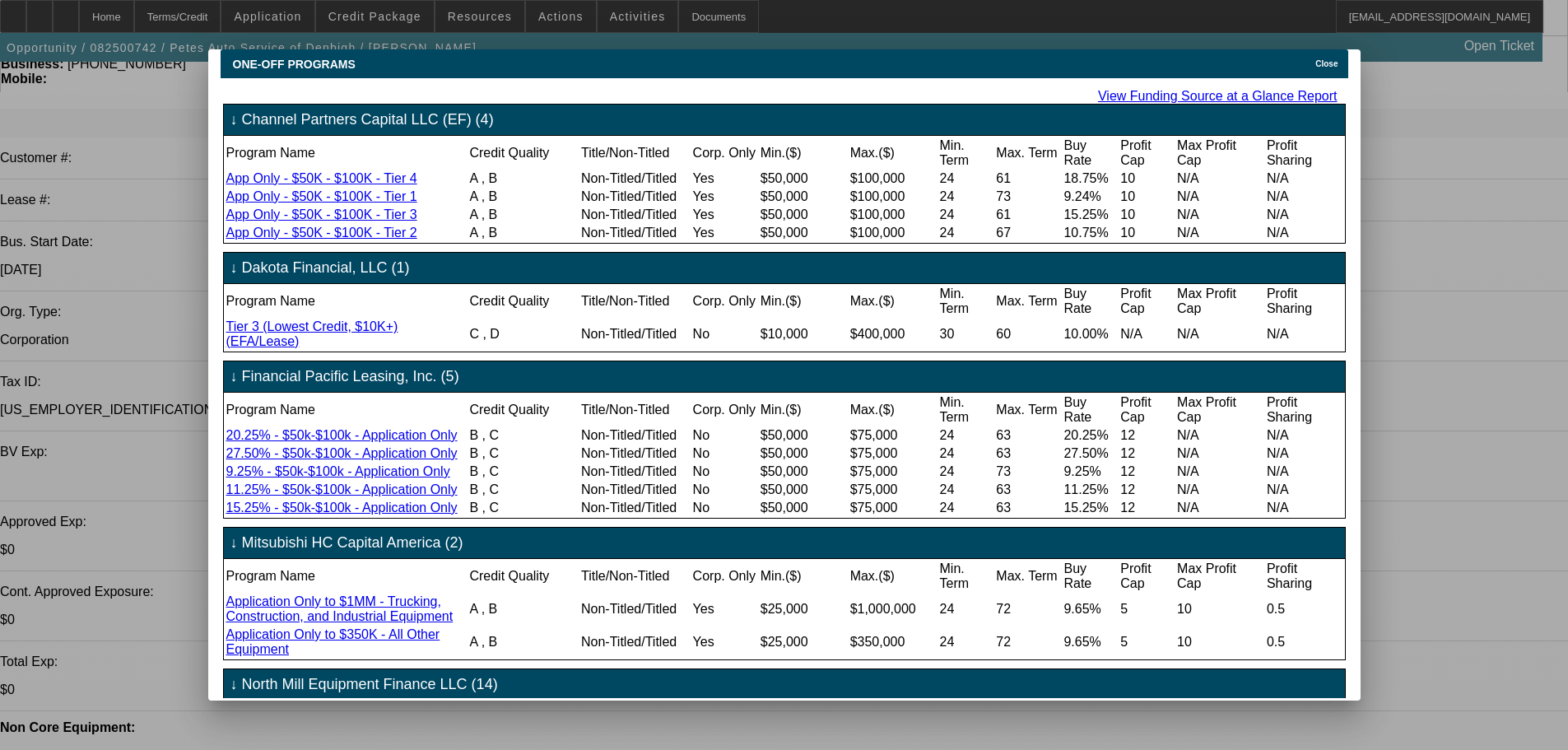
scroll to position [0, 0]
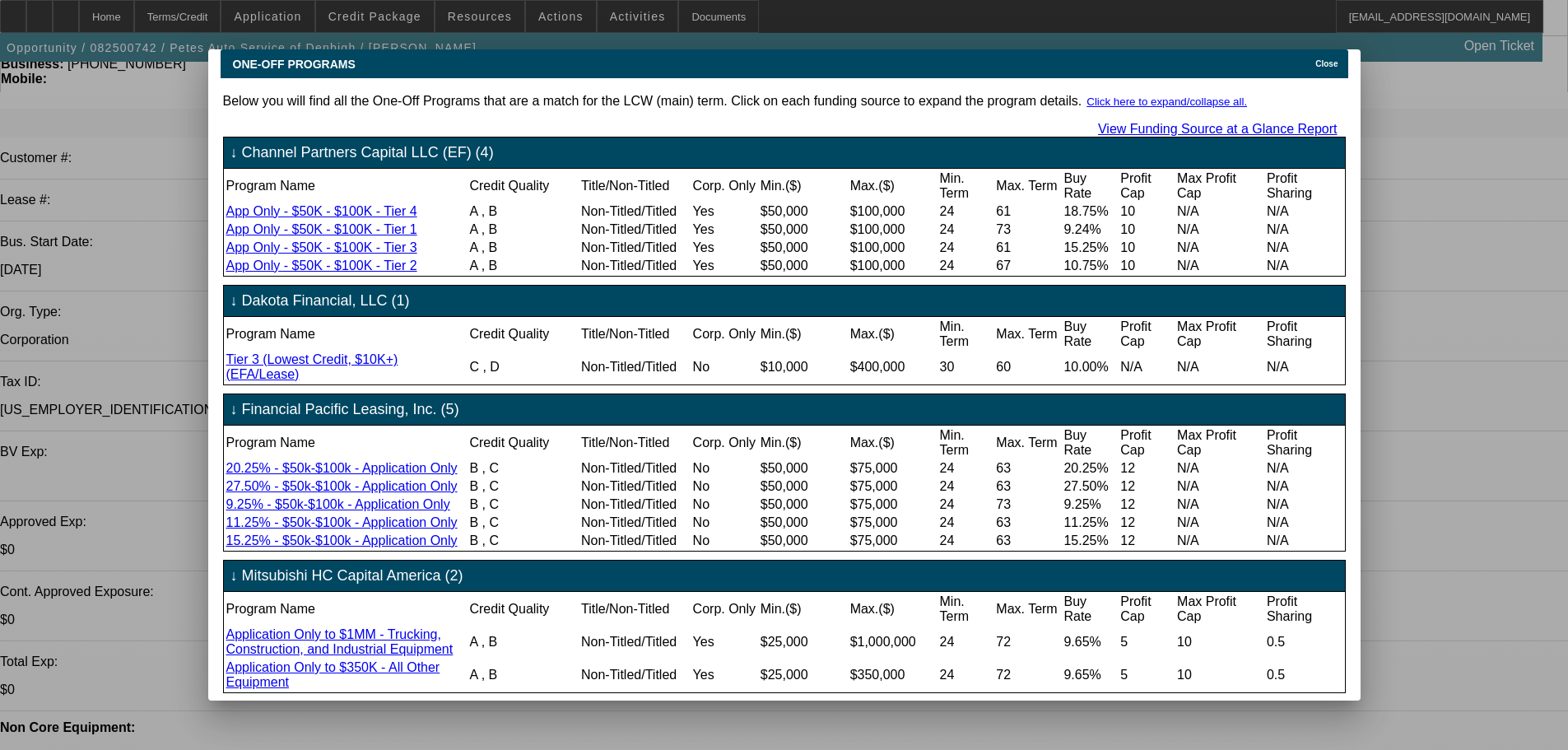
click at [1338, 59] on span "Close" at bounding box center [1326, 63] width 23 height 9
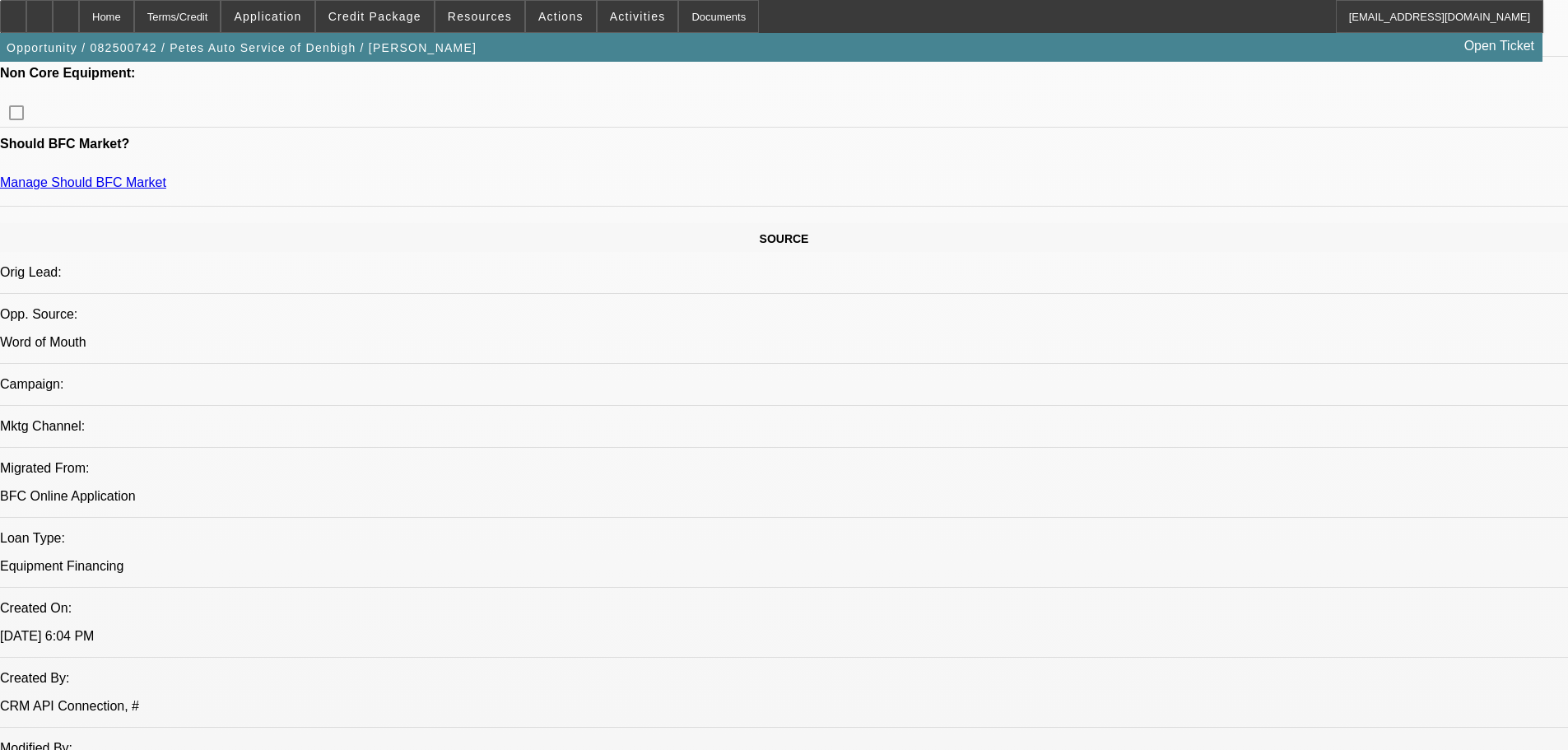
scroll to position [824, 0]
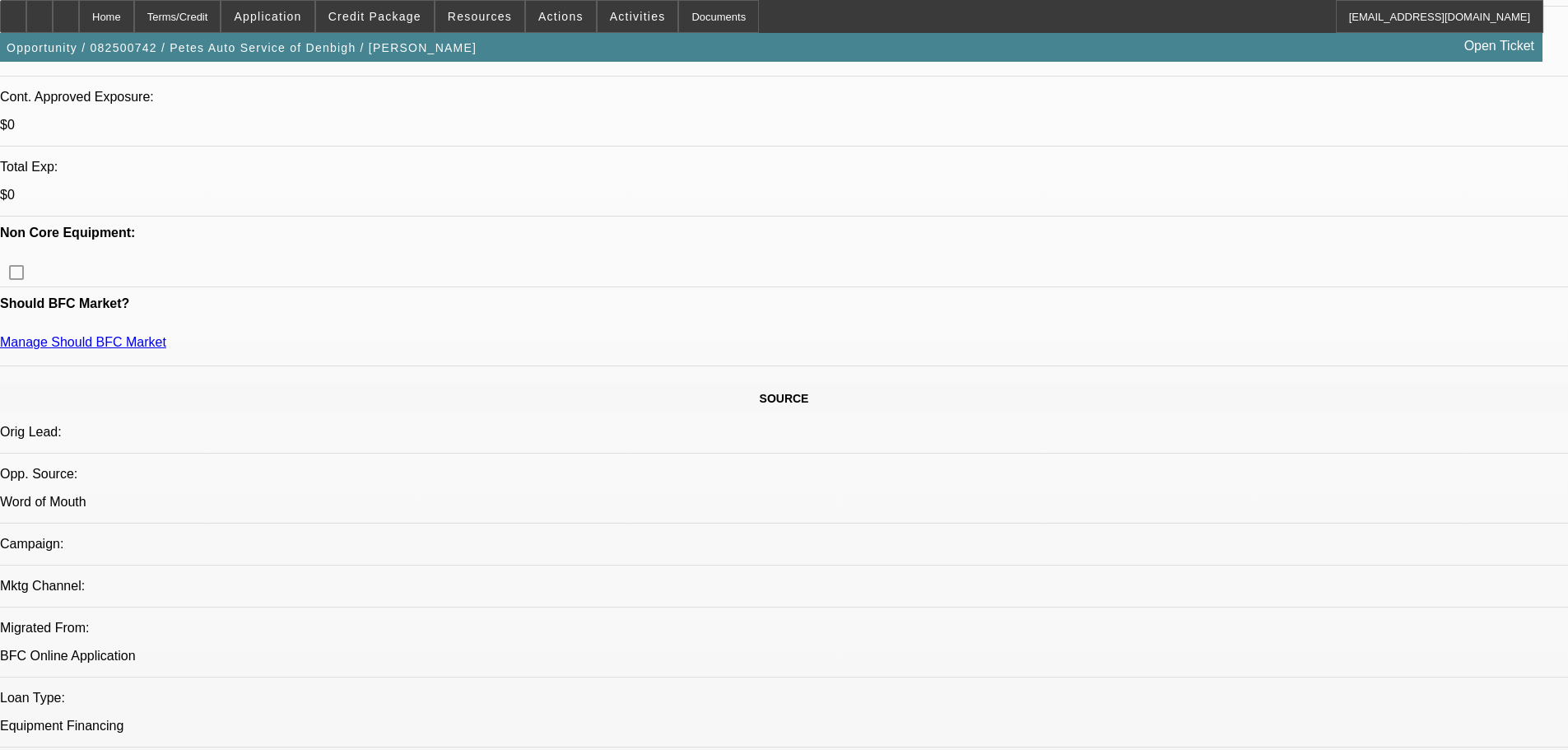
scroll to position [659, 0]
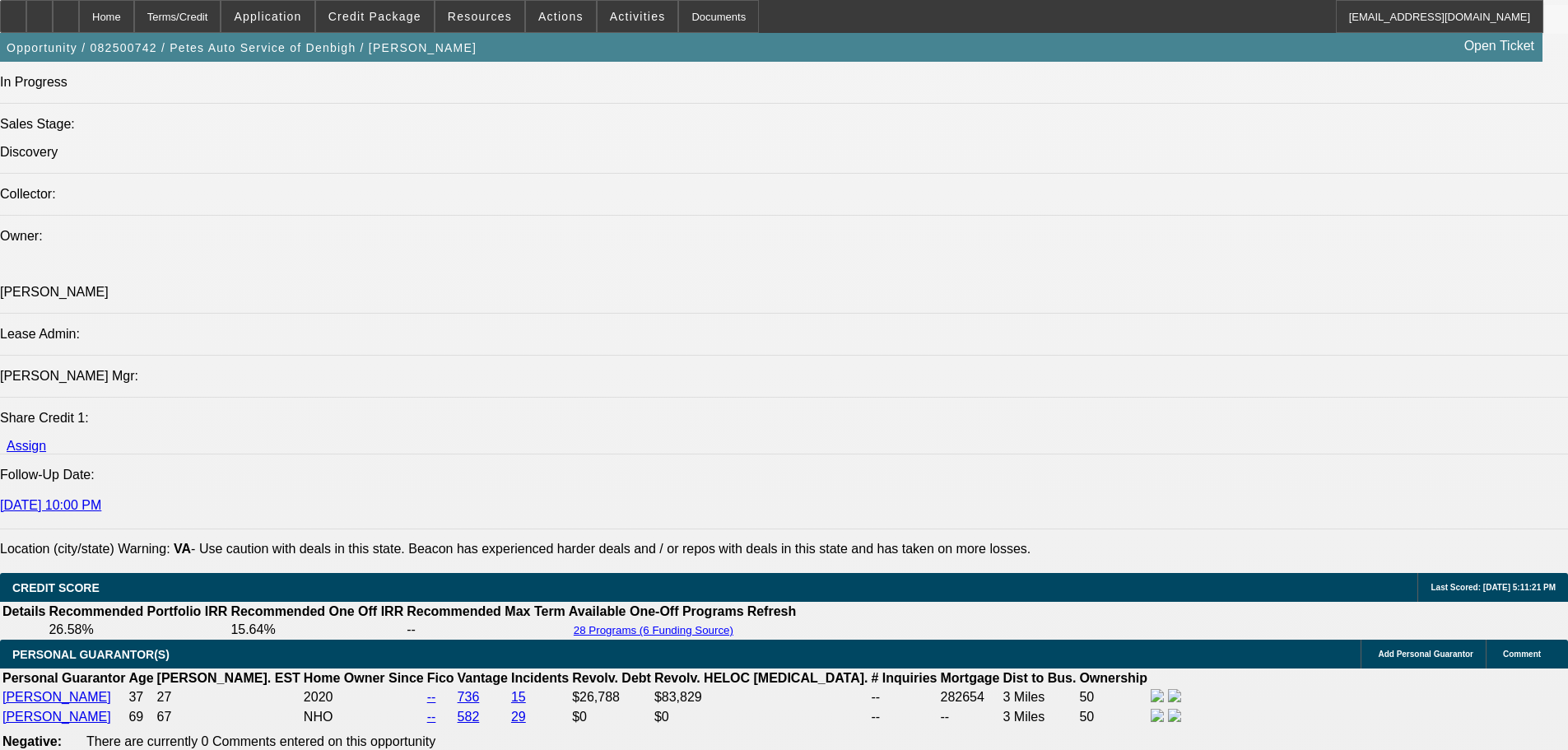
scroll to position [1893, 0]
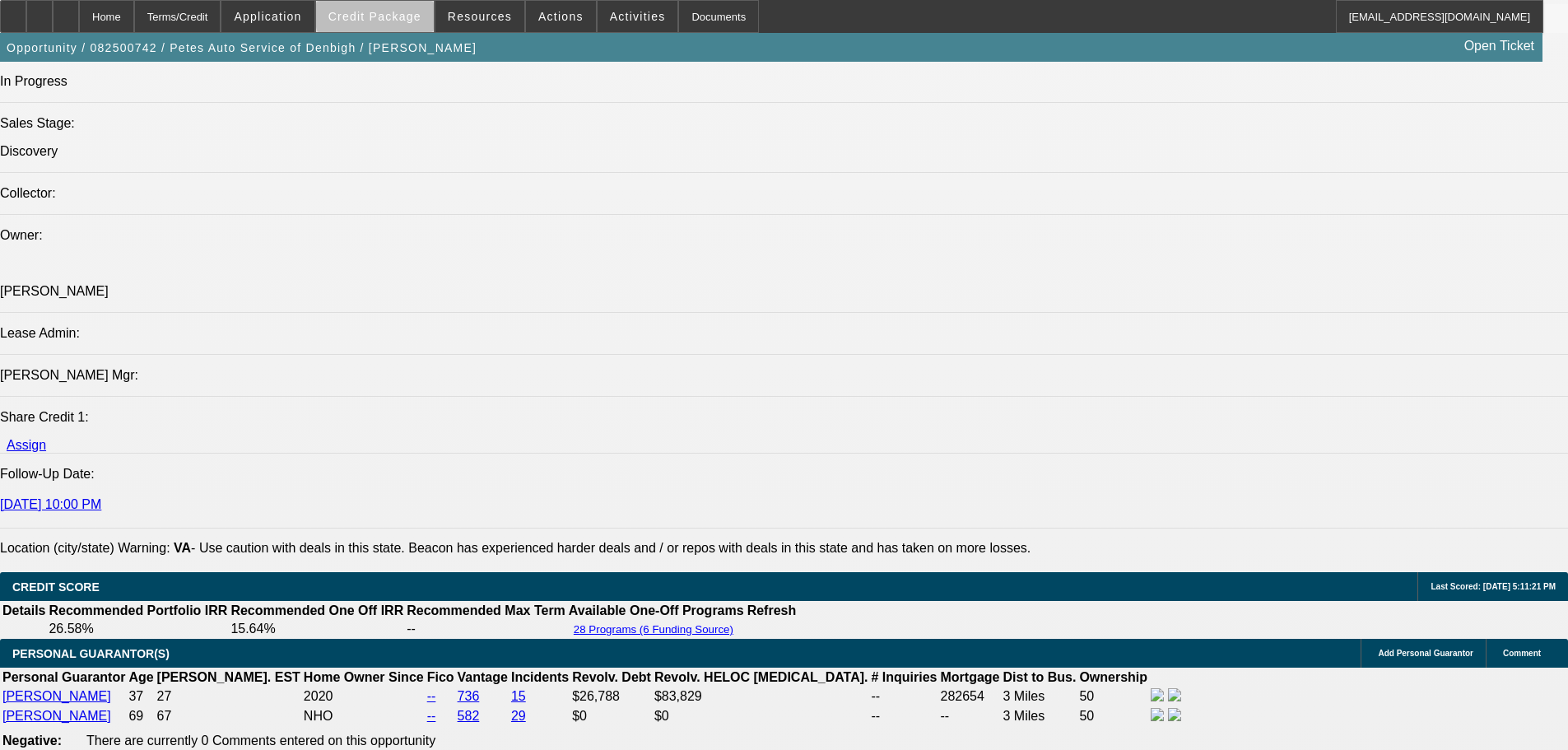
click at [409, 17] on span "Credit Package" at bounding box center [374, 16] width 93 height 13
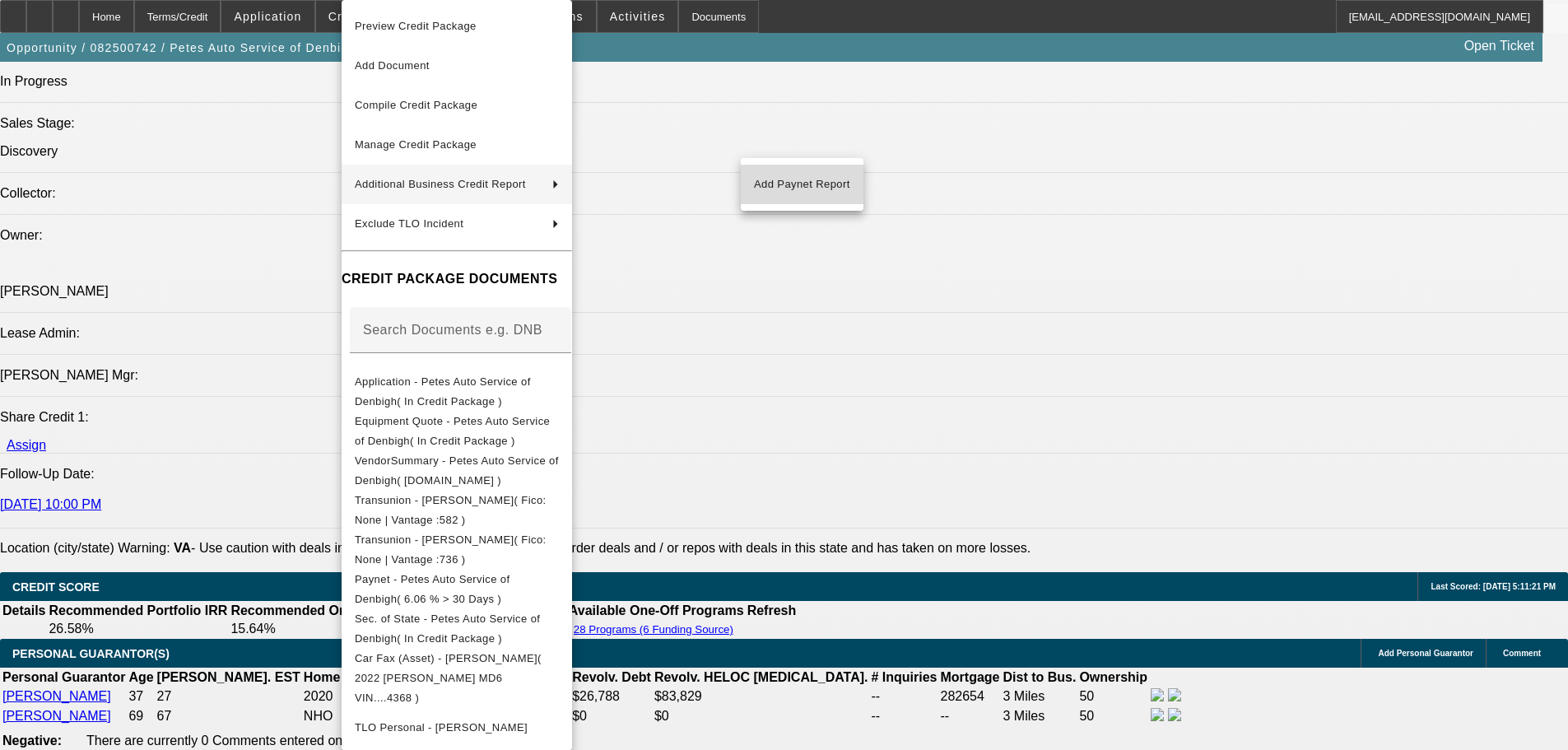
click at [808, 187] on span "Add Paynet Report" at bounding box center [802, 184] width 96 height 20
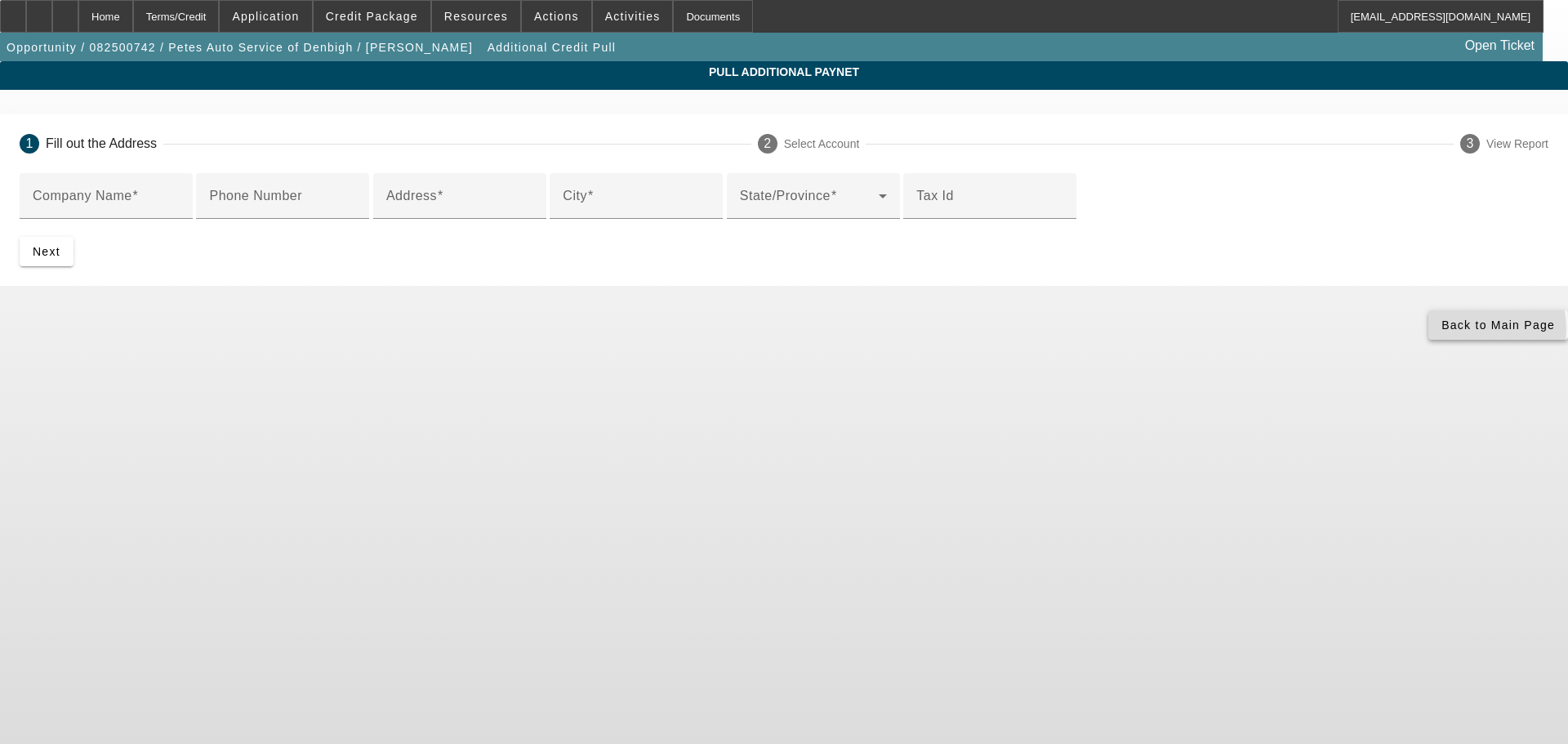
click at [1442, 332] on span "Back to Main Page" at bounding box center [1498, 325] width 114 height 13
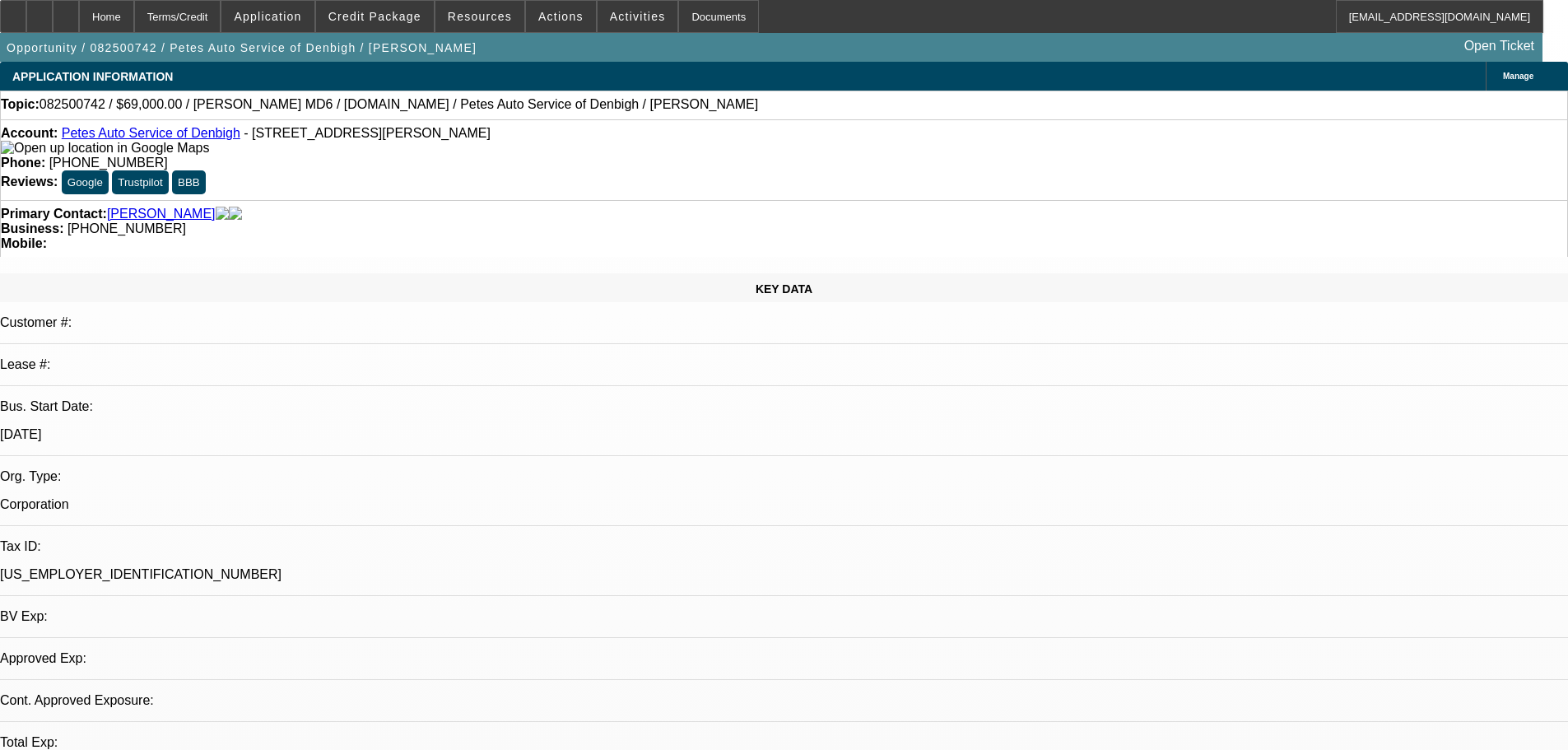
select select "0"
select select "3"
select select "0"
select select "6"
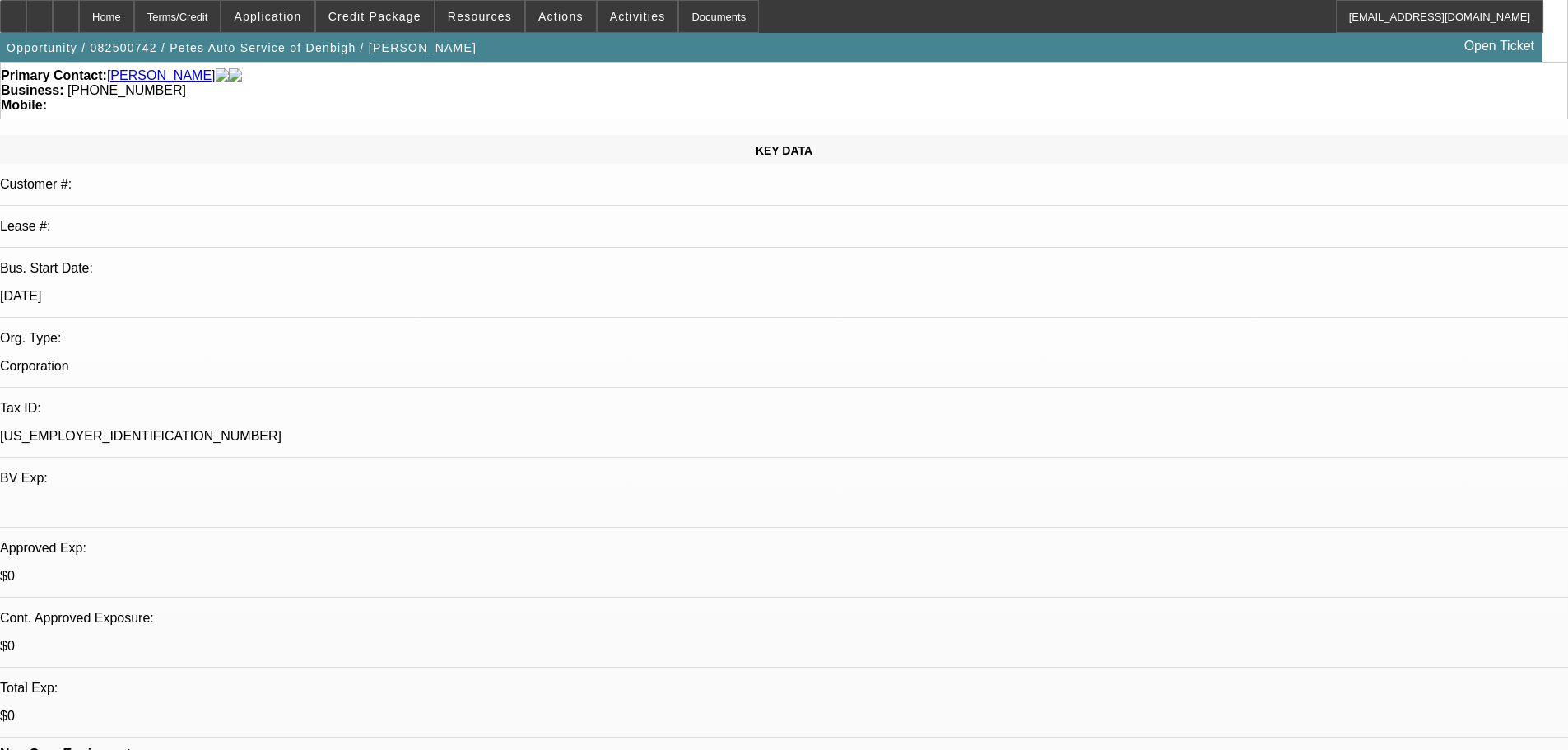
scroll to position [329, 0]
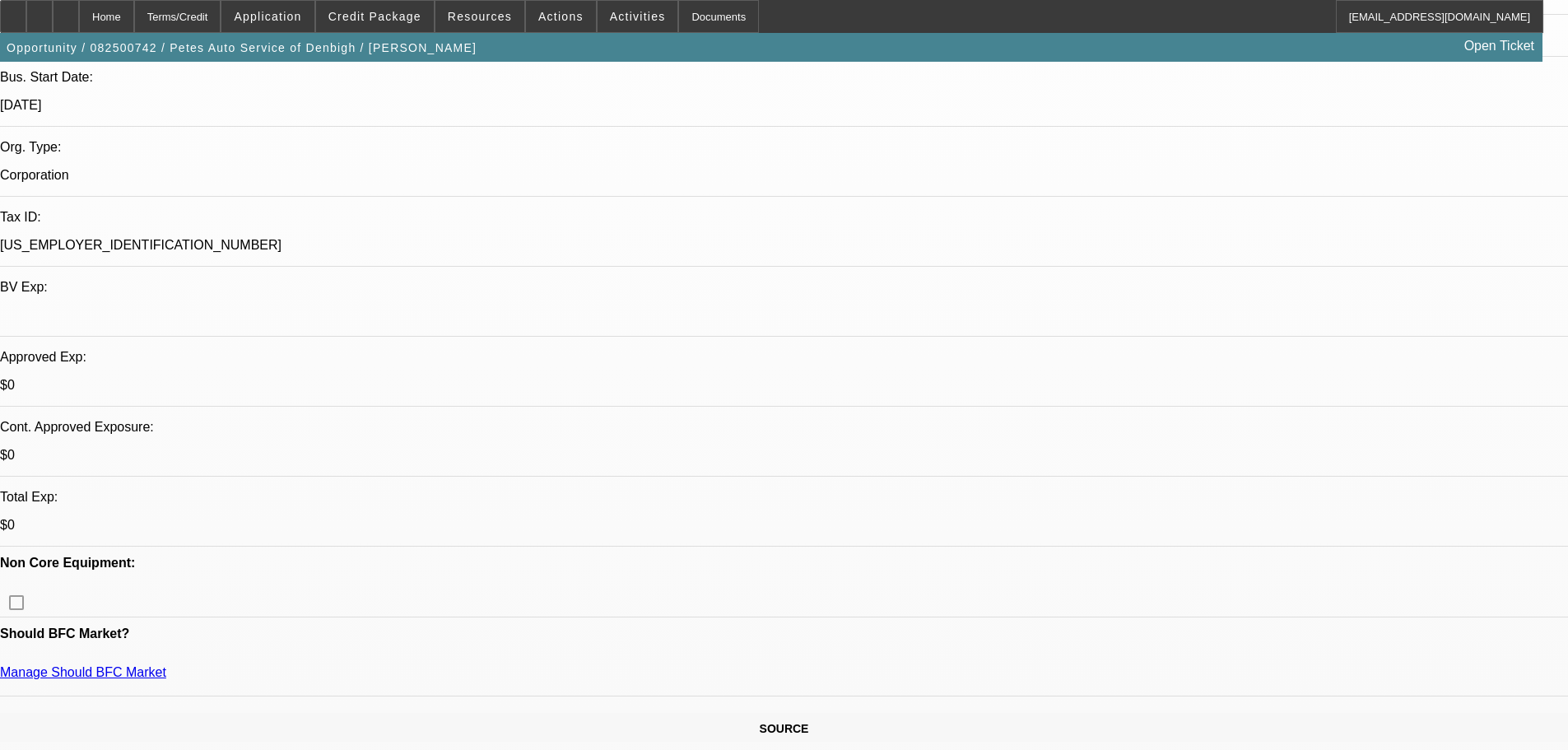
drag, startPoint x: 107, startPoint y: 491, endPoint x: 25, endPoint y: 490, distance: 82.0
copy link "[PERSON_NAME]"
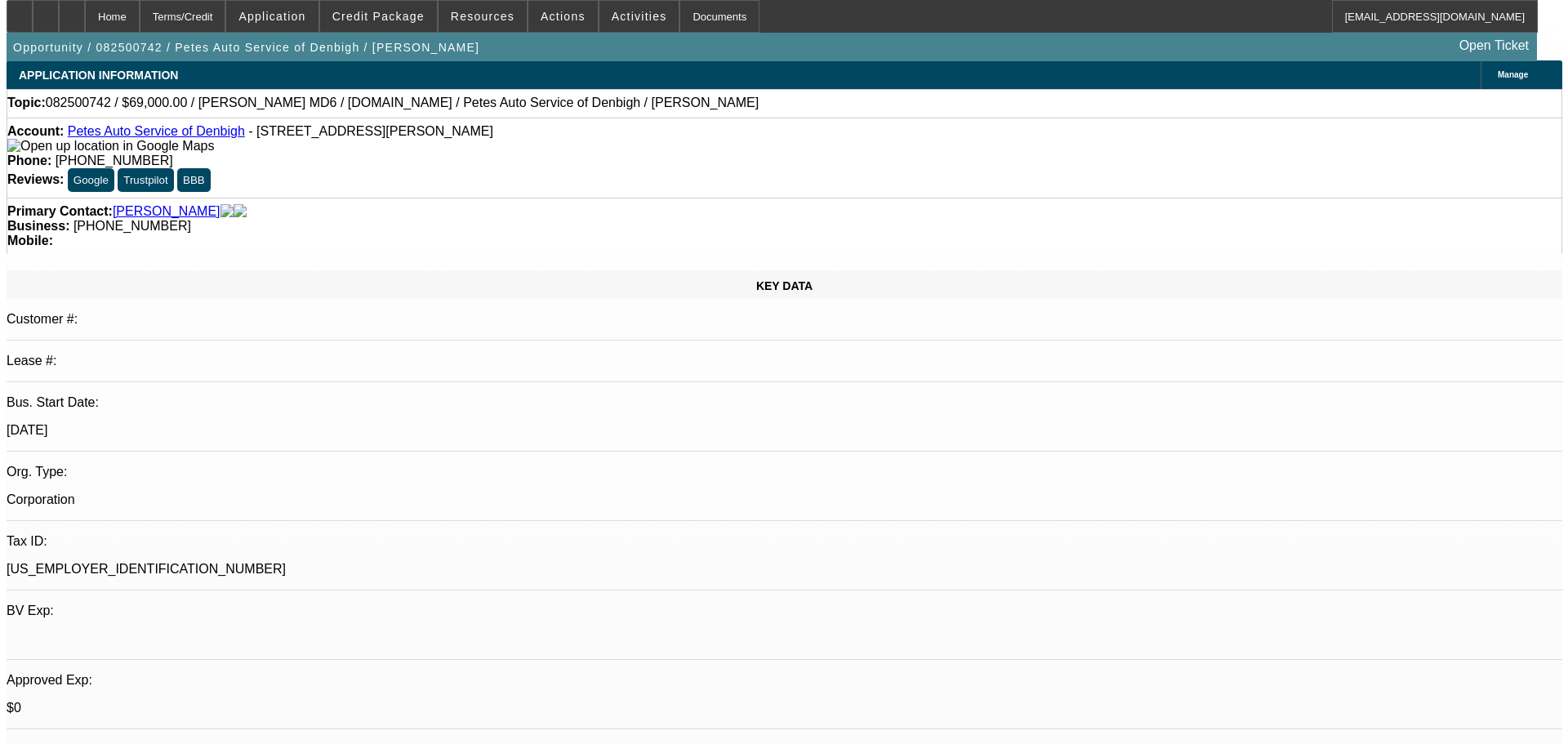
scroll to position [0, 0]
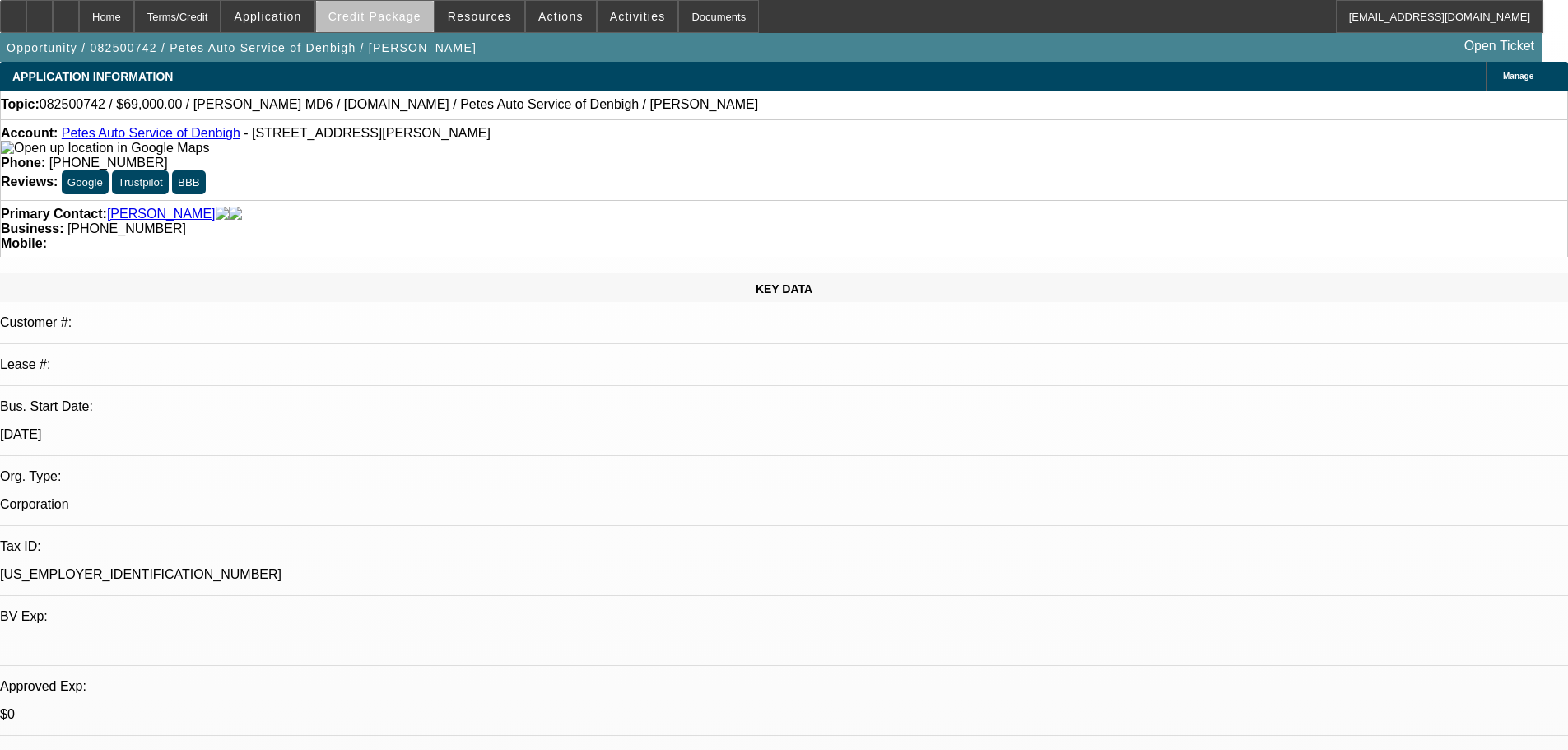
click at [403, 28] on span at bounding box center [374, 17] width 118 height 39
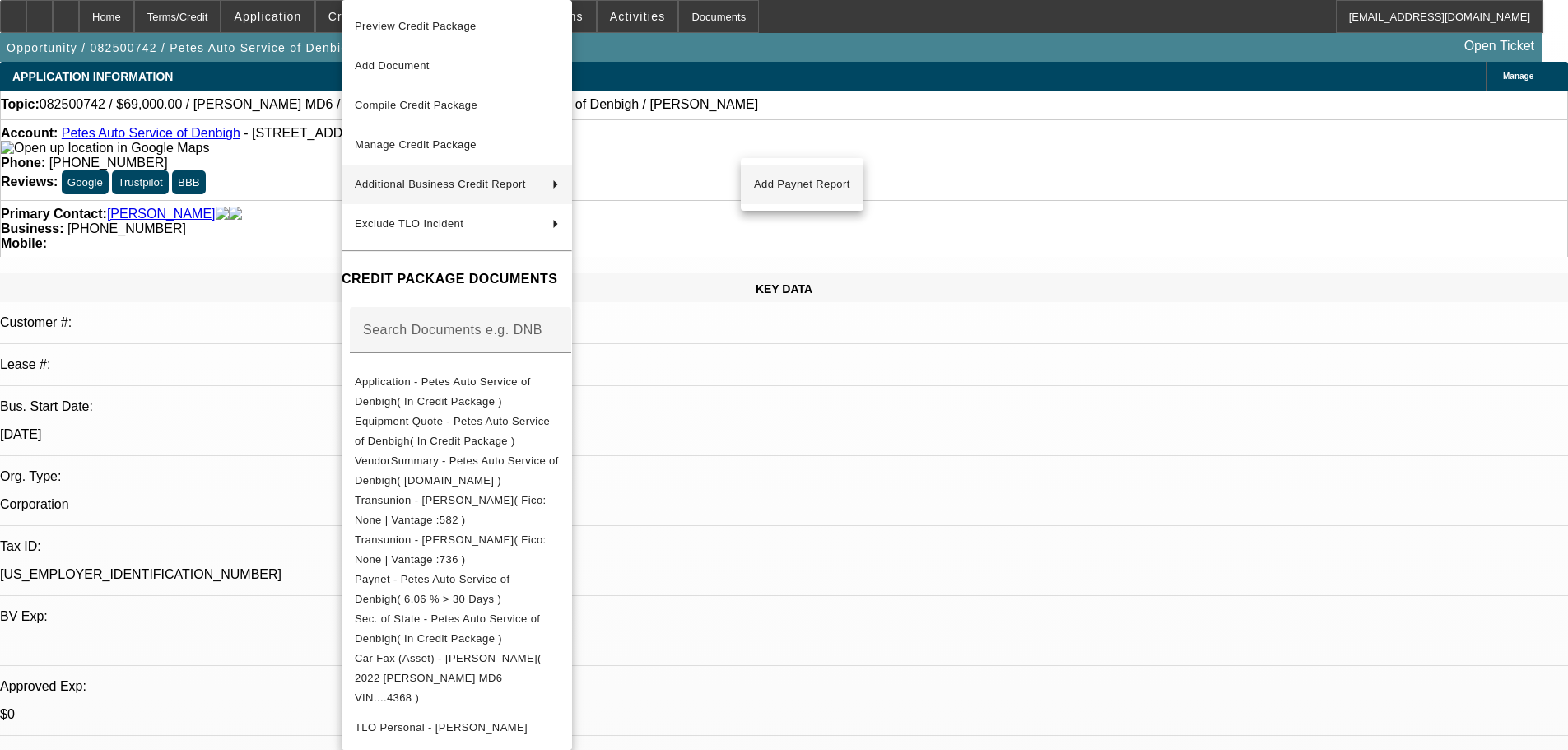
click at [776, 180] on span "Add Paynet Report" at bounding box center [802, 184] width 96 height 20
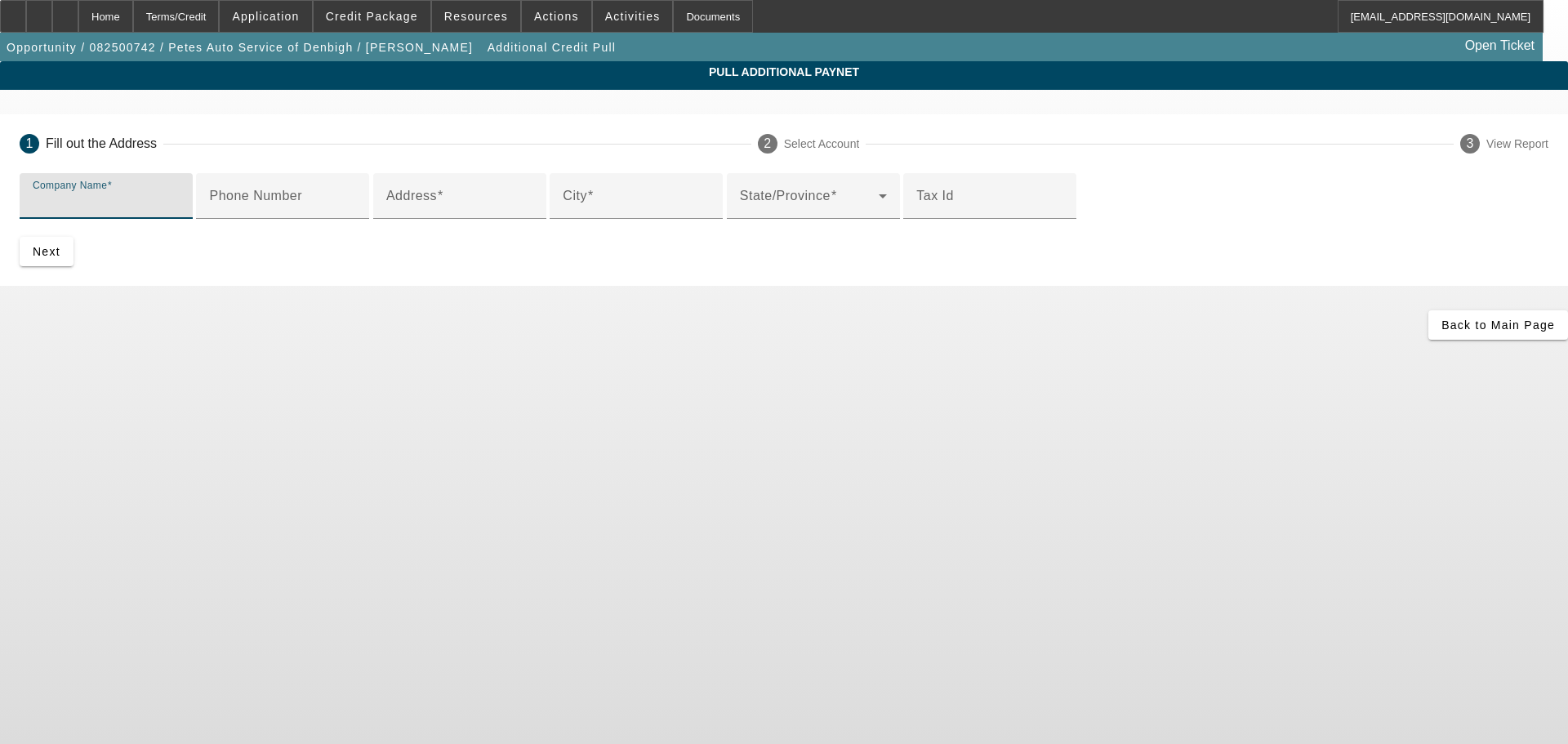
click at [180, 207] on input "Company Name" at bounding box center [106, 202] width 147 height 19
paste input "[PERSON_NAME]"
type input "[PERSON_NAME]"
click at [456, 212] on input "Address" at bounding box center [459, 202] width 147 height 19
click at [533, 219] on div "Address" at bounding box center [459, 195] width 147 height 46
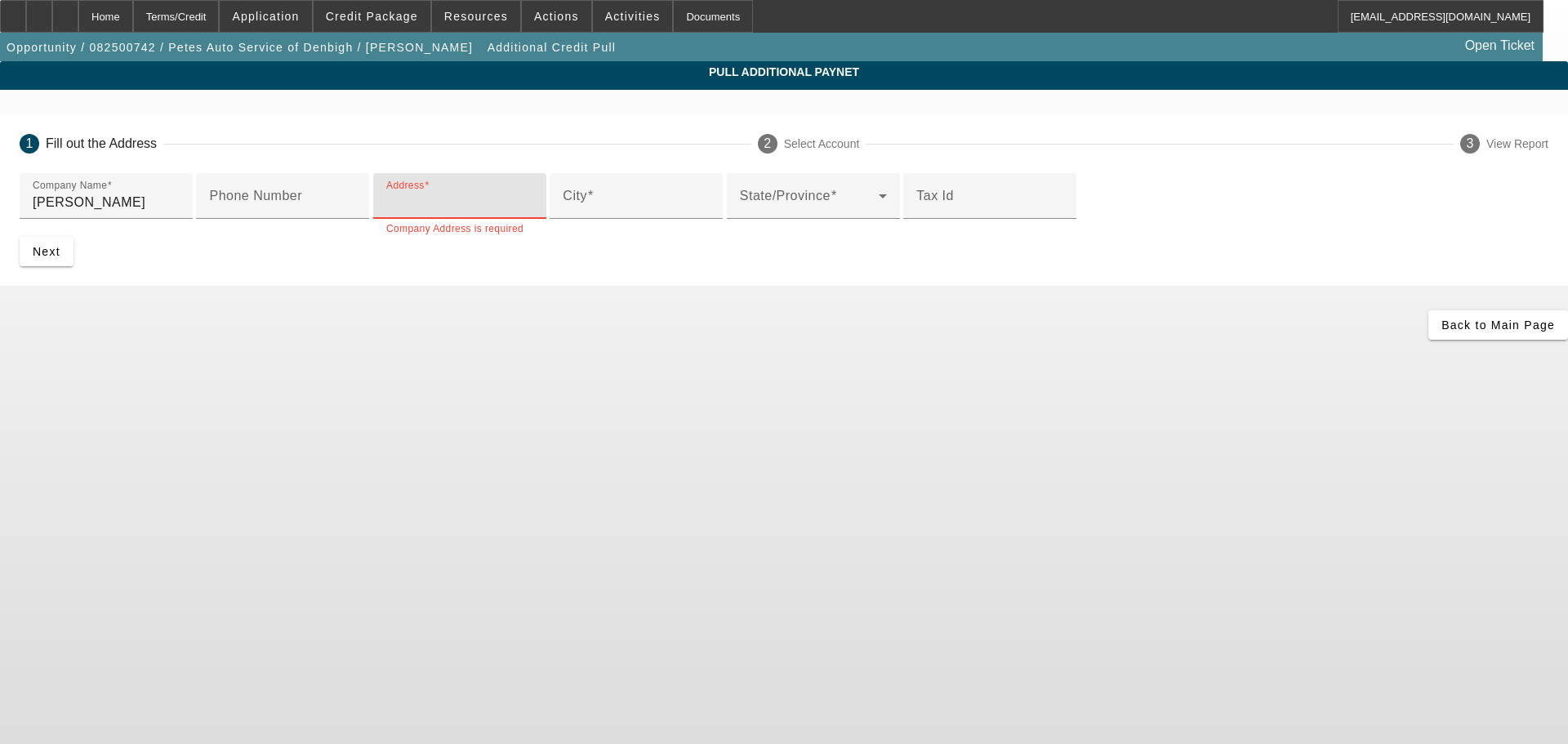
paste input "37 JOHNSON LANE"
type input "37 JOHNSON LANE"
click at [563, 212] on input "City" at bounding box center [636, 202] width 147 height 19
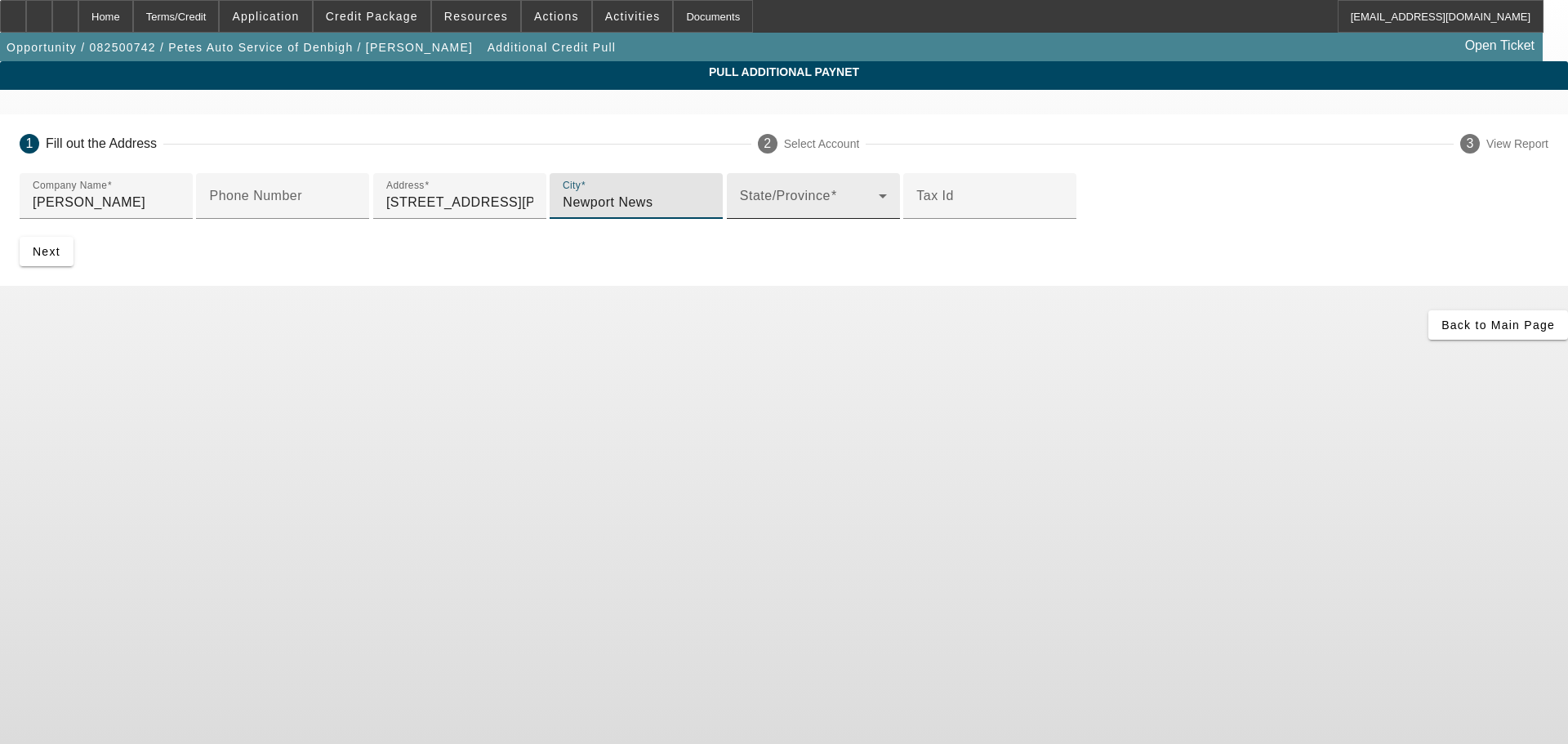
type input "Newport News"
click at [740, 219] on div "State/Province" at bounding box center [813, 195] width 147 height 46
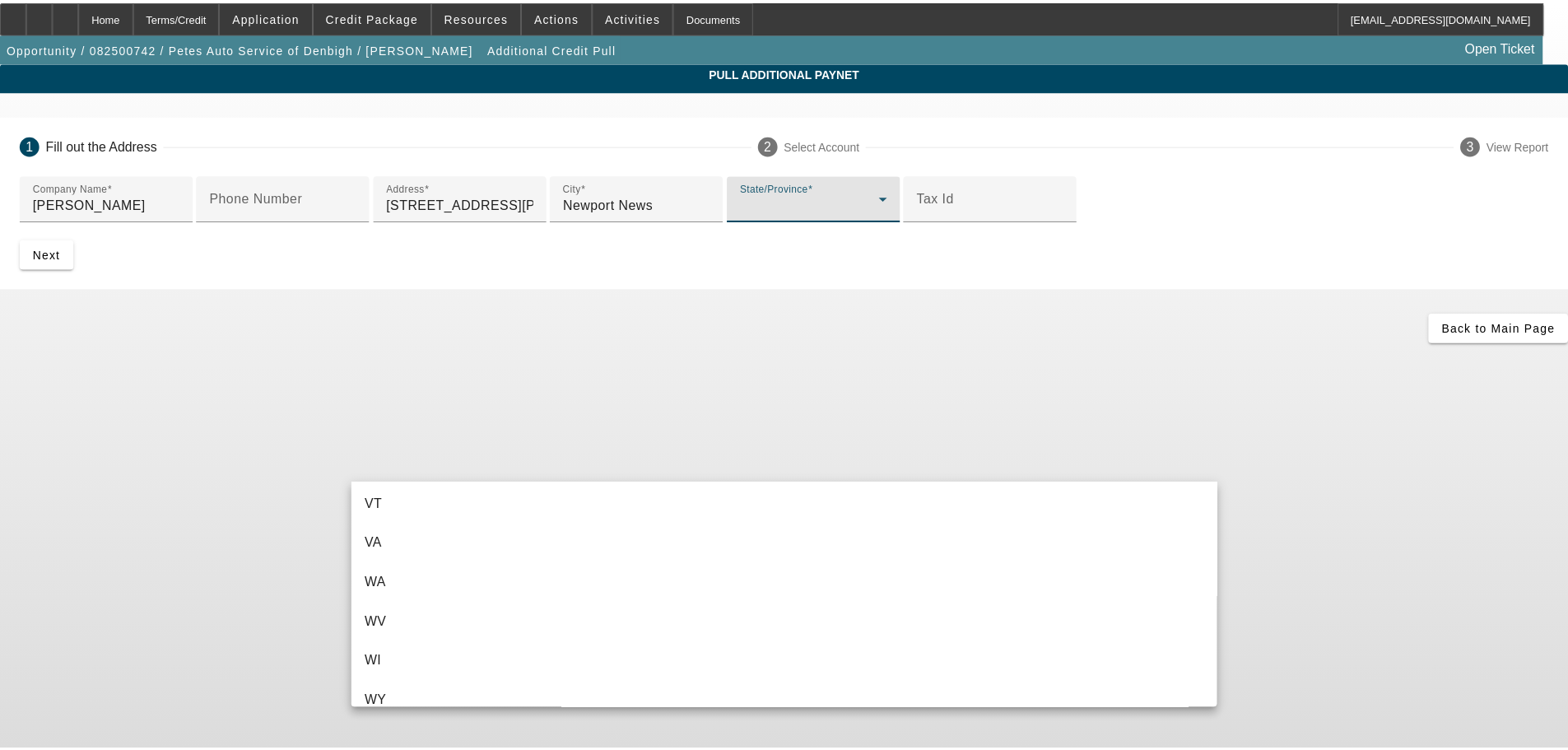
scroll to position [1811, 0]
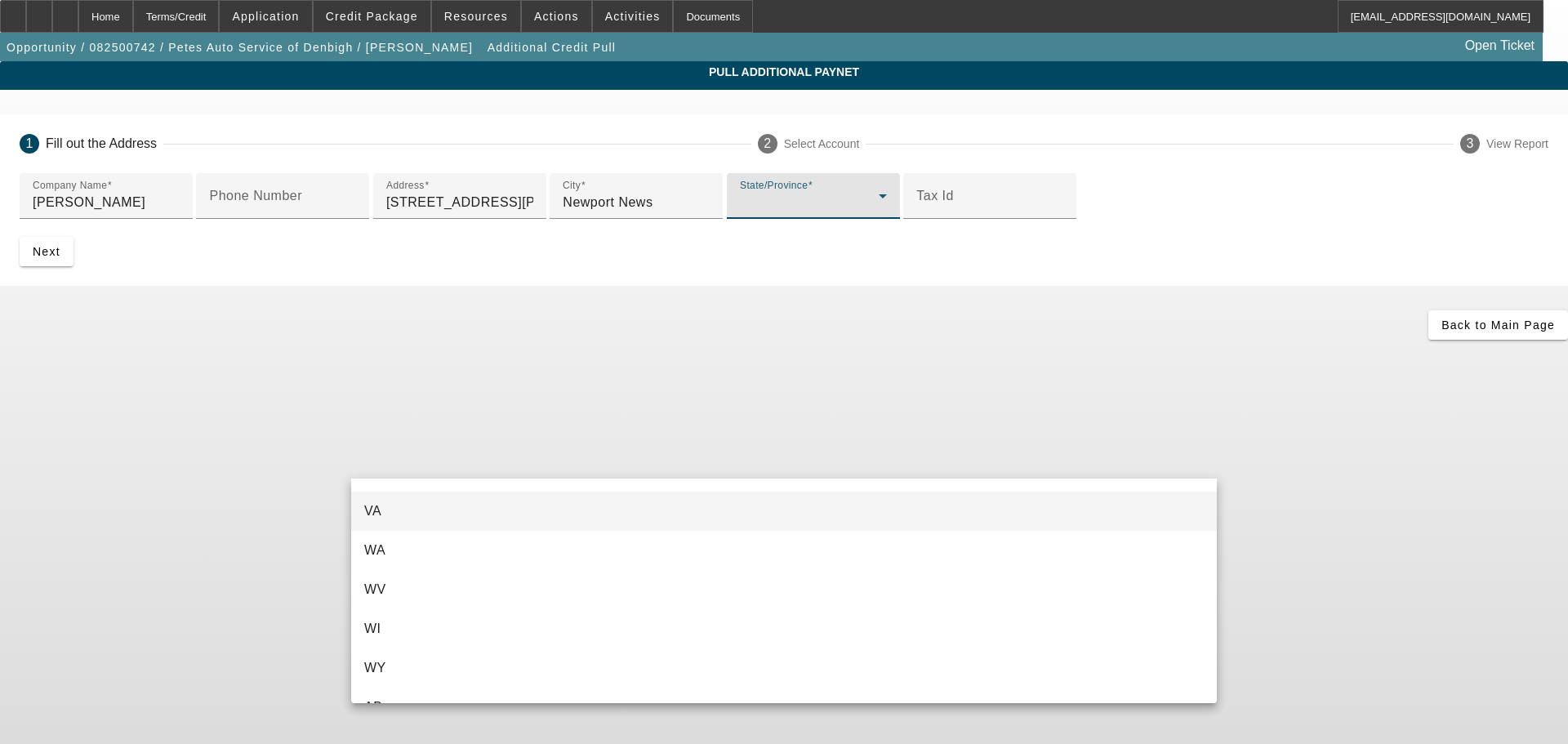
click at [400, 526] on mat-option "VA" at bounding box center [784, 512] width 866 height 39
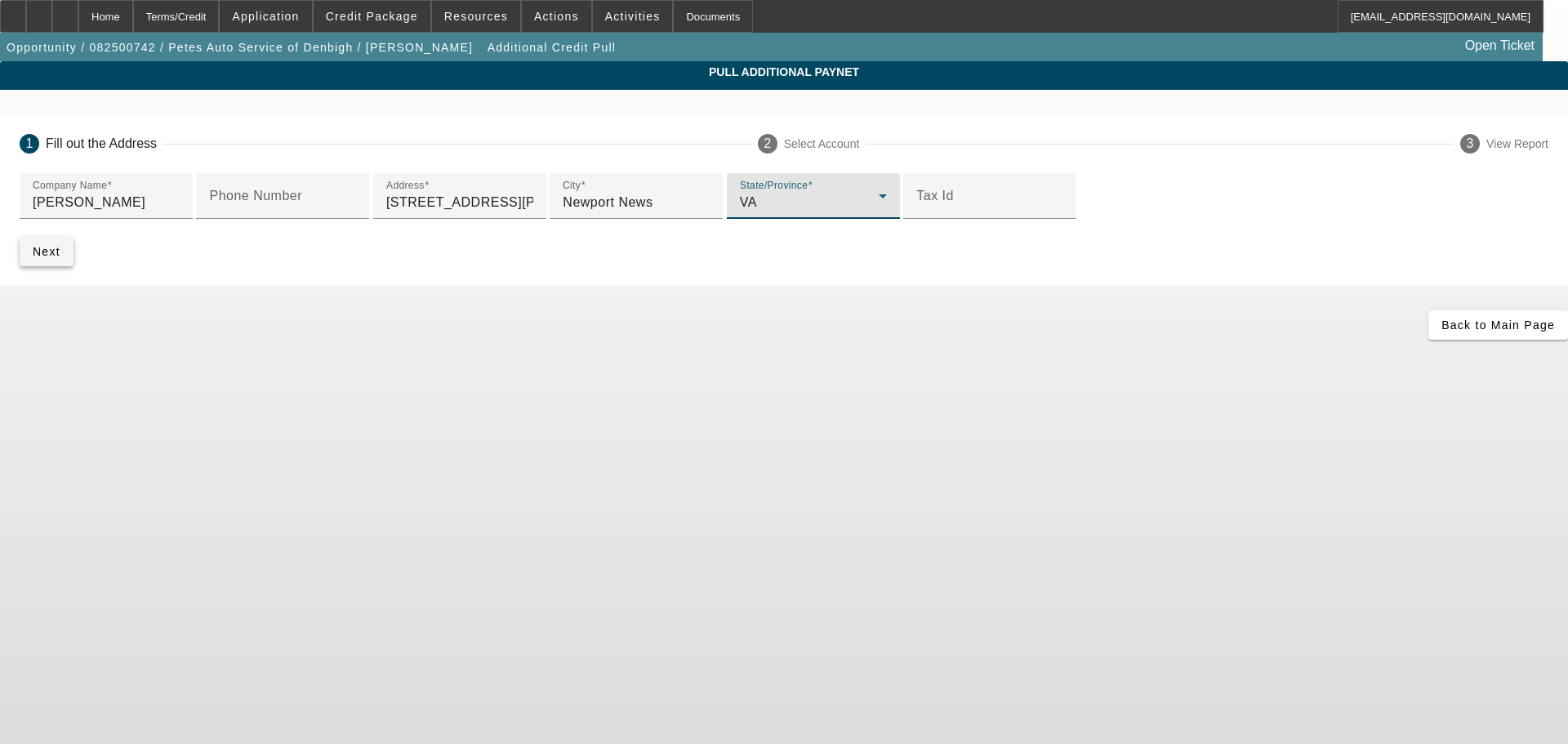
click at [60, 258] on span "Next" at bounding box center [47, 251] width 28 height 13
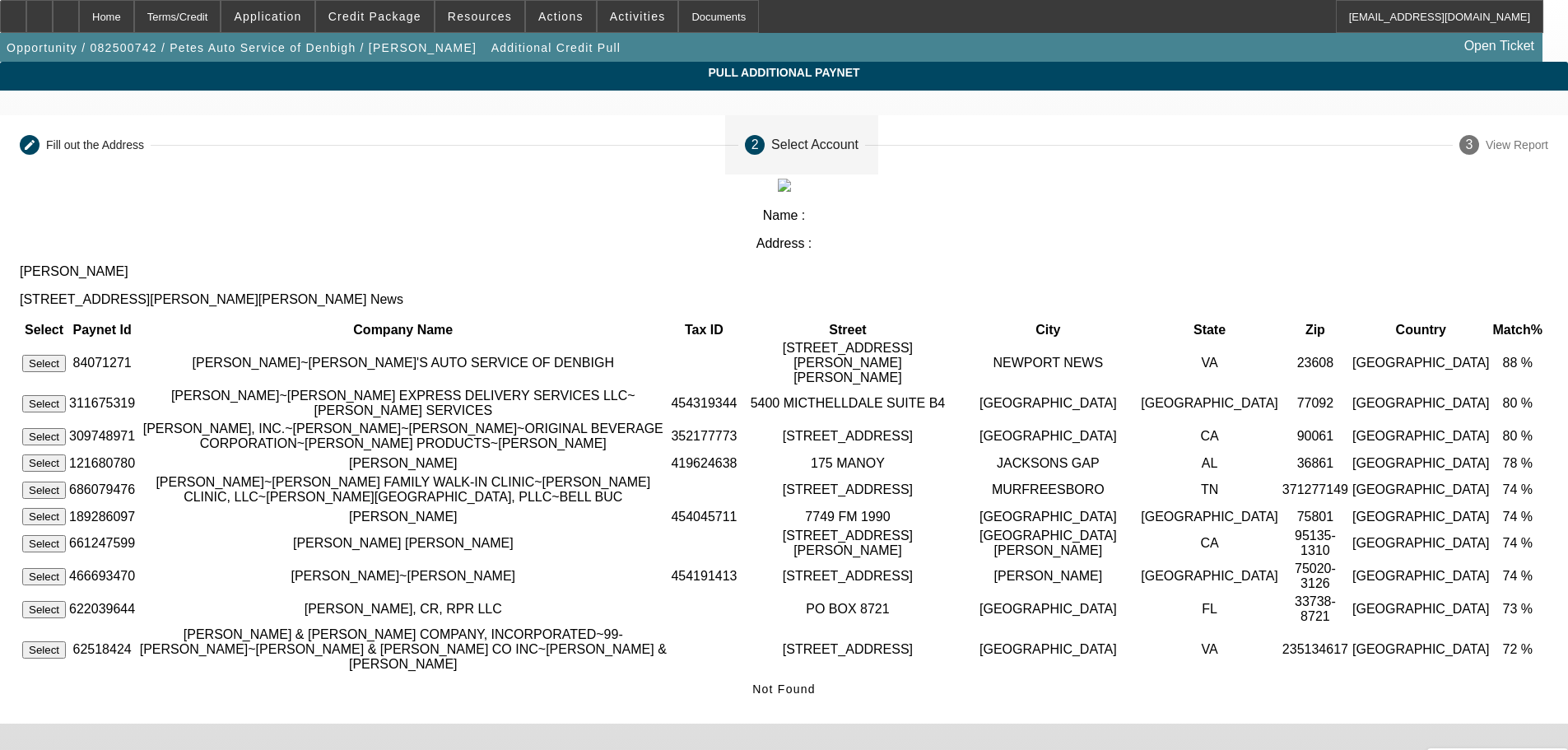
click at [66, 355] on button "Select" at bounding box center [44, 364] width 44 height 18
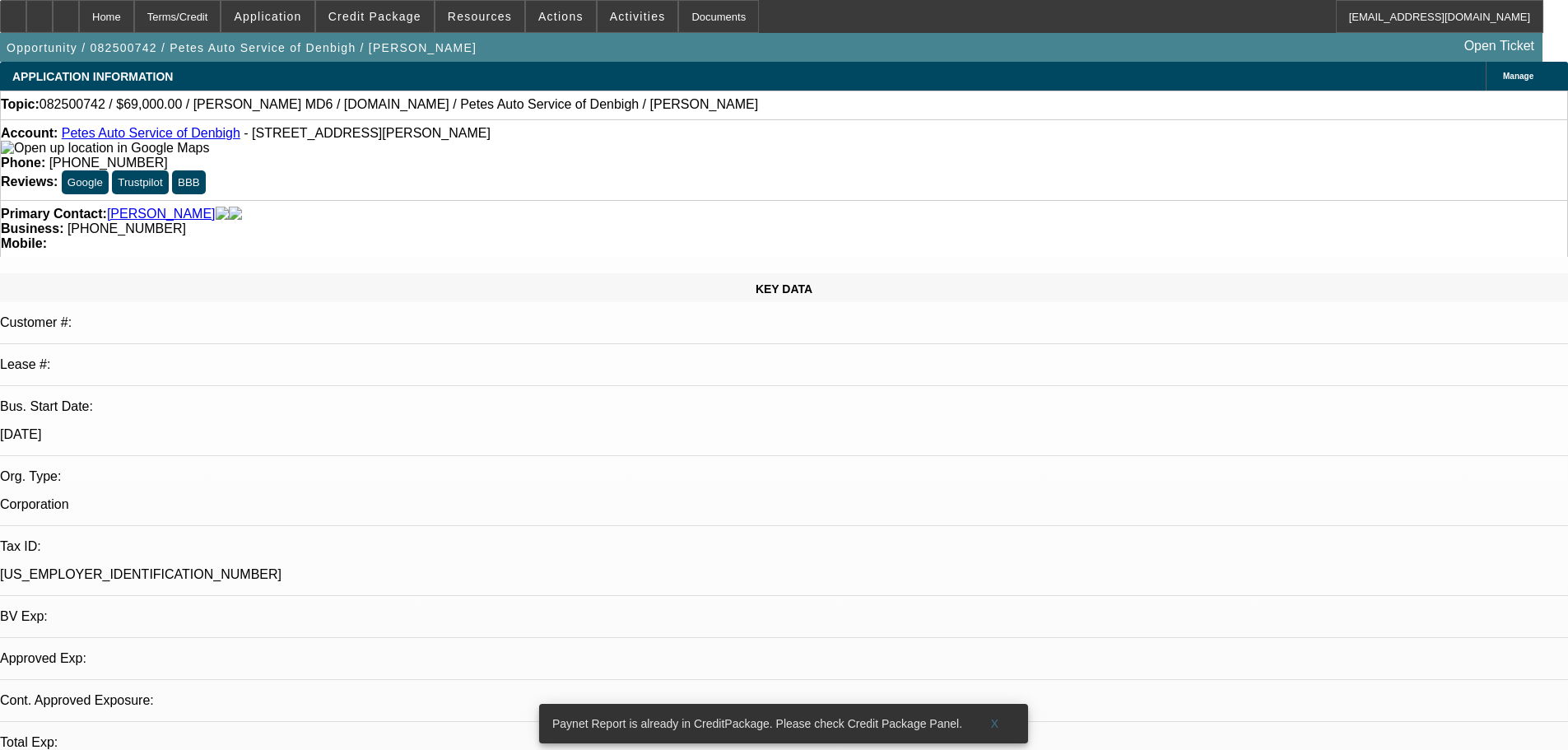
select select "0"
select select "3"
select select "0"
select select "6"
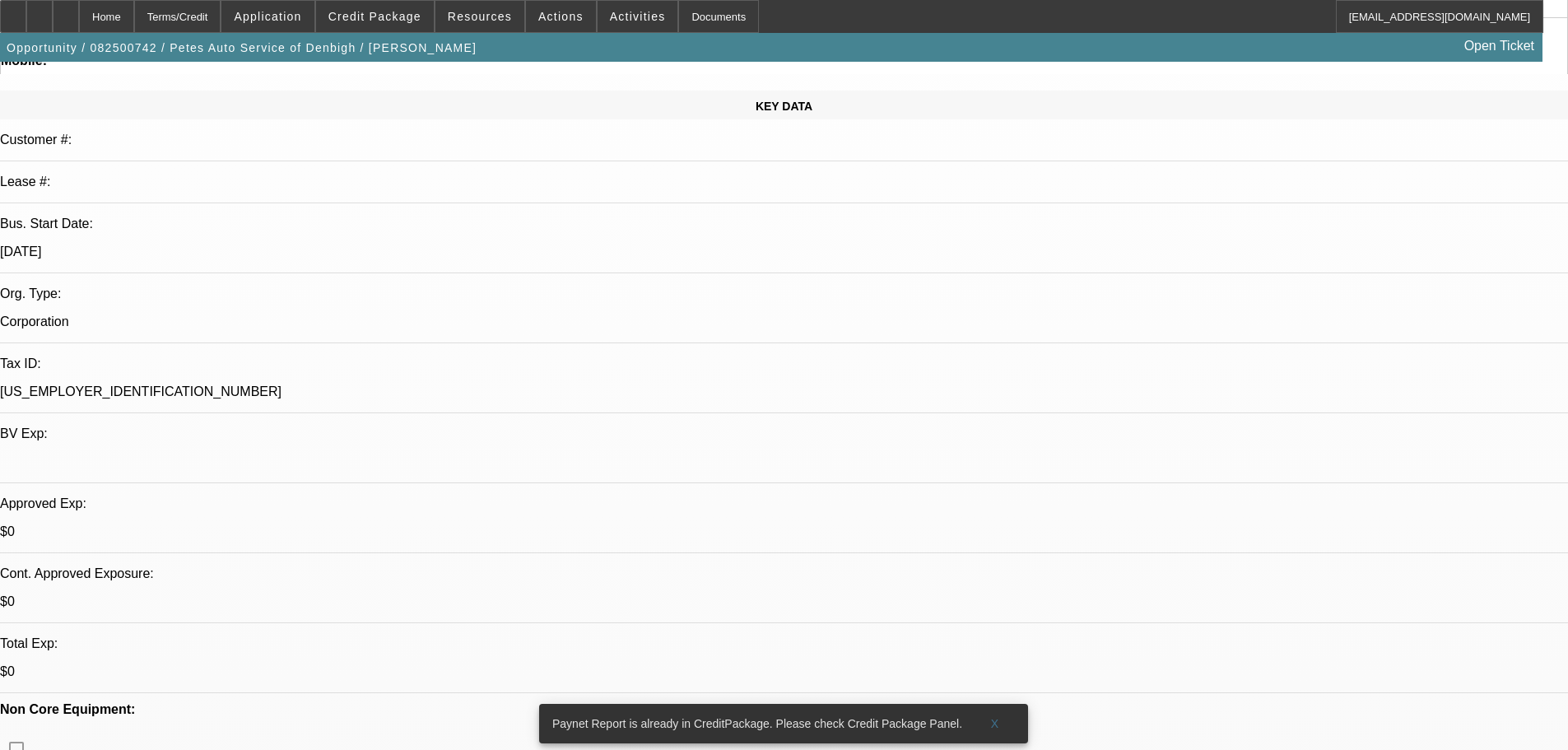
scroll to position [494, 0]
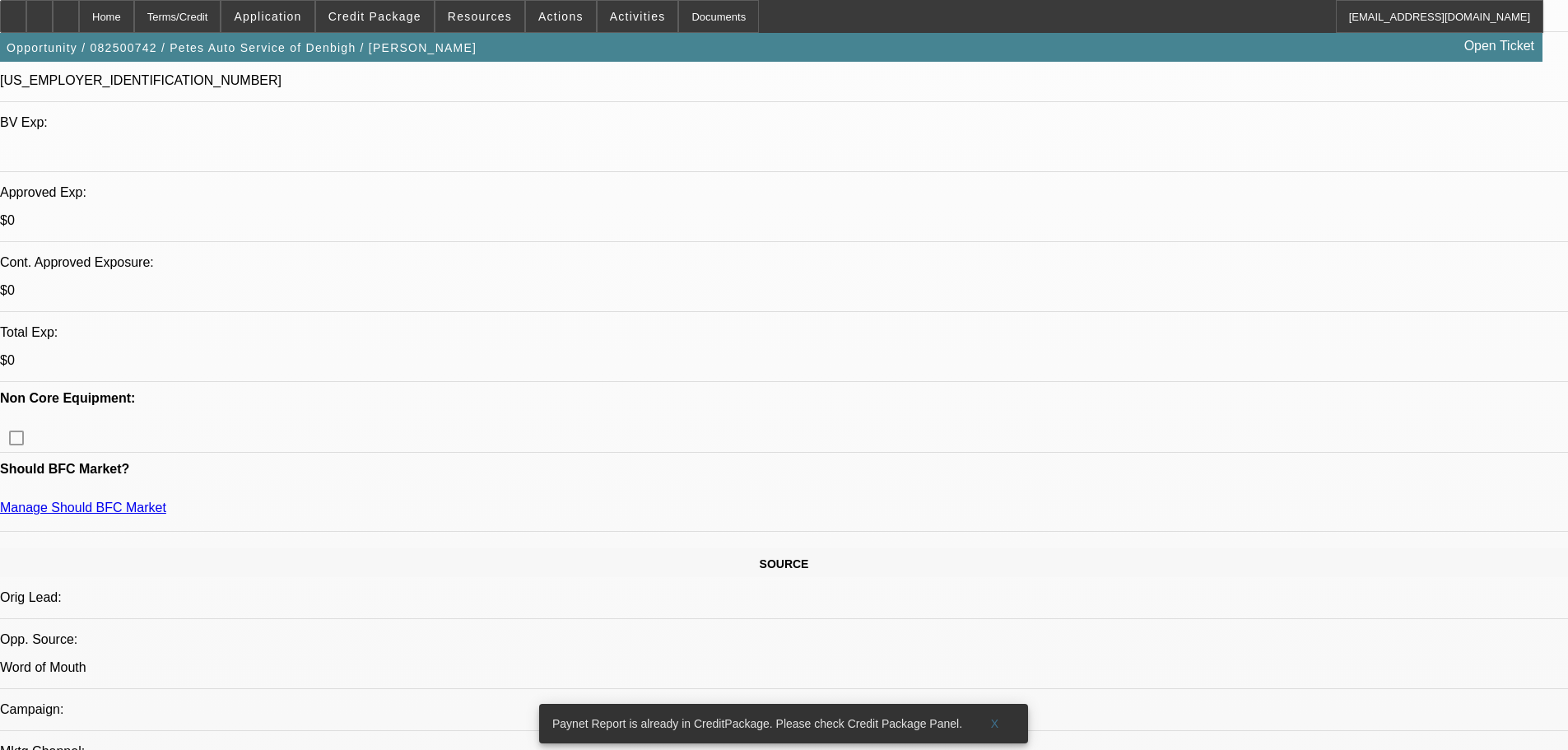
click at [388, 36] on div "Opportunity / 082500742 / Petes Auto Service of Denbigh / [PERSON_NAME] Open Ti…" at bounding box center [771, 47] width 1543 height 28
click at [384, 24] on span at bounding box center [374, 17] width 118 height 39
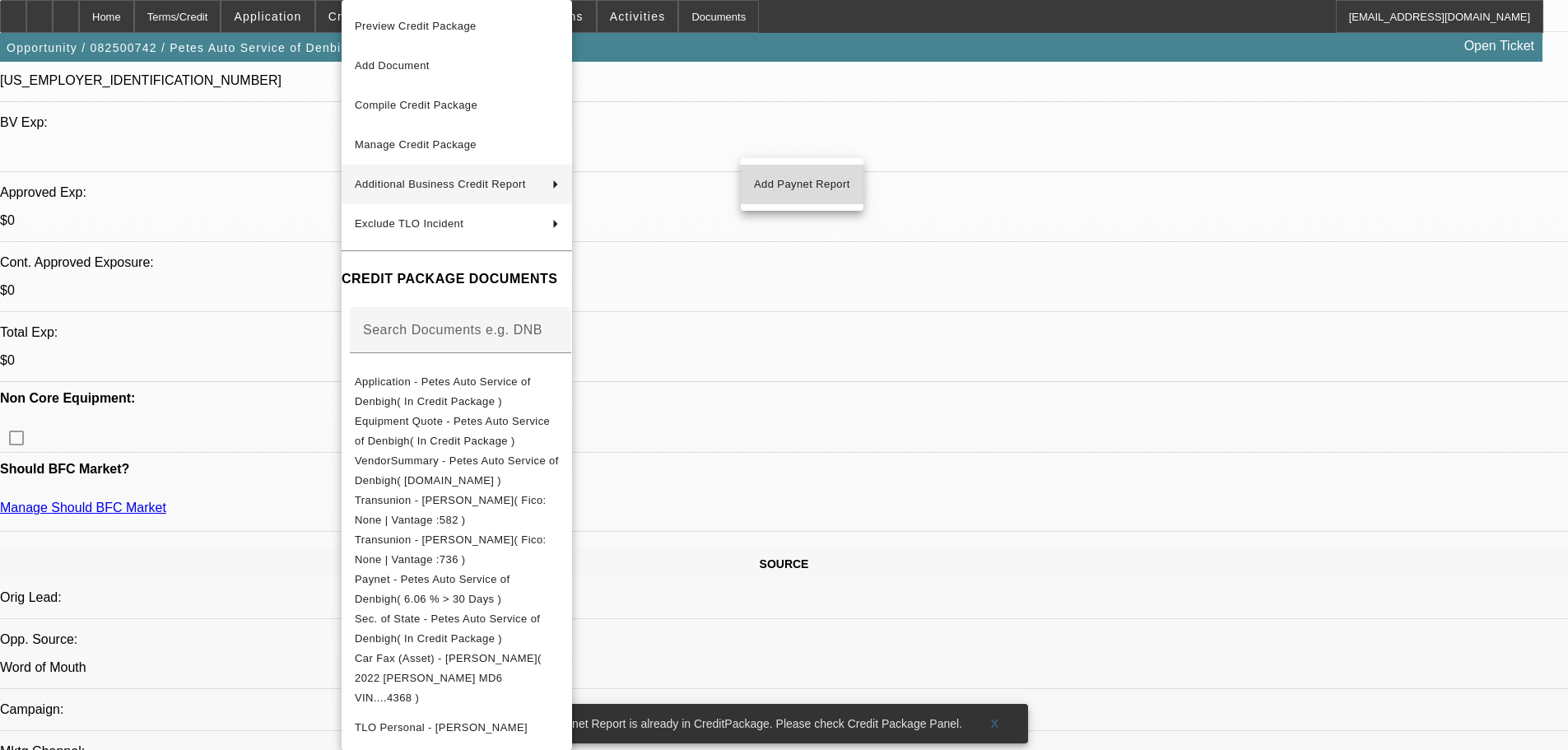
click at [815, 185] on span "Add Paynet Report" at bounding box center [802, 184] width 96 height 20
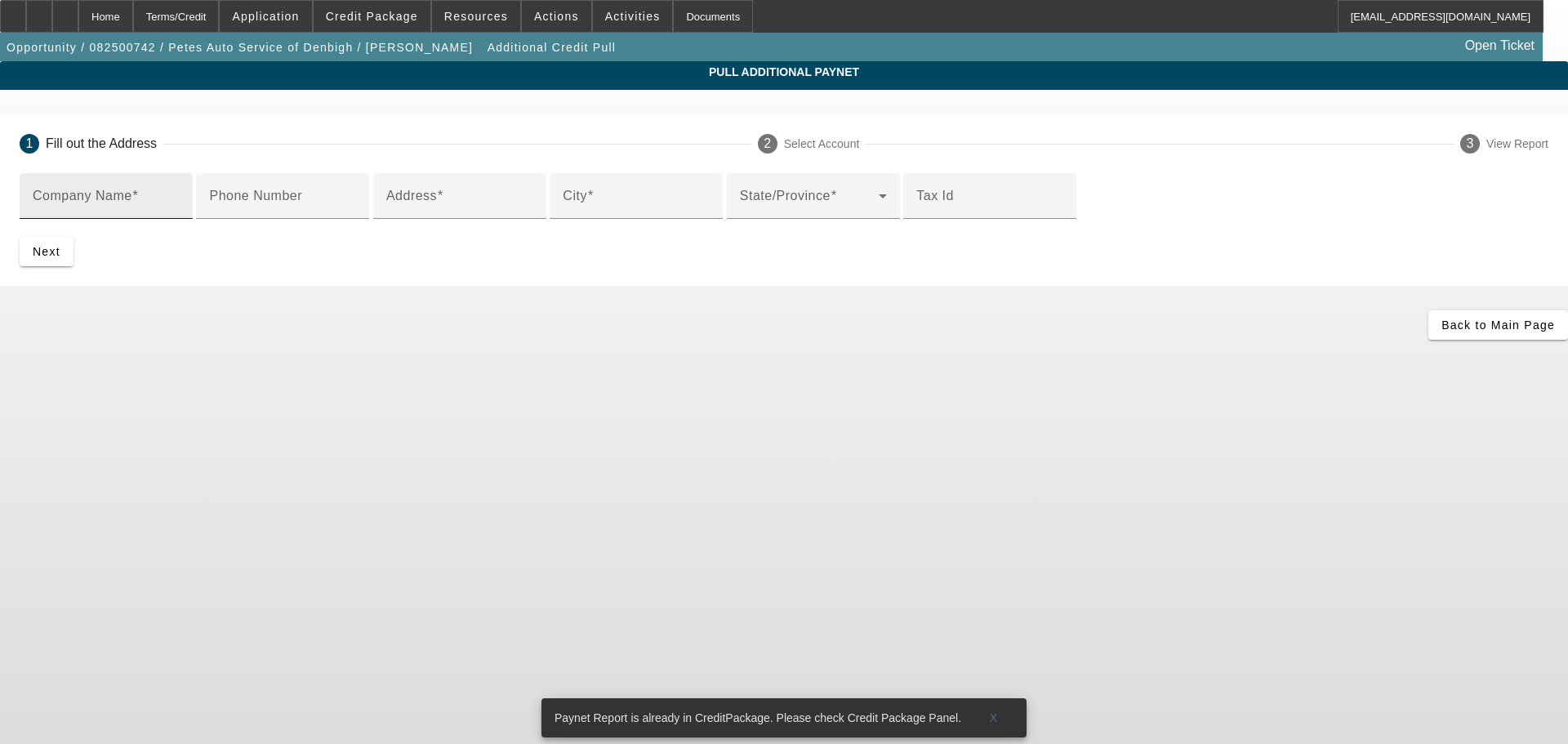
click at [180, 188] on div "Company Name" at bounding box center [106, 195] width 147 height 46
type input "Pete Walker"
click at [449, 219] on div "Address" at bounding box center [459, 195] width 147 height 46
paste input "37 JOHNSON LANE"
type input "37 JOHNSON LANE"
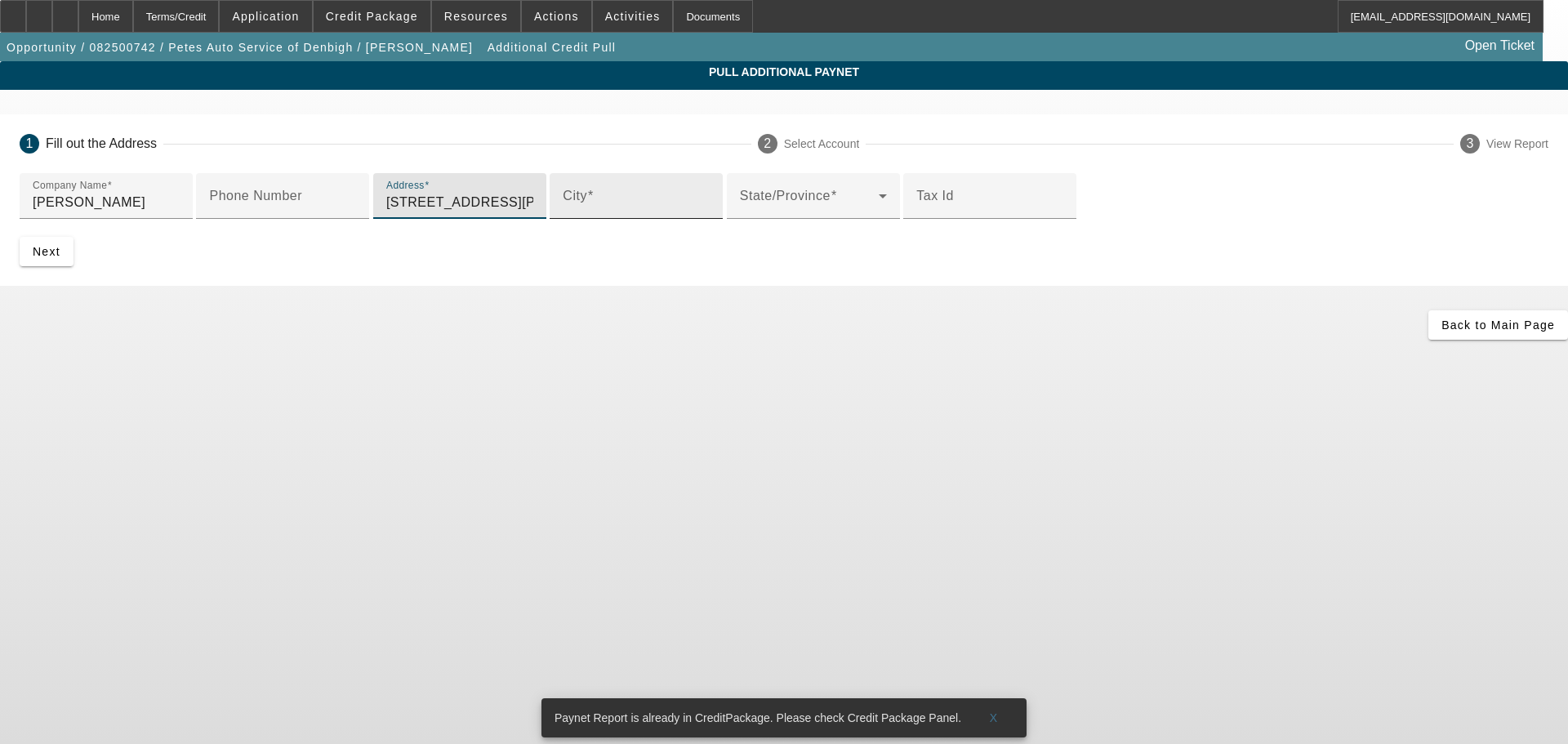
click at [563, 212] on input "City" at bounding box center [636, 202] width 147 height 19
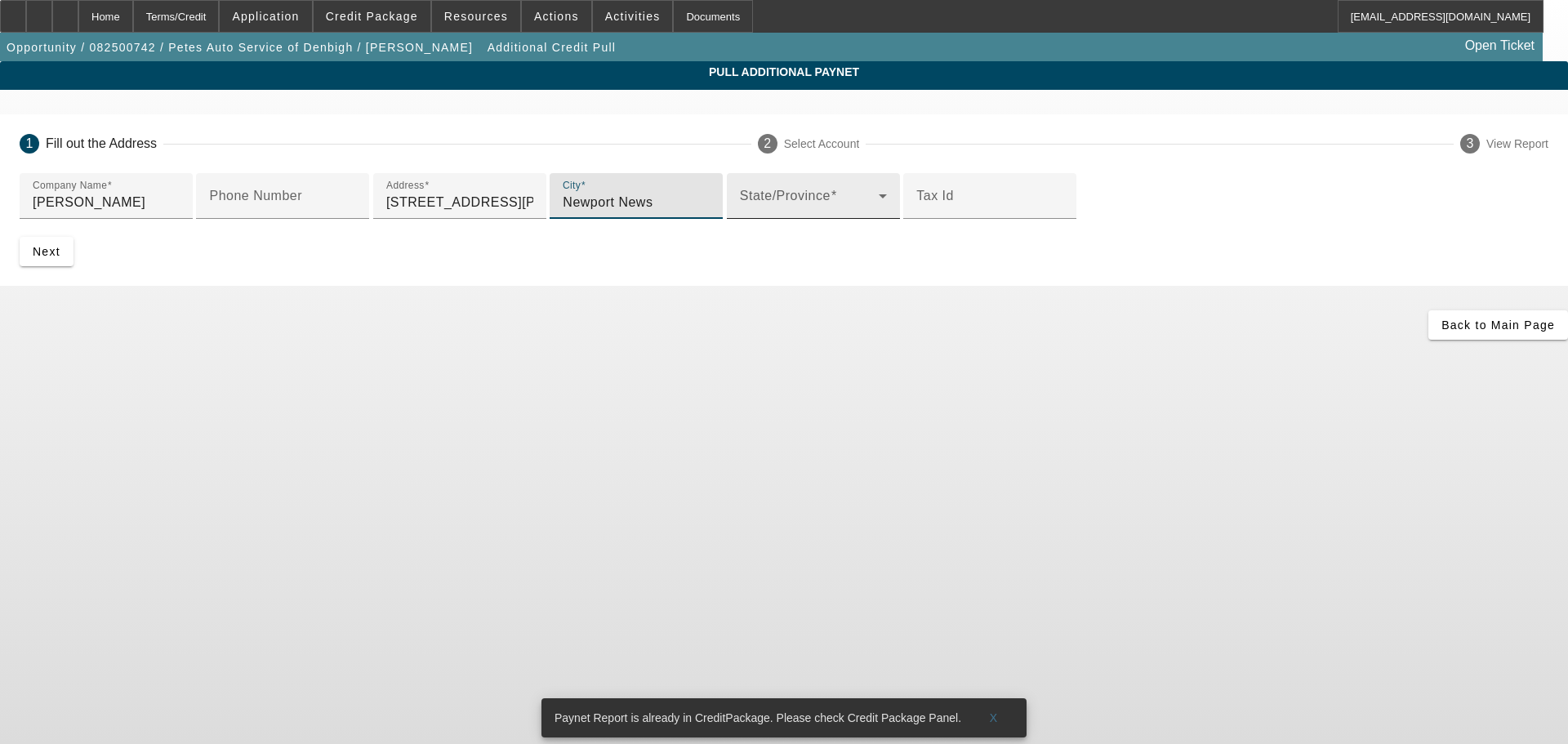
type input "Newport News"
click at [740, 202] on mat-label "State/Province" at bounding box center [785, 195] width 90 height 14
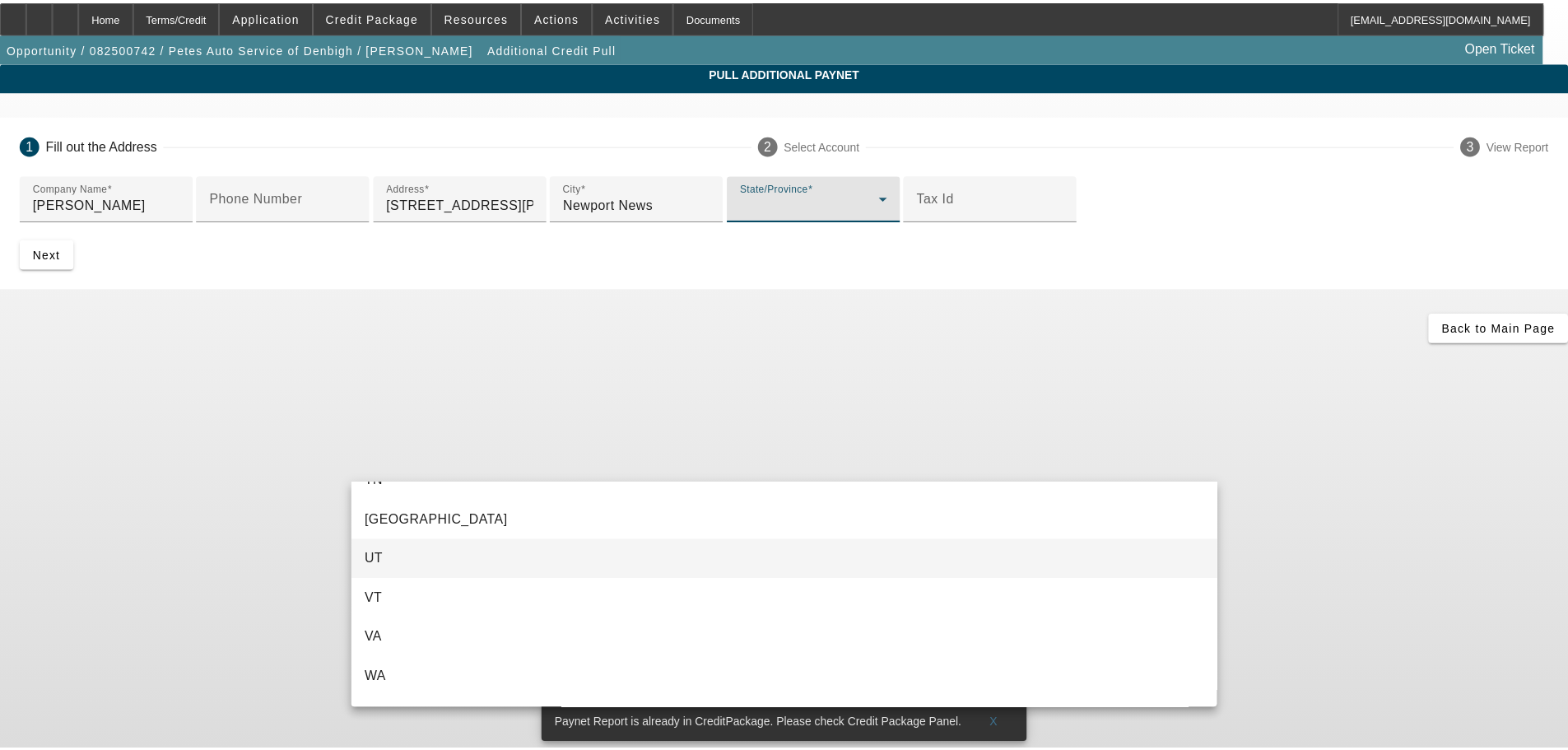
scroll to position [1728, 0]
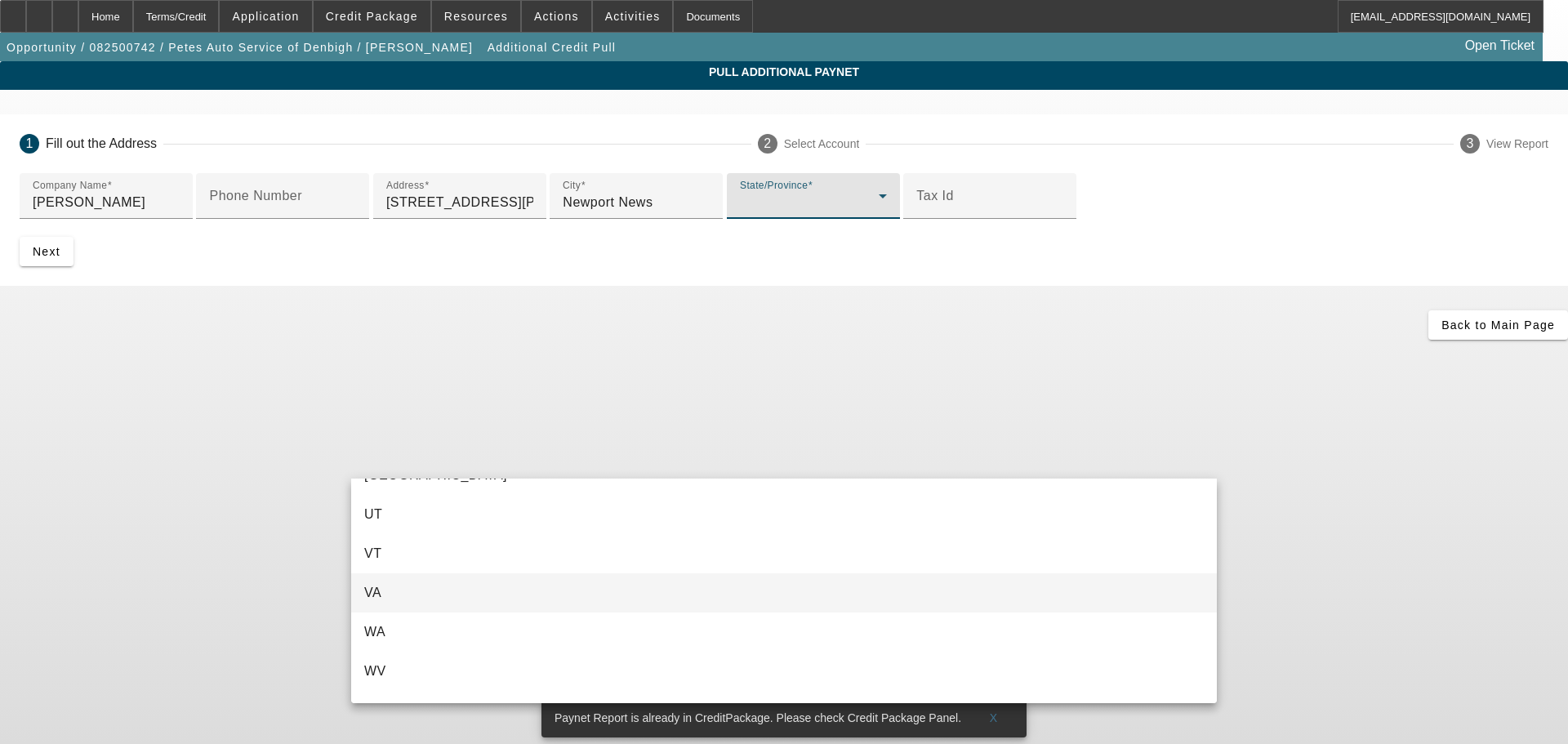
click at [451, 594] on mat-option "VA" at bounding box center [784, 593] width 866 height 39
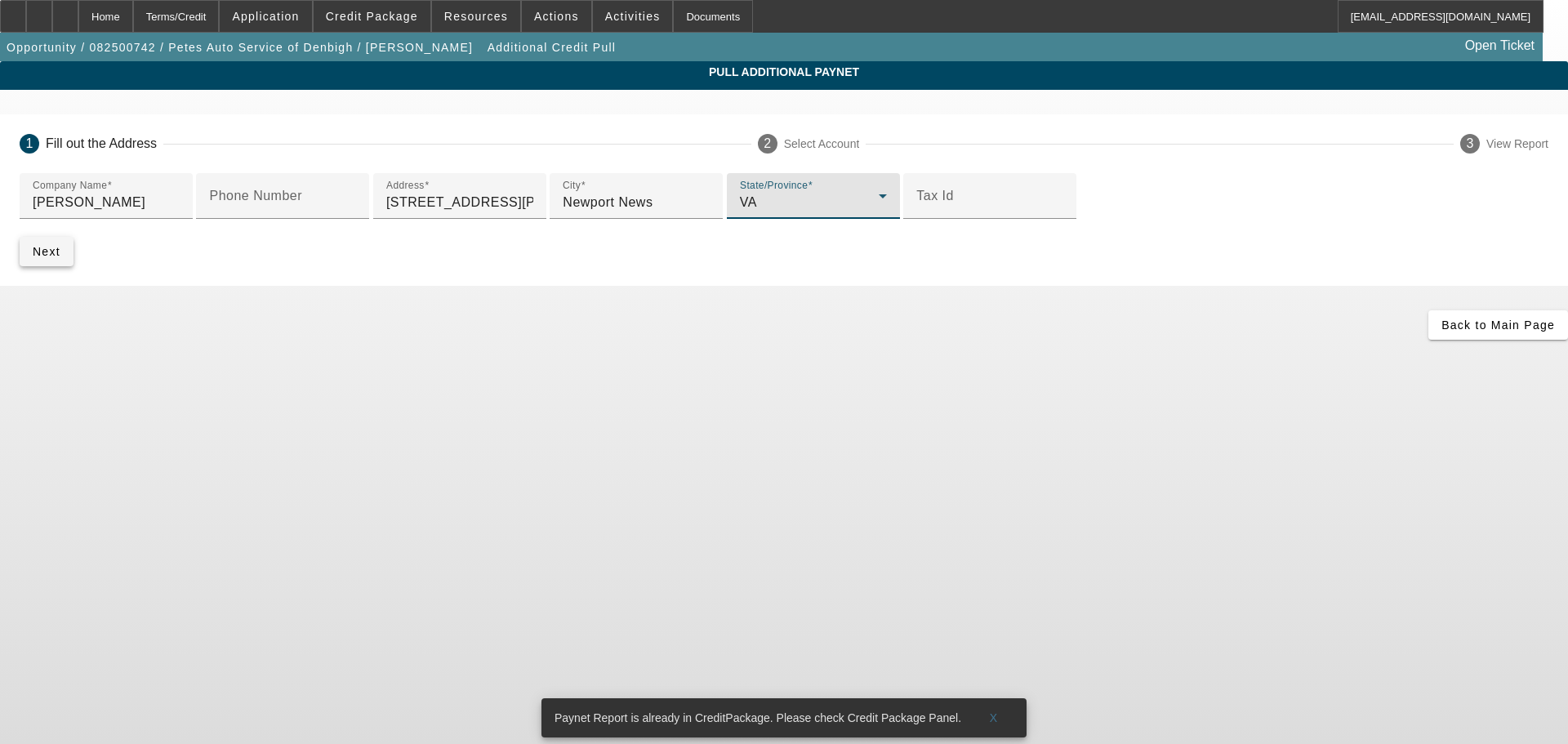
click at [60, 258] on span "Next" at bounding box center [47, 251] width 28 height 13
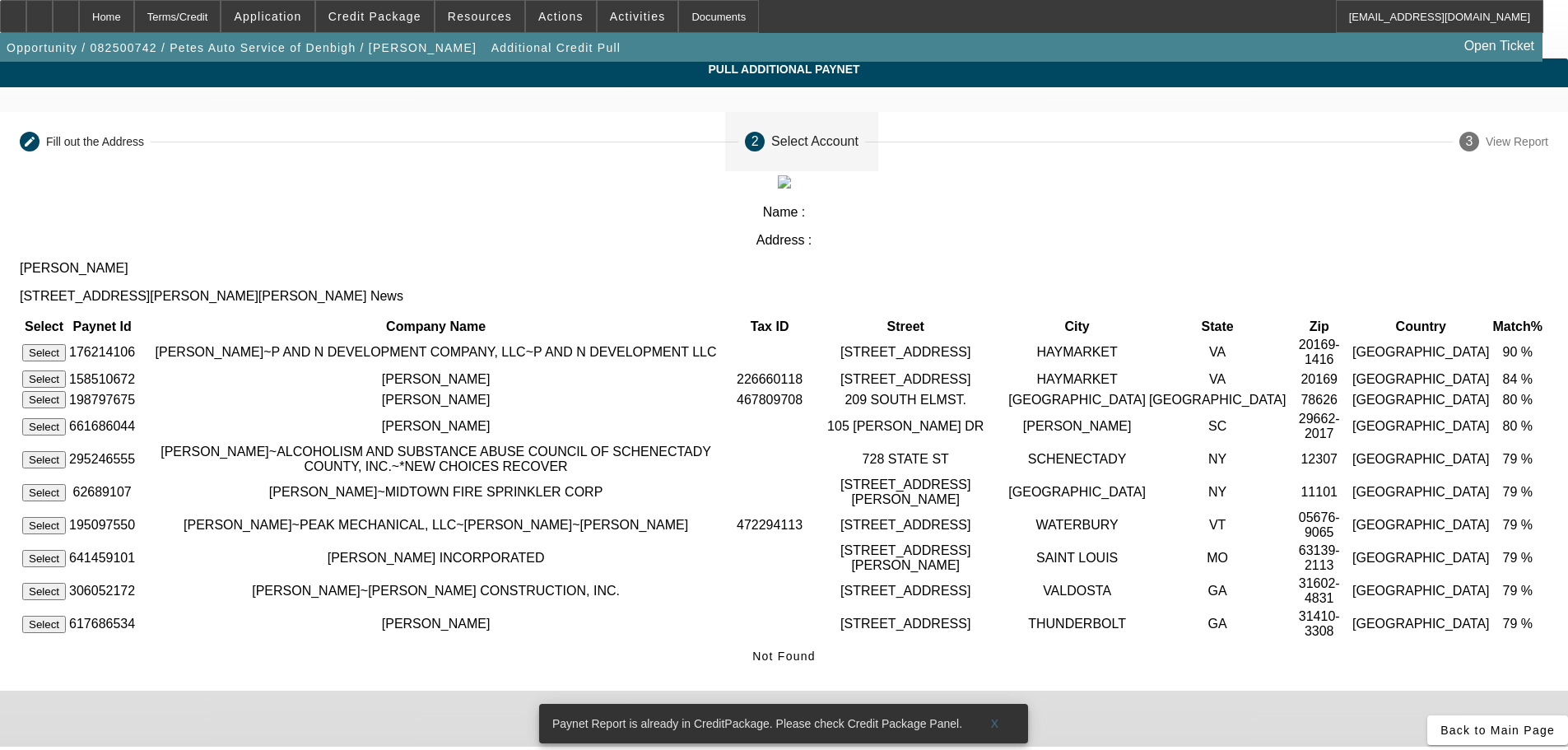
scroll to position [41, 0]
click at [994, 717] on span "X" at bounding box center [995, 723] width 9 height 13
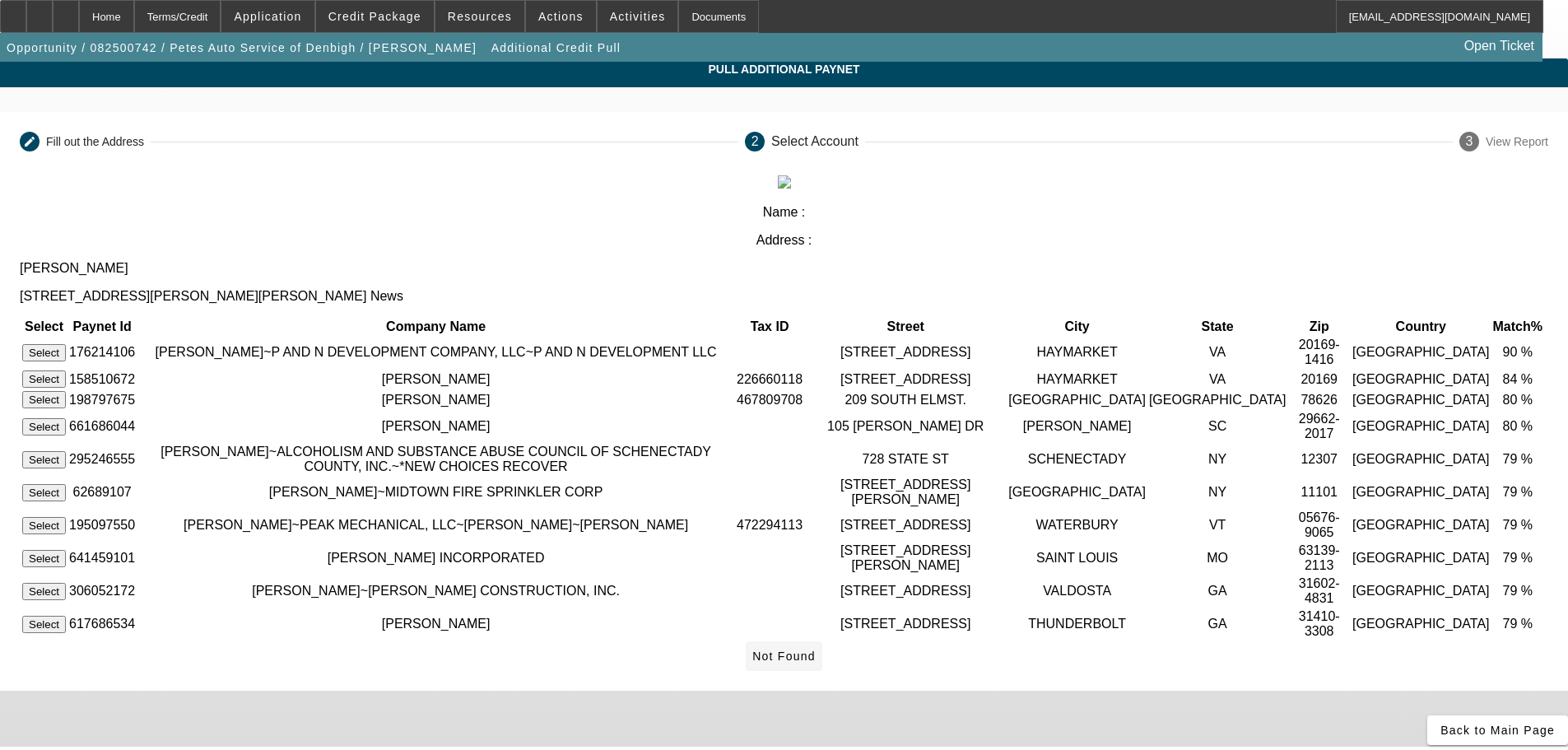
click at [753, 650] on icon at bounding box center [753, 656] width 0 height 13
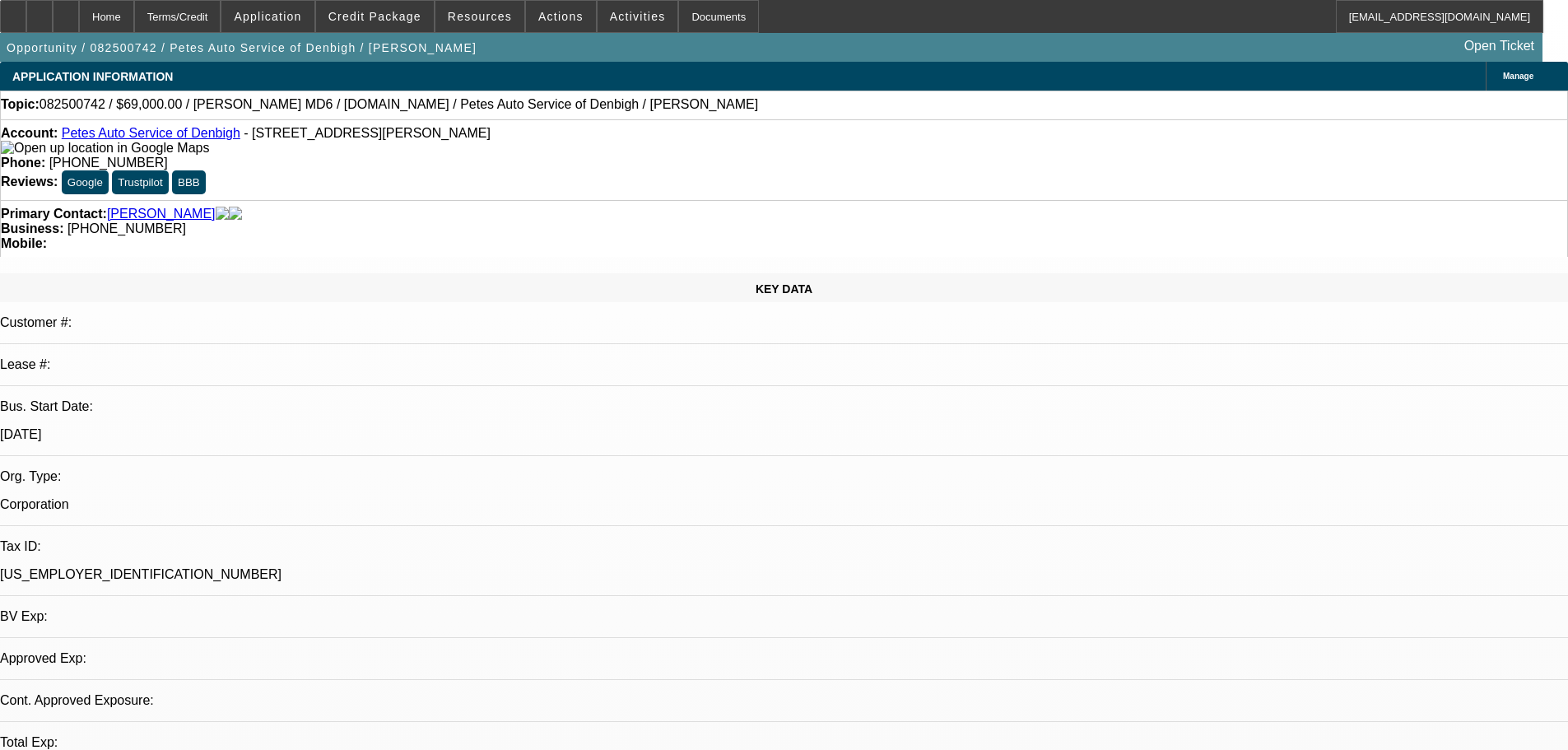
select select "0"
select select "3"
select select "0"
select select "6"
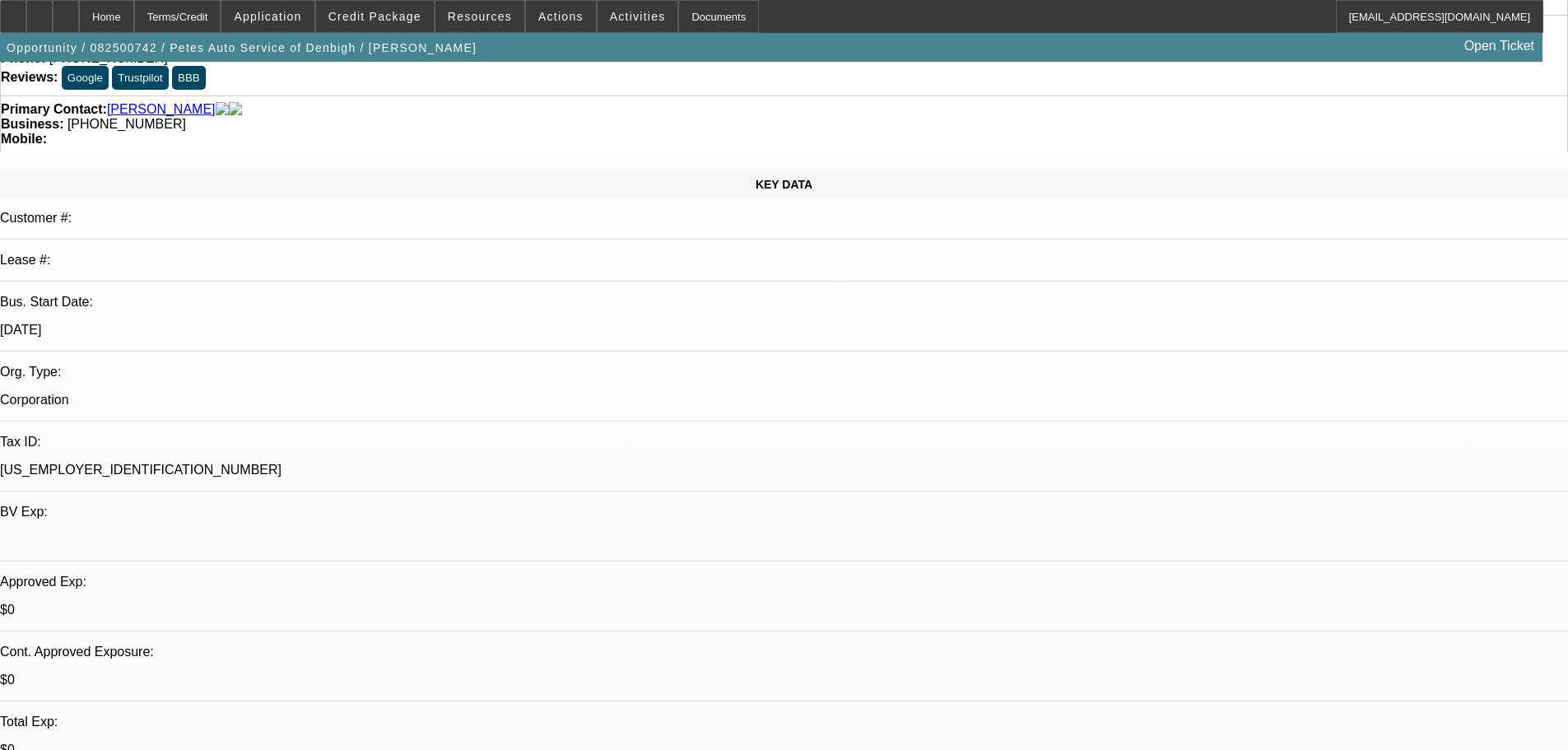
scroll to position [247, 0]
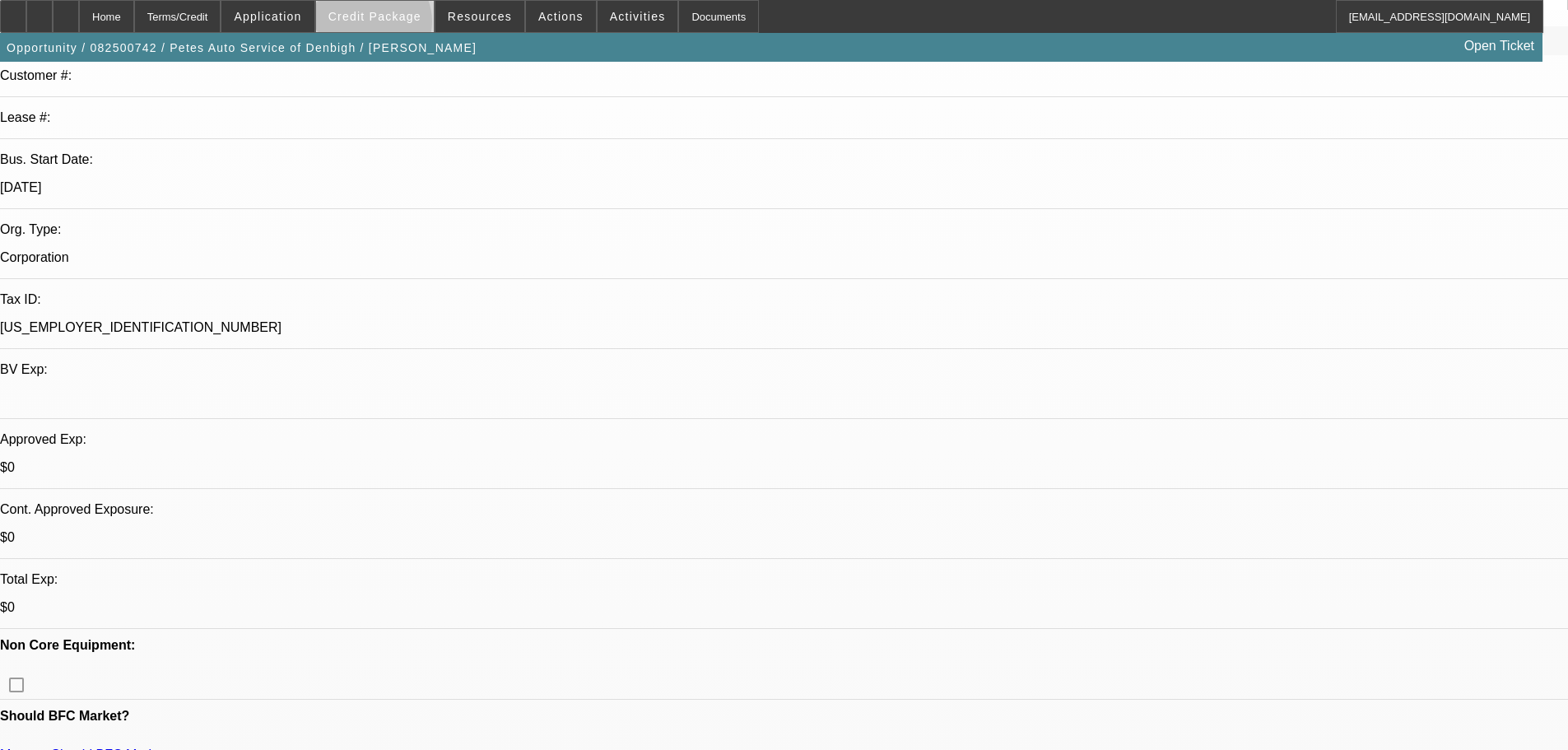
click at [398, 25] on span at bounding box center [374, 17] width 118 height 39
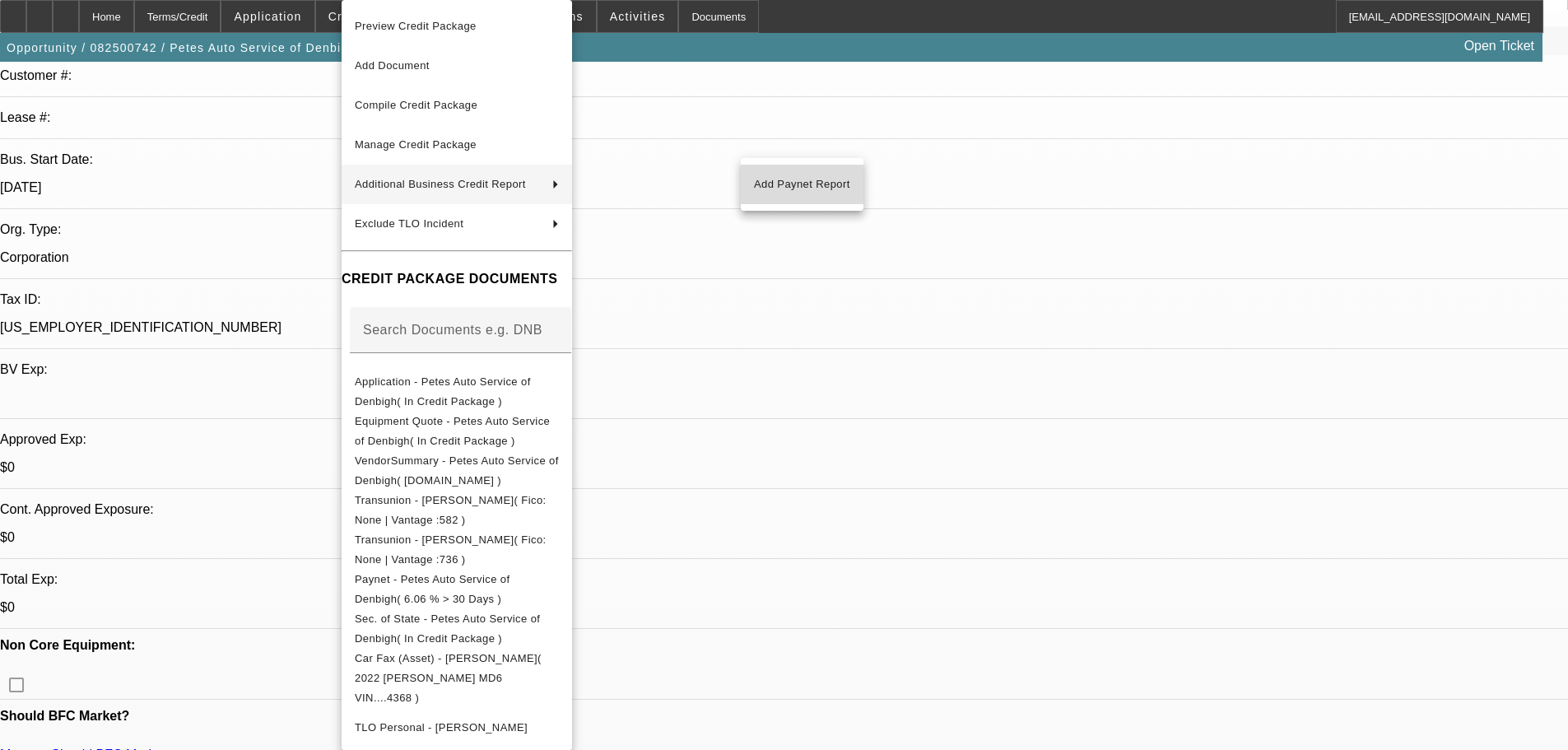
click at [764, 173] on button "Add Paynet Report" at bounding box center [802, 184] width 122 height 39
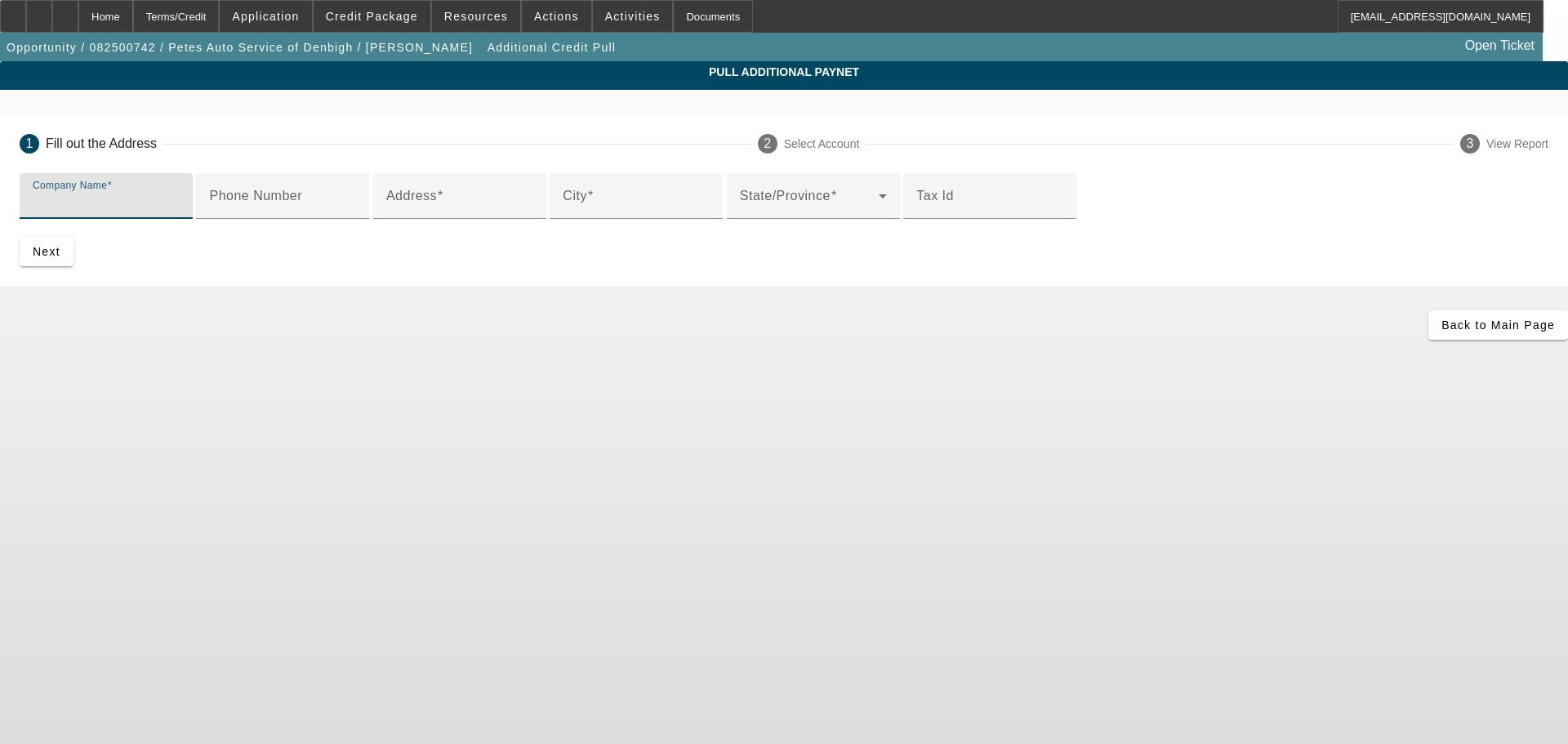
click at [180, 202] on input "Company Name" at bounding box center [106, 202] width 147 height 19
type input "[PERSON_NAME]"
click at [443, 219] on div "Address" at bounding box center [459, 195] width 147 height 46
click at [440, 219] on div "Address" at bounding box center [459, 195] width 147 height 46
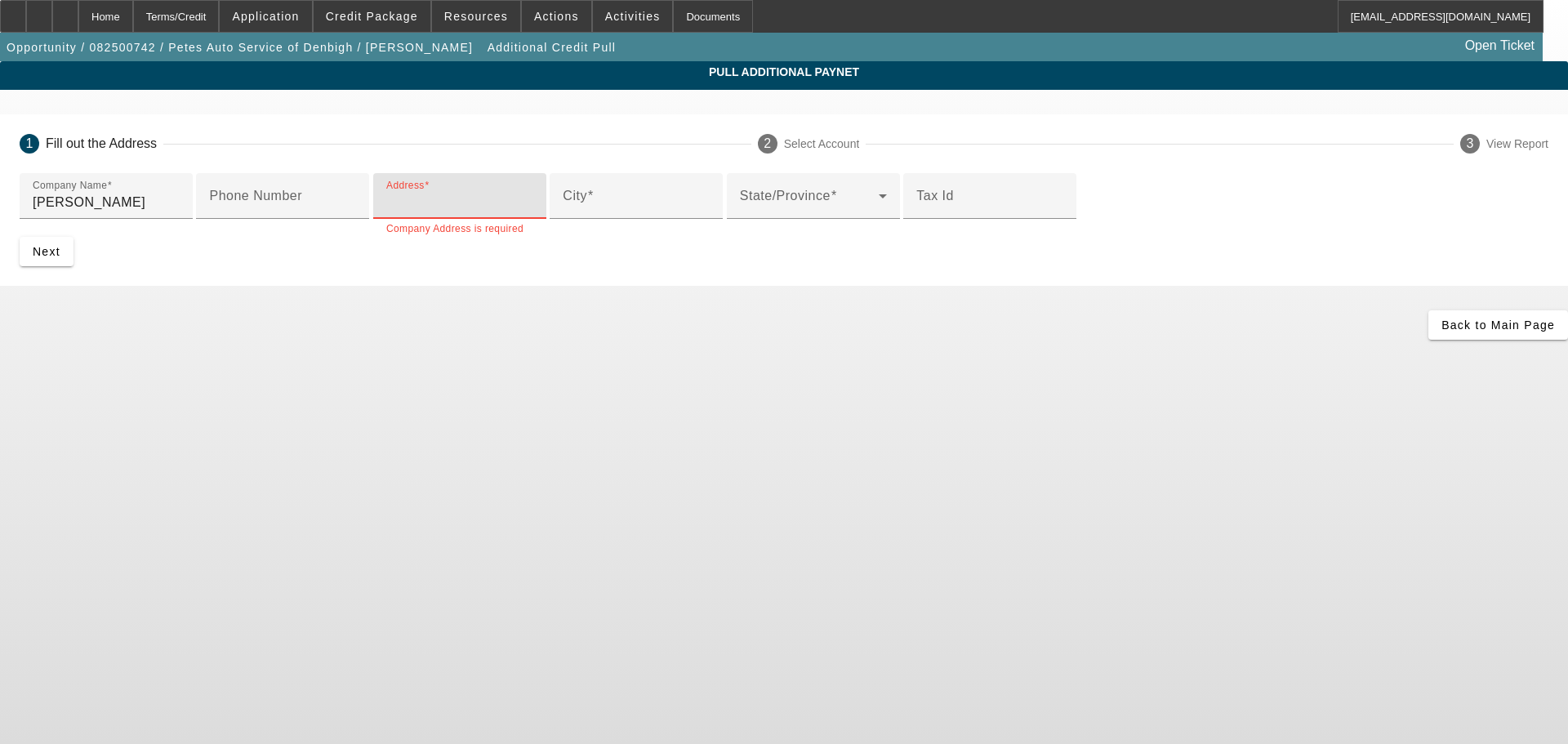
paste input "37 JOHNSON LANE"
type input "37 JOHNSON LANE"
click at [563, 219] on div "City" at bounding box center [636, 195] width 147 height 46
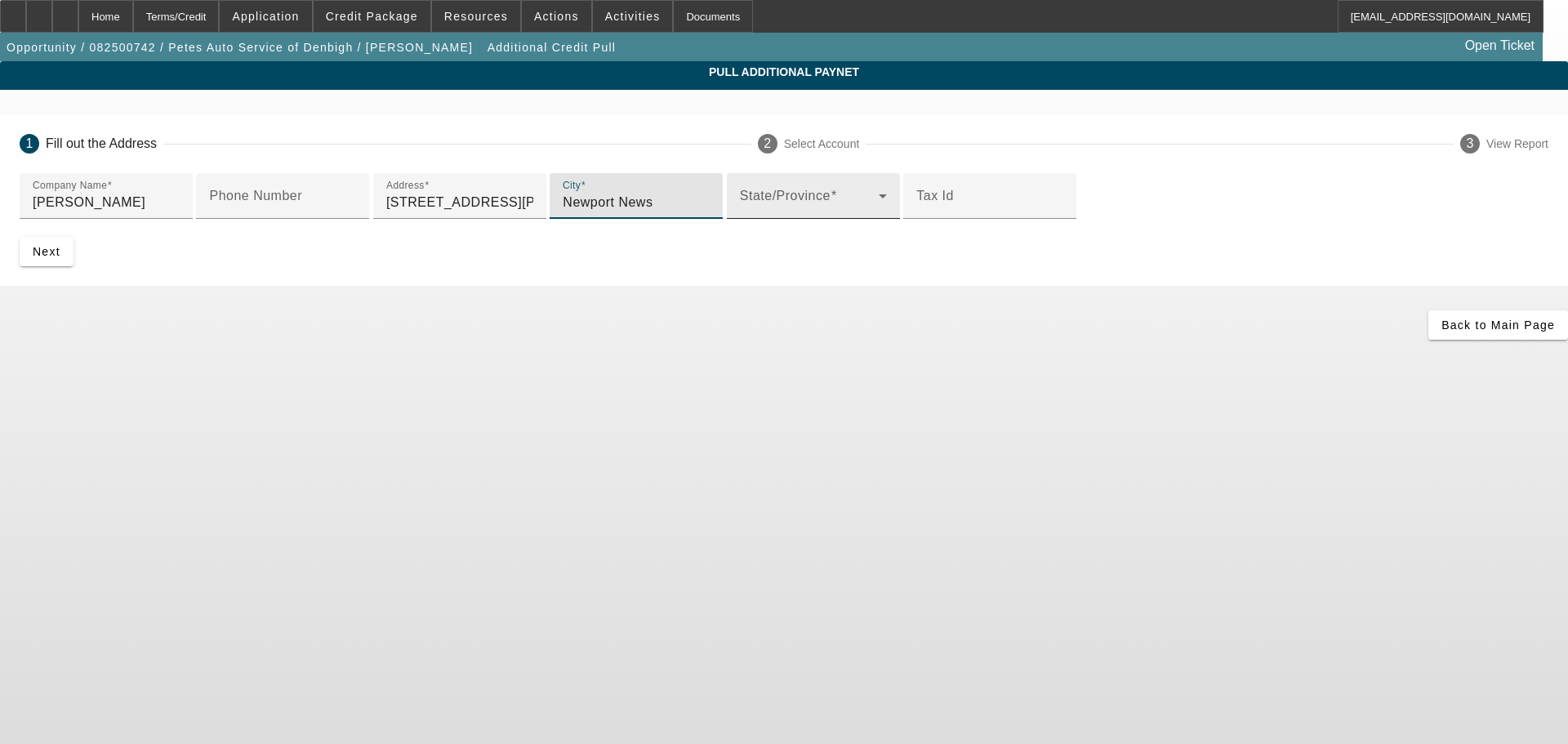
type input "Newport News"
click at [740, 219] on div "State/Province" at bounding box center [813, 195] width 147 height 46
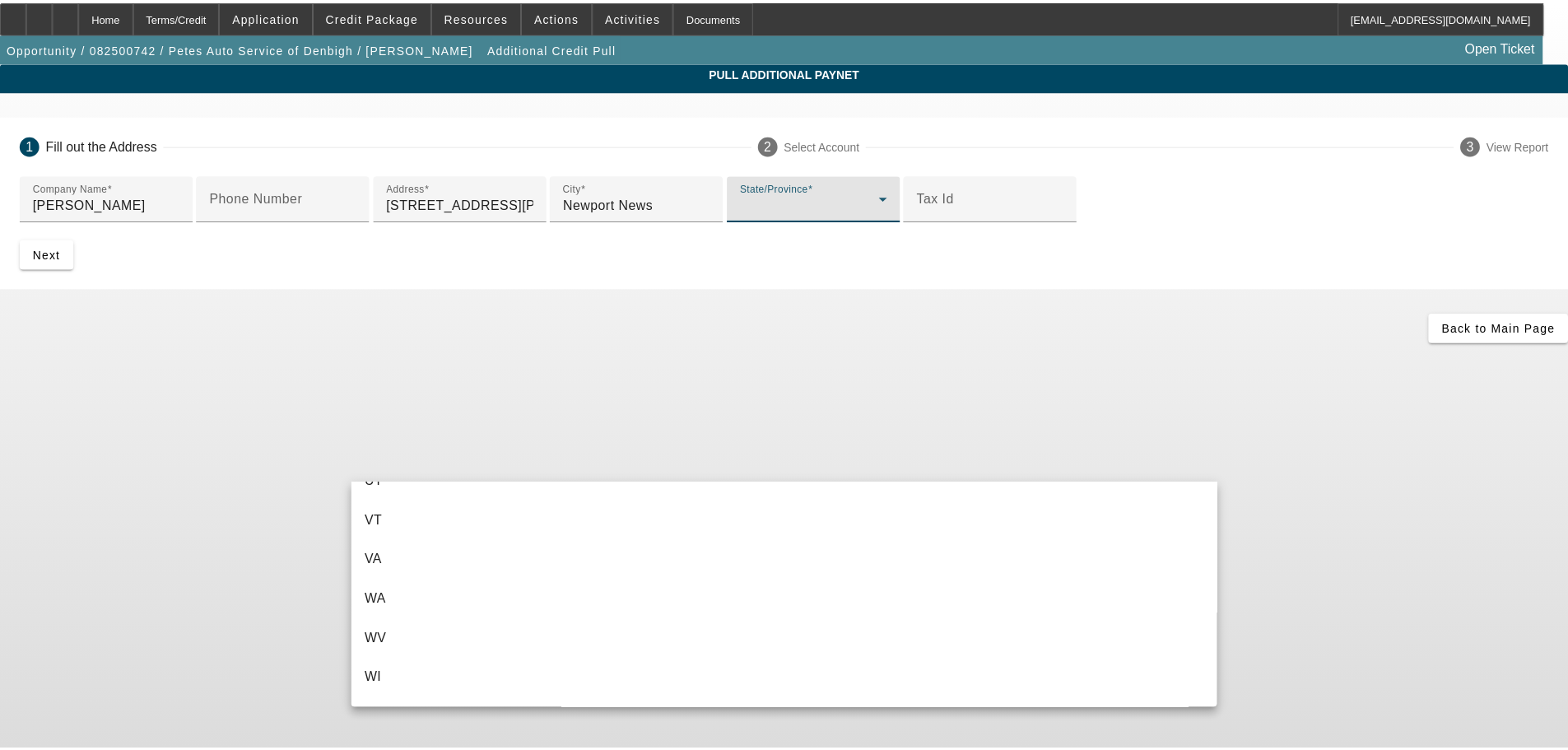
scroll to position [1728, 0]
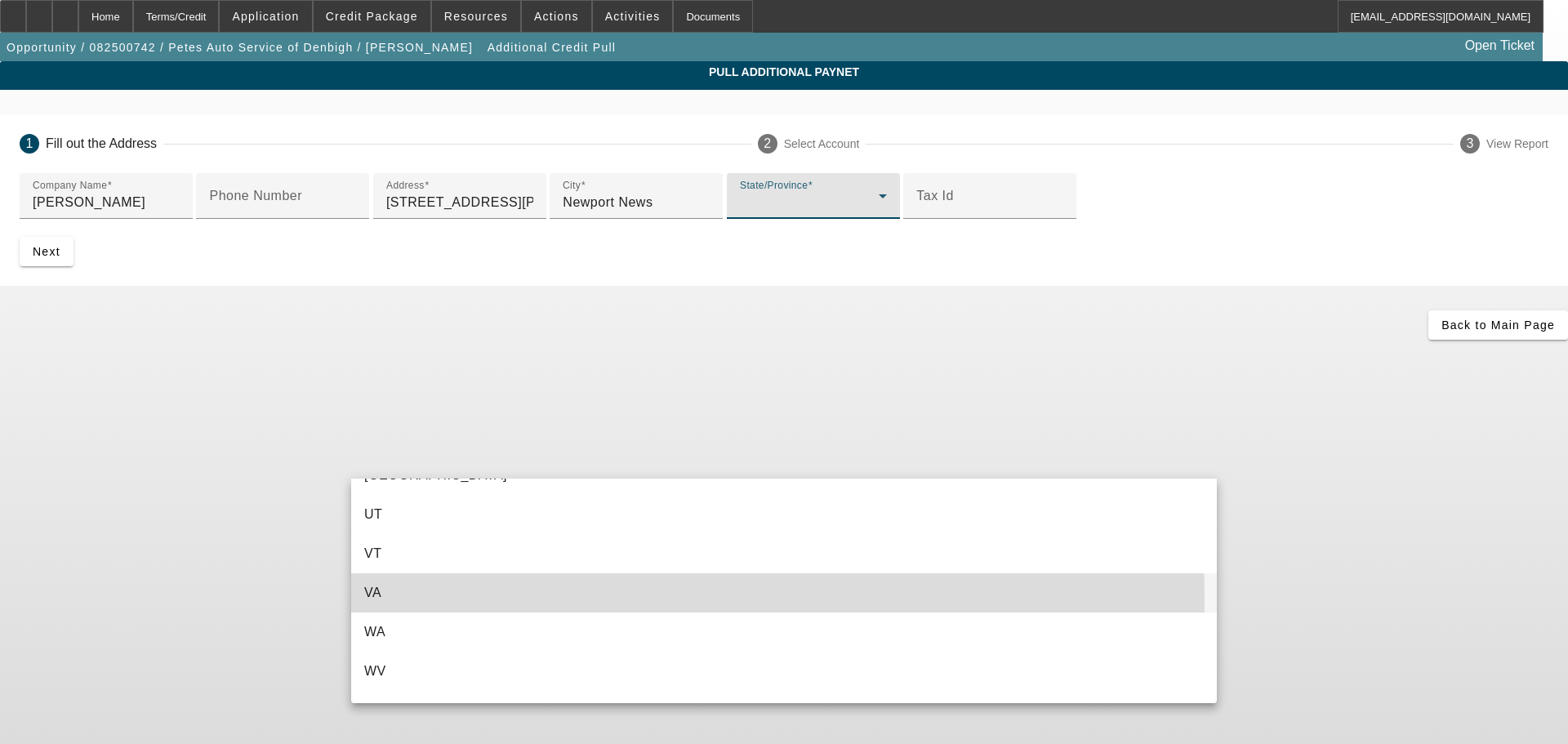
click at [458, 598] on mat-option "VA" at bounding box center [784, 593] width 866 height 39
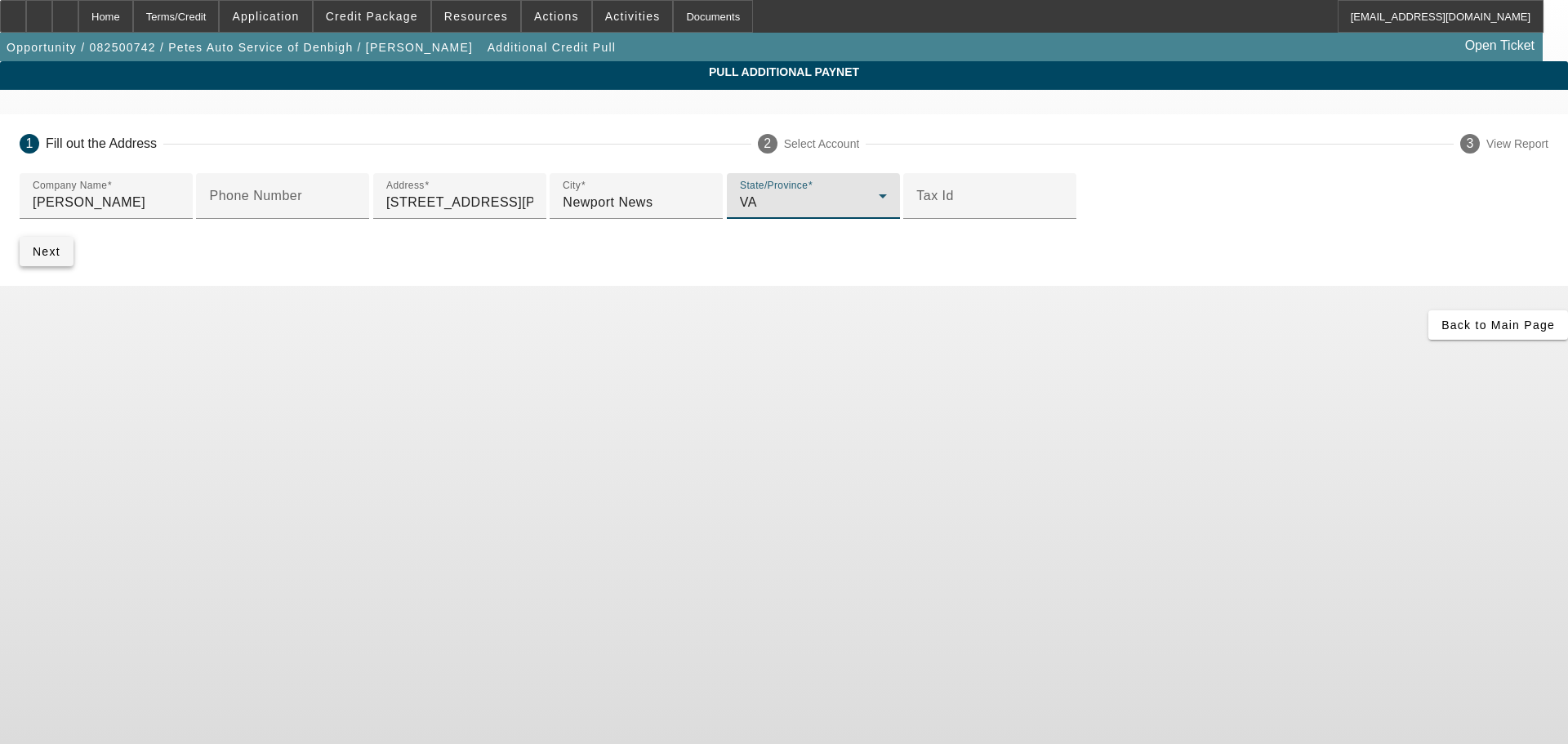
click at [60, 258] on span "Next" at bounding box center [47, 251] width 28 height 13
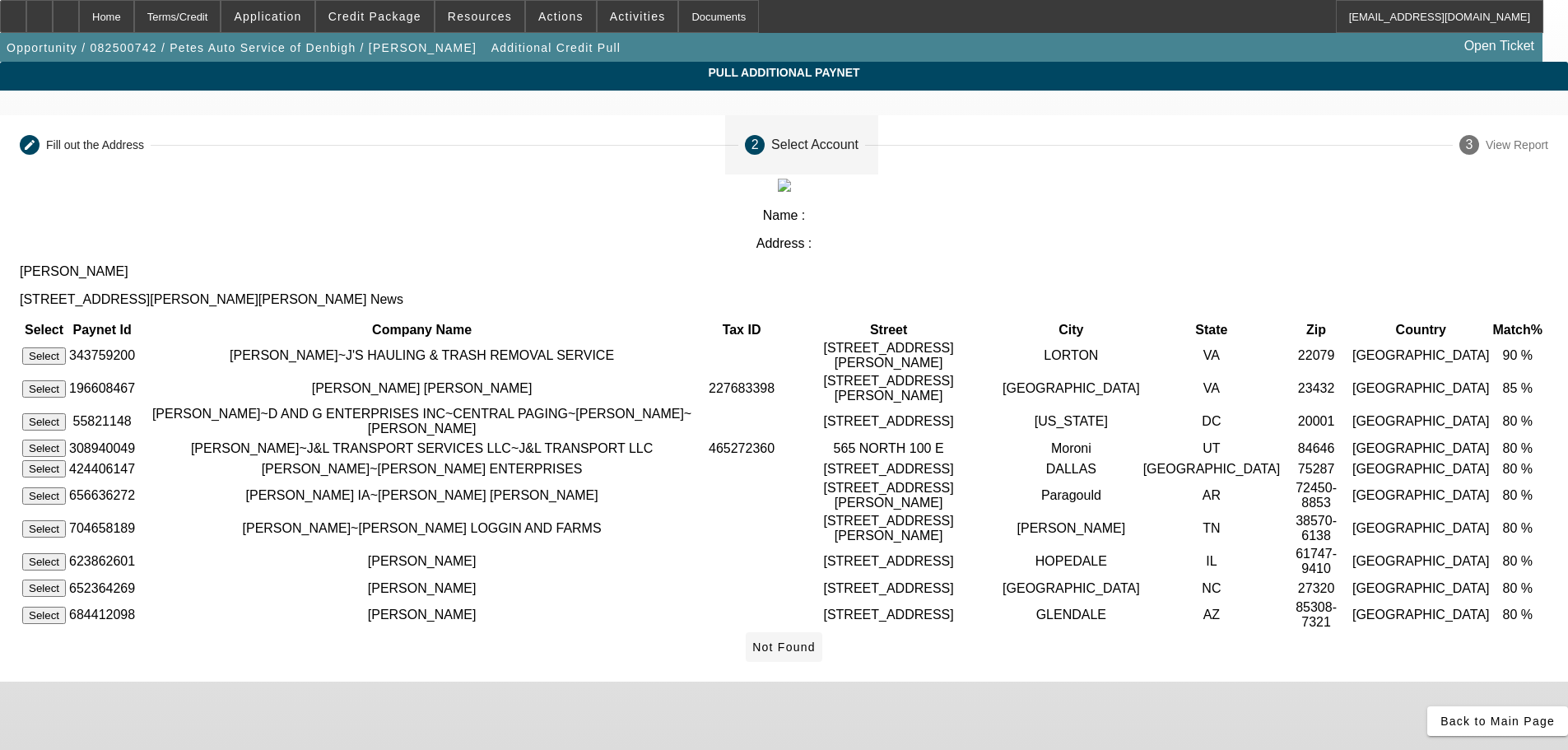
click at [753, 654] on icon at bounding box center [753, 646] width 0 height 13
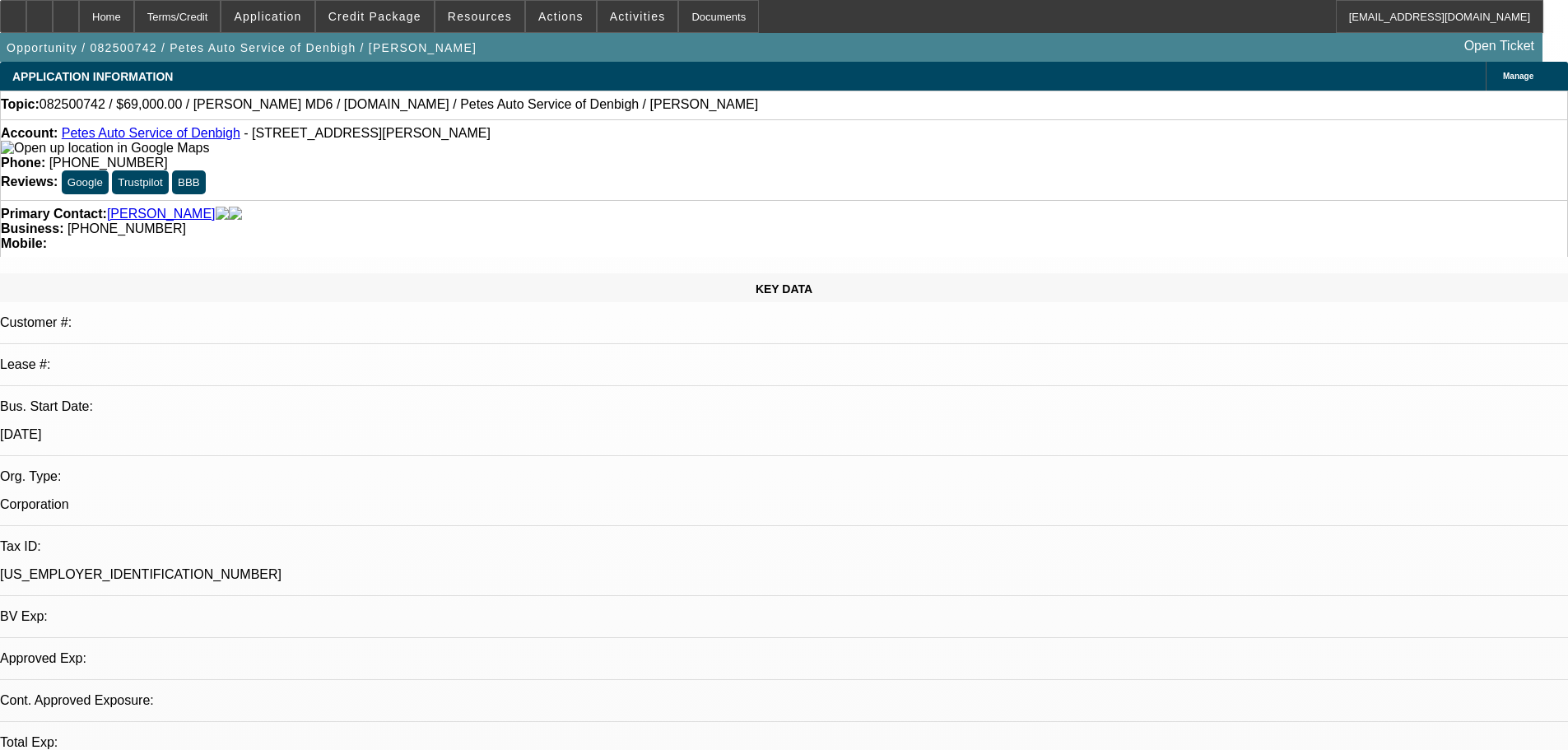
select select "0"
select select "3"
select select "0"
select select "6"
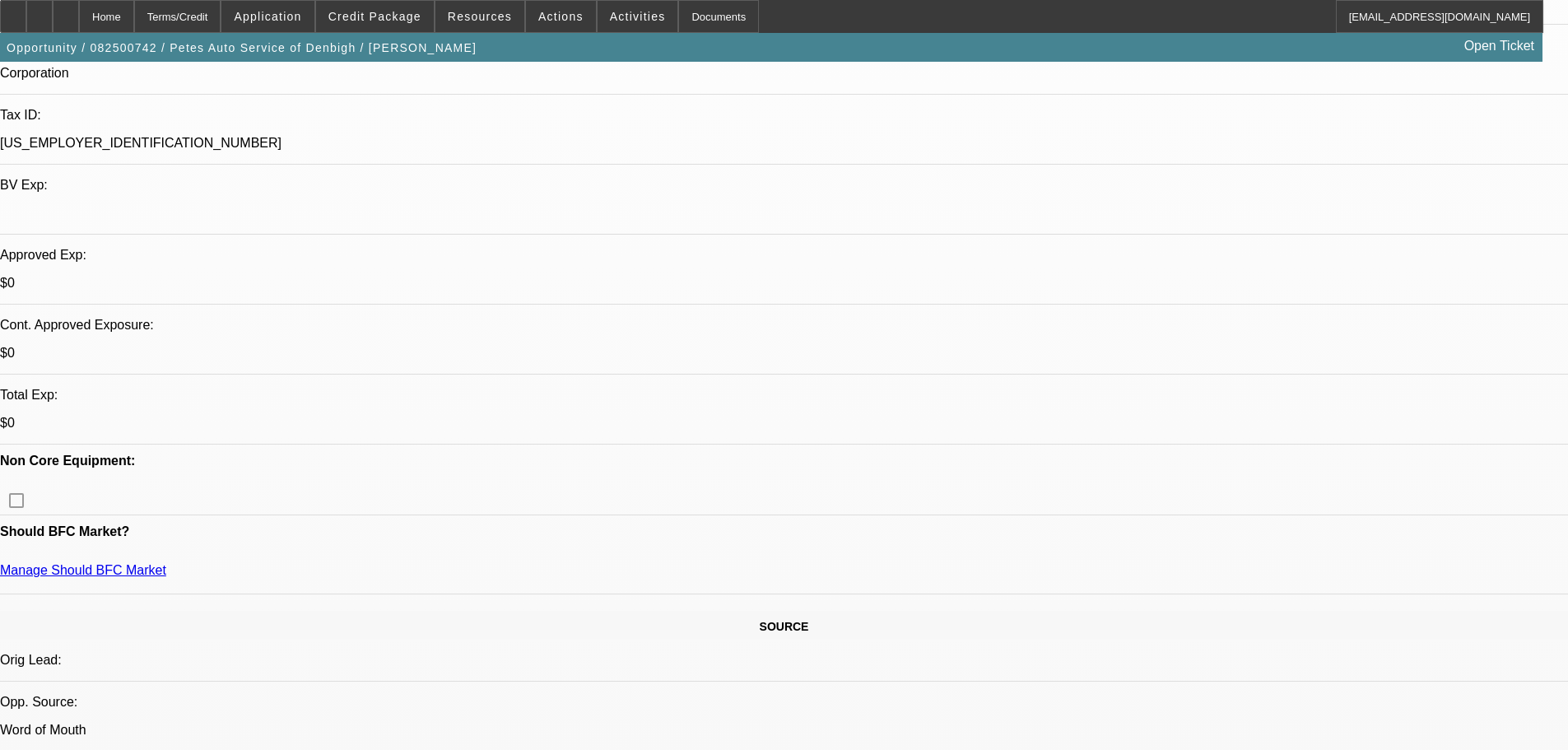
scroll to position [576, 0]
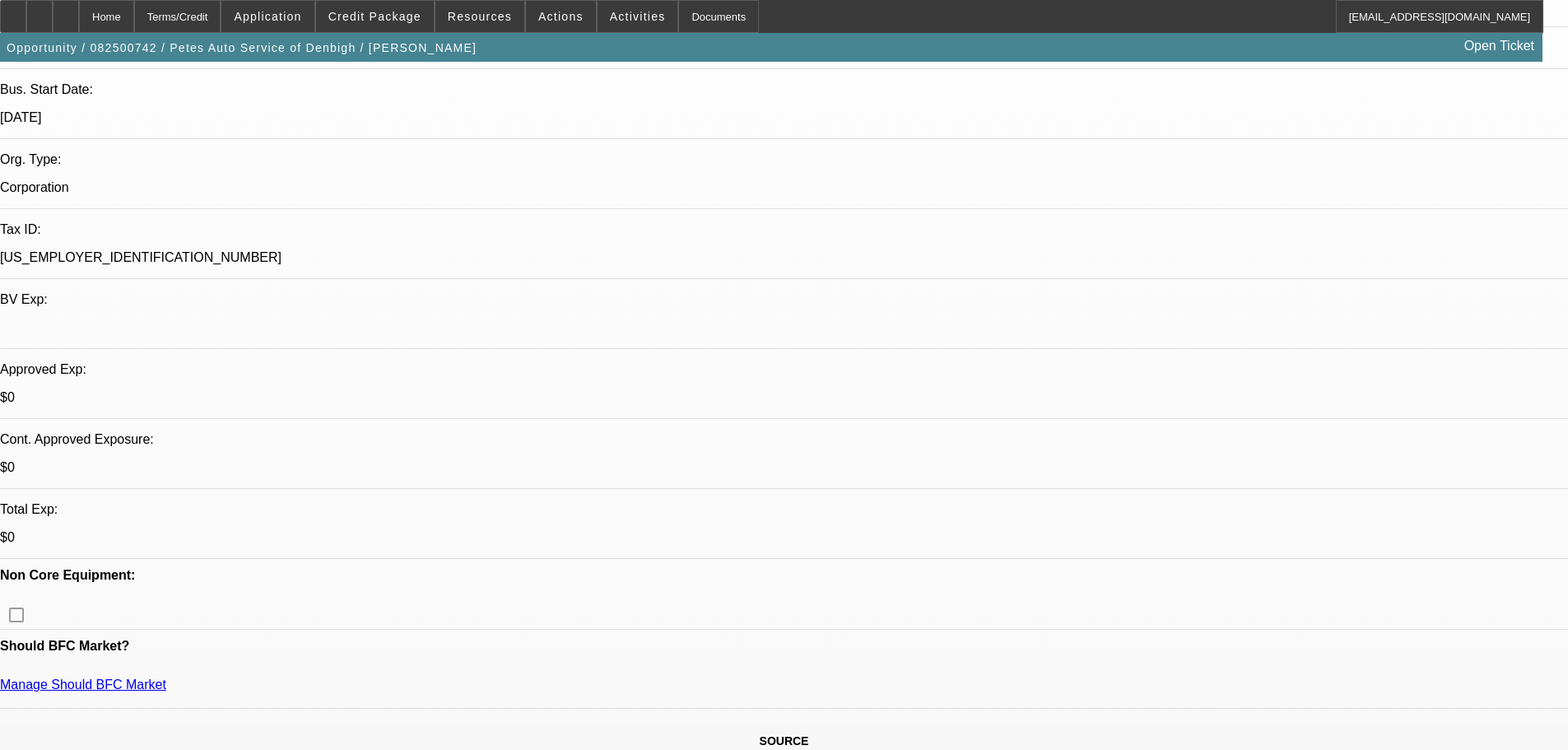
scroll to position [412, 0]
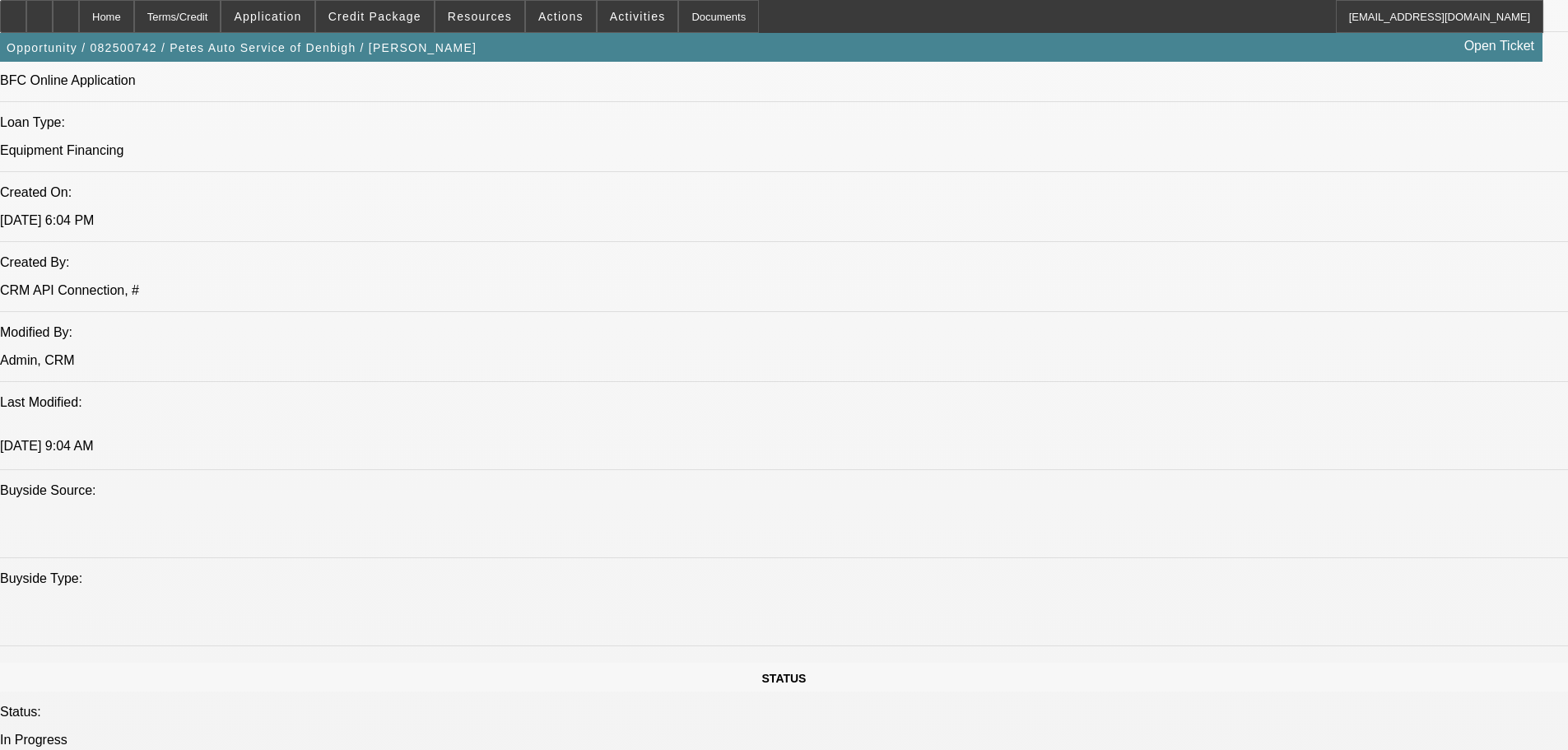
scroll to position [741, 0]
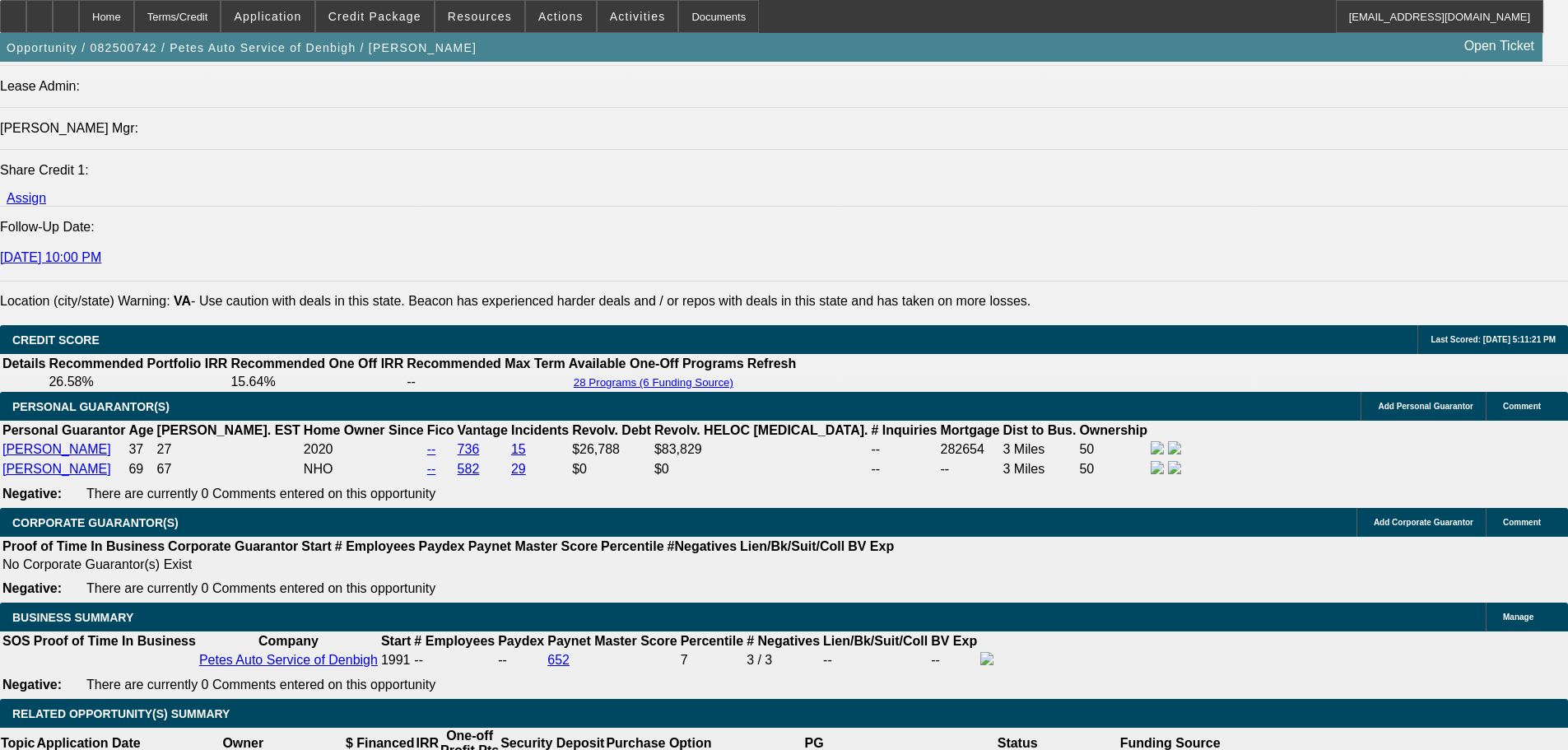
scroll to position [2387, 0]
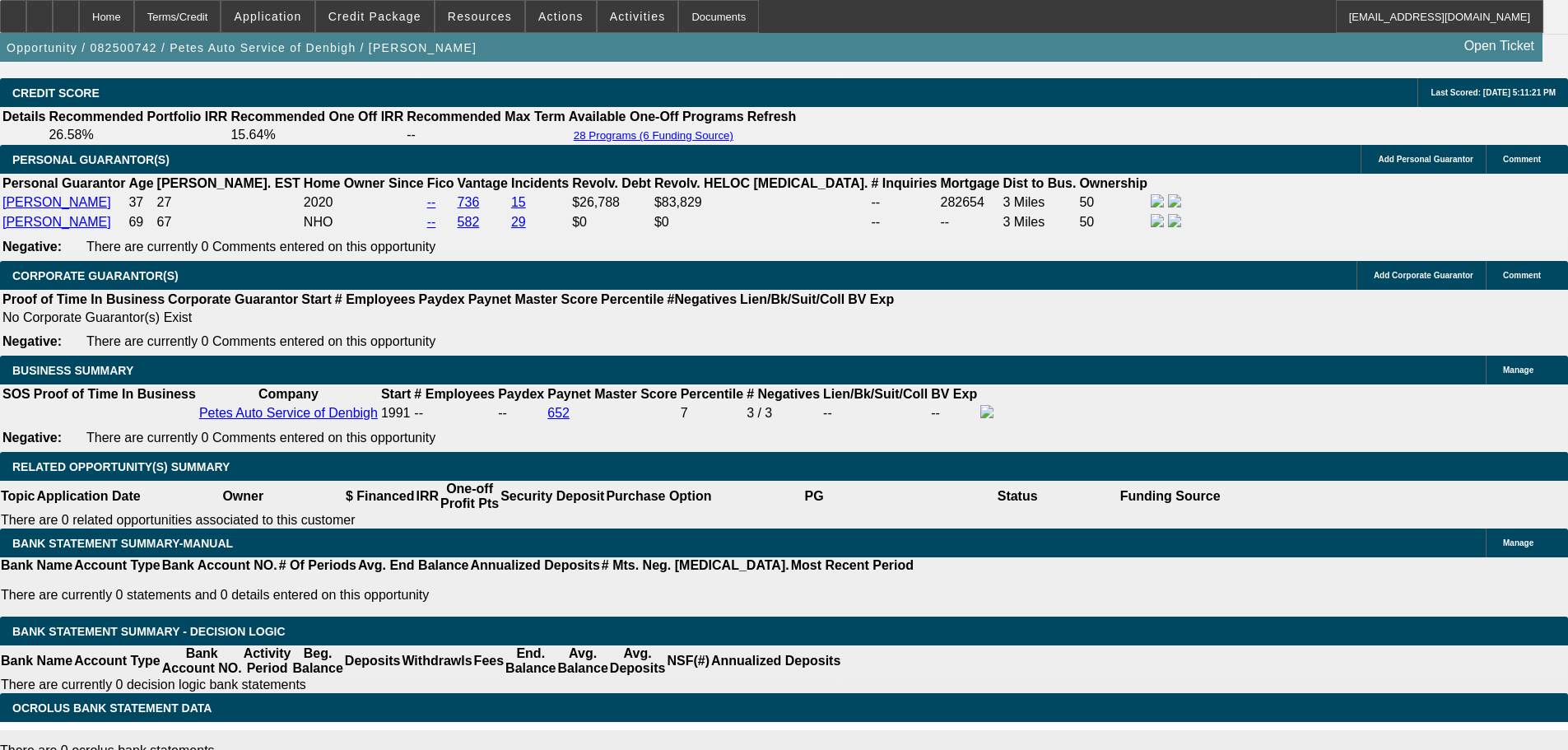
type input "UNKNOWN"
type input "16"
type input "$1,955.48"
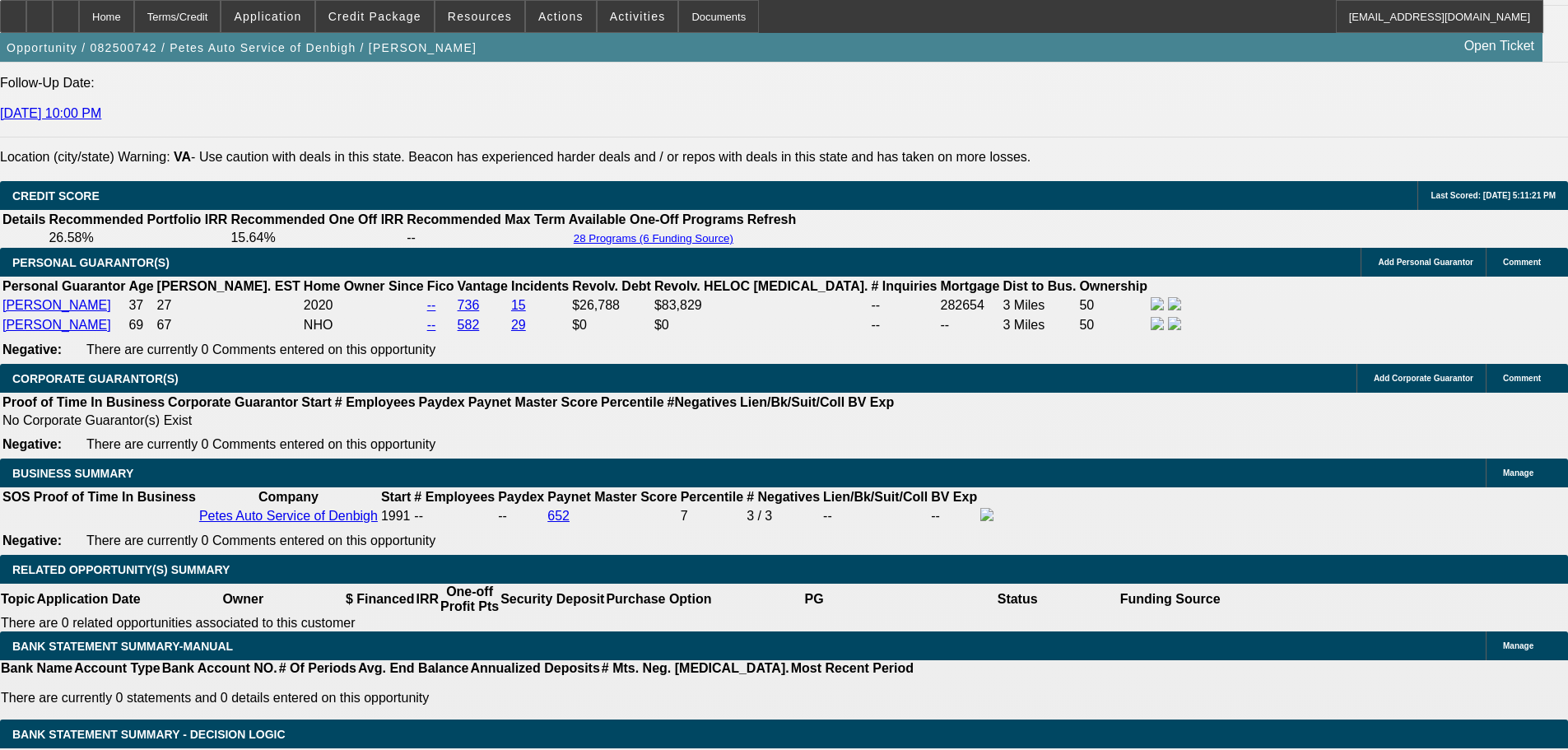
scroll to position [2140, 0]
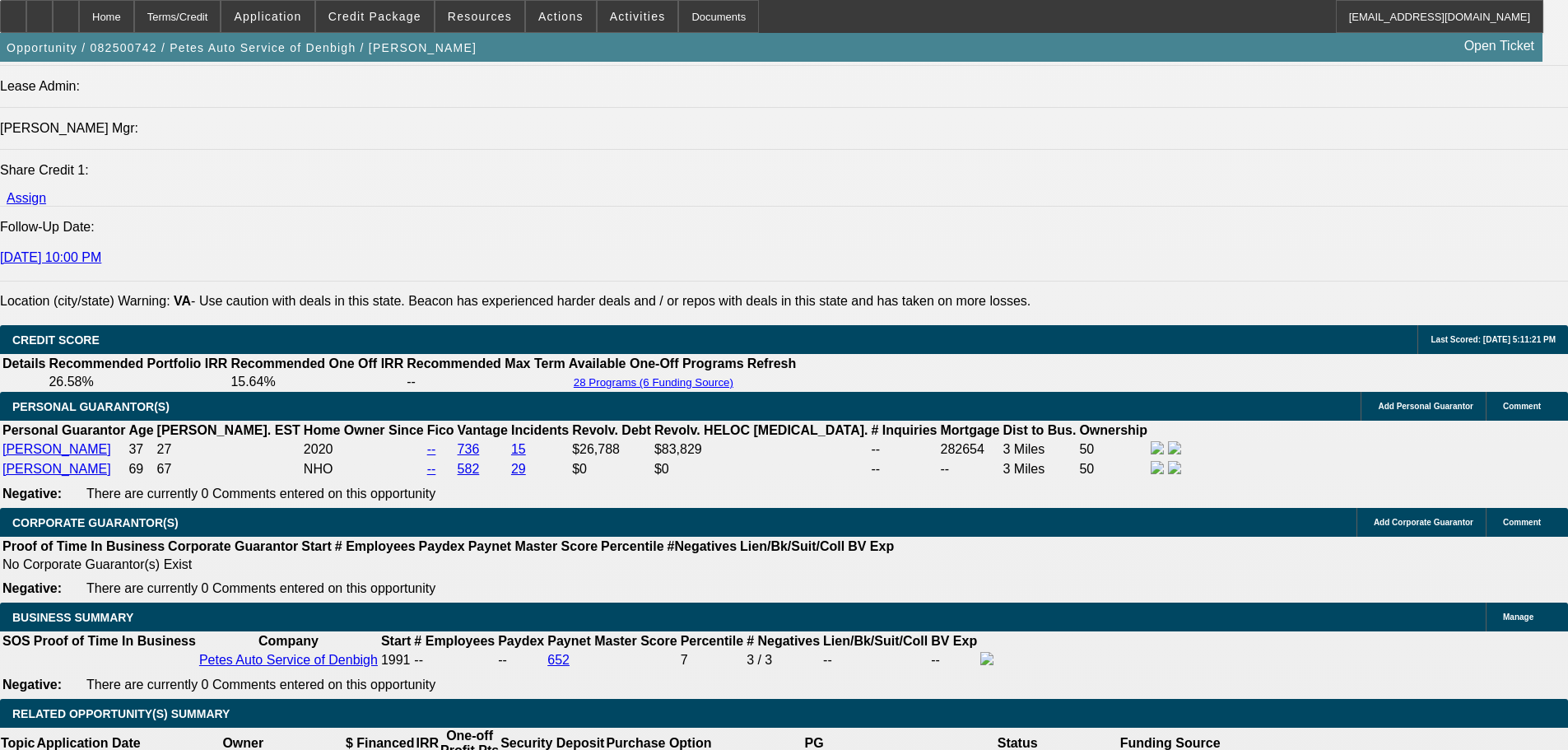
type input "16"
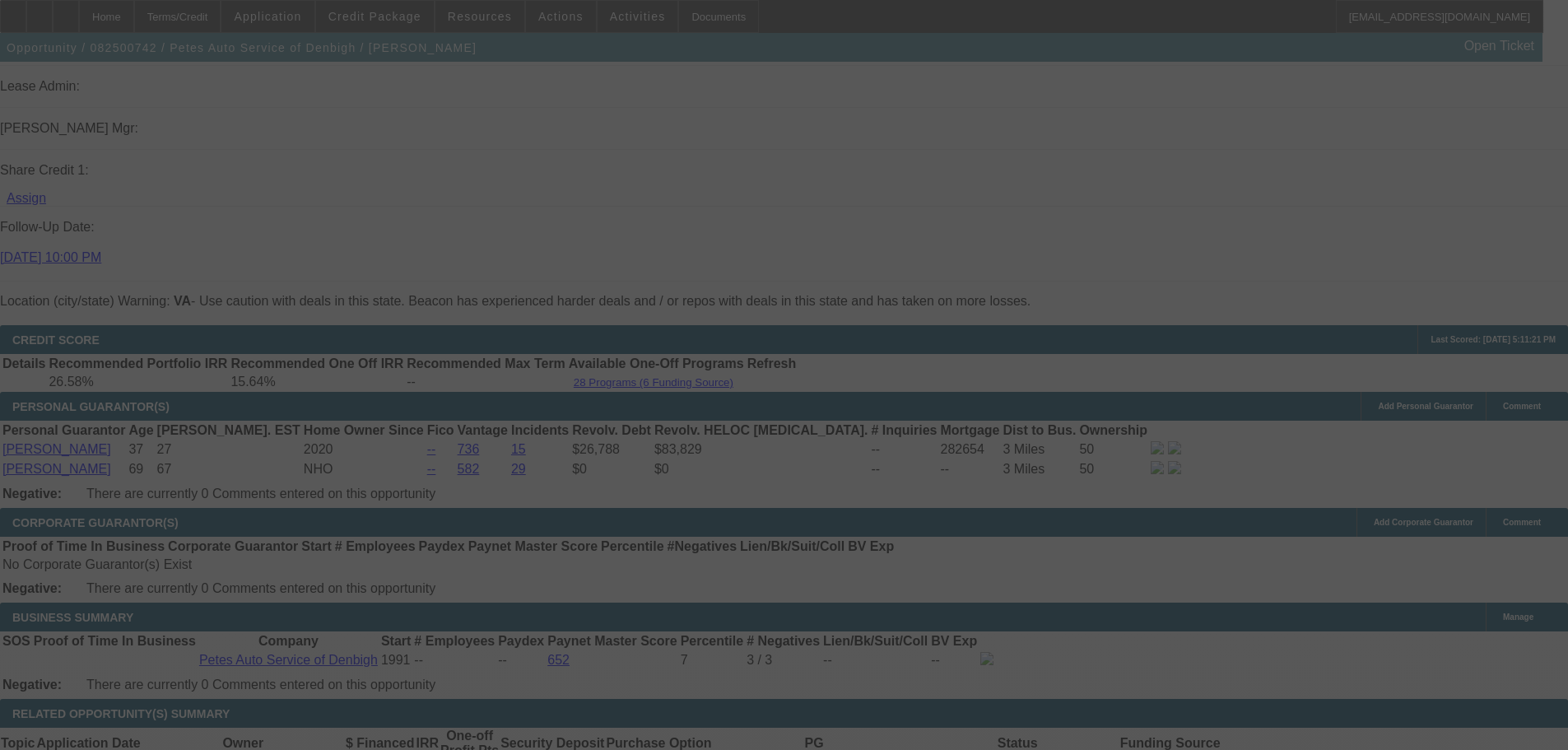
select select "0"
select select "3"
select select "0"
select select "6"
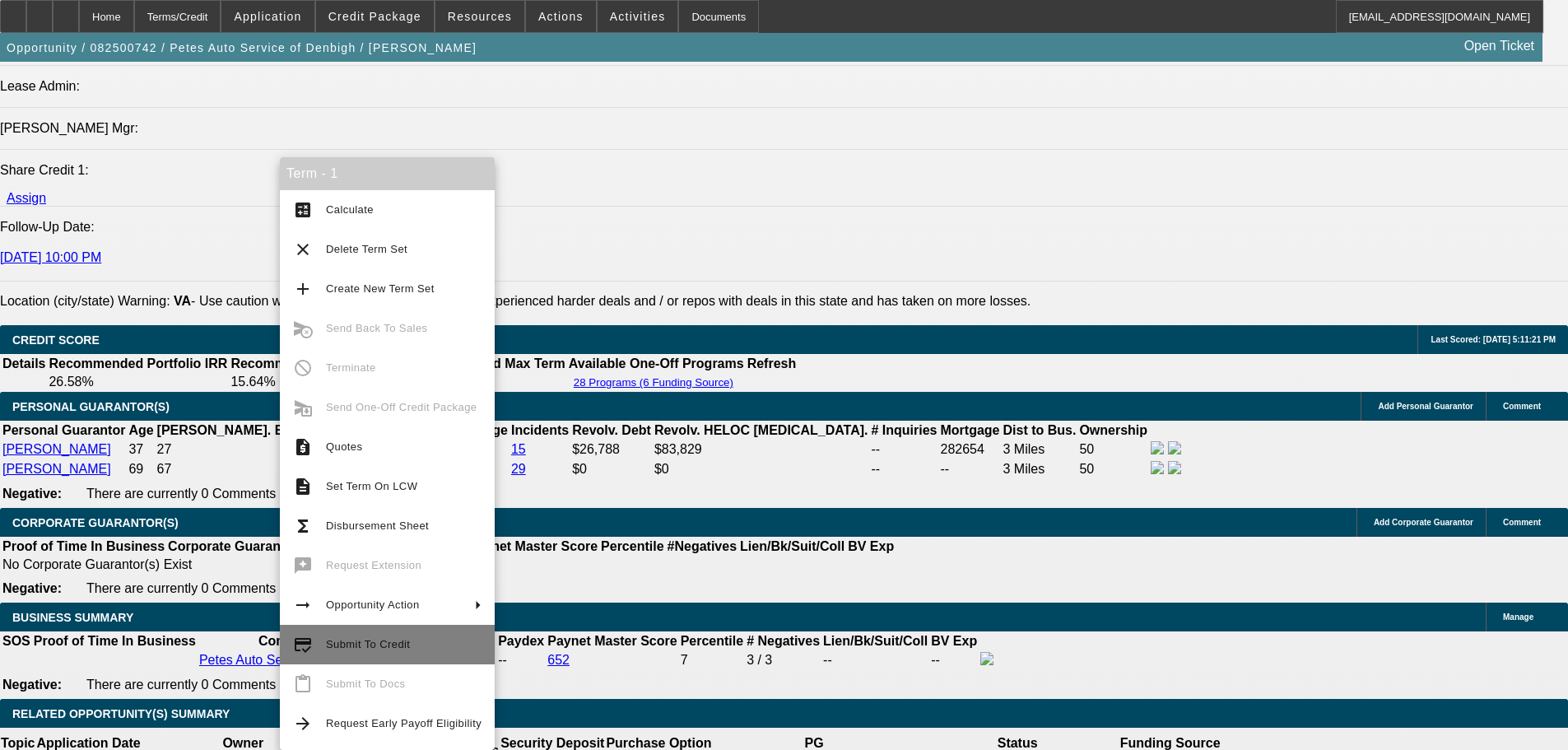
click at [348, 645] on span "Submit To Credit" at bounding box center [368, 644] width 84 height 13
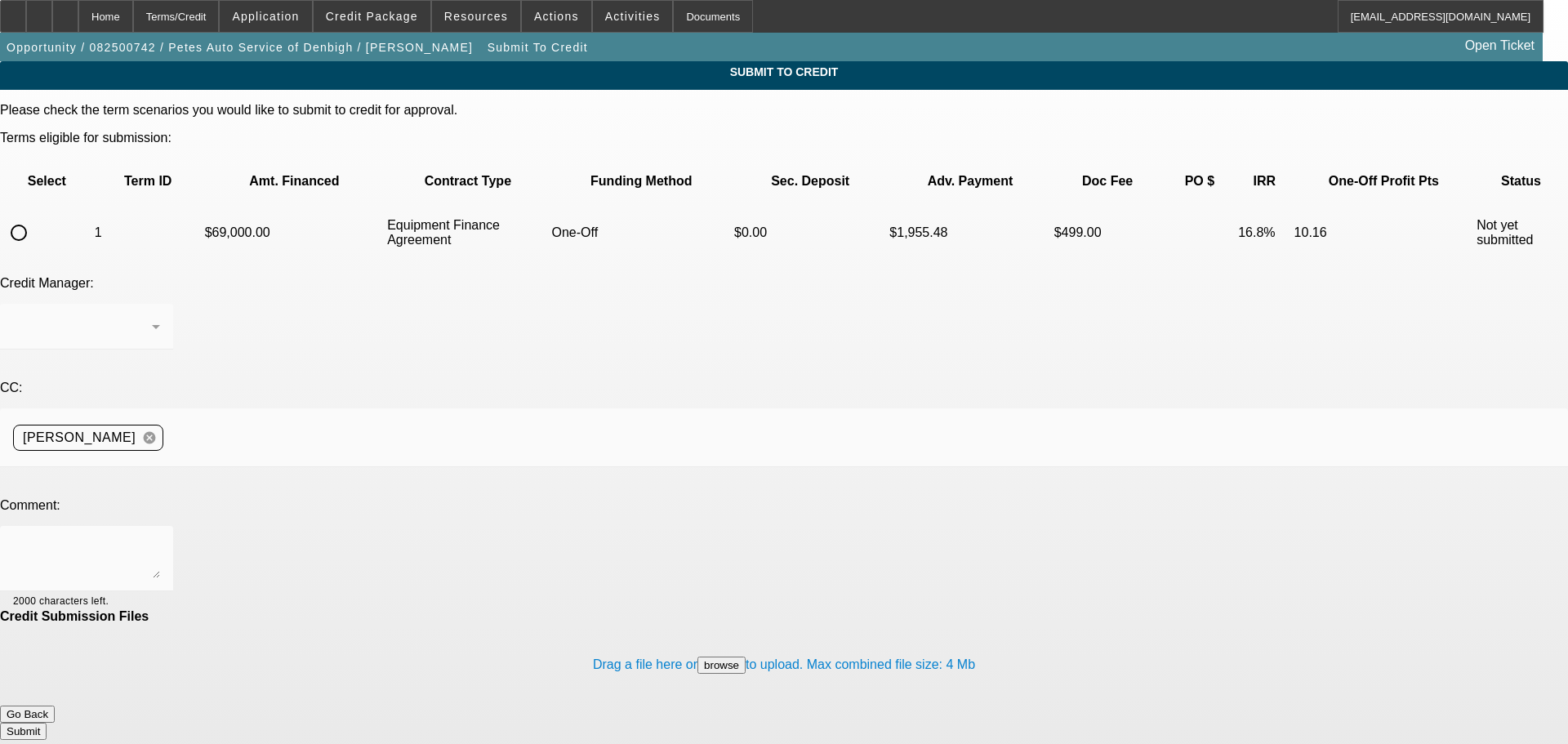
click at [35, 217] on input "radio" at bounding box center [19, 233] width 33 height 33
radio input "true"
click at [160, 526] on div at bounding box center [86, 558] width 147 height 65
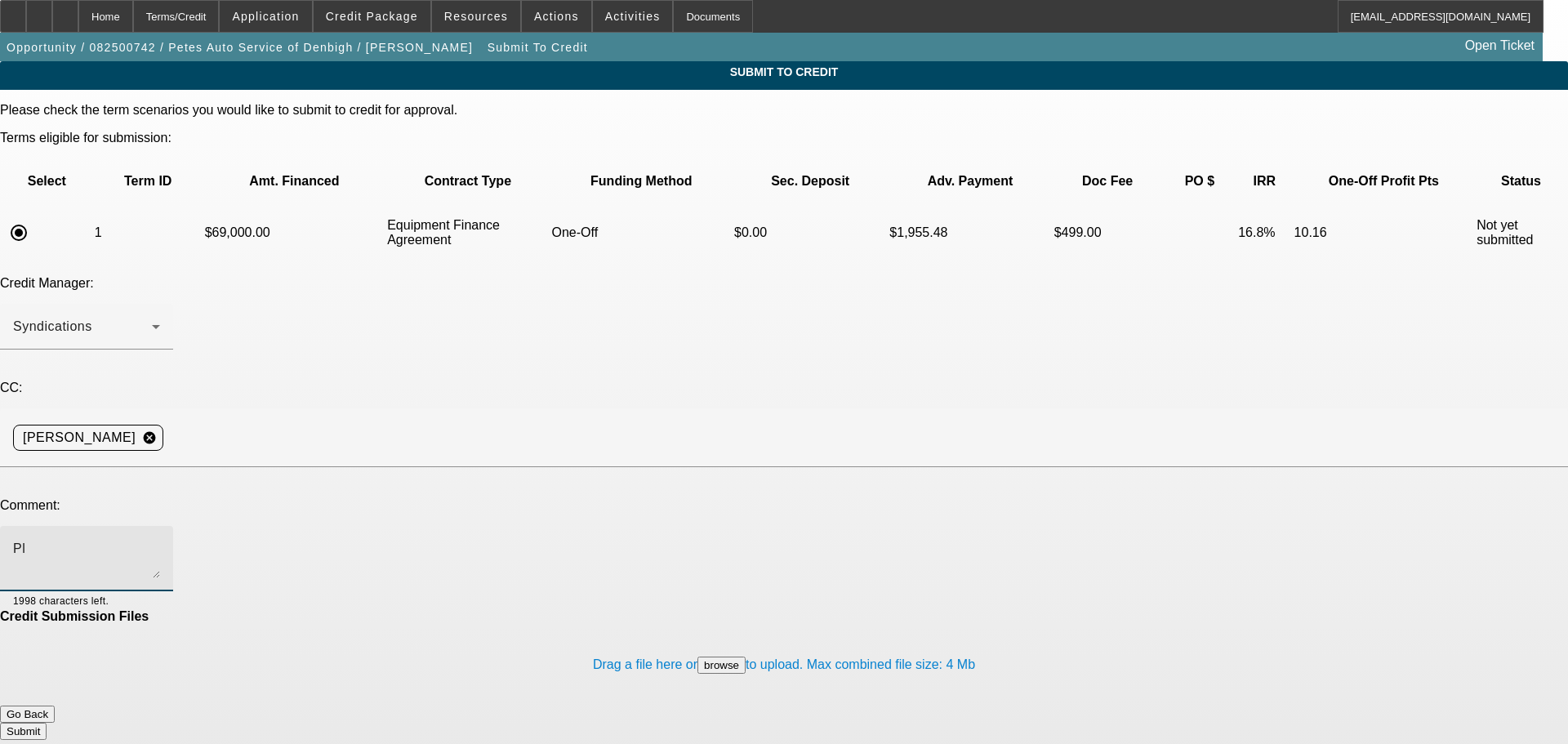
type textarea "P"
click at [54, 706] on button "Go Back" at bounding box center [27, 715] width 54 height 18
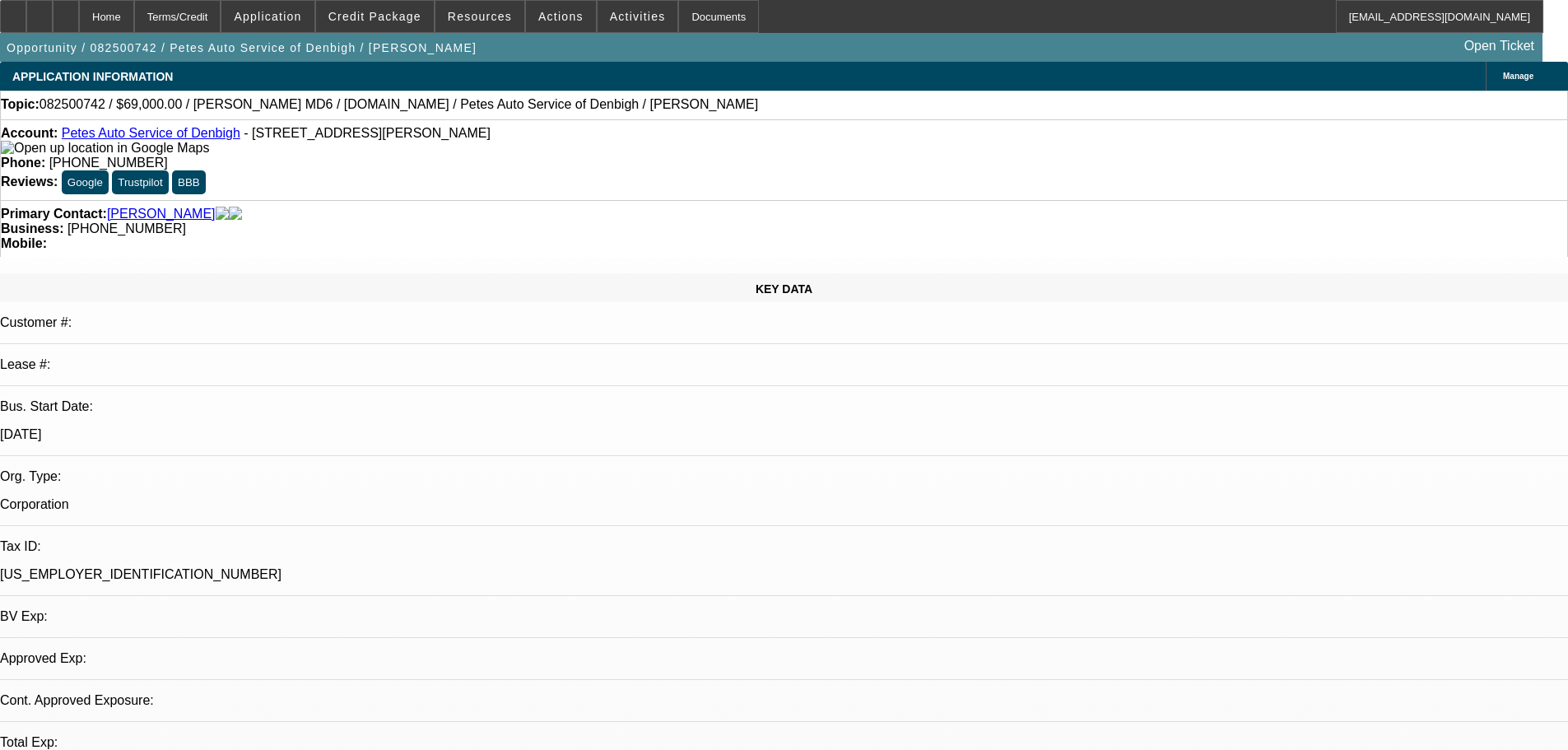
select select "0"
select select "3"
select select "0"
select select "6"
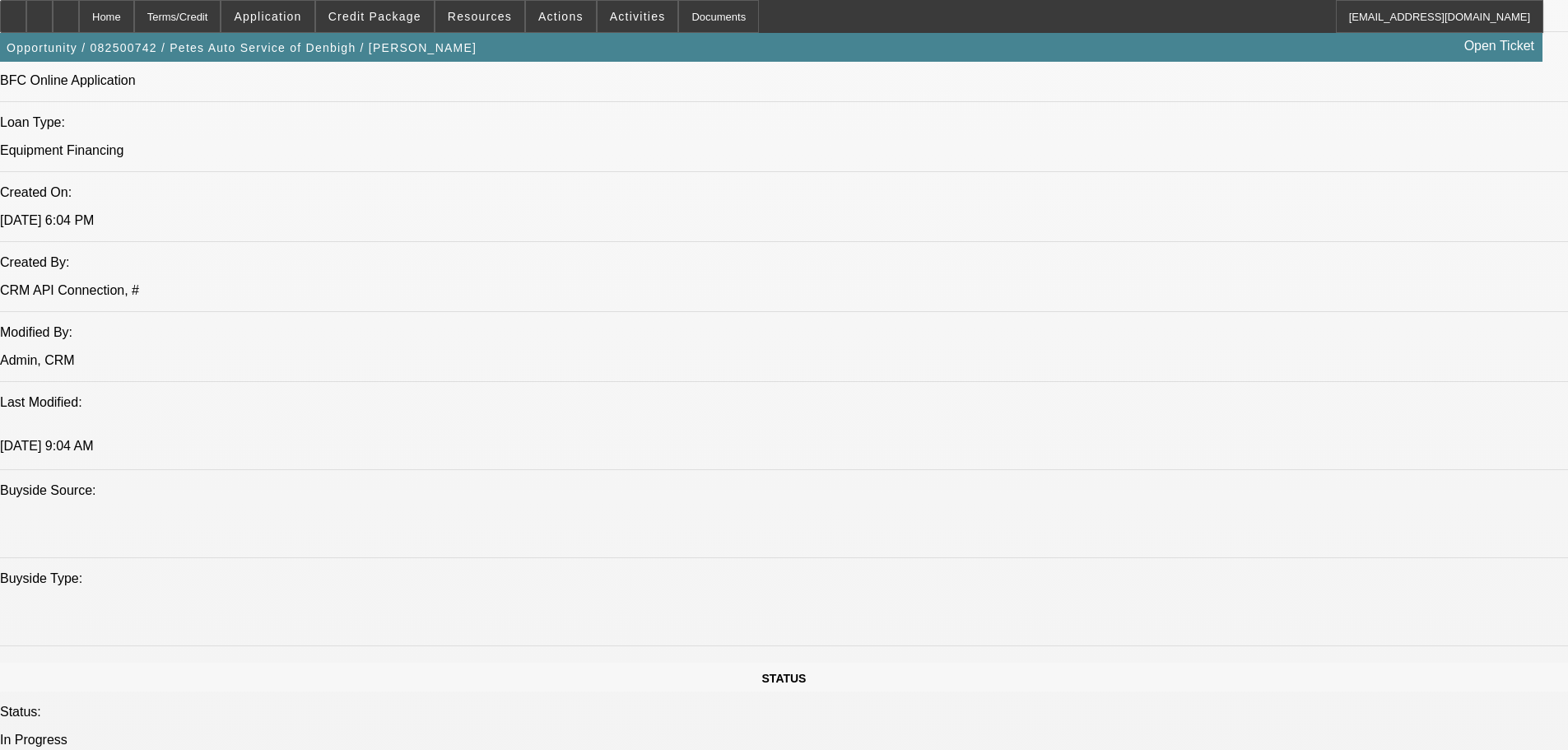
scroll to position [1647, 0]
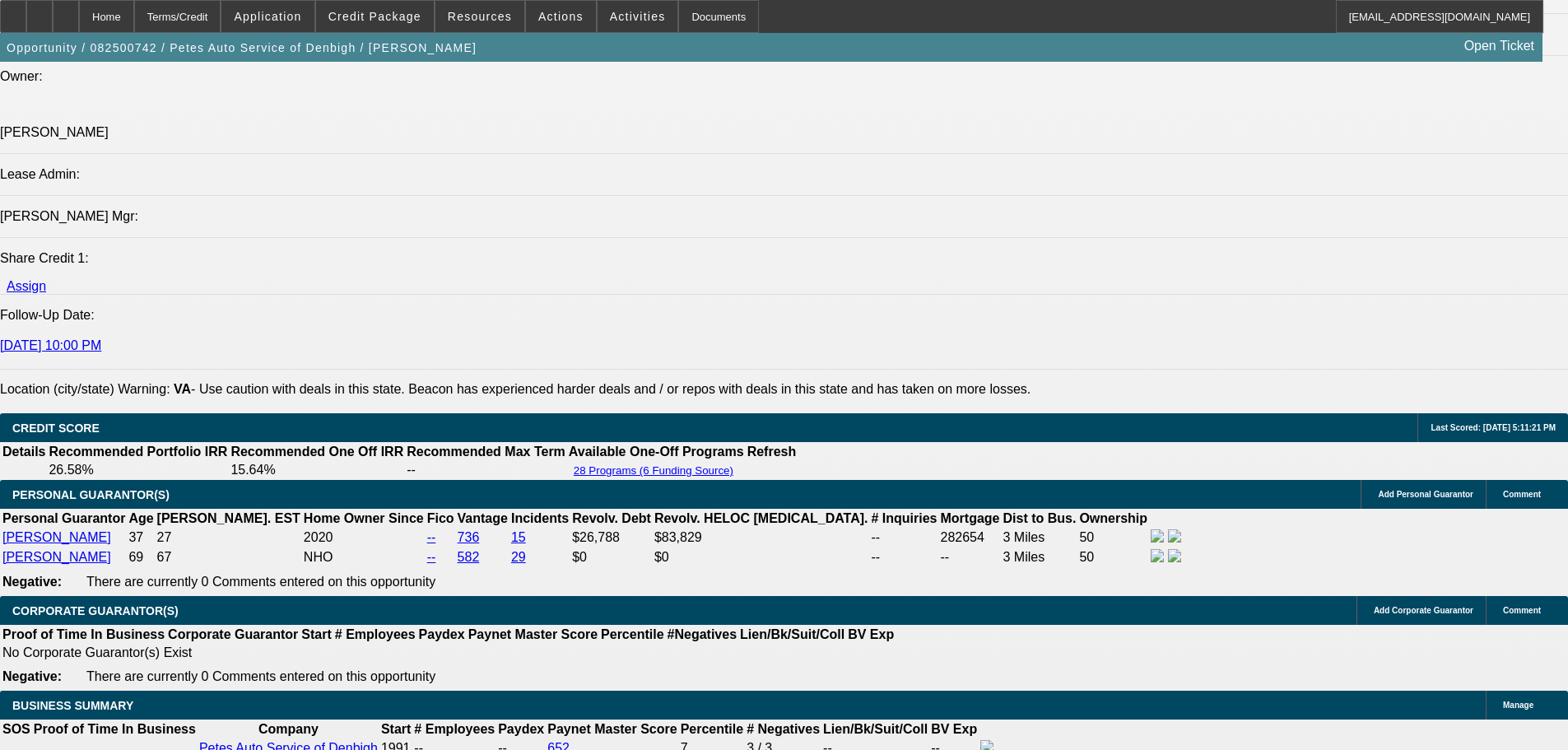
scroll to position [2223, 0]
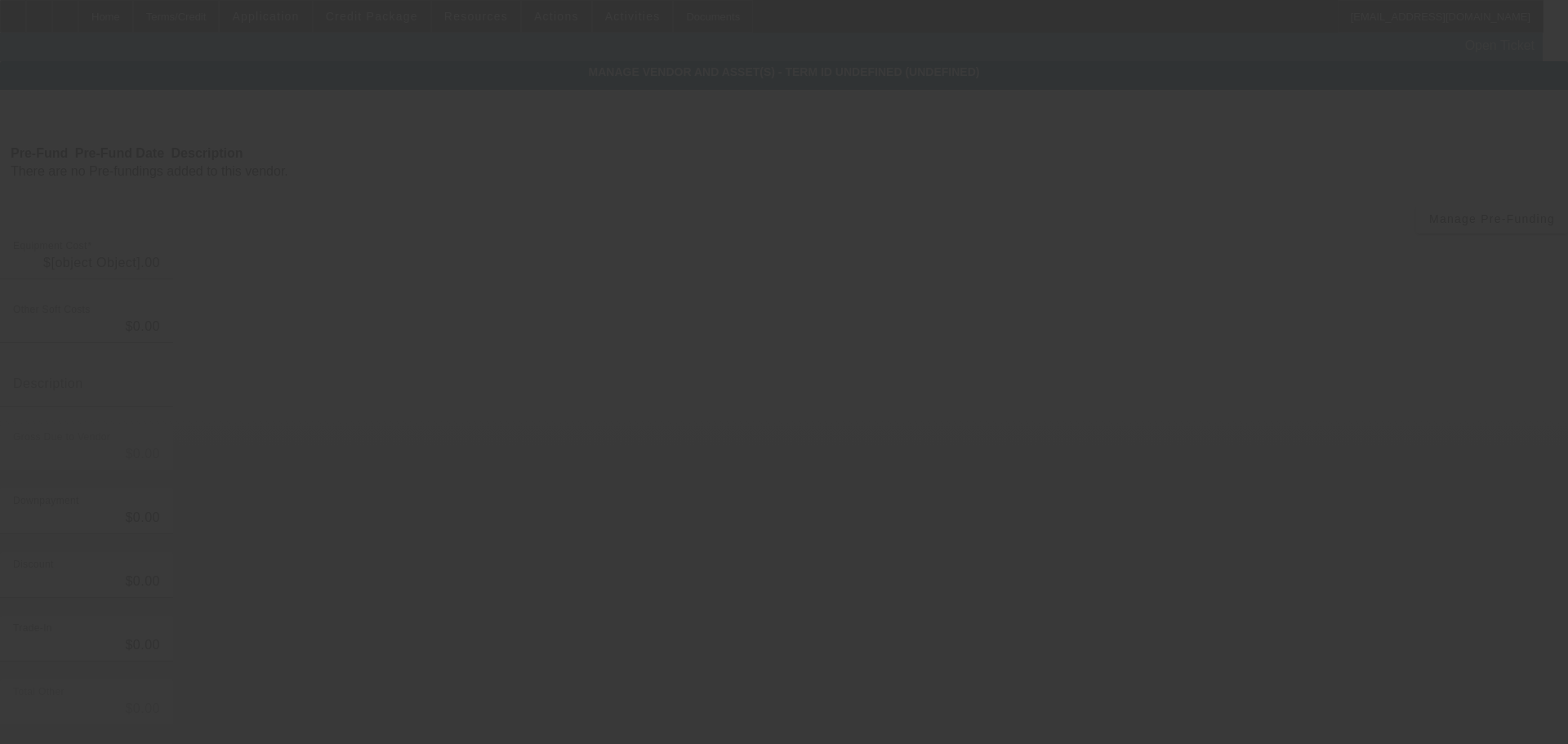
type input "$69,000.00"
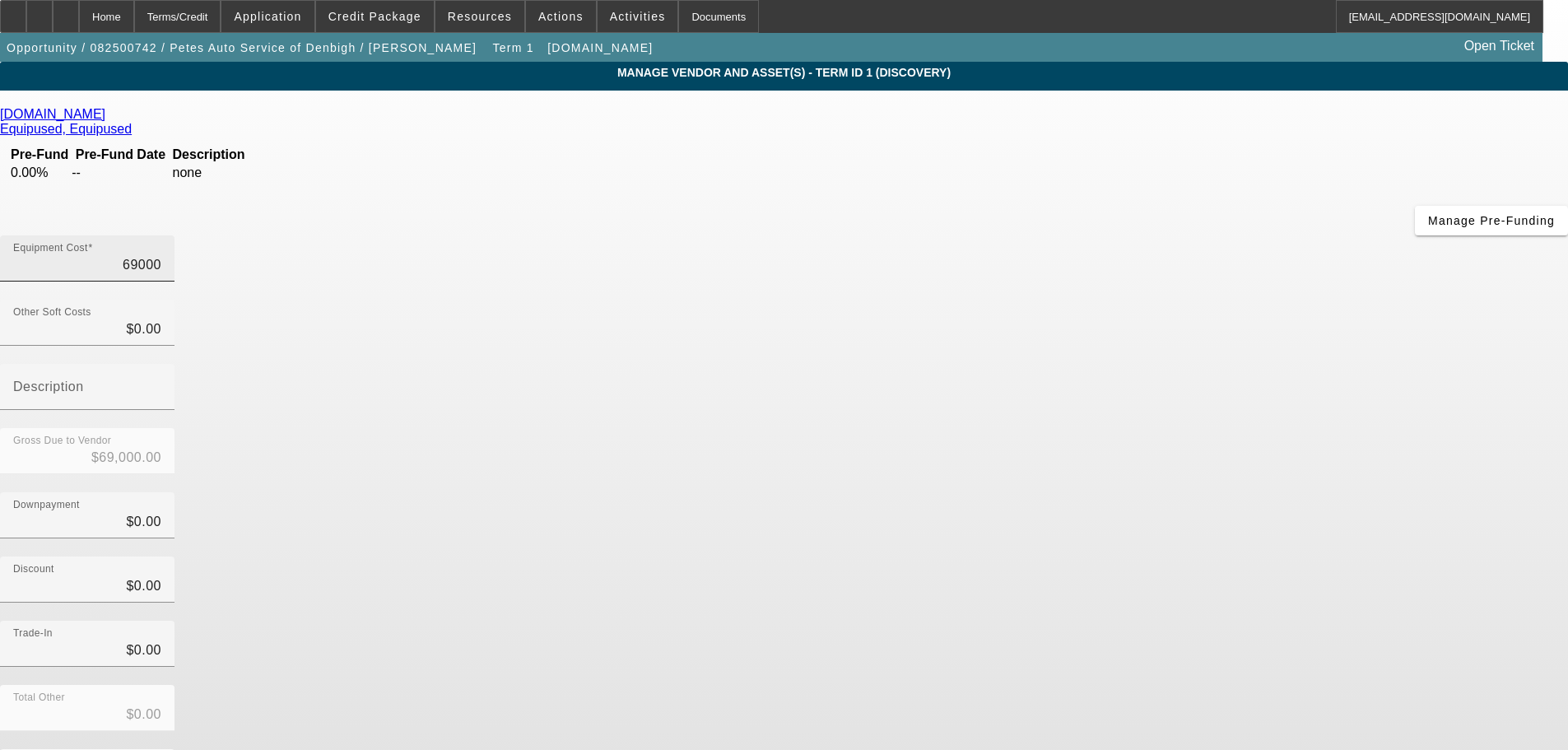
click at [162, 255] on input "69000" at bounding box center [86, 265] width 148 height 20
type input "7"
type input "$7.00"
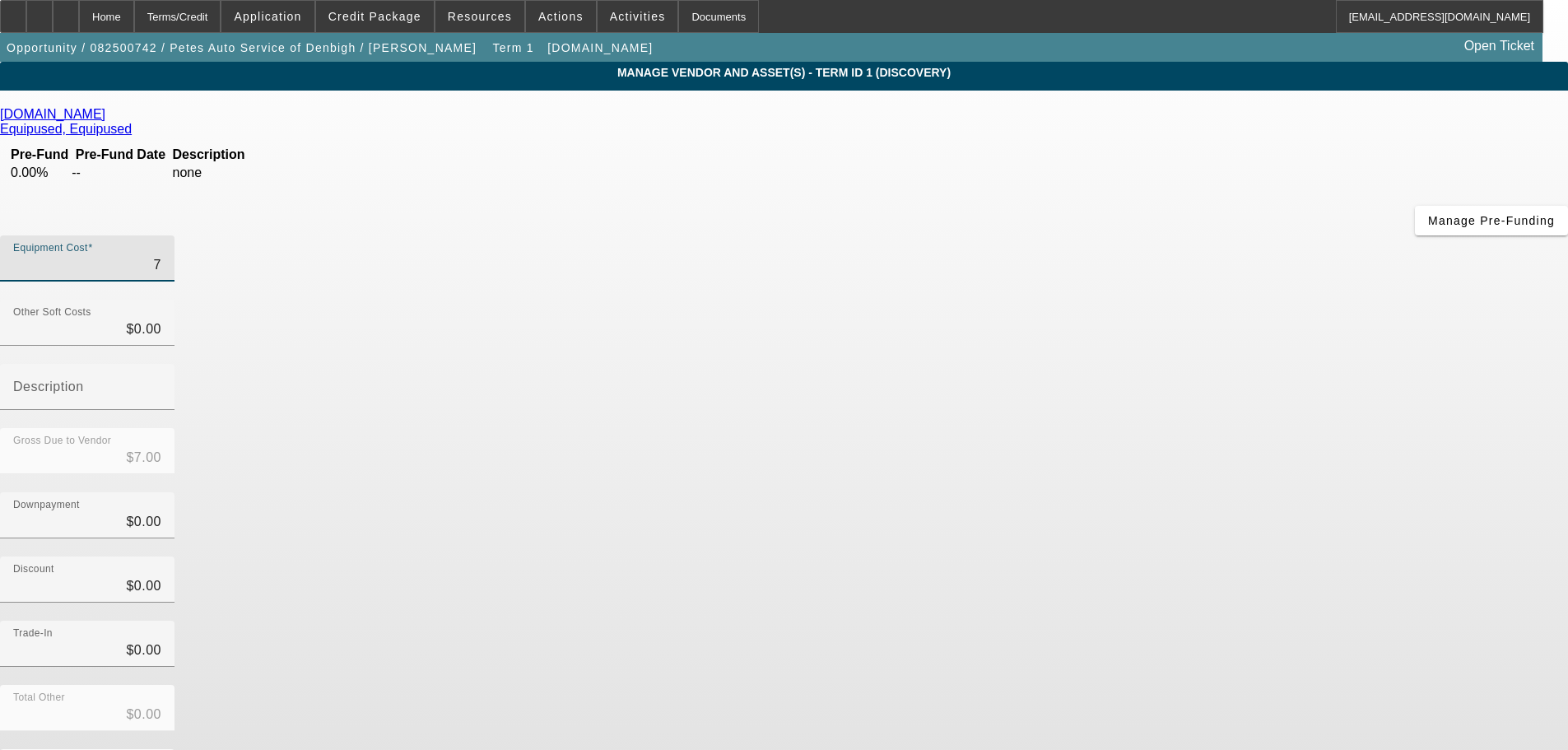
type input "79"
type input "$79.00"
type input "799"
type input "$799.00"
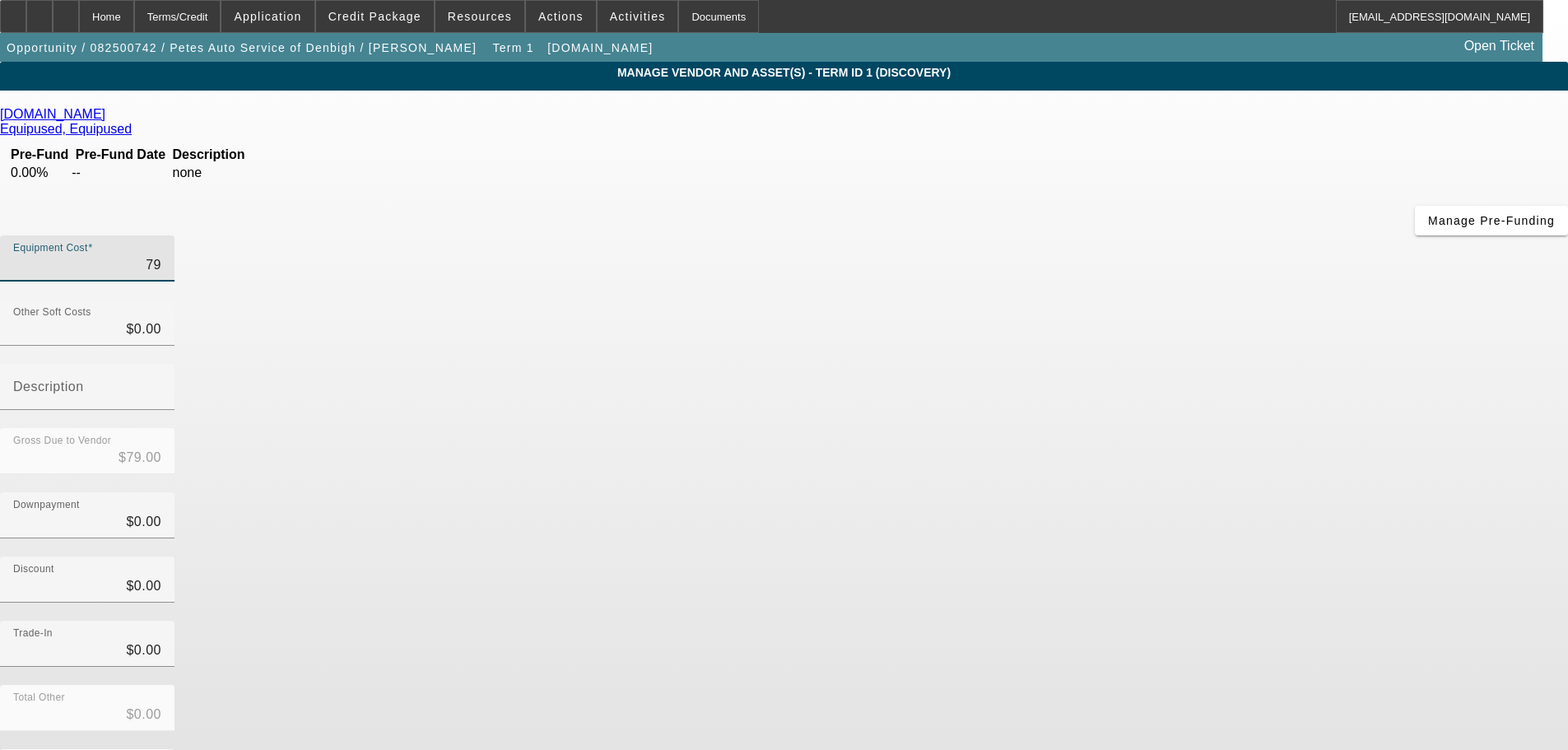
type input "$799.00"
type input "7999"
type input "$7,999.00"
type input "79995"
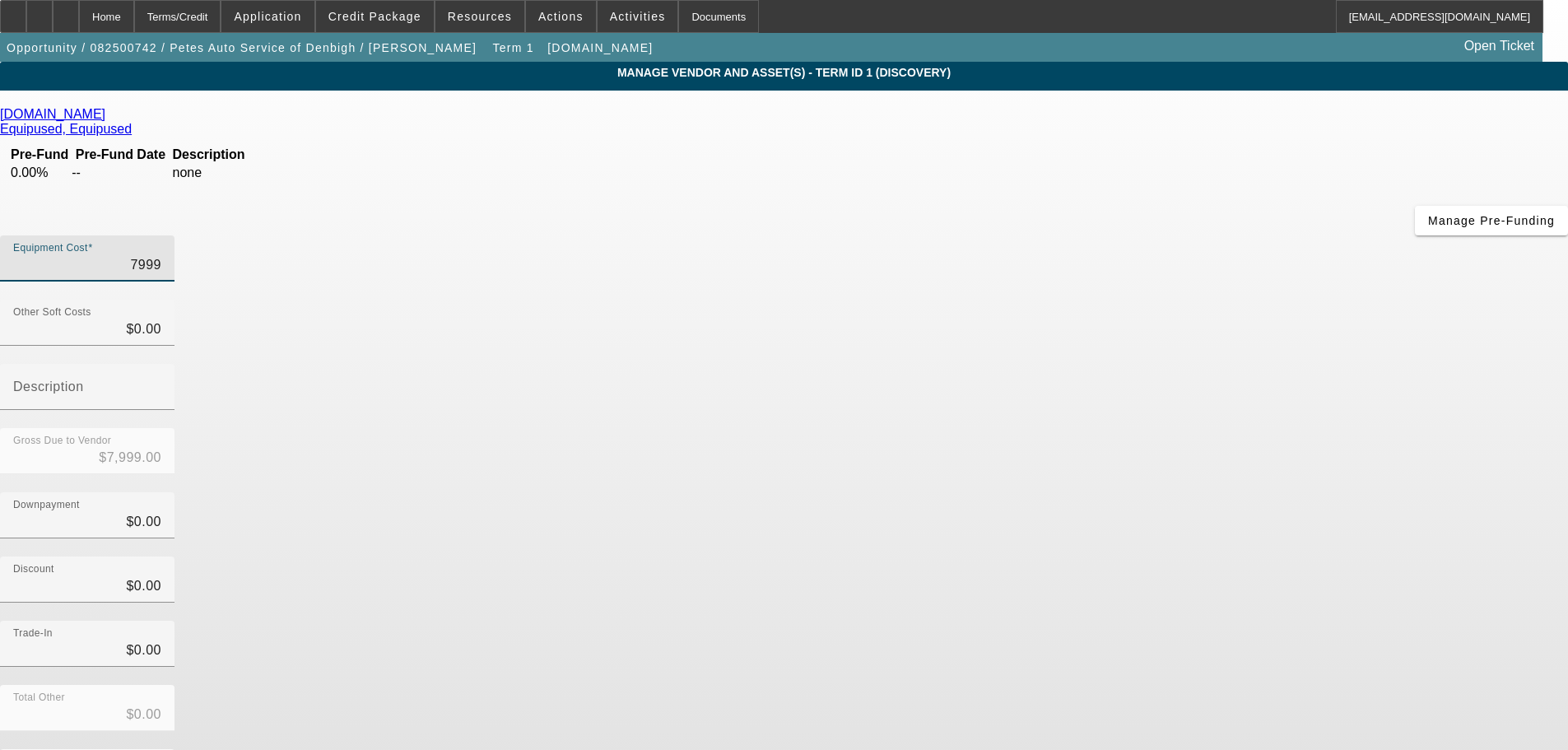
type input "$79,995.00"
click at [1045, 235] on div "Equipment Cost $79,995.00" at bounding box center [784, 268] width 1568 height 65
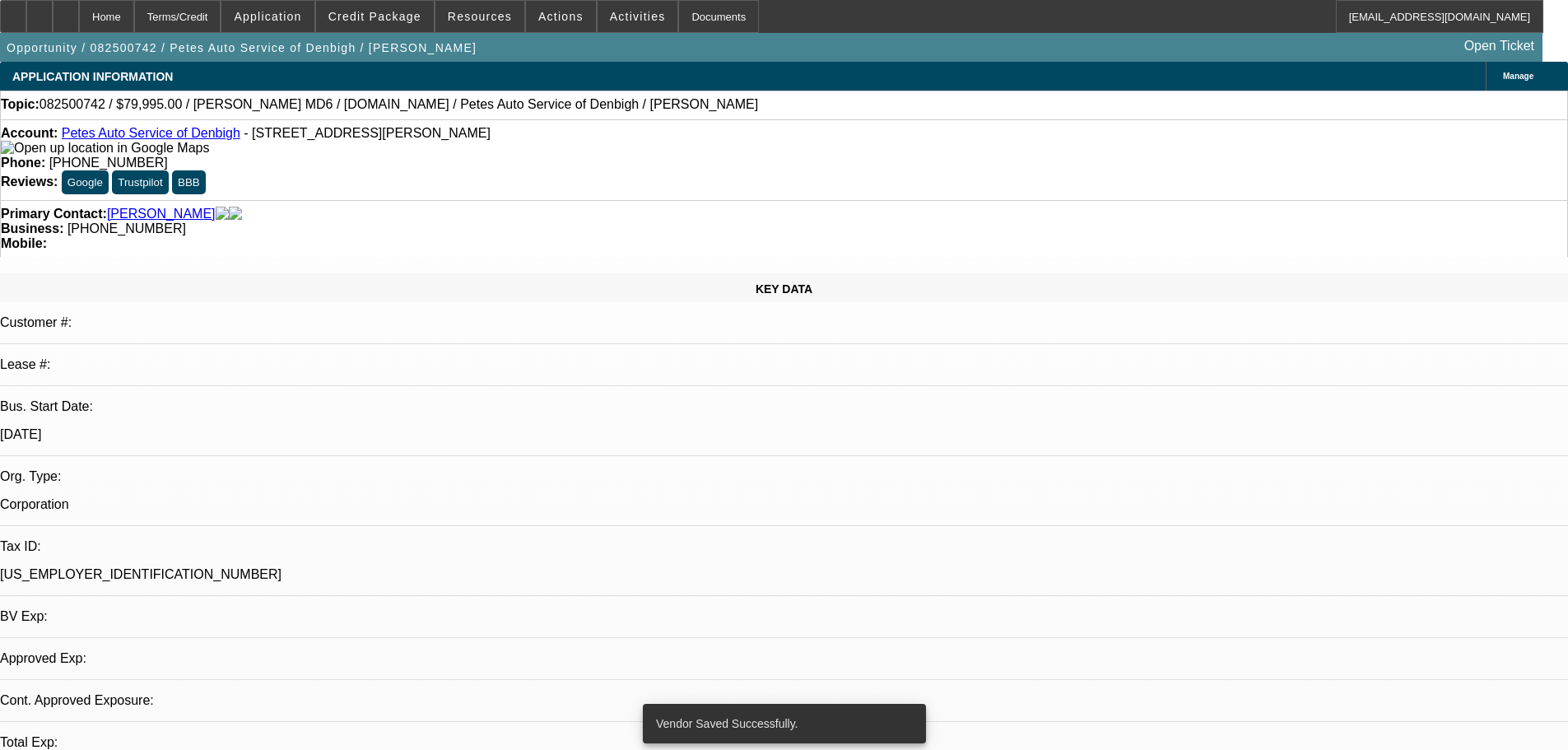
select select "0"
select select "3"
select select "0"
select select "6"
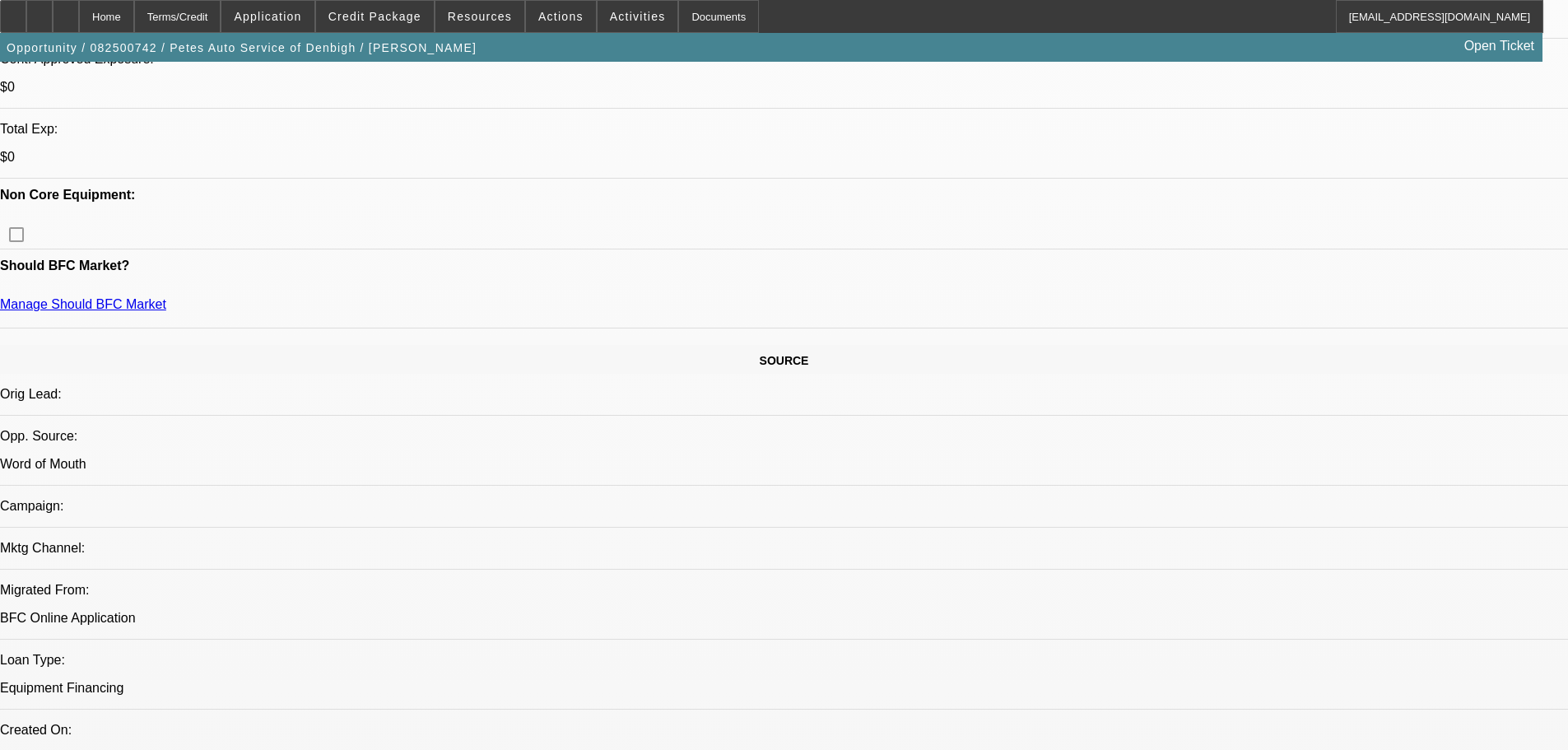
scroll to position [659, 0]
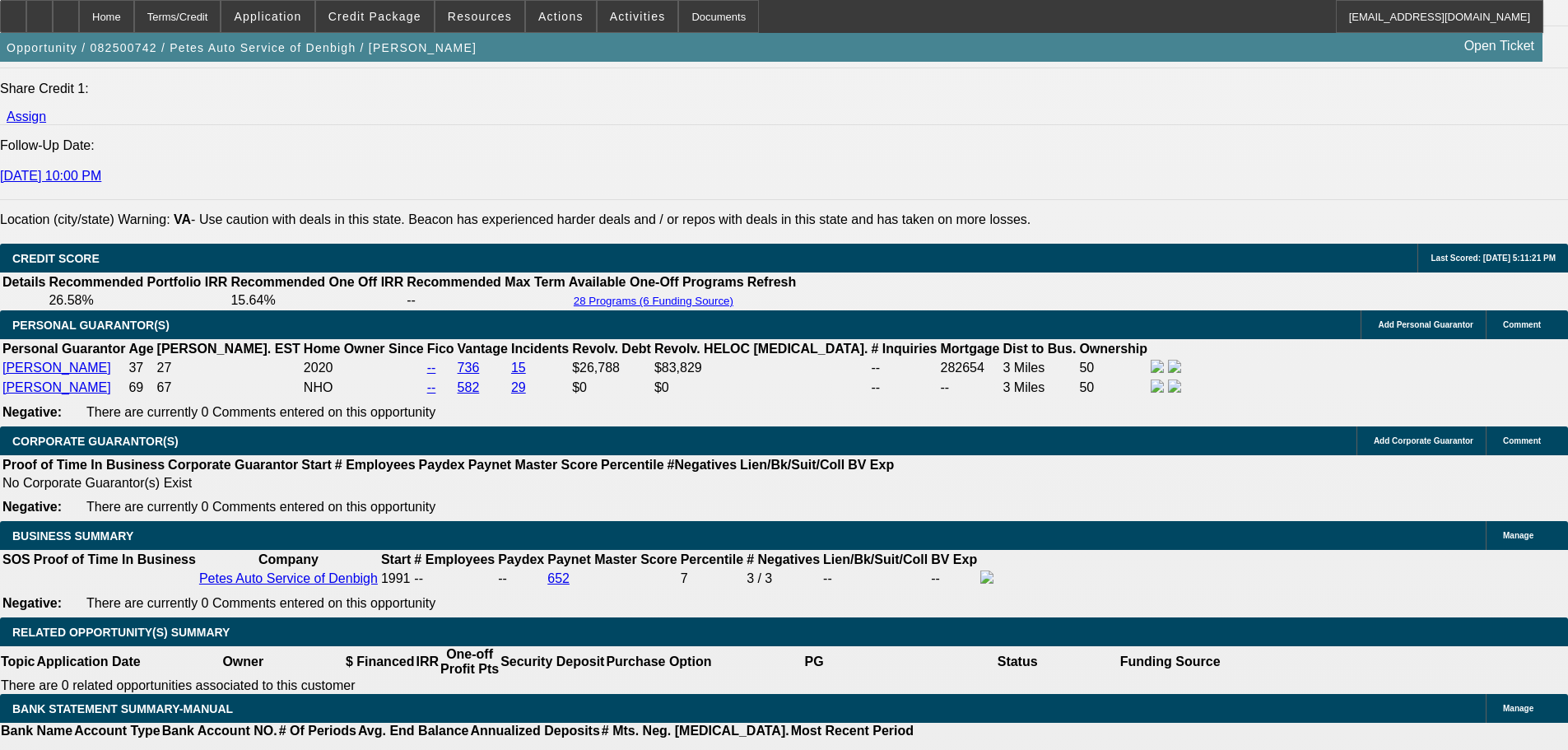
scroll to position [2058, 0]
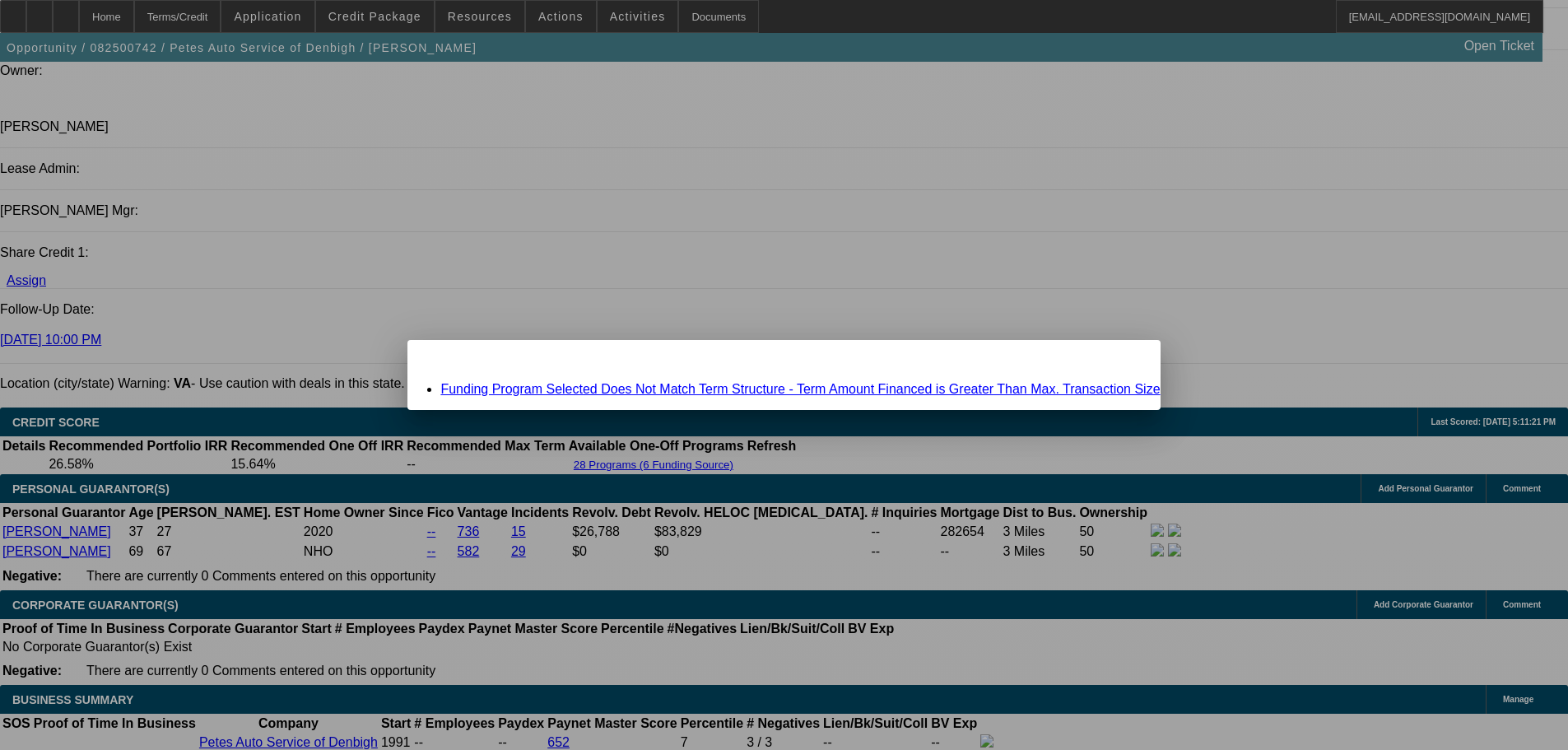
click at [601, 384] on link "Funding Program Selected Does Not Match Term Structure - Term Amount Financed i…" at bounding box center [800, 389] width 719 height 14
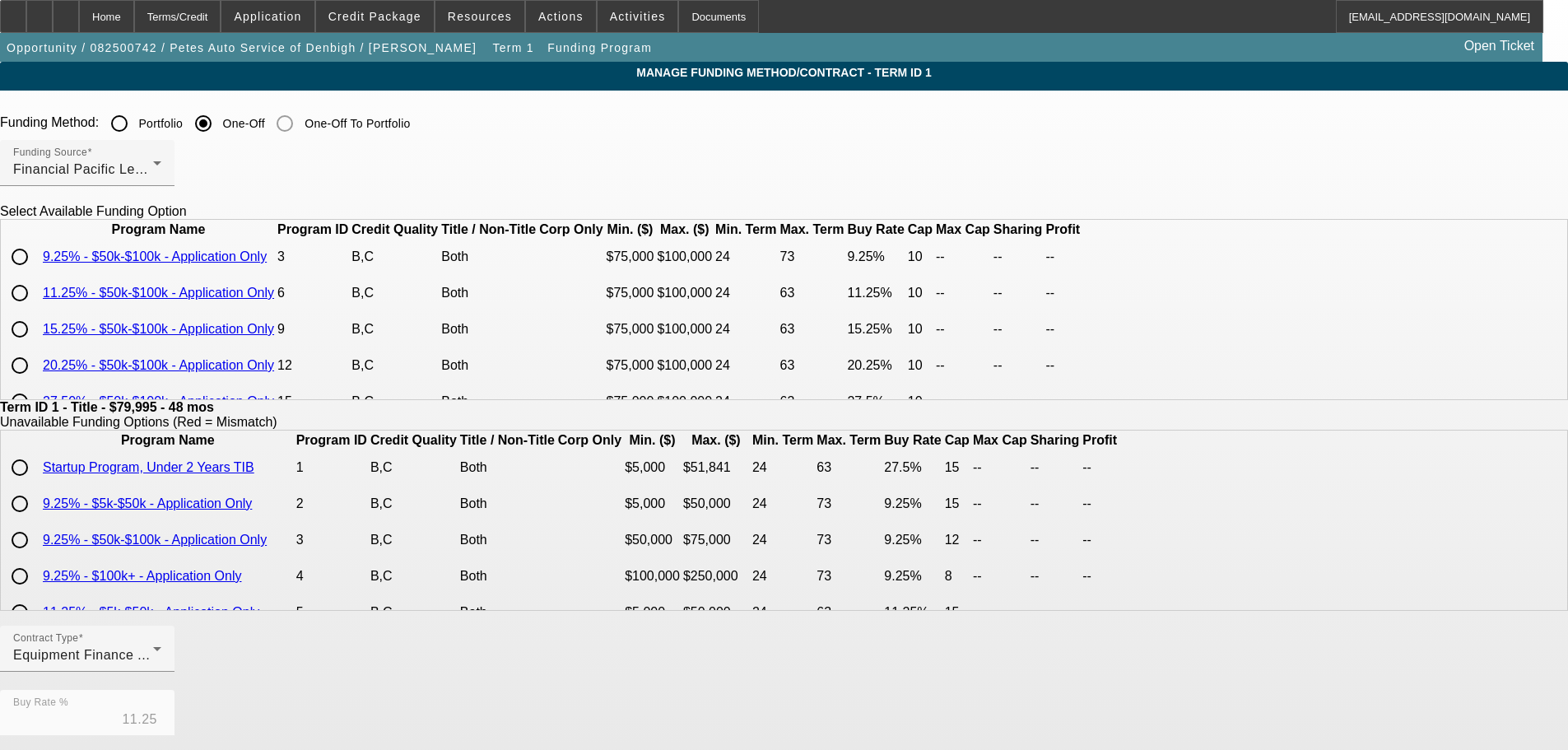
click at [36, 310] on input "radio" at bounding box center [20, 293] width 33 height 33
radio input "true"
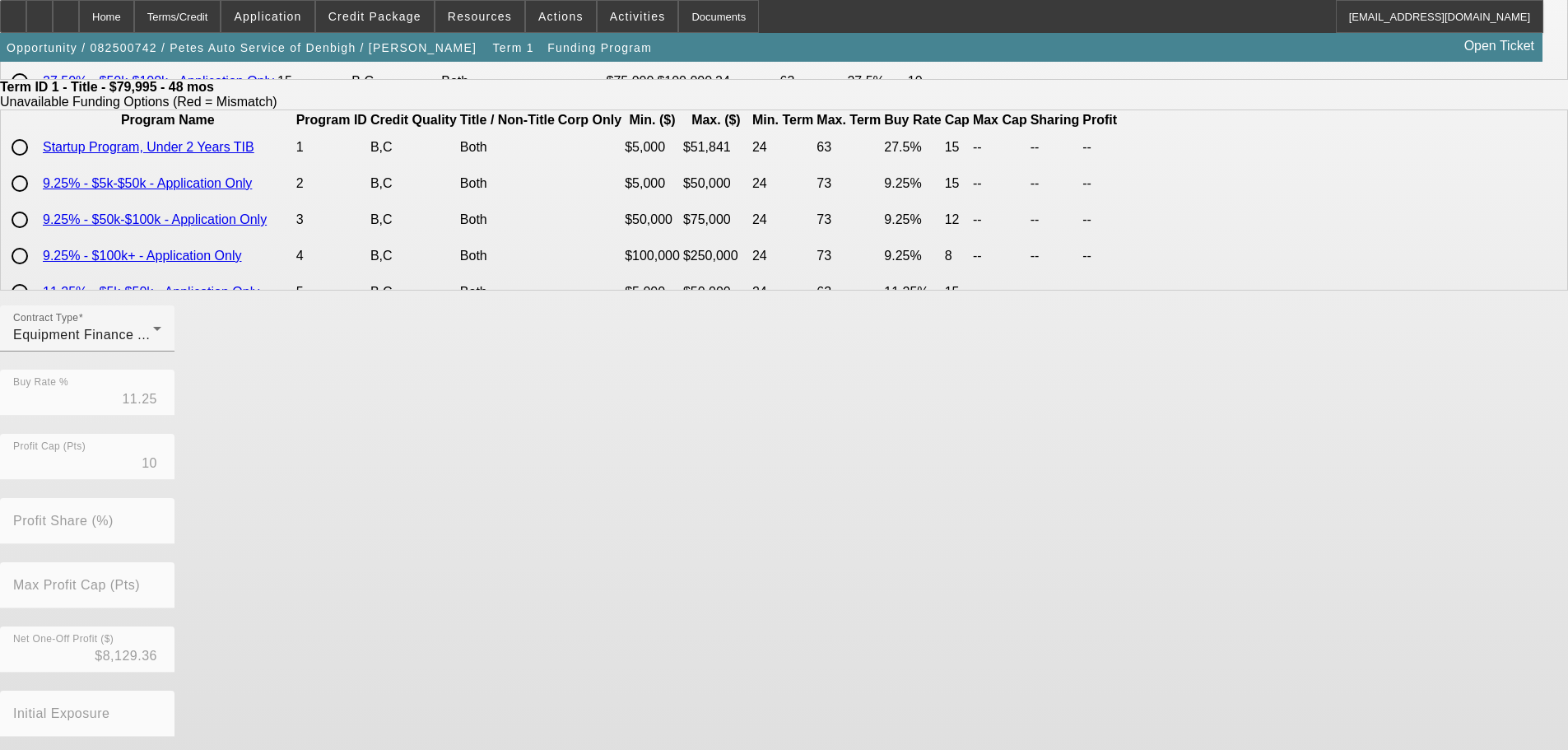
scroll to position [388, 0]
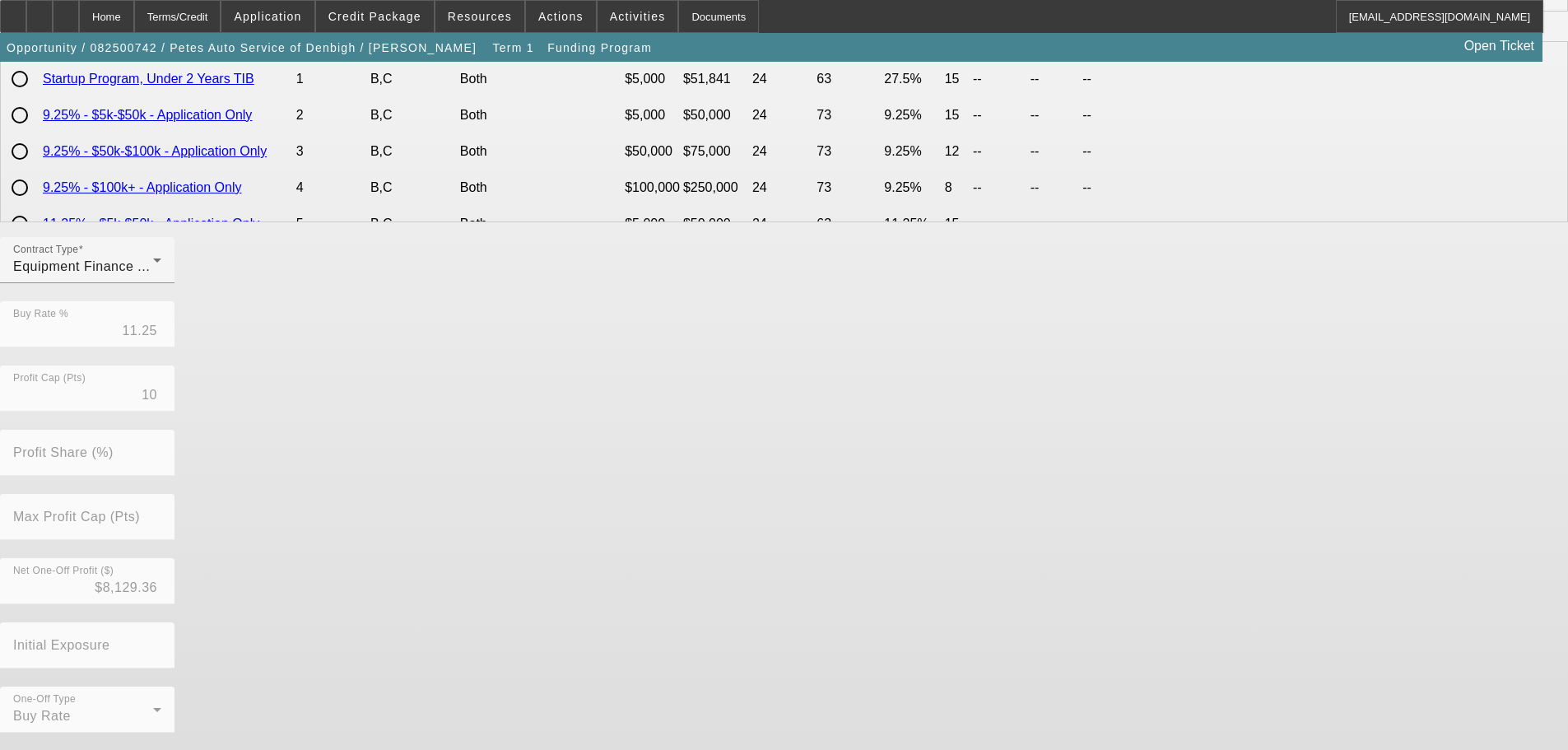
click at [641, 696] on div "Contract Type Equipment Finance Agreement Buy Rate % 11.25 Profit Cap (Pts) 10 …" at bounding box center [784, 494] width 1568 height 514
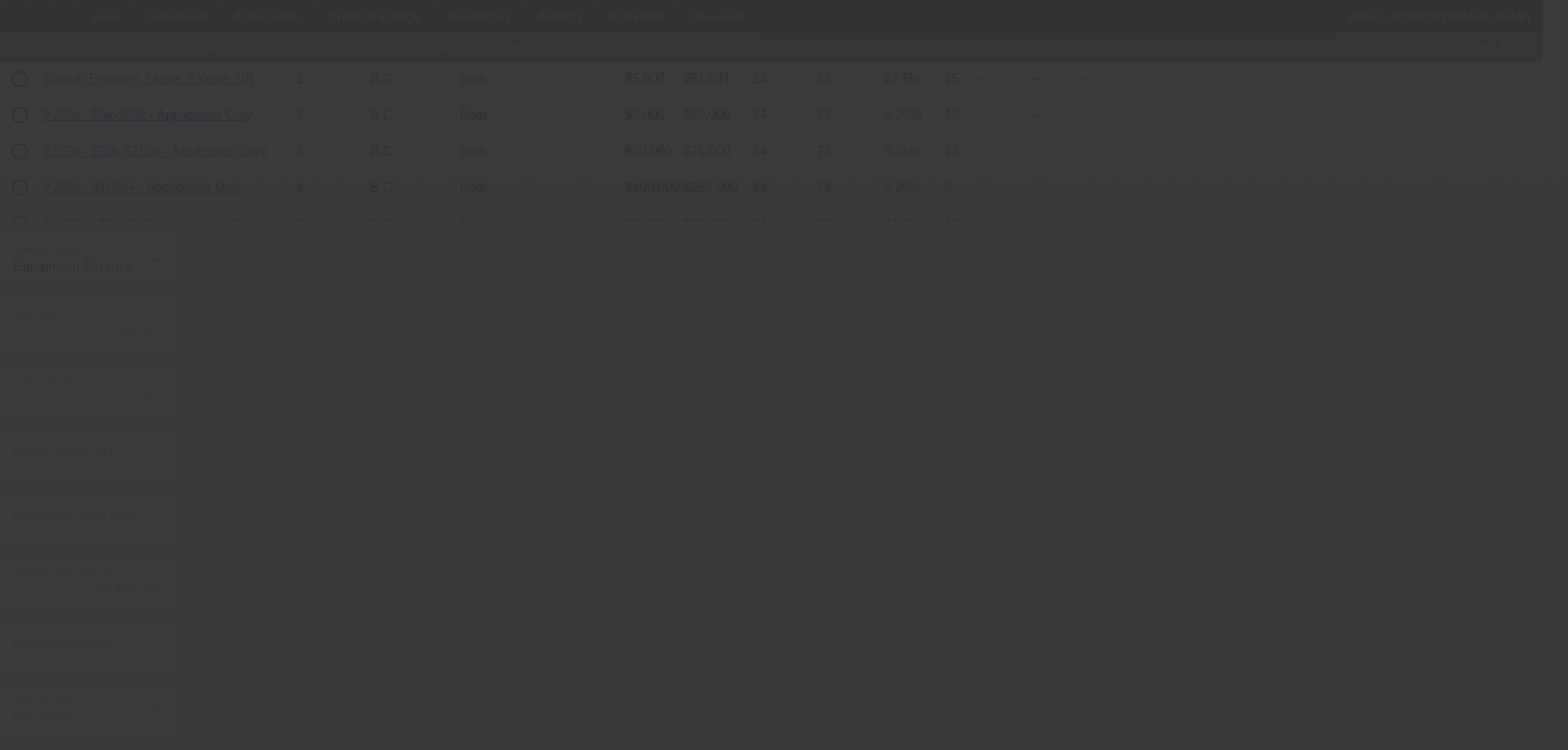
type input "12"
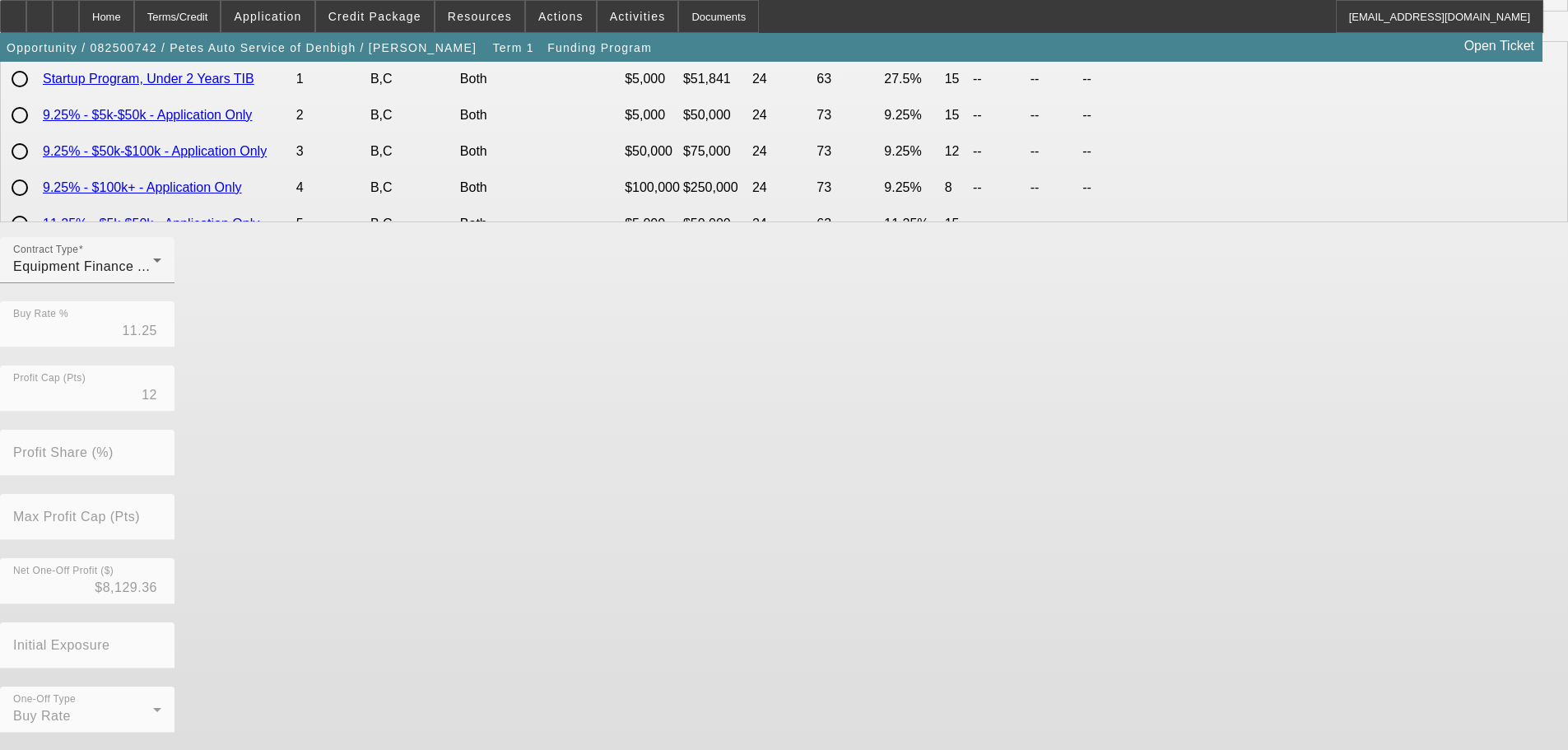
scroll to position [0, 0]
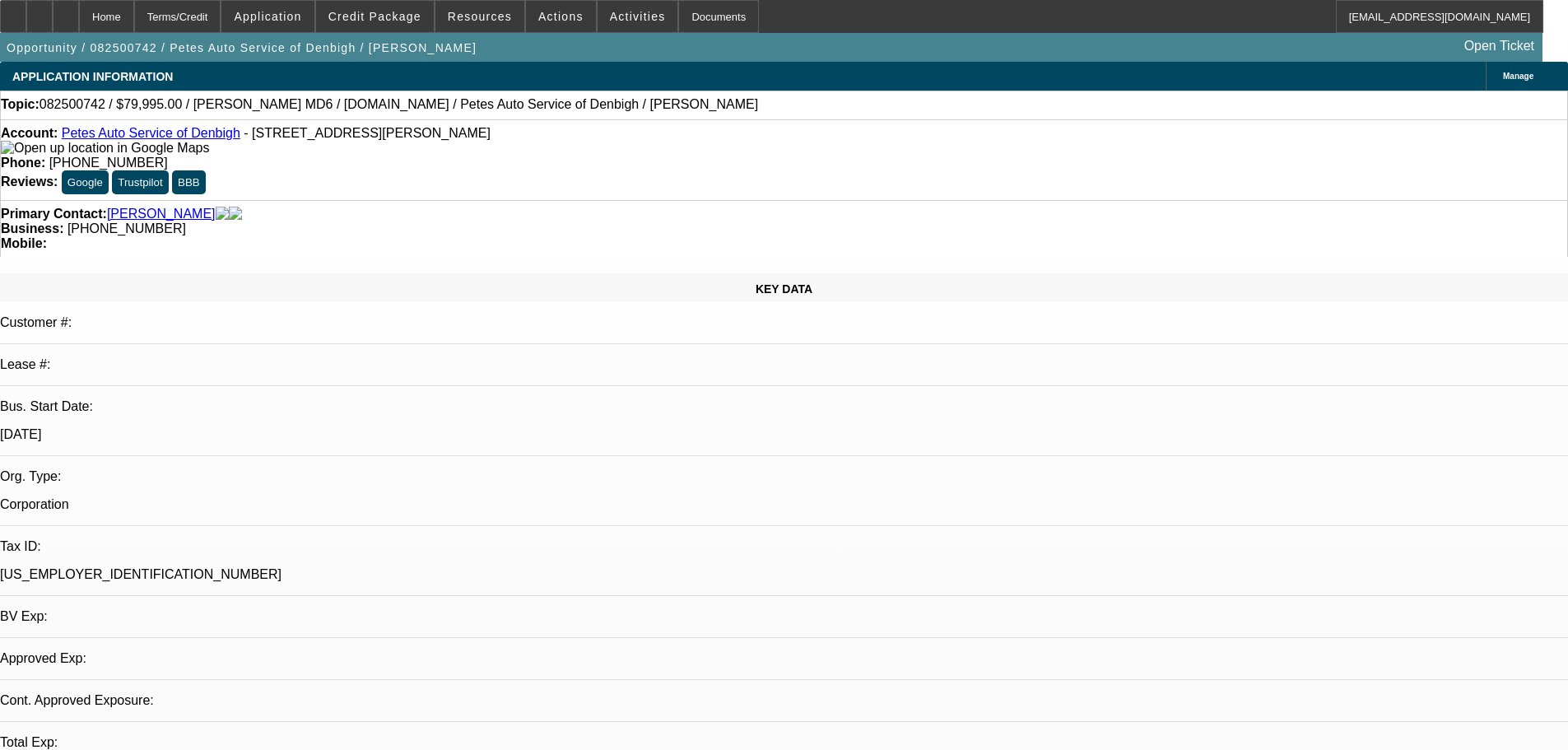
select select "0"
select select "3"
select select "0"
select select "6"
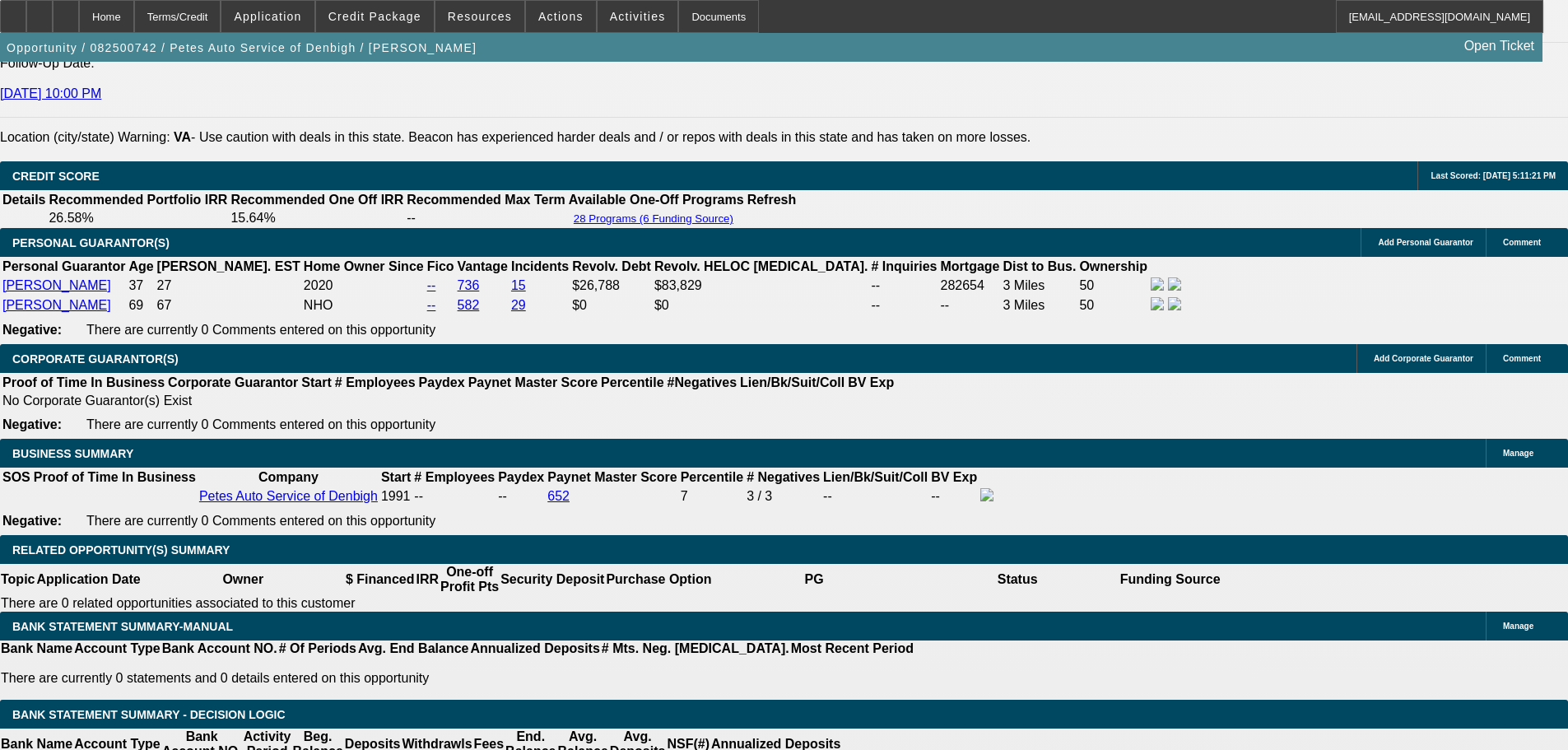
scroll to position [2058, 0]
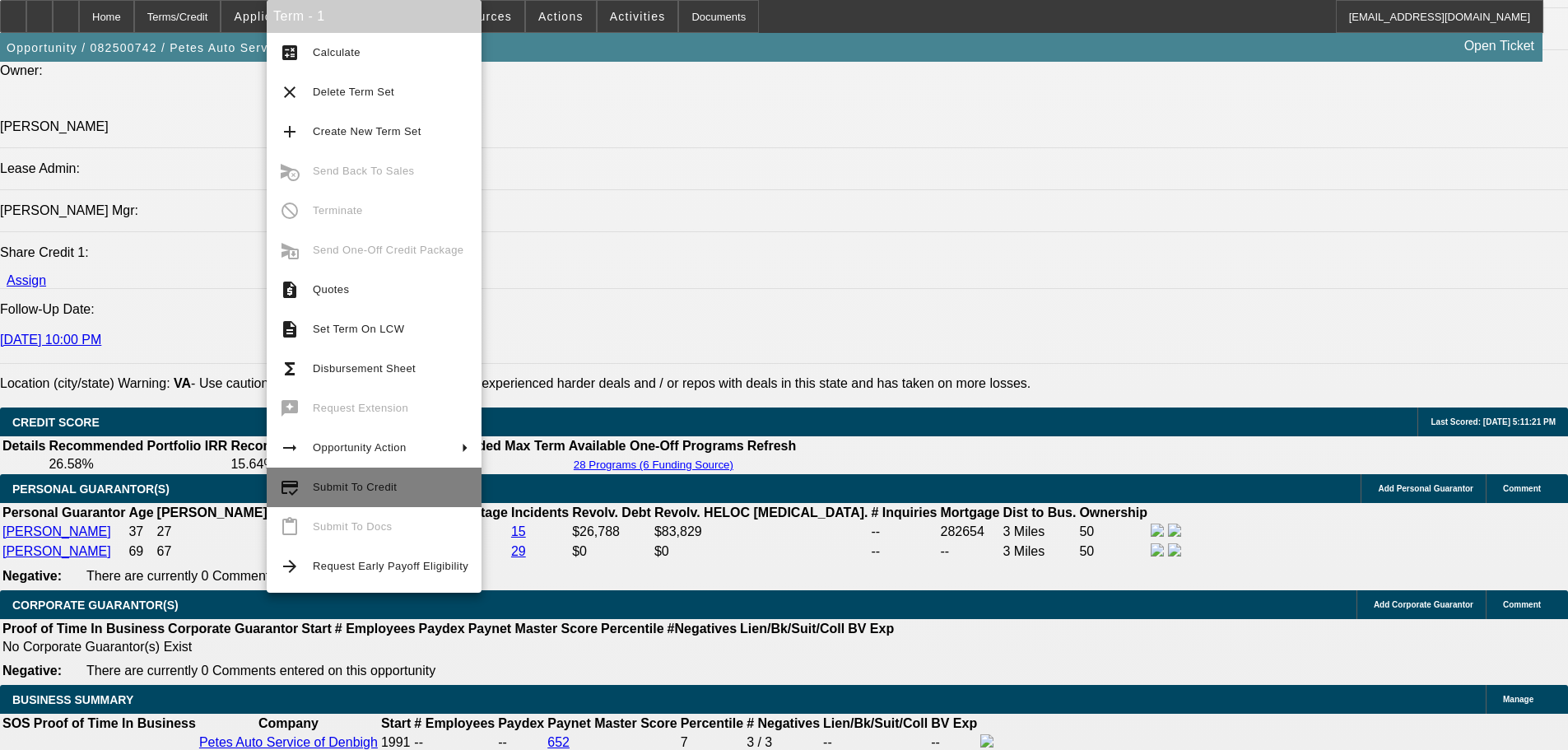
click at [370, 498] on button "credit_score Submit To Credit" at bounding box center [373, 487] width 215 height 39
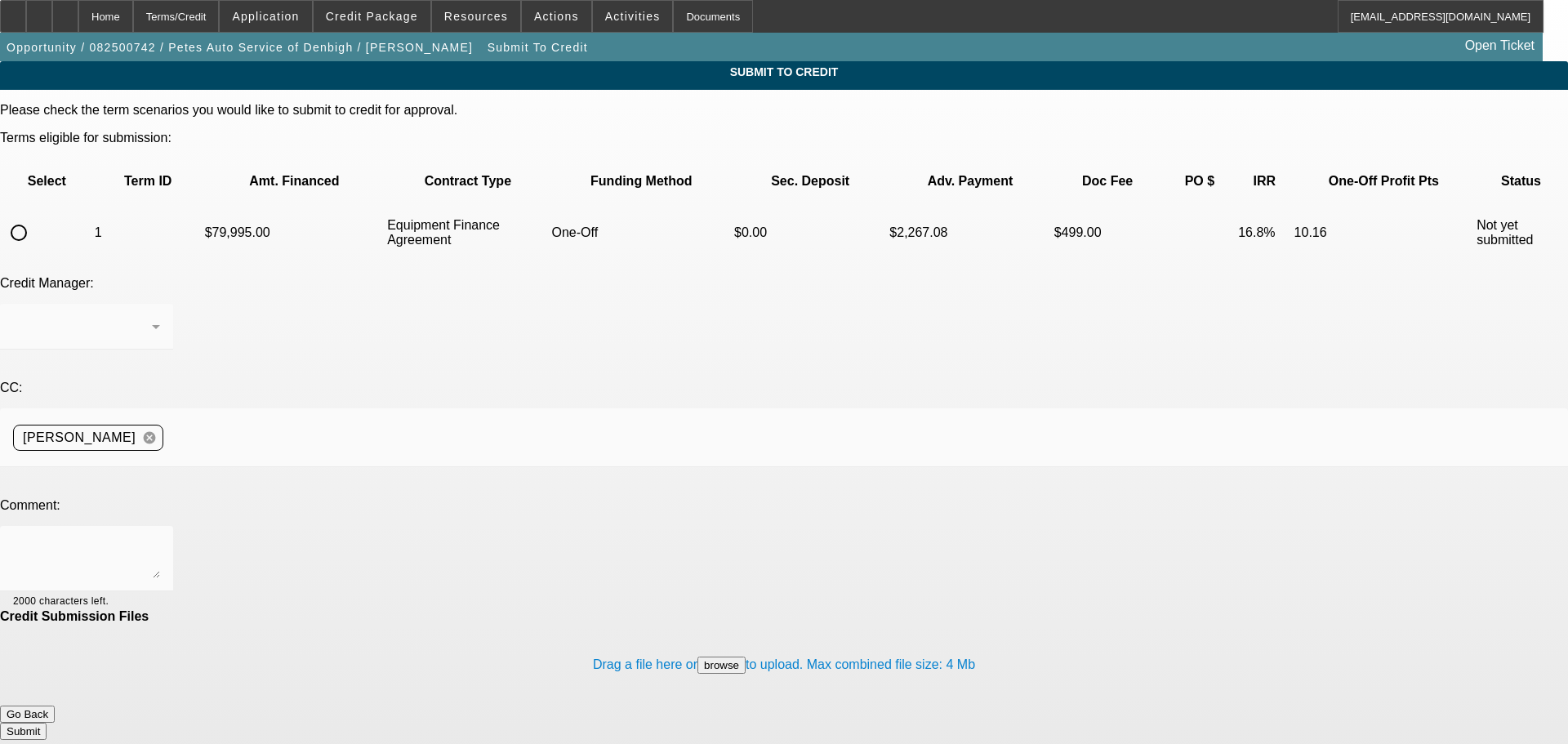
click at [35, 217] on input "radio" at bounding box center [19, 233] width 33 height 33
radio input "true"
click at [160, 539] on textarea at bounding box center [86, 558] width 147 height 39
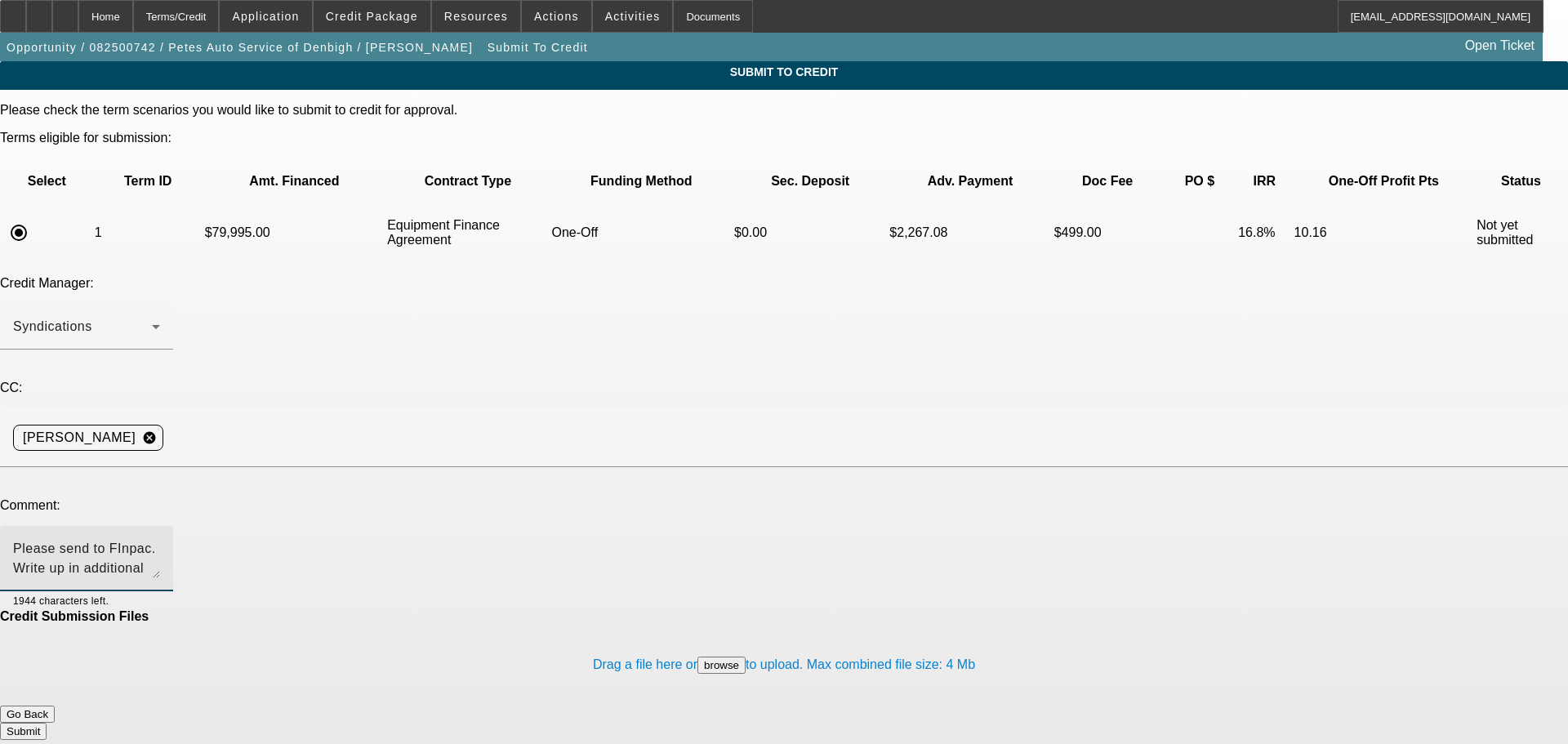
click at [160, 539] on textarea "Please send to FInpac. Write up in additional comments." at bounding box center [86, 558] width 147 height 39
click at [160, 539] on textarea "Please send to Finpac. Write up in additional comments." at bounding box center [86, 558] width 147 height 39
type textarea "Please send to Finpac. Write up in additional comments. Thank you"
click at [47, 723] on button "Submit" at bounding box center [23, 731] width 47 height 18
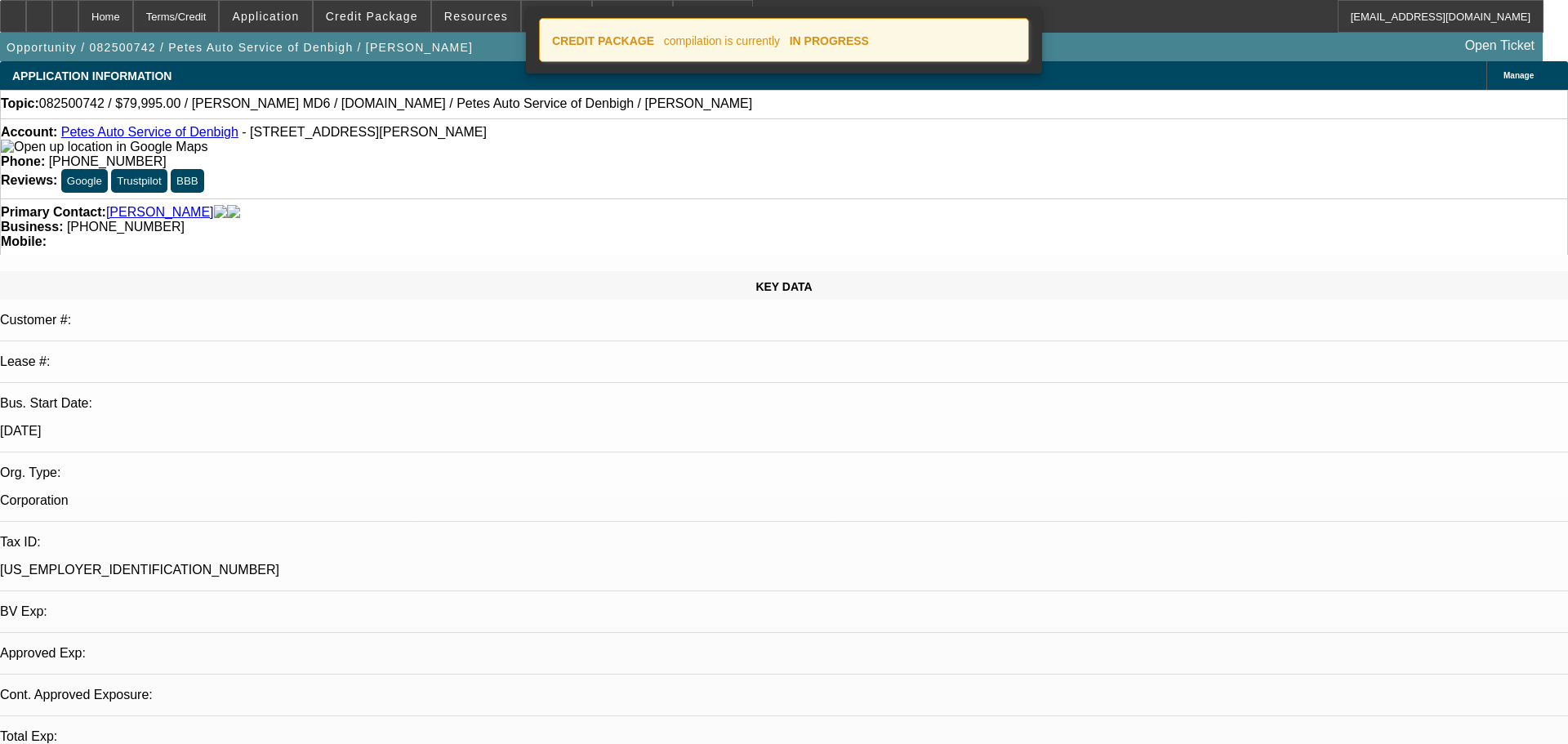
select select "0"
select select "3"
select select "0"
select select "6"
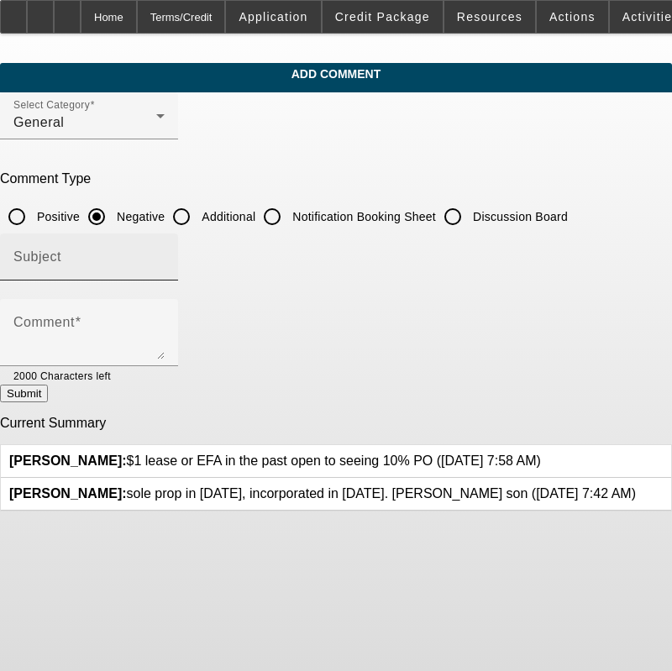
drag, startPoint x: 199, startPoint y: 220, endPoint x: 191, endPoint y: 244, distance: 24.7
click at [198, 220] on input "Additional" at bounding box center [182, 217] width 34 height 34
radio input "true"
click at [165, 245] on div "Subject" at bounding box center [88, 256] width 151 height 47
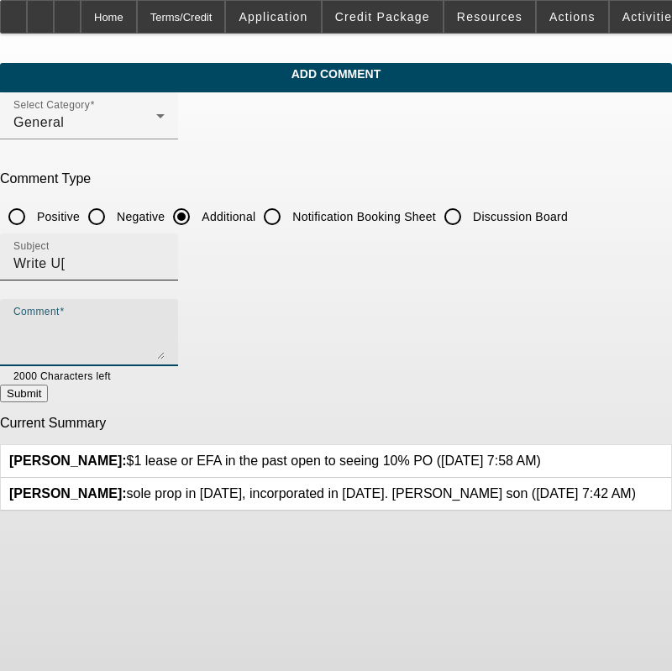
click at [165, 265] on input "Write U[" at bounding box center [88, 264] width 151 height 20
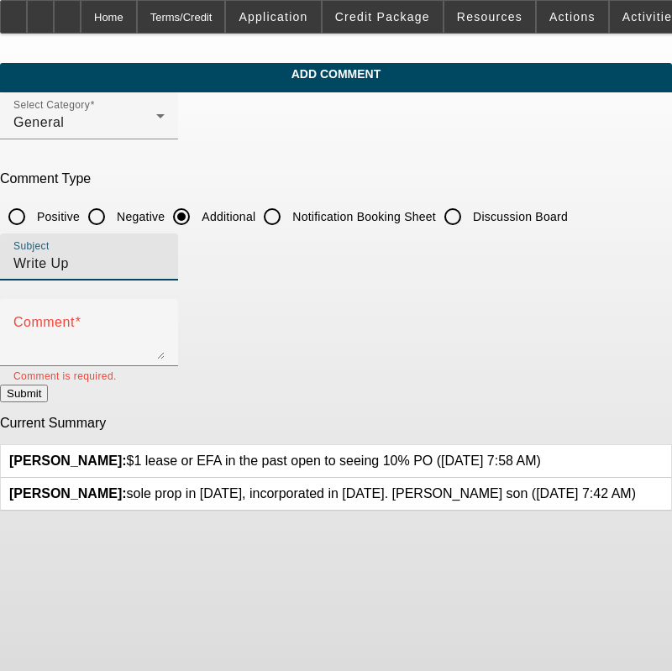
type input "Write Up"
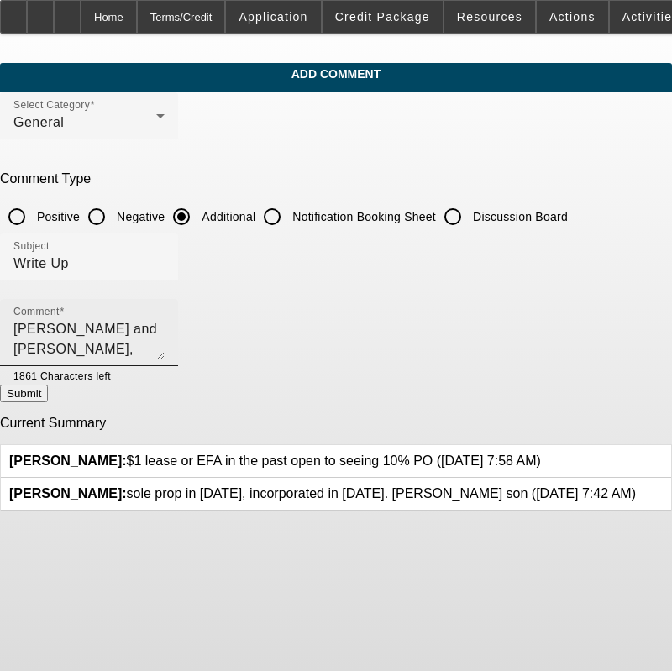
click at [165, 341] on textarea "Lynne and Jacob Walker, mother and son, own and operate Pete's Auto Service whi…" at bounding box center [88, 339] width 151 height 40
click at [165, 354] on textarea "Lynne and Jacob Walker, mother and son, own and operate Pete's Auto Service whi…" at bounding box center [88, 339] width 151 height 40
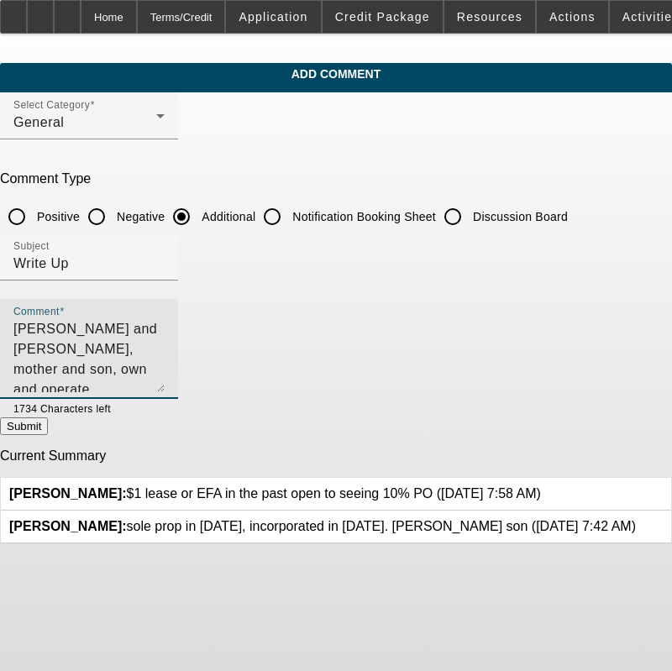
drag, startPoint x: 621, startPoint y: 356, endPoint x: 620, endPoint y: 389, distance: 32.8
click at [165, 389] on textarea "Lynne and Jacob Walker, mother and son, own and operate Pete's Auto Service whi…" at bounding box center [88, 355] width 151 height 73
type textarea "Lynne and Jacob Walker, mother and son, own and operate Pete's Auto Service whi…"
click at [48, 435] on button "Submit" at bounding box center [24, 426] width 48 height 18
radio input "true"
